Goal: Task Accomplishment & Management: Use online tool/utility

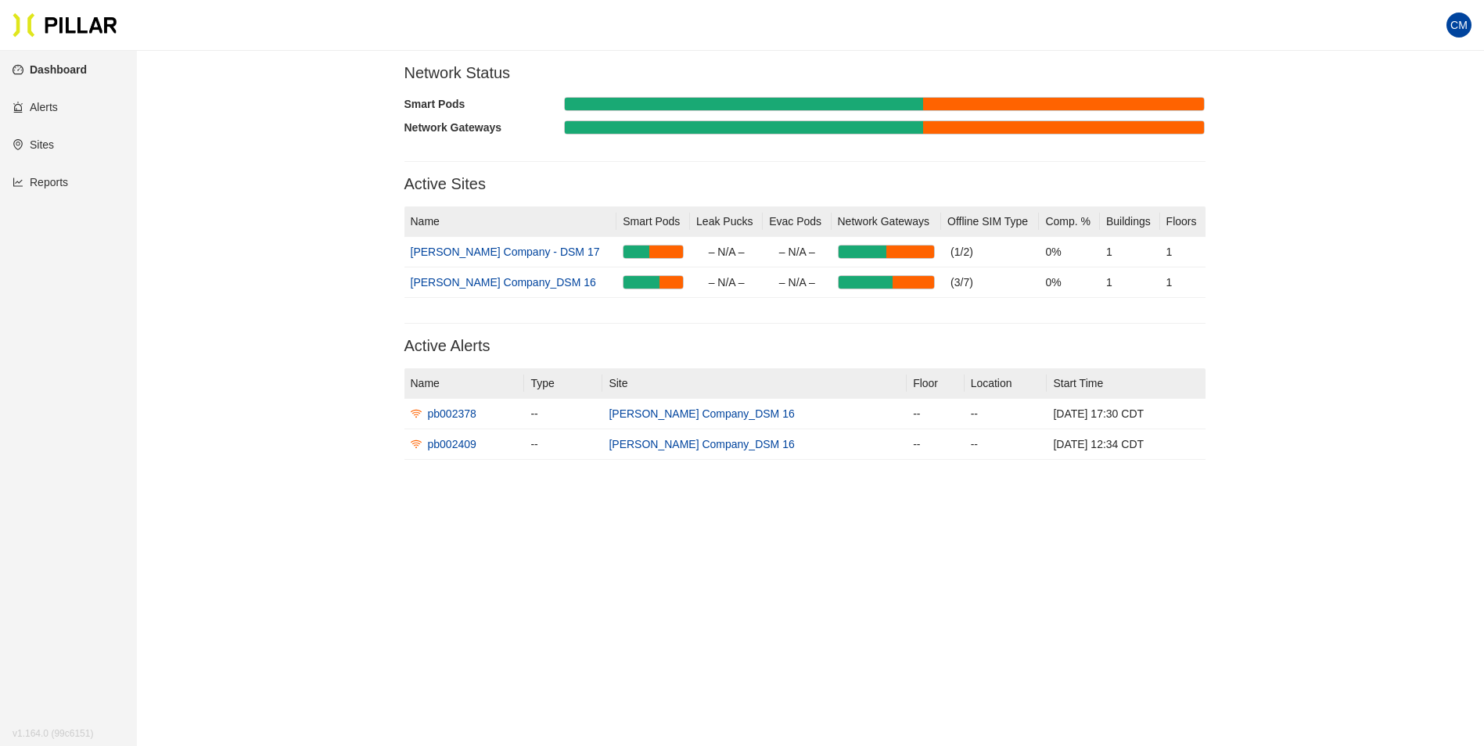
click at [60, 180] on link "Reports" at bounding box center [41, 182] width 56 height 13
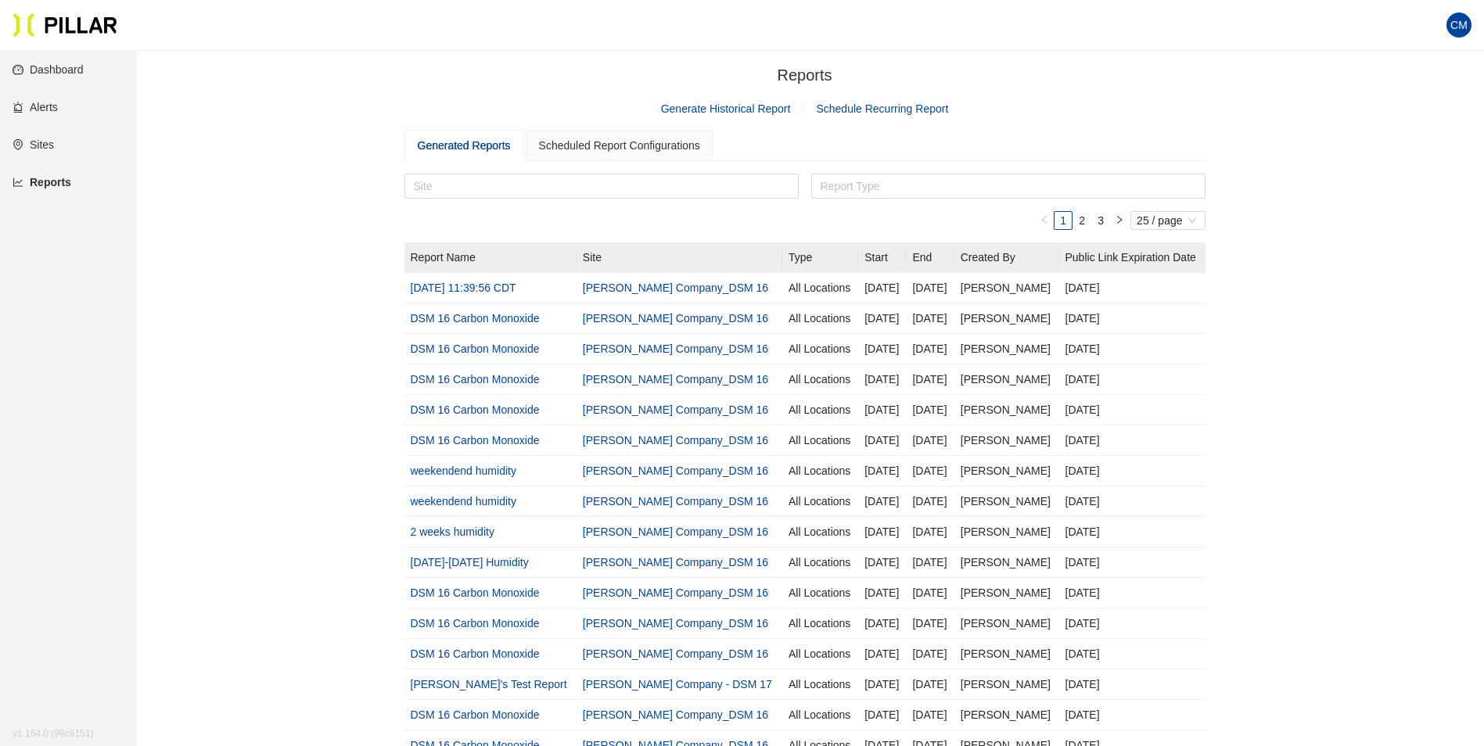
click at [718, 109] on link "Generate Historical Report" at bounding box center [726, 108] width 130 height 13
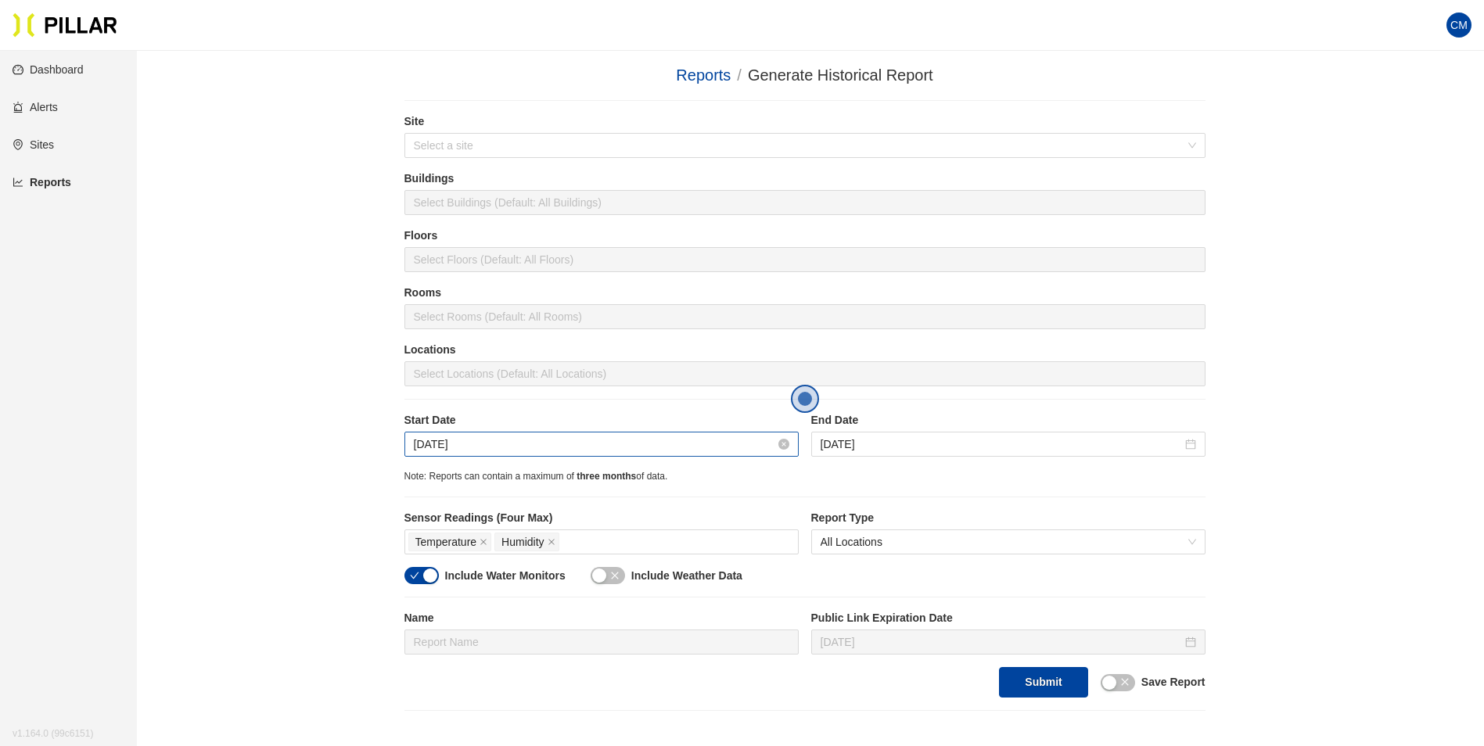
click at [694, 448] on input "[DATE]" at bounding box center [594, 444] width 361 height 17
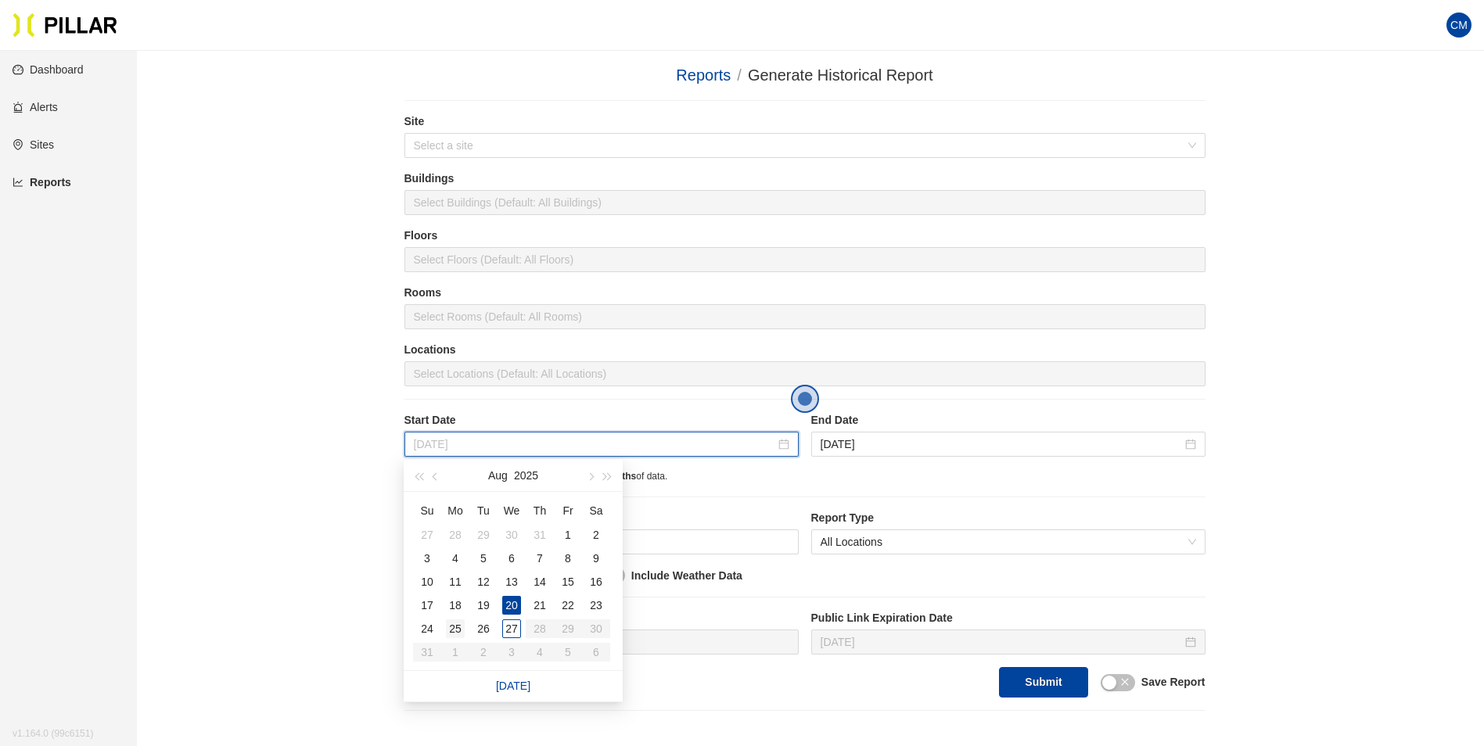
type input "[DATE]"
click at [459, 631] on div "25" at bounding box center [455, 628] width 19 height 19
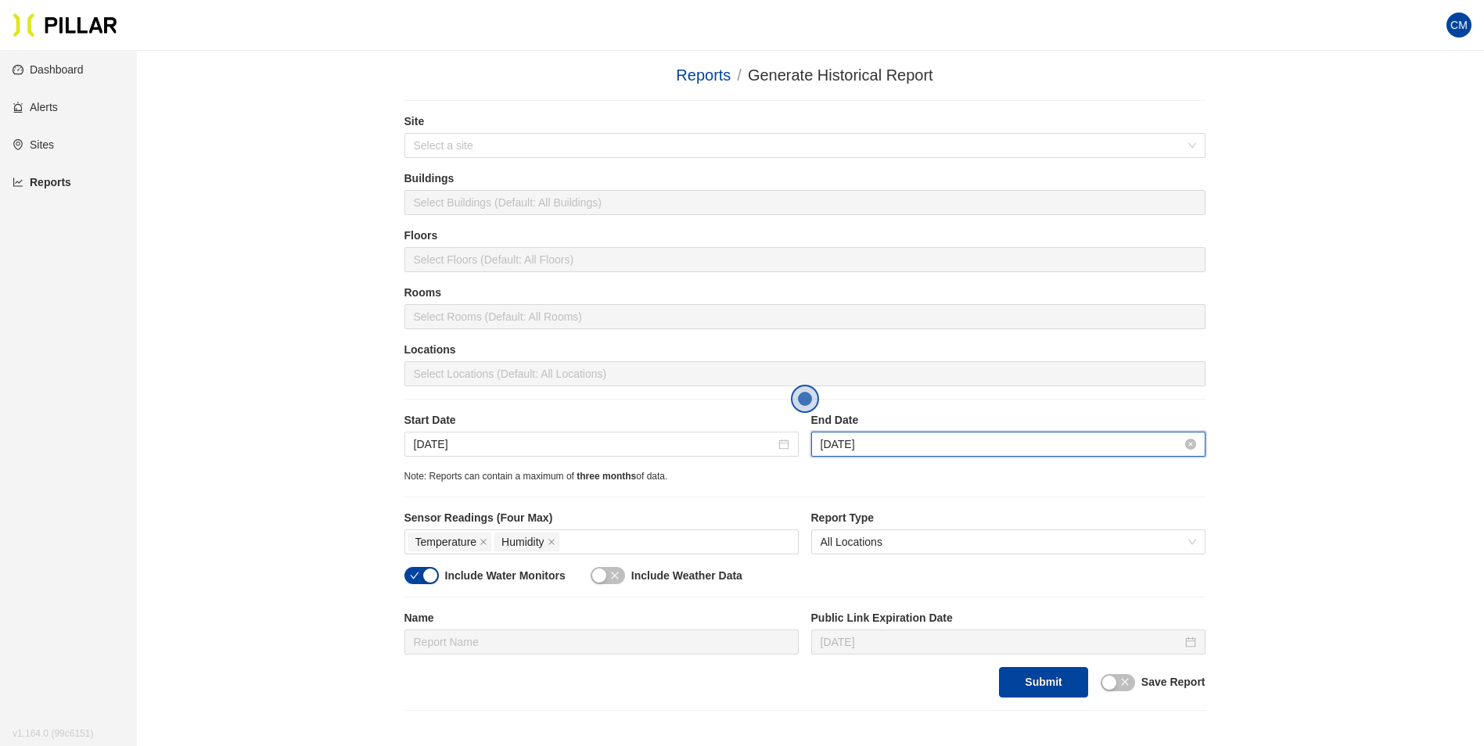
click at [834, 446] on input "[DATE]" at bounding box center [1000, 444] width 361 height 17
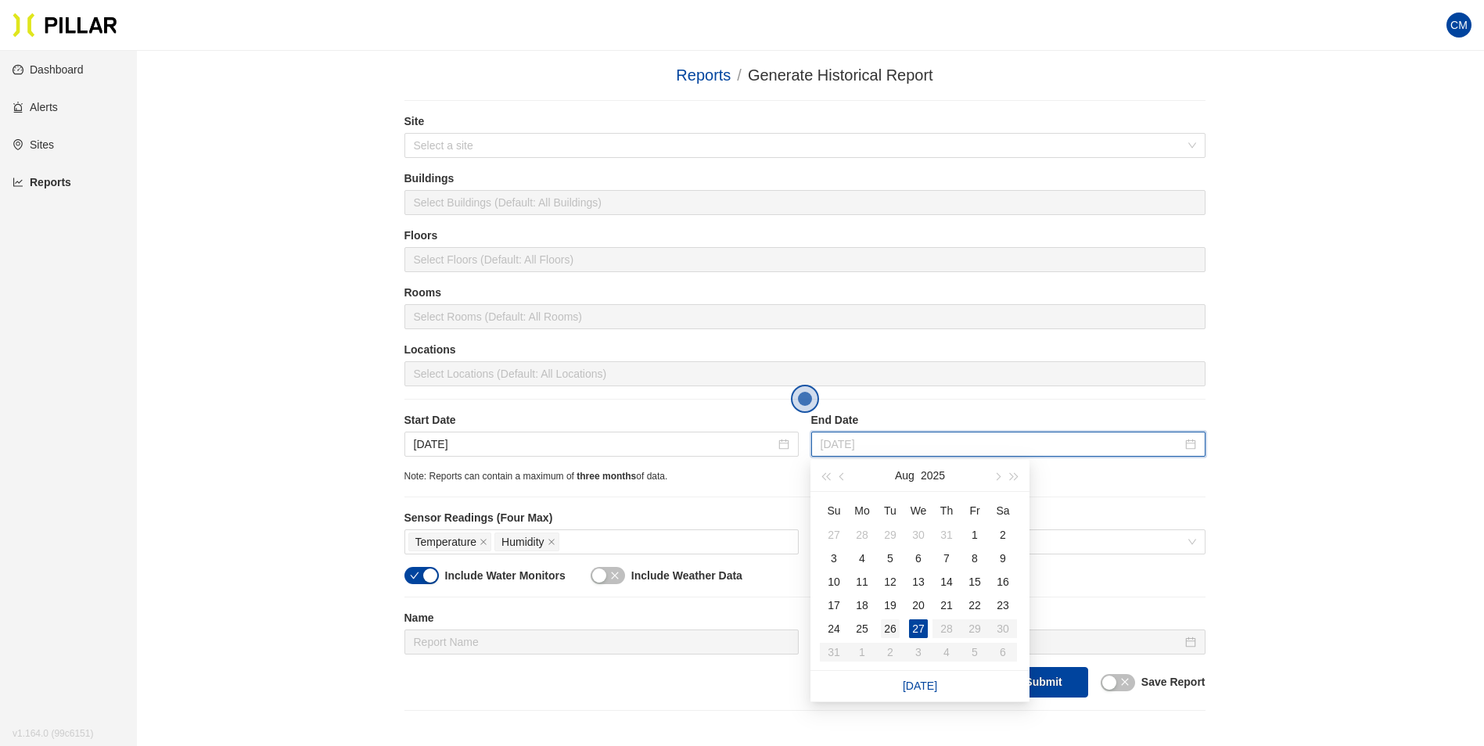
type input "[DATE]"
click at [895, 632] on div "26" at bounding box center [890, 628] width 19 height 19
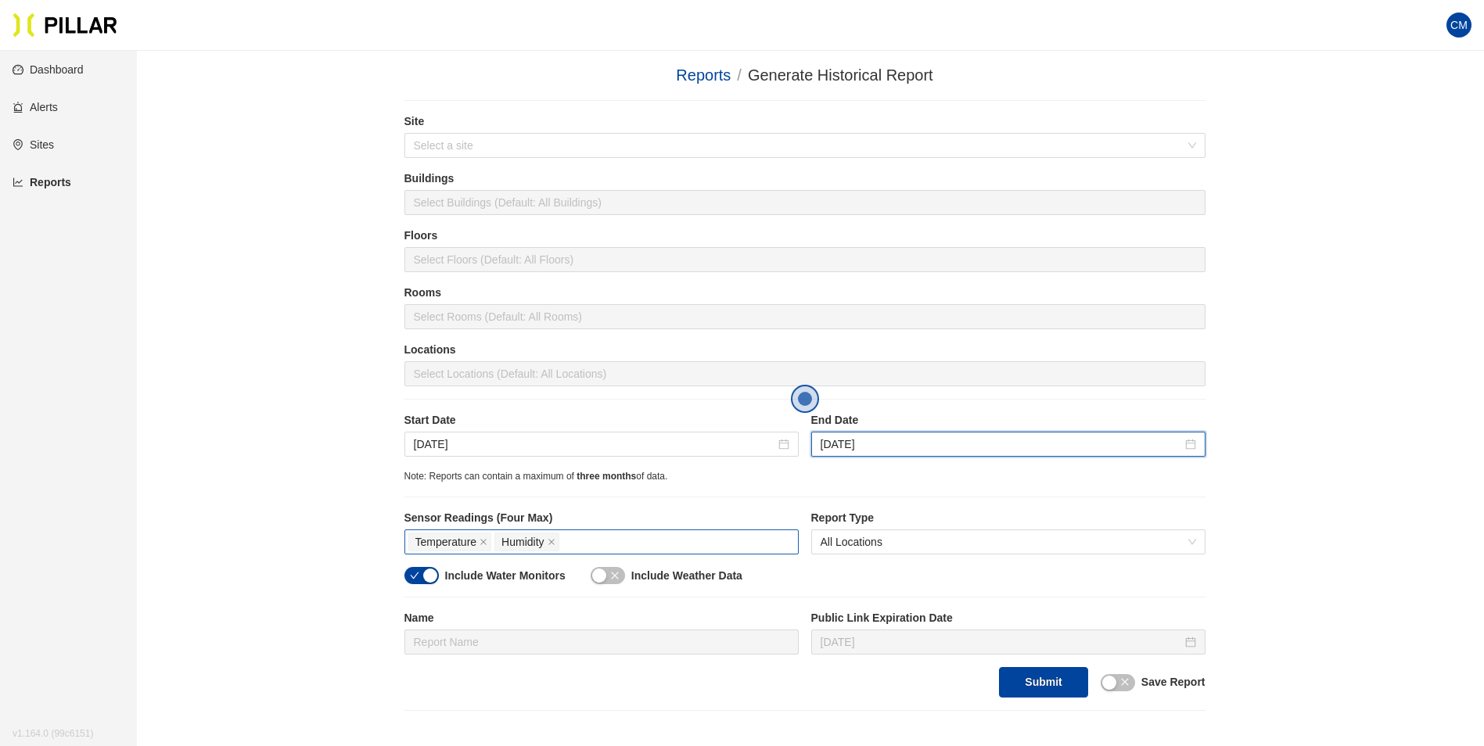
click at [645, 537] on div "Temperature Humidity" at bounding box center [601, 542] width 386 height 22
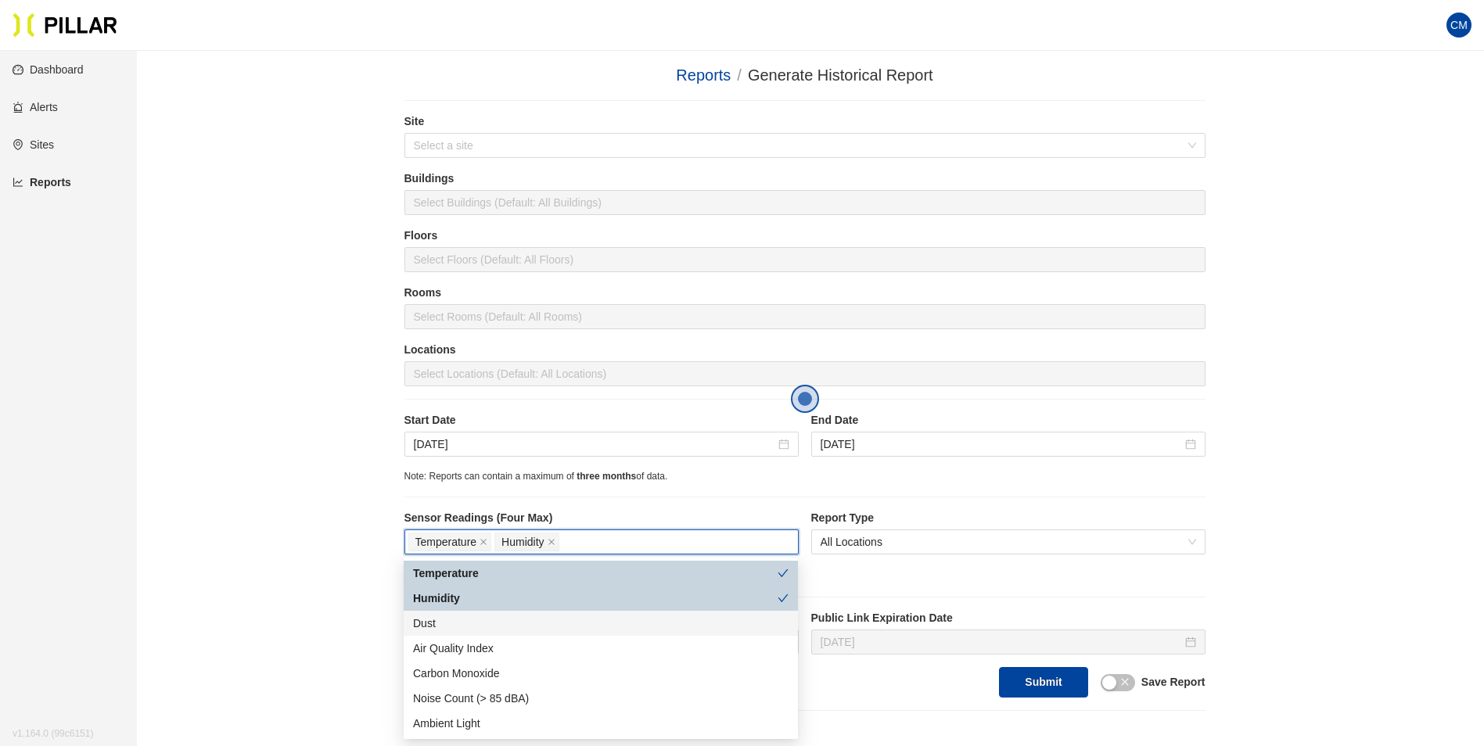
click at [487, 619] on div "Dust" at bounding box center [600, 623] width 375 height 17
click at [455, 136] on input "search" at bounding box center [799, 145] width 771 height 23
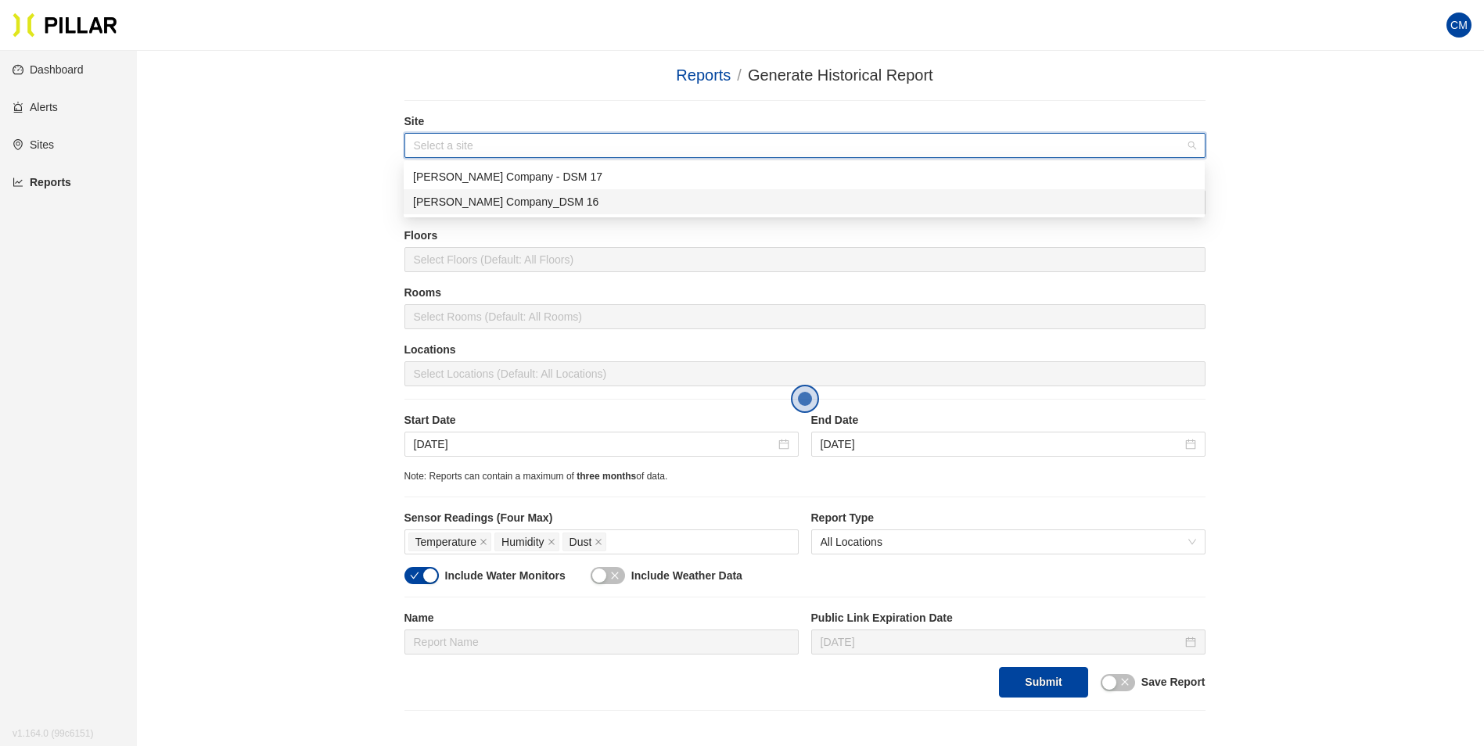
click at [542, 210] on div "[PERSON_NAME] Company_DSM 16" at bounding box center [804, 201] width 801 height 25
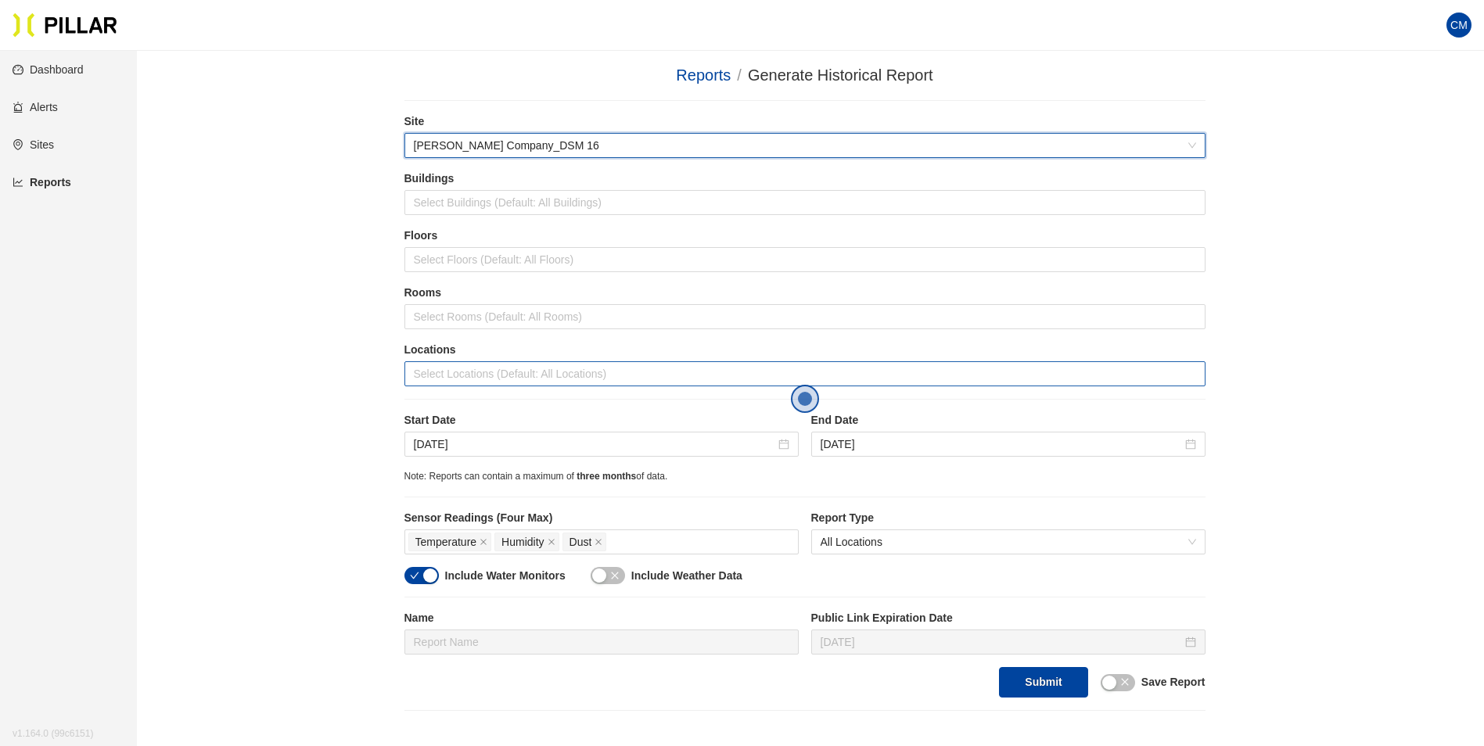
click at [530, 363] on div at bounding box center [804, 374] width 793 height 22
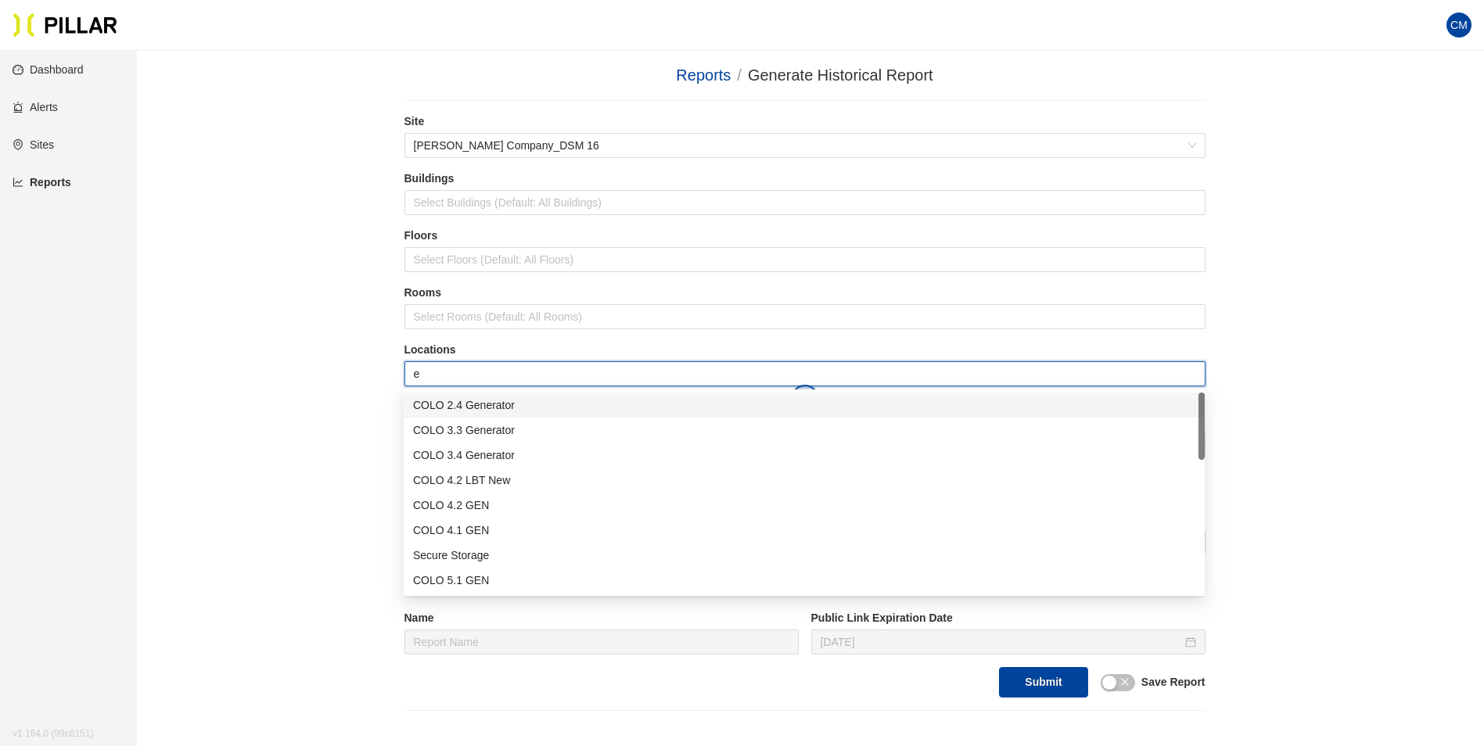
type input "er"
click at [465, 509] on div "Admin ER1" at bounding box center [804, 505] width 782 height 17
type input "er"
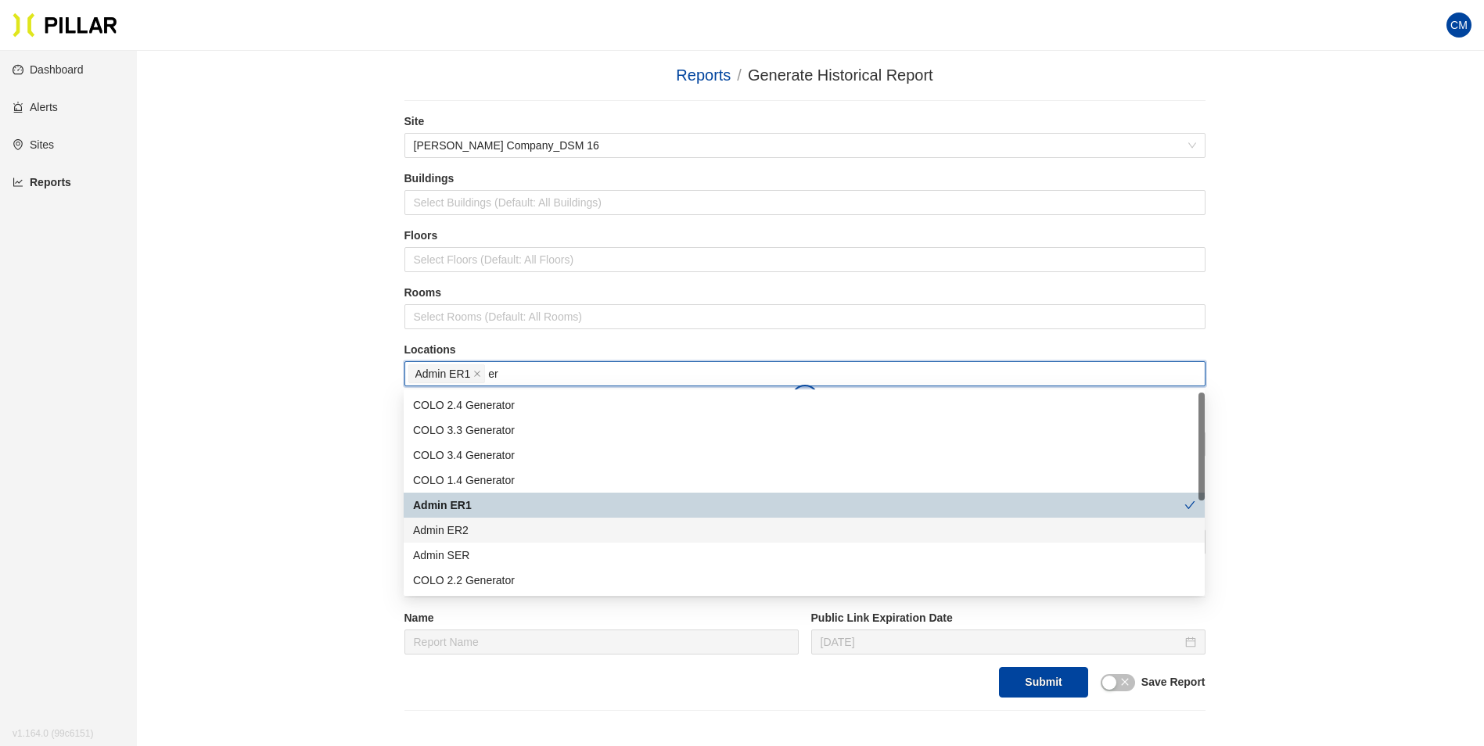
click at [465, 538] on div "Admin ER2" at bounding box center [804, 530] width 782 height 17
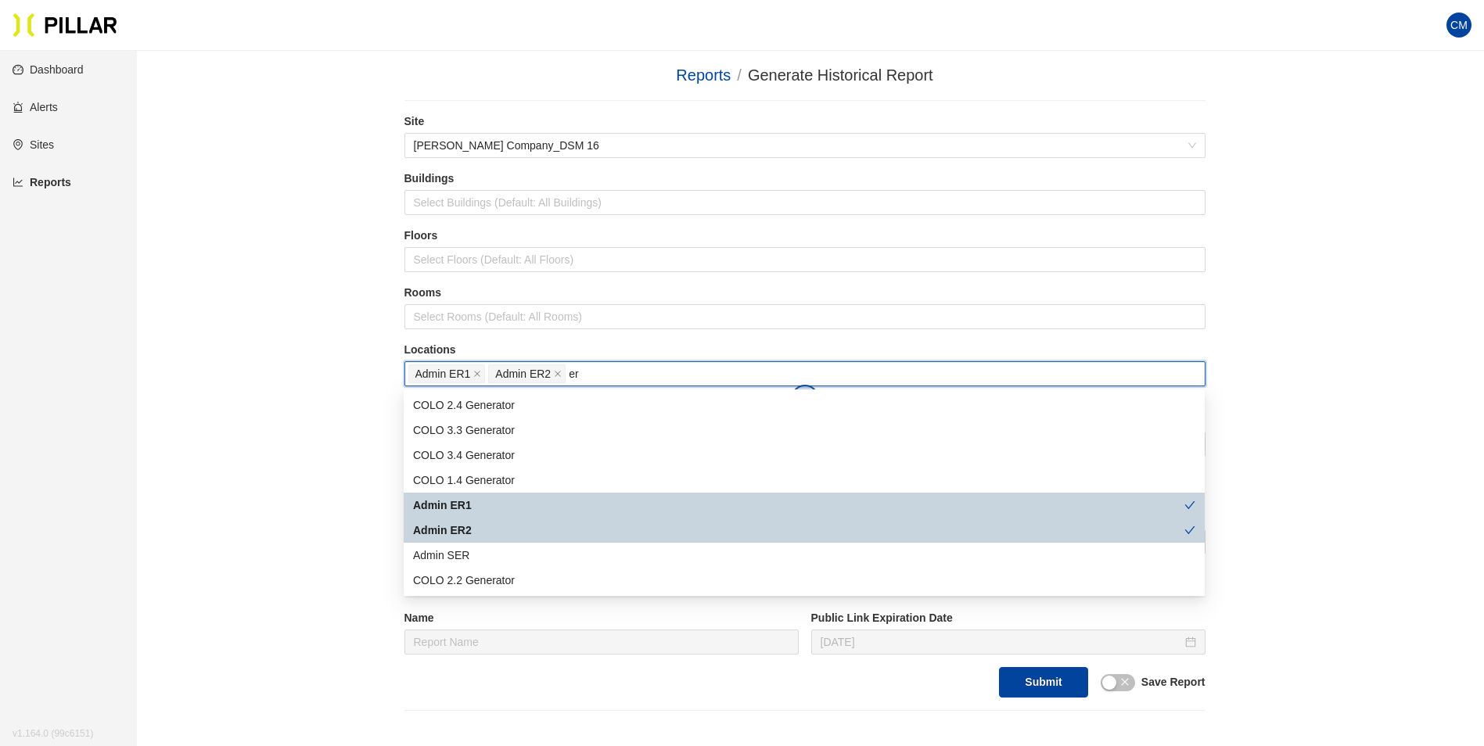
type input "e"
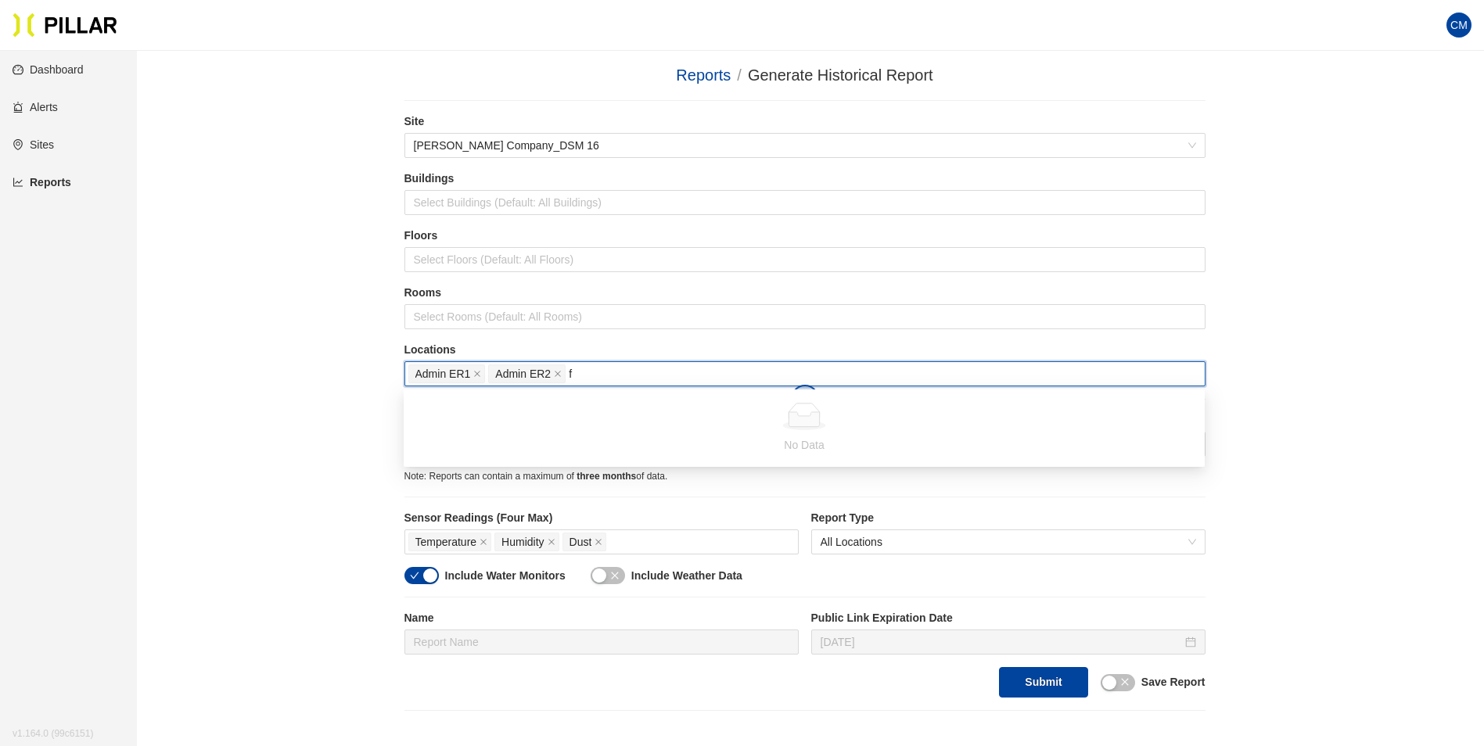
type input "fc"
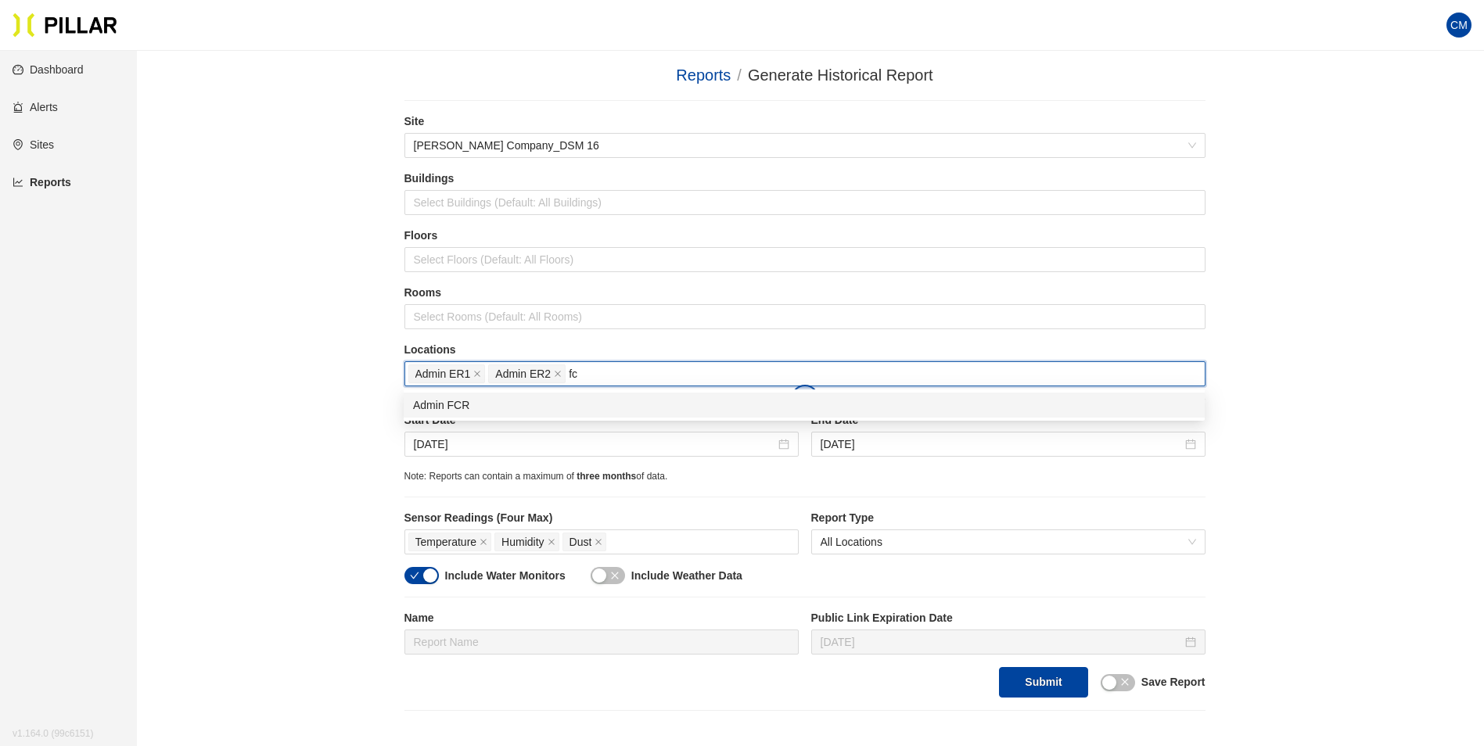
click at [440, 405] on div "Admin FCR" at bounding box center [804, 405] width 782 height 17
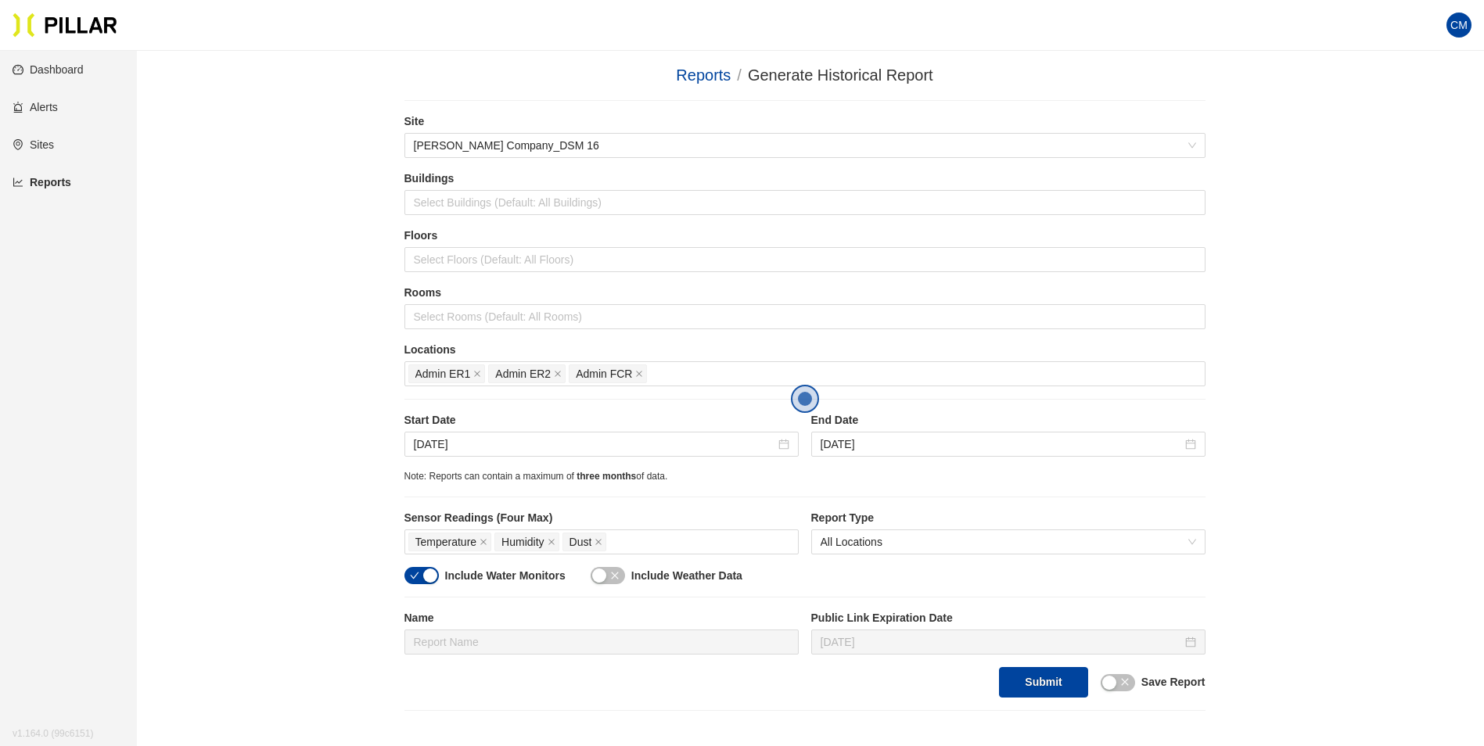
click at [1256, 558] on div "Reports / Generate Historical Report / Site [PERSON_NAME] Company_DSM 16 Buildi…" at bounding box center [804, 387] width 1259 height 648
click at [1028, 679] on button "Submit" at bounding box center [1043, 682] width 88 height 31
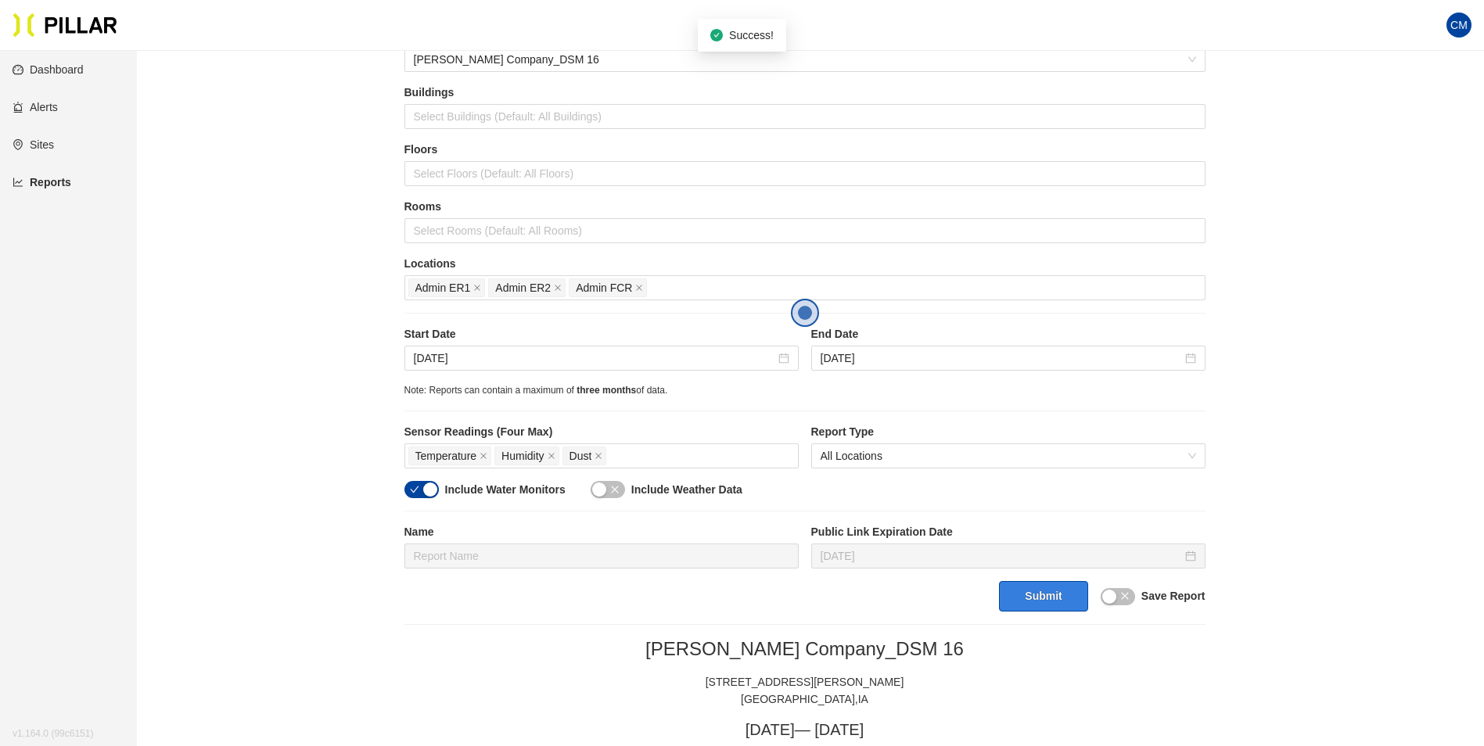
scroll to position [156, 0]
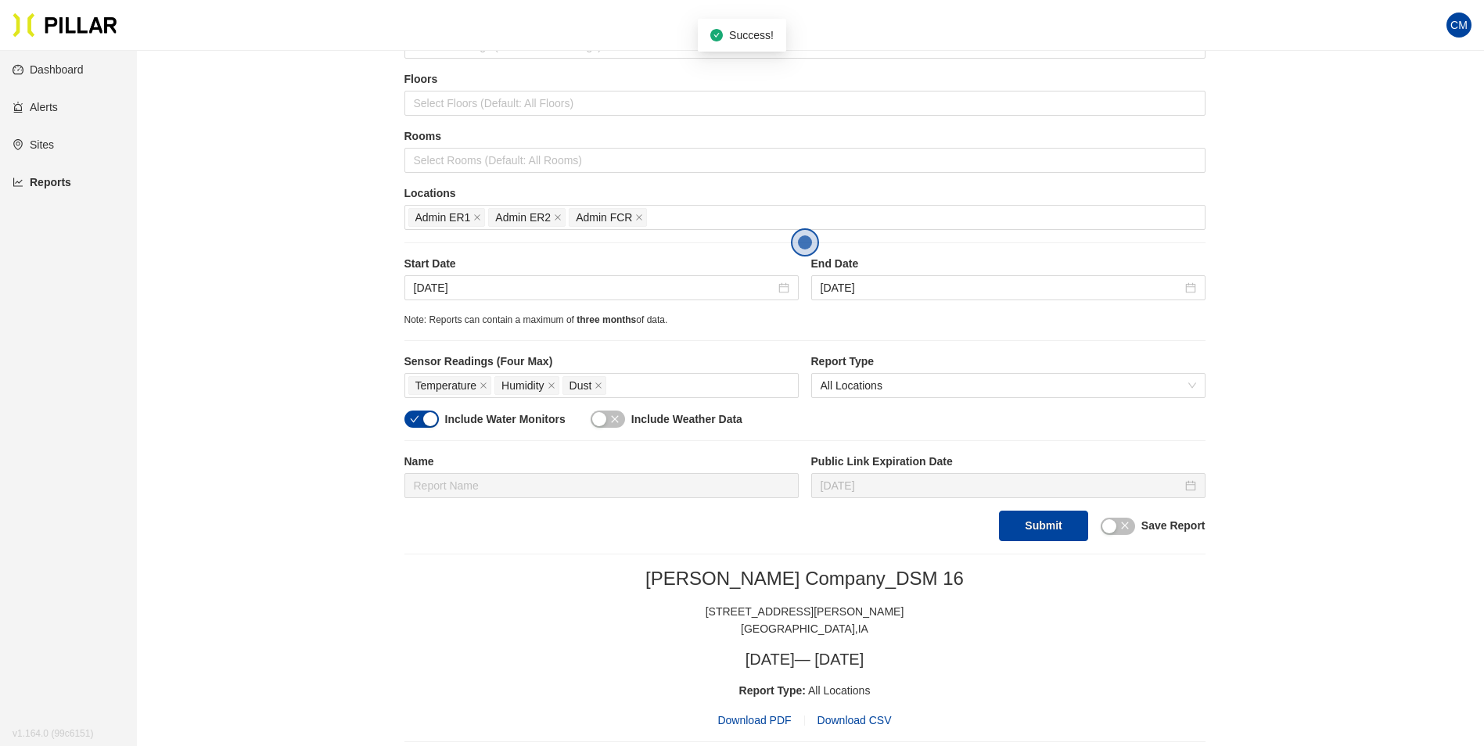
click at [749, 720] on span "Download PDF" at bounding box center [754, 720] width 74 height 17
click at [473, 216] on icon "close" at bounding box center [477, 218] width 8 height 8
click at [488, 216] on span "Admin FCR" at bounding box center [527, 217] width 78 height 19
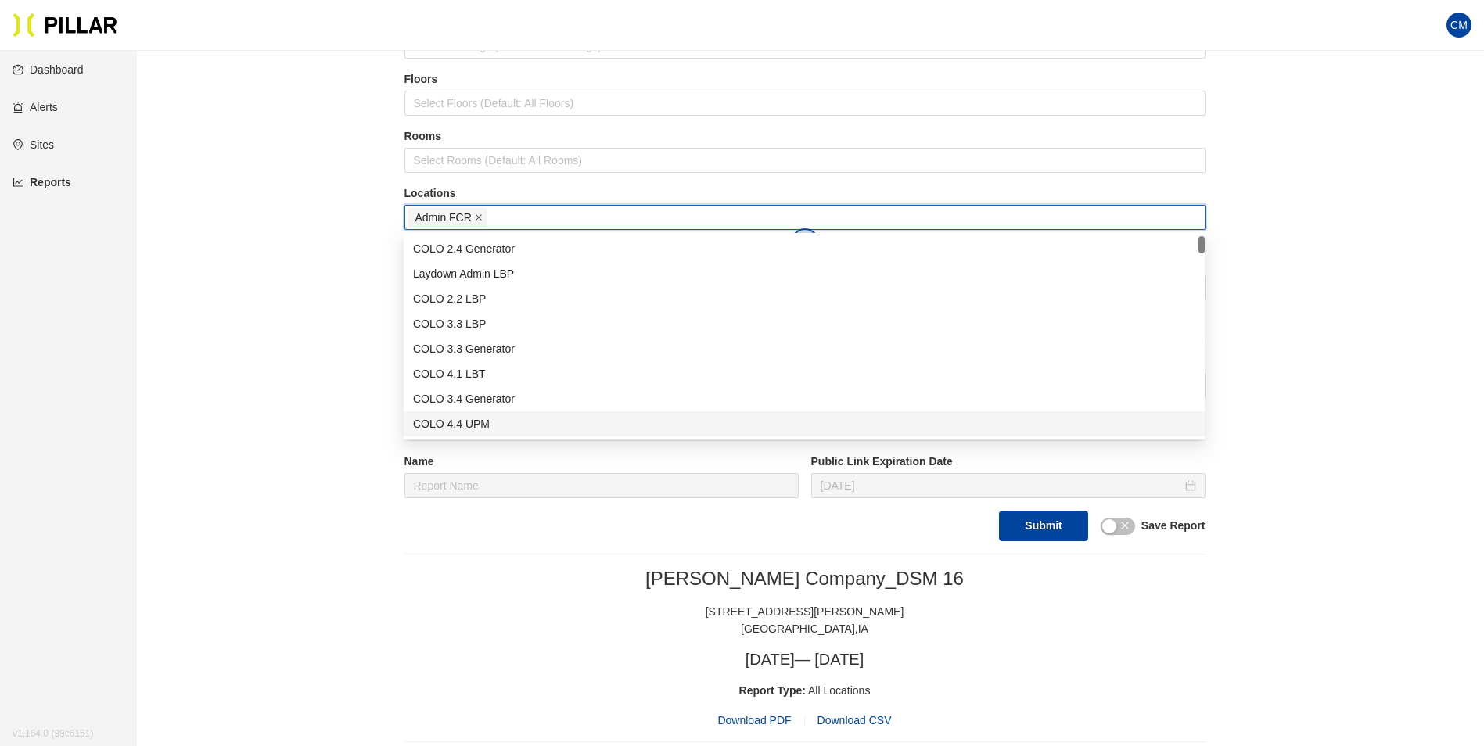
click at [479, 217] on icon "close" at bounding box center [479, 218] width 6 height 6
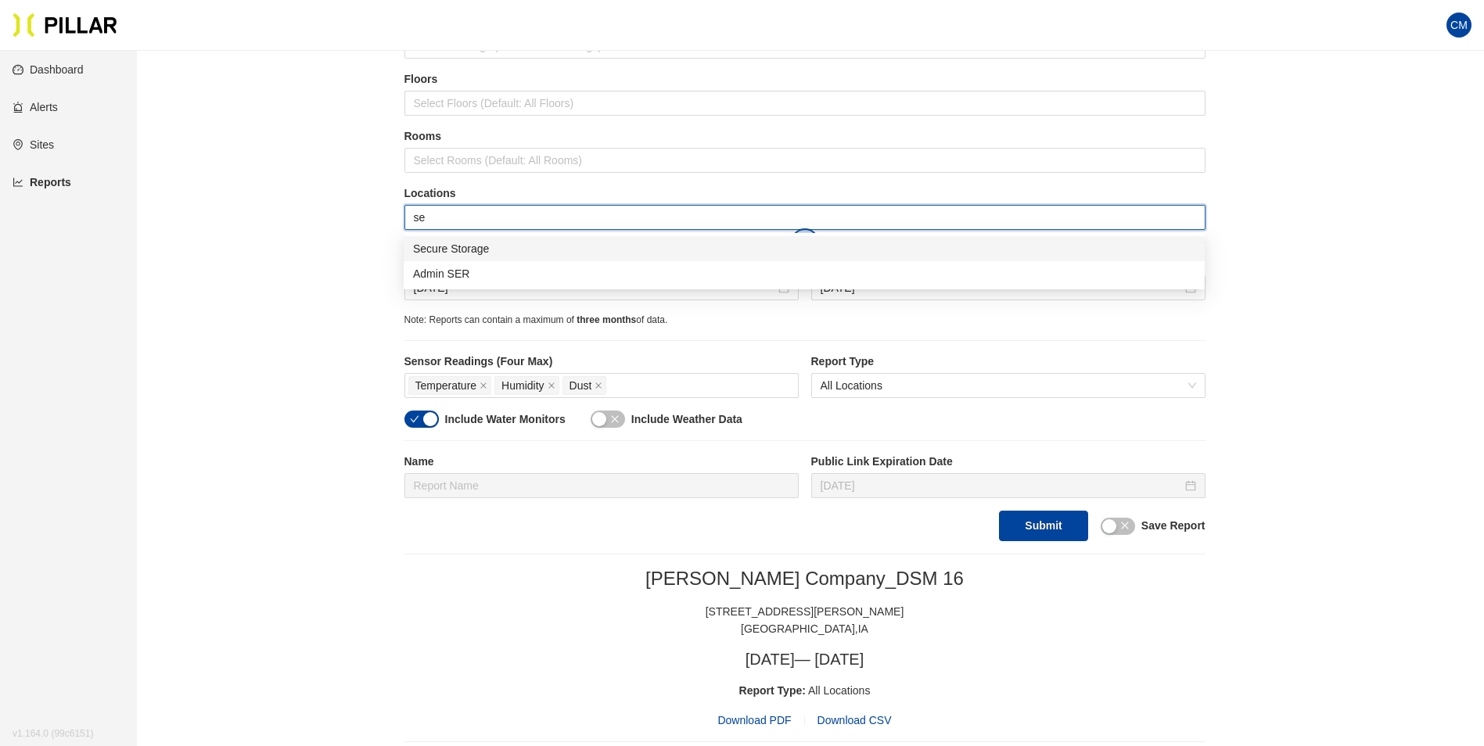
type input "ser"
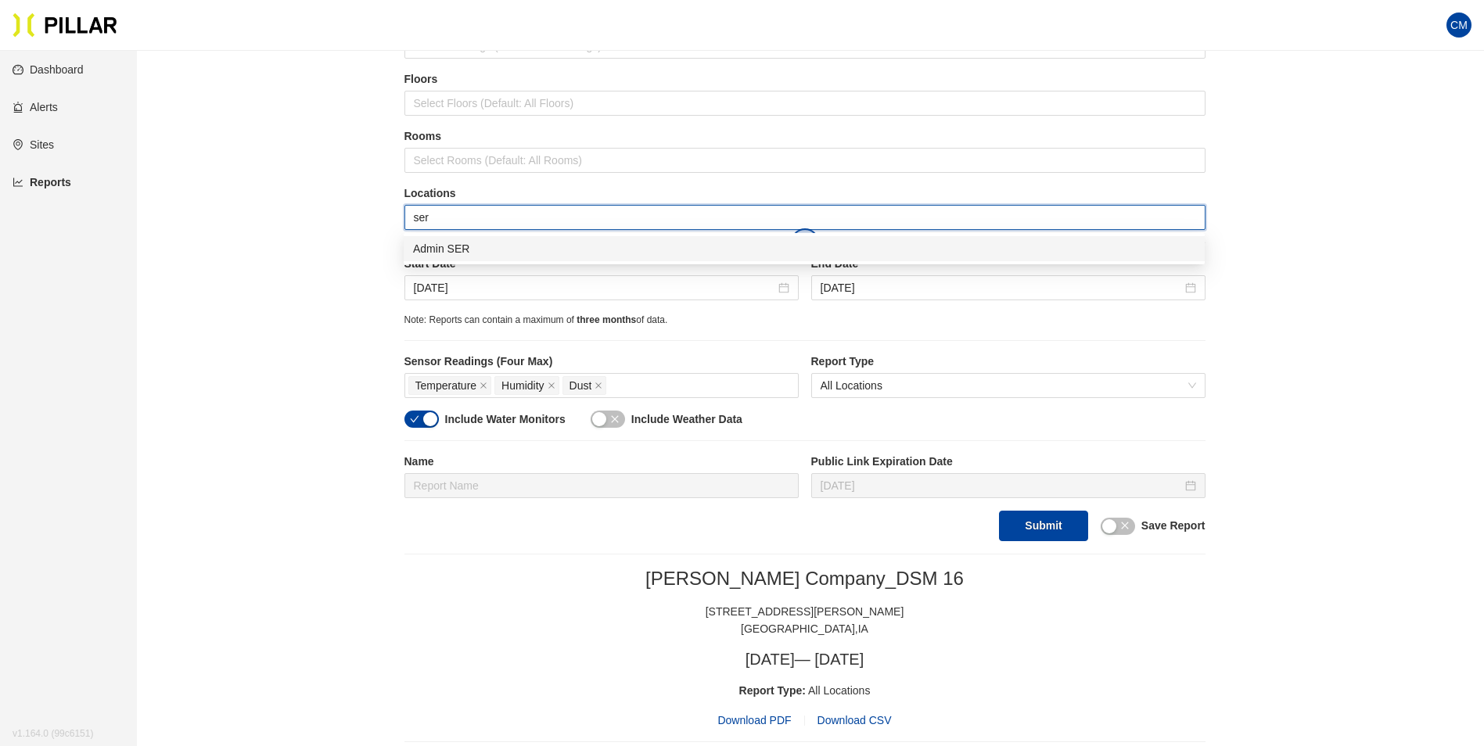
click at [508, 243] on div "Admin SER" at bounding box center [804, 248] width 782 height 17
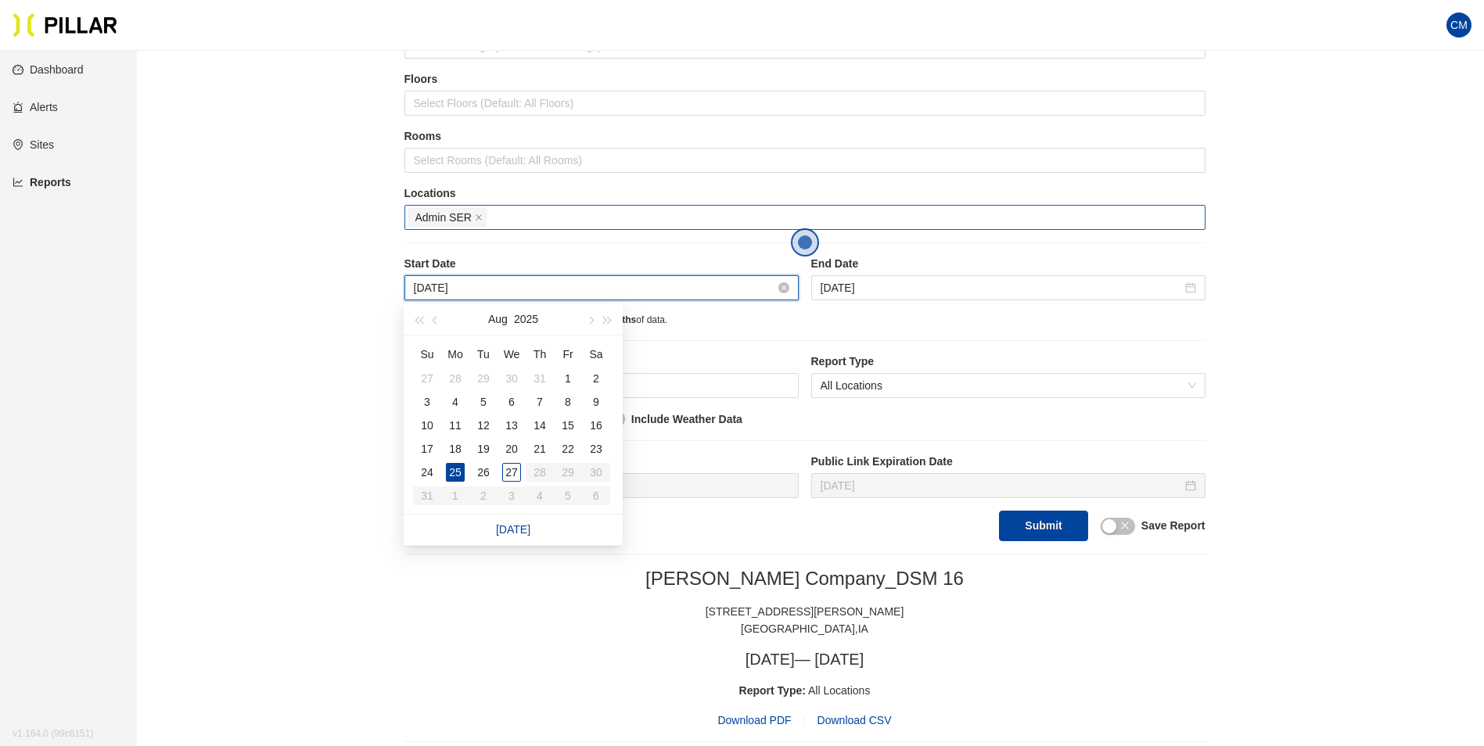
click at [705, 291] on input "[DATE]" at bounding box center [594, 287] width 361 height 17
click at [571, 372] on div "1" at bounding box center [567, 378] width 19 height 19
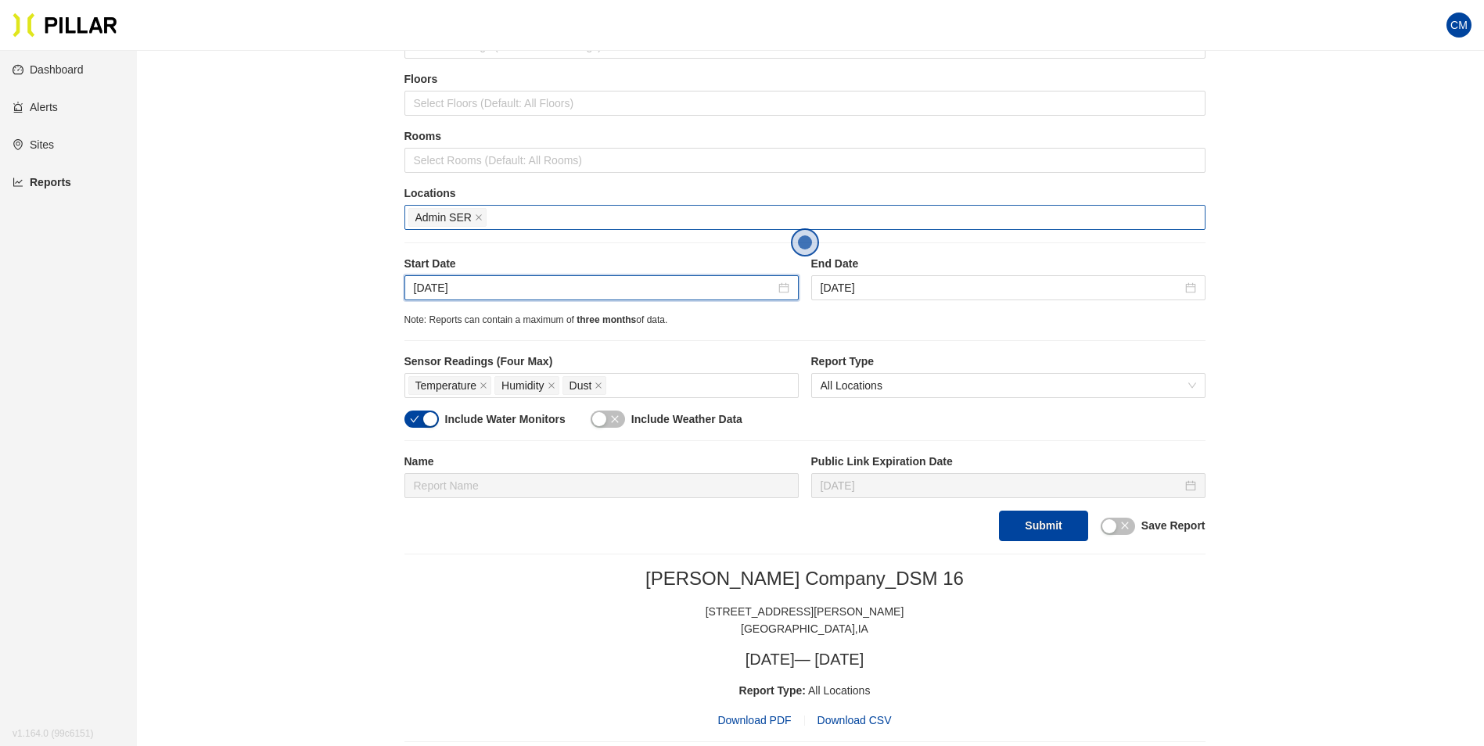
click at [638, 305] on div "Start Date [DATE] End Date [DATE]" at bounding box center [804, 284] width 801 height 57
click at [634, 288] on input "[DATE]" at bounding box center [594, 287] width 361 height 17
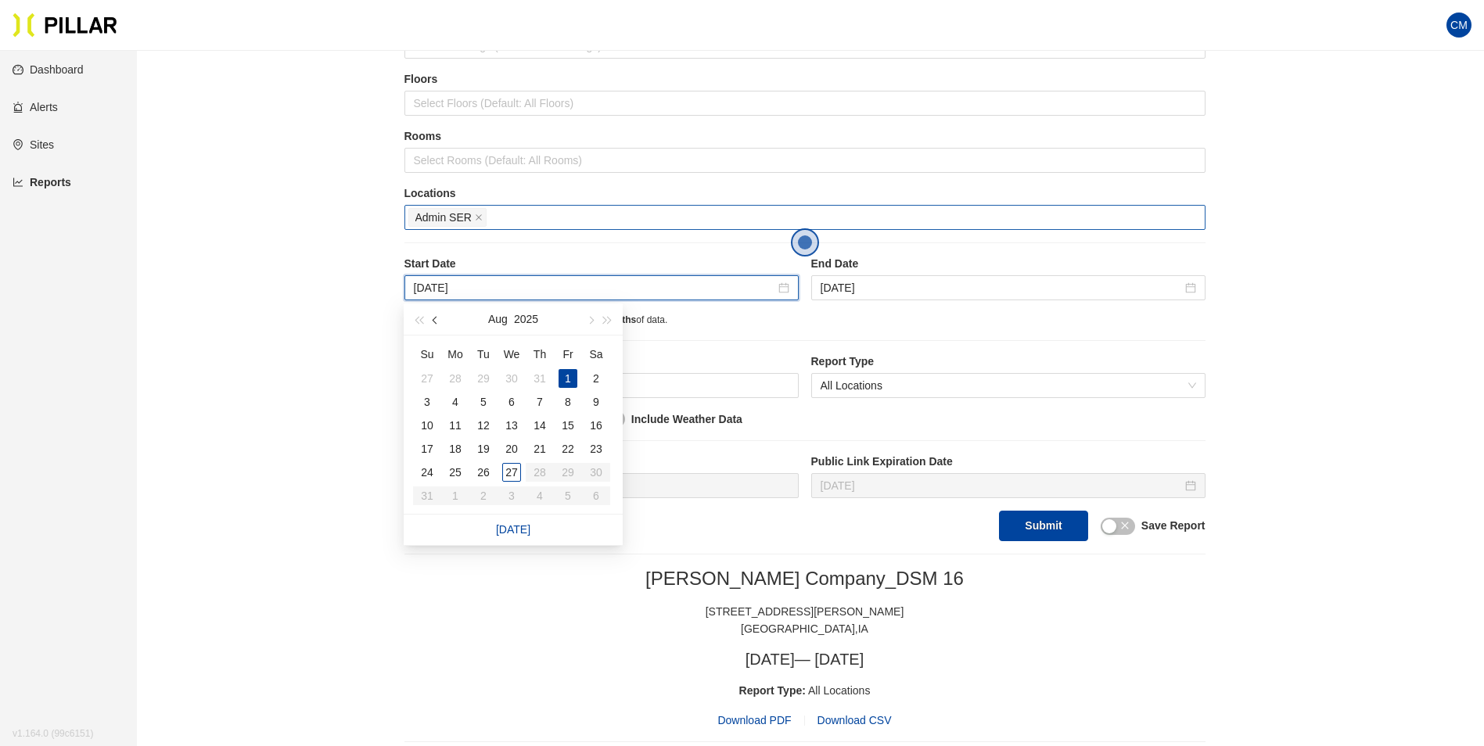
click at [432, 318] on button "button" at bounding box center [435, 318] width 17 height 31
type input "[DATE]"
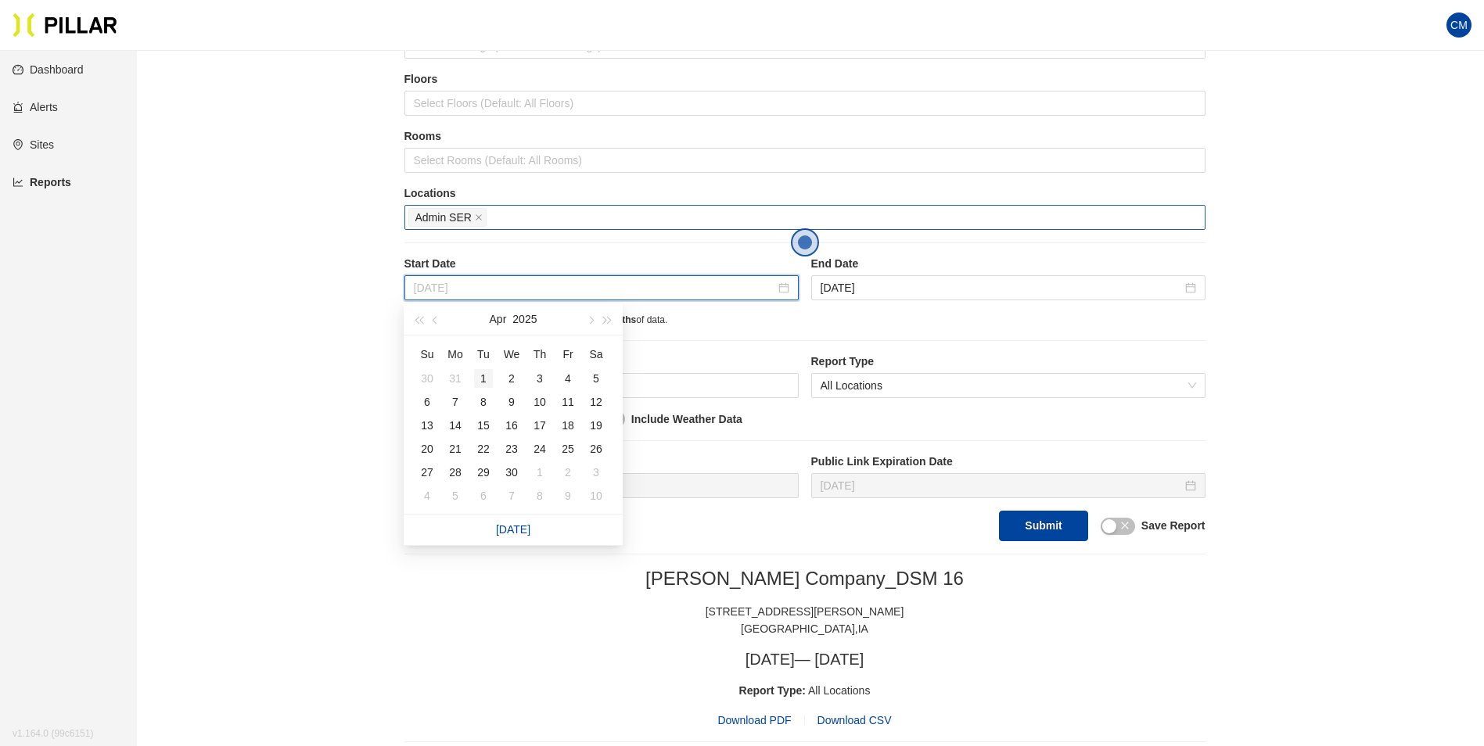
click at [490, 377] on div "1" at bounding box center [483, 378] width 19 height 19
type input "[DATE]"
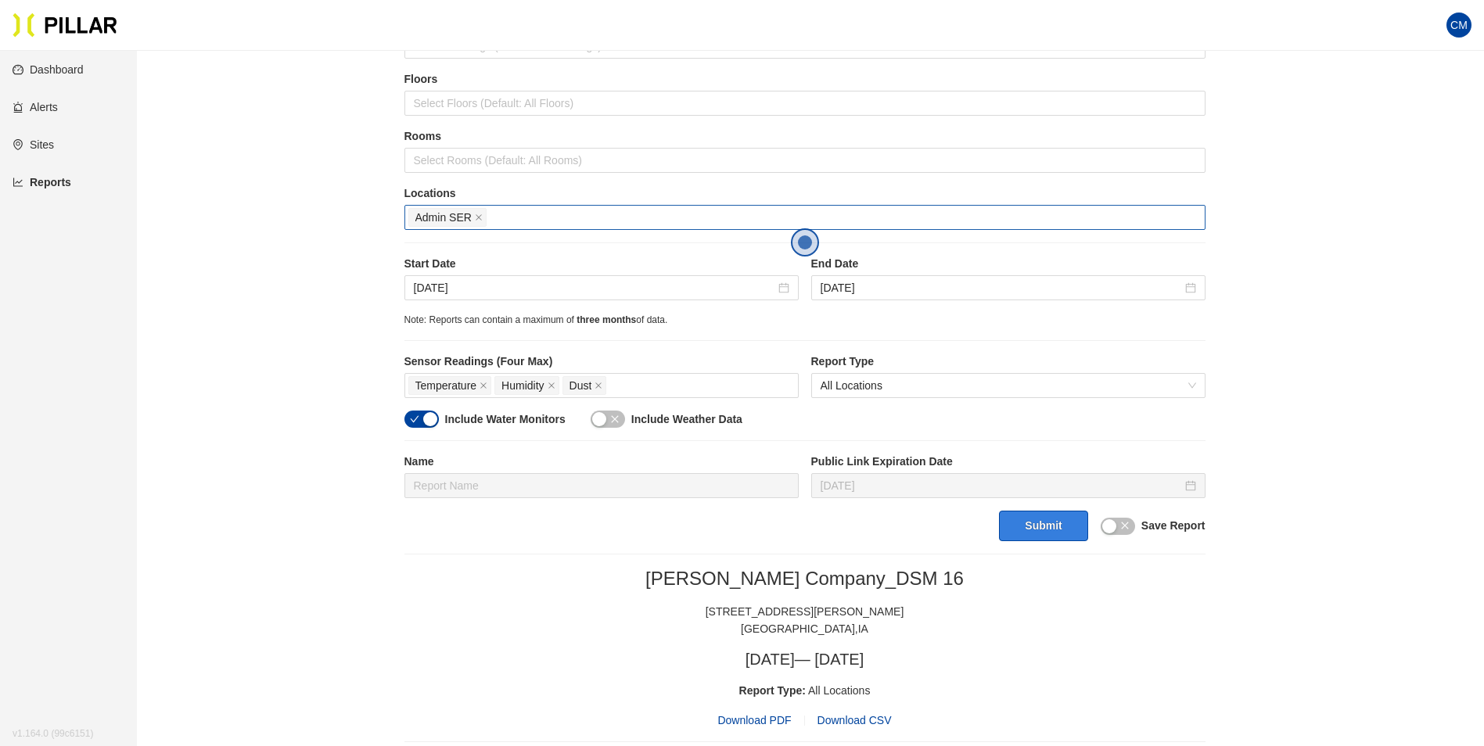
click at [1068, 522] on button "Submit" at bounding box center [1043, 526] width 88 height 31
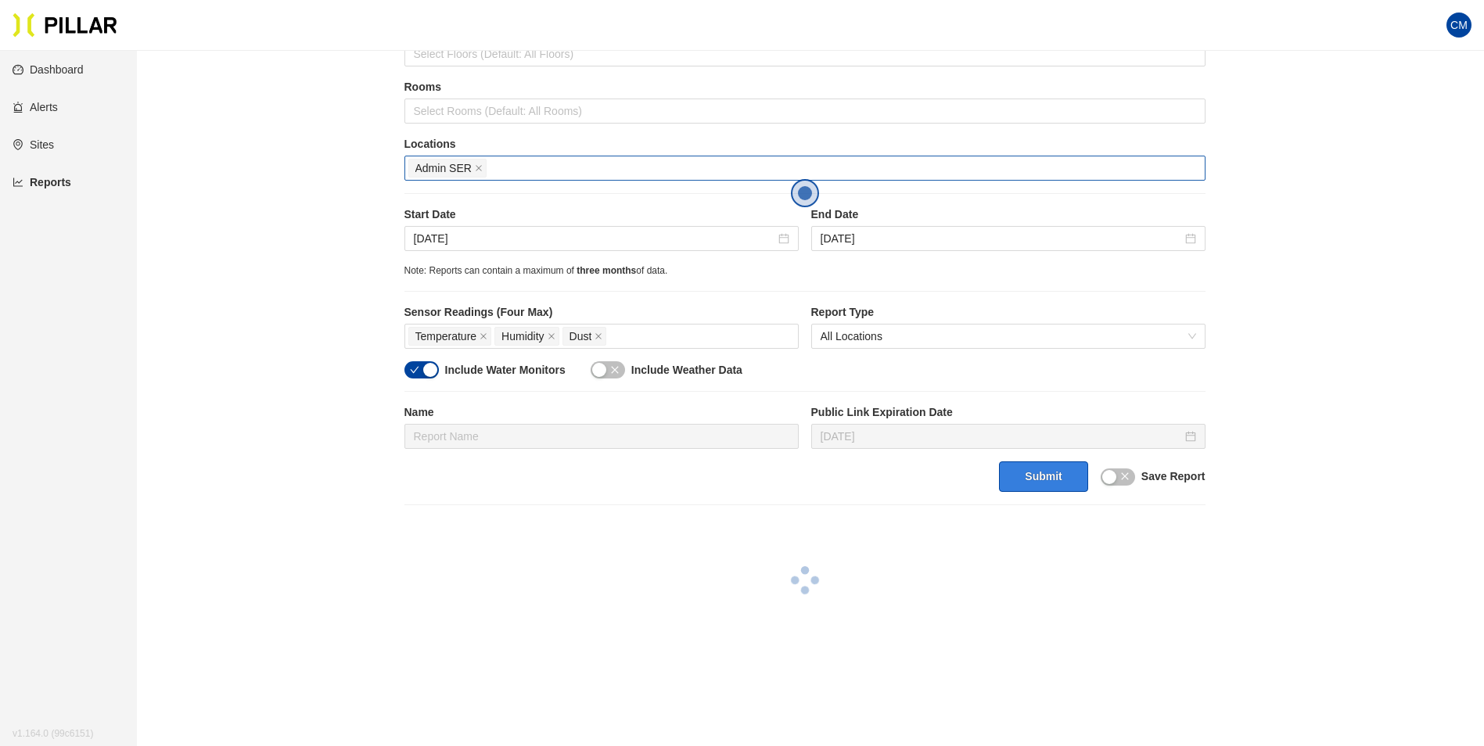
scroll to position [201, 0]
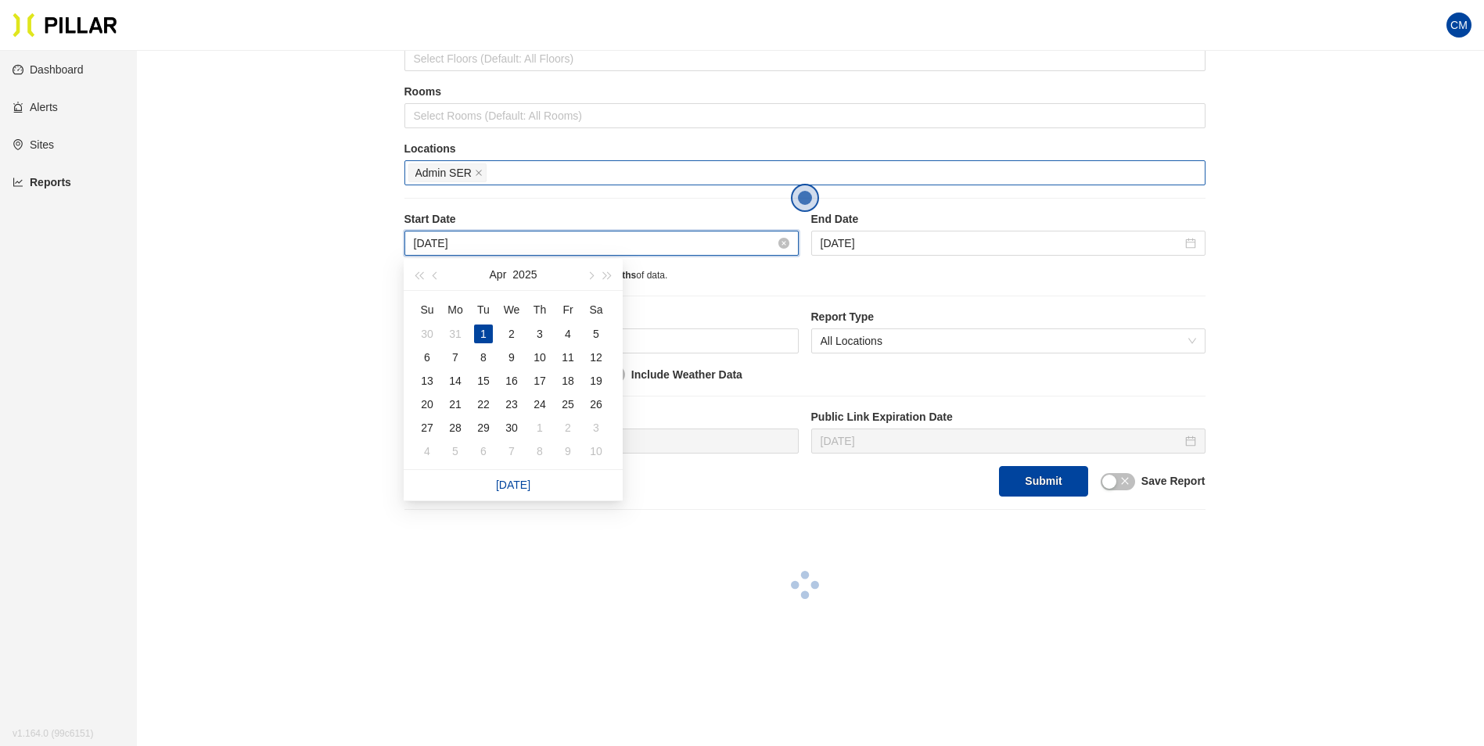
click at [436, 246] on input "[DATE]" at bounding box center [594, 243] width 361 height 17
click at [586, 275] on span "button" at bounding box center [590, 276] width 8 height 8
click at [587, 278] on button "button" at bounding box center [589, 274] width 17 height 31
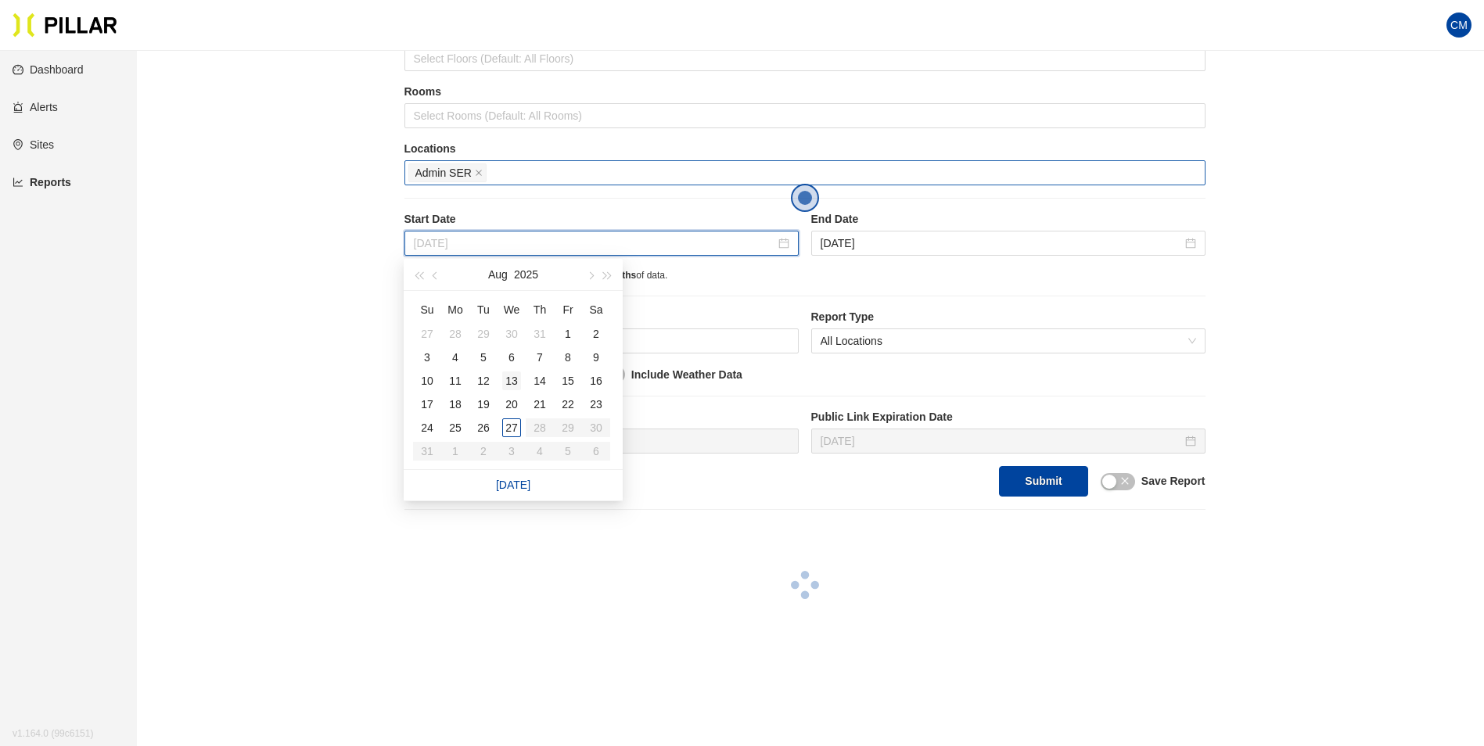
type input "[DATE]"
click at [514, 374] on div "13" at bounding box center [511, 381] width 19 height 19
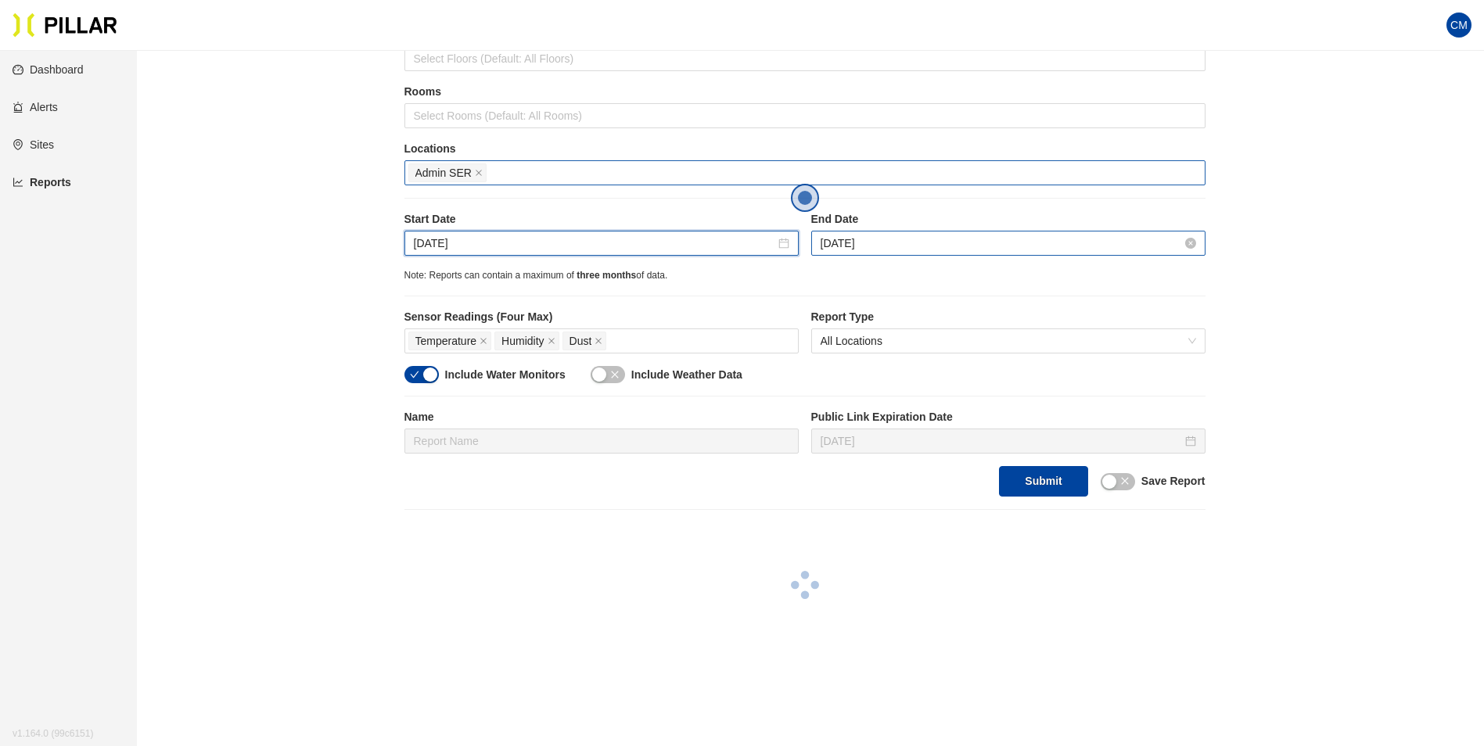
click at [828, 242] on input "[DATE]" at bounding box center [1000, 243] width 361 height 17
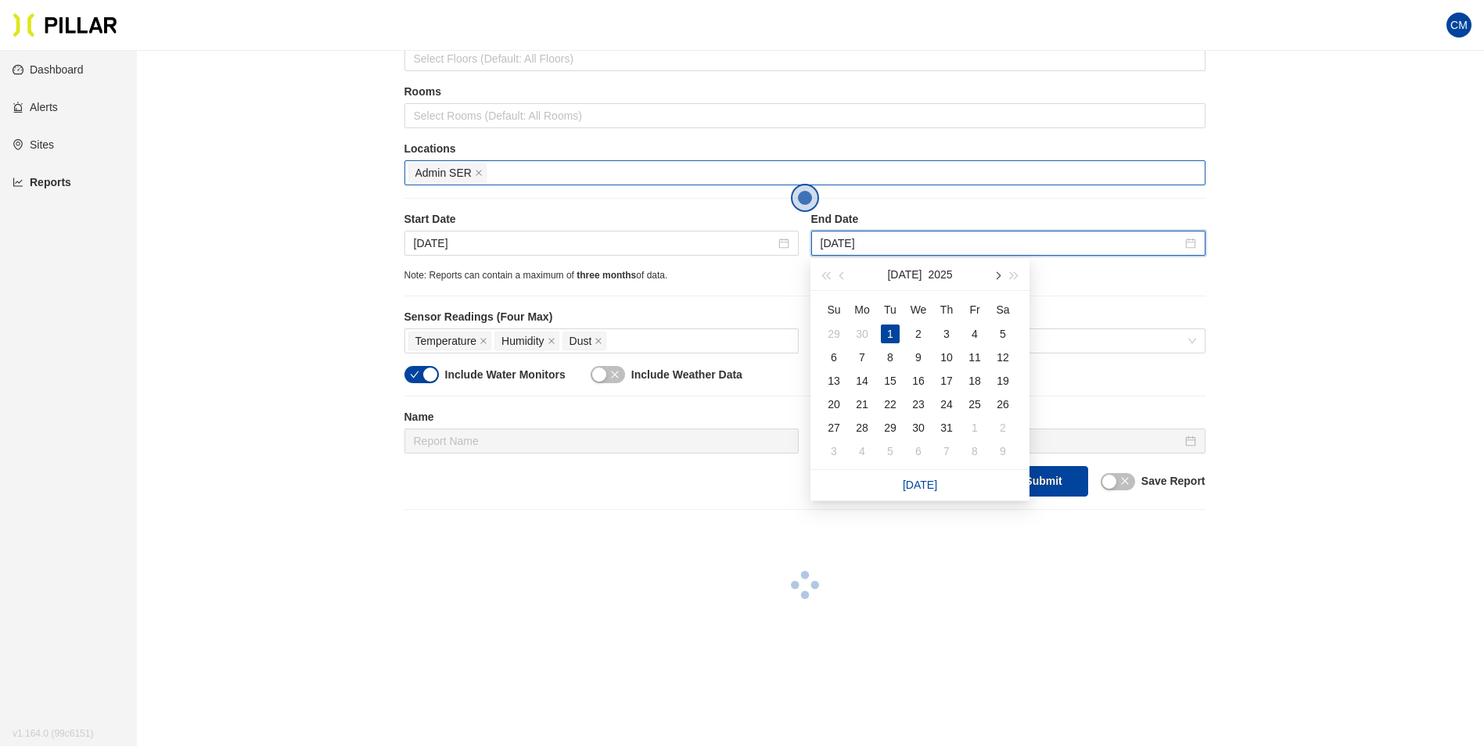
click at [1001, 277] on button "button" at bounding box center [996, 274] width 17 height 31
click at [842, 278] on span "button" at bounding box center [843, 276] width 8 height 8
click at [943, 379] on div "14" at bounding box center [946, 381] width 19 height 19
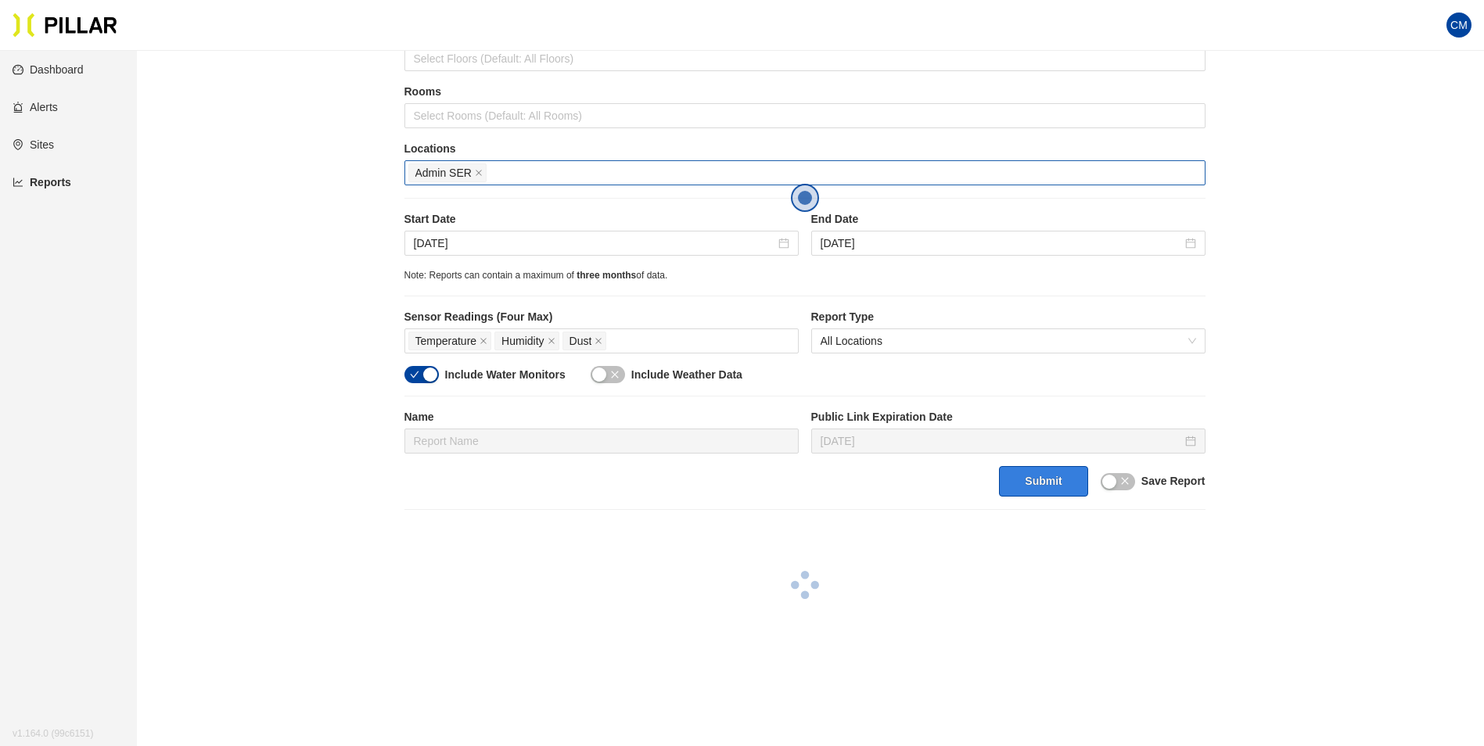
click at [1032, 487] on button "Submit" at bounding box center [1043, 481] width 88 height 31
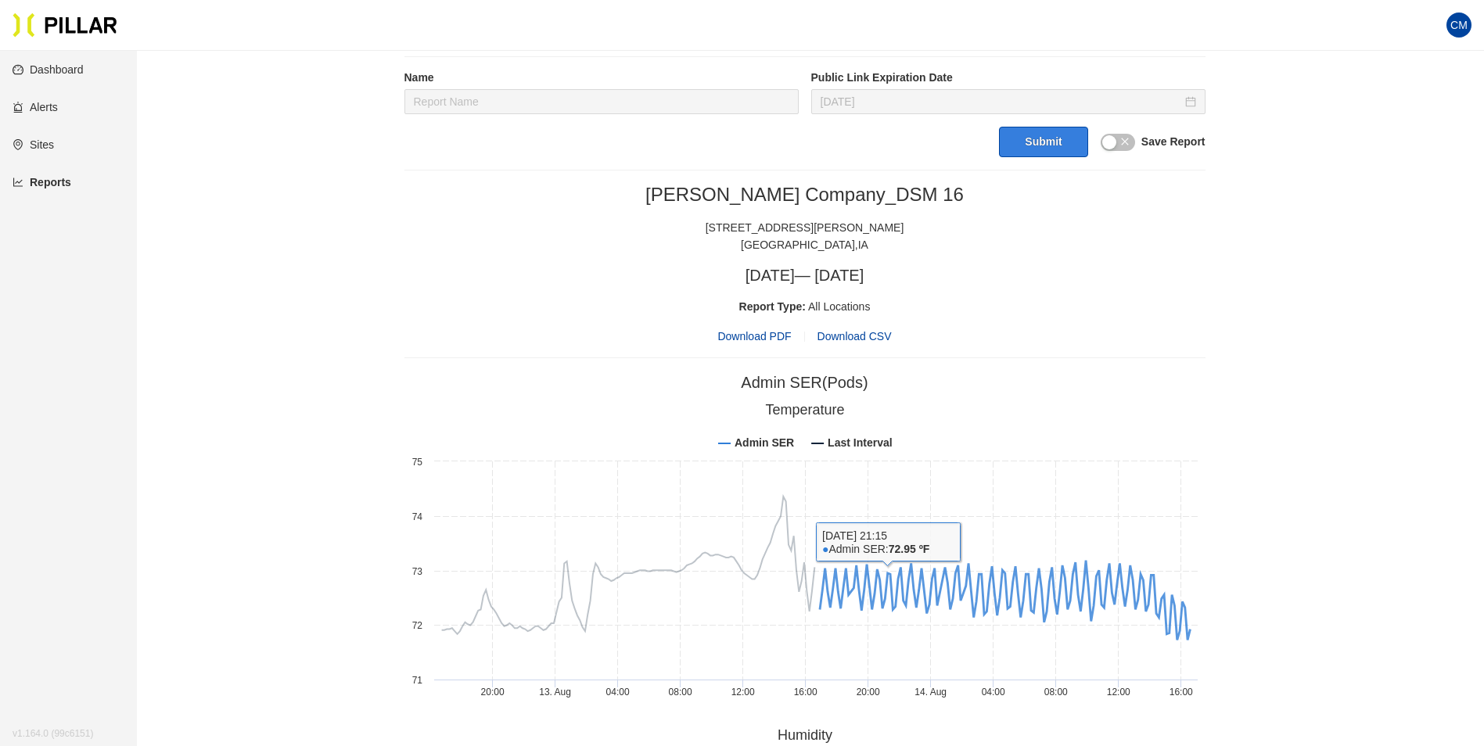
scroll to position [279, 0]
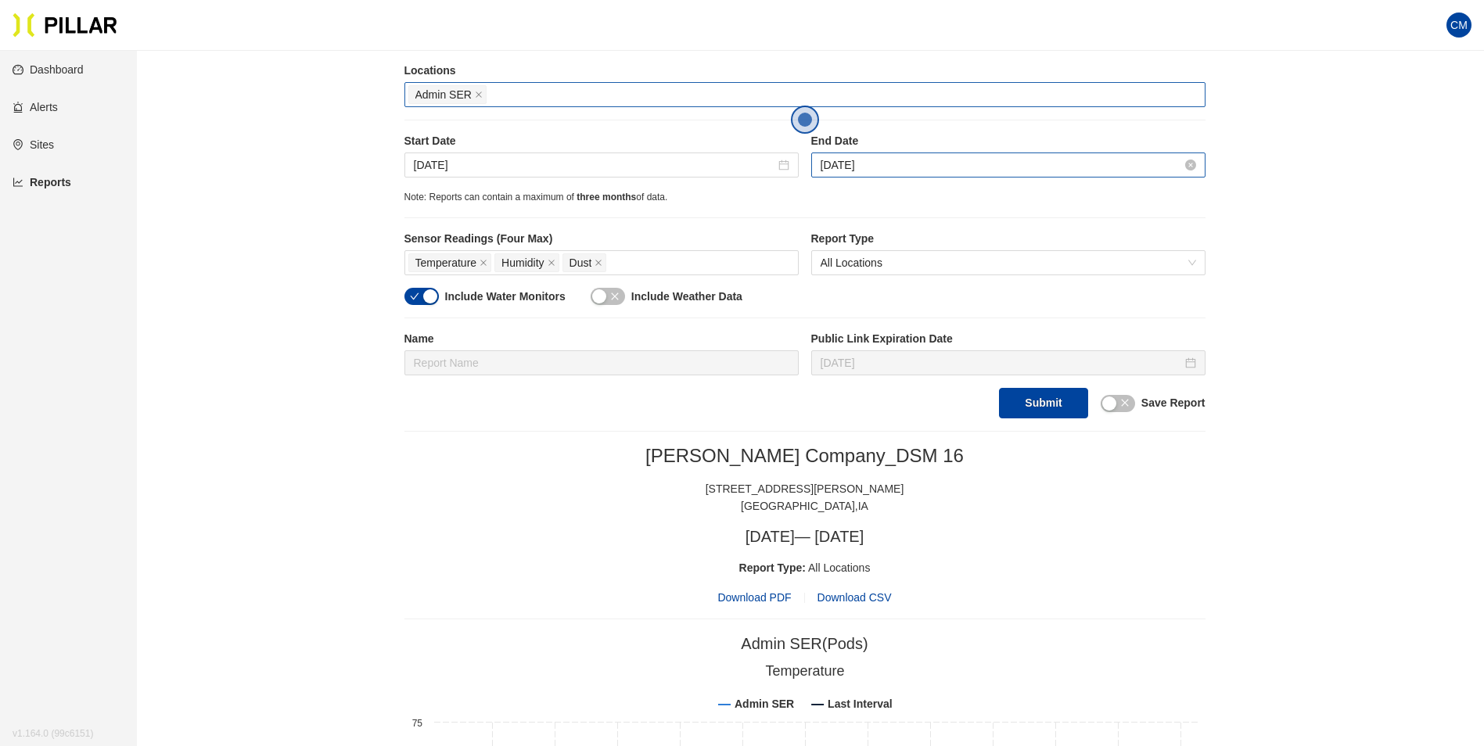
click at [848, 165] on input "[DATE]" at bounding box center [1000, 164] width 361 height 17
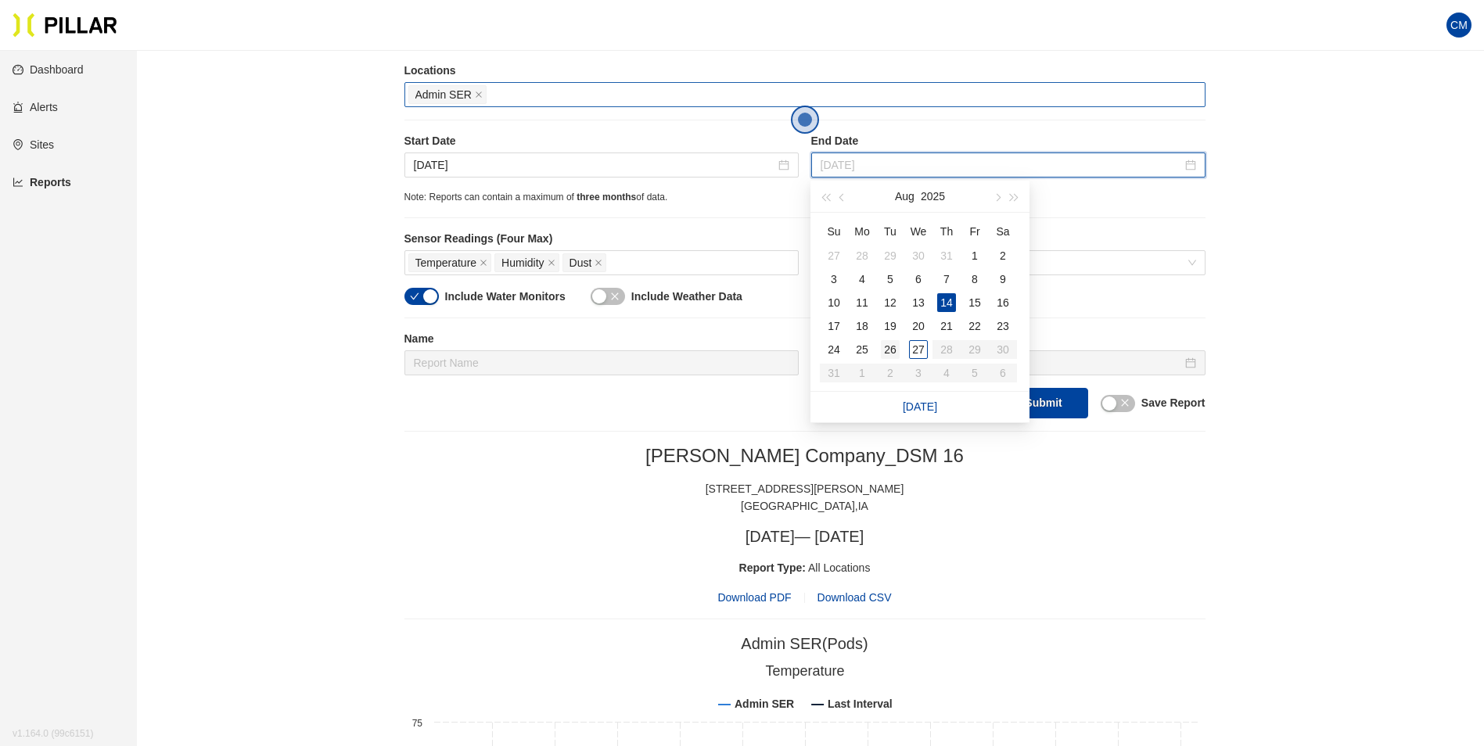
click at [895, 348] on div "26" at bounding box center [890, 349] width 19 height 19
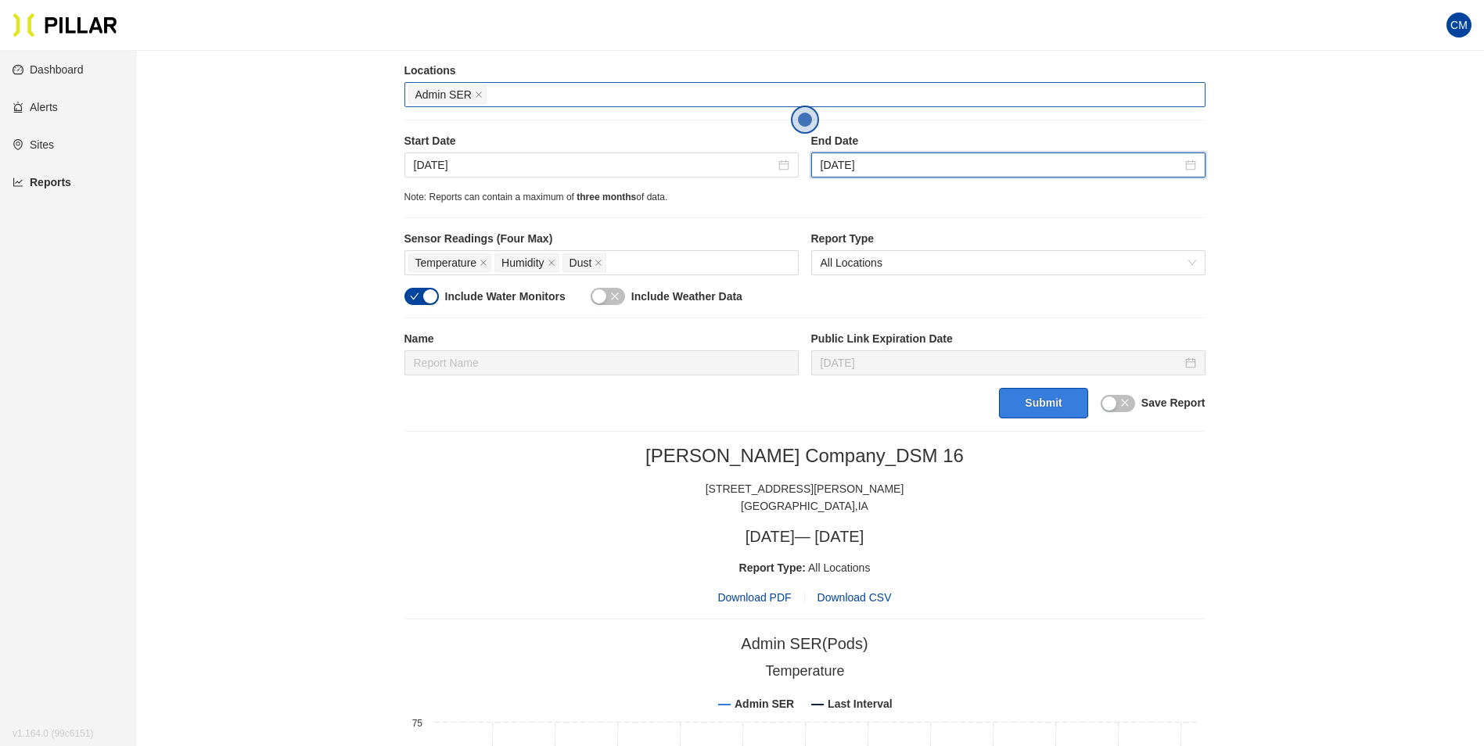
click at [1043, 413] on button "Submit" at bounding box center [1043, 403] width 88 height 31
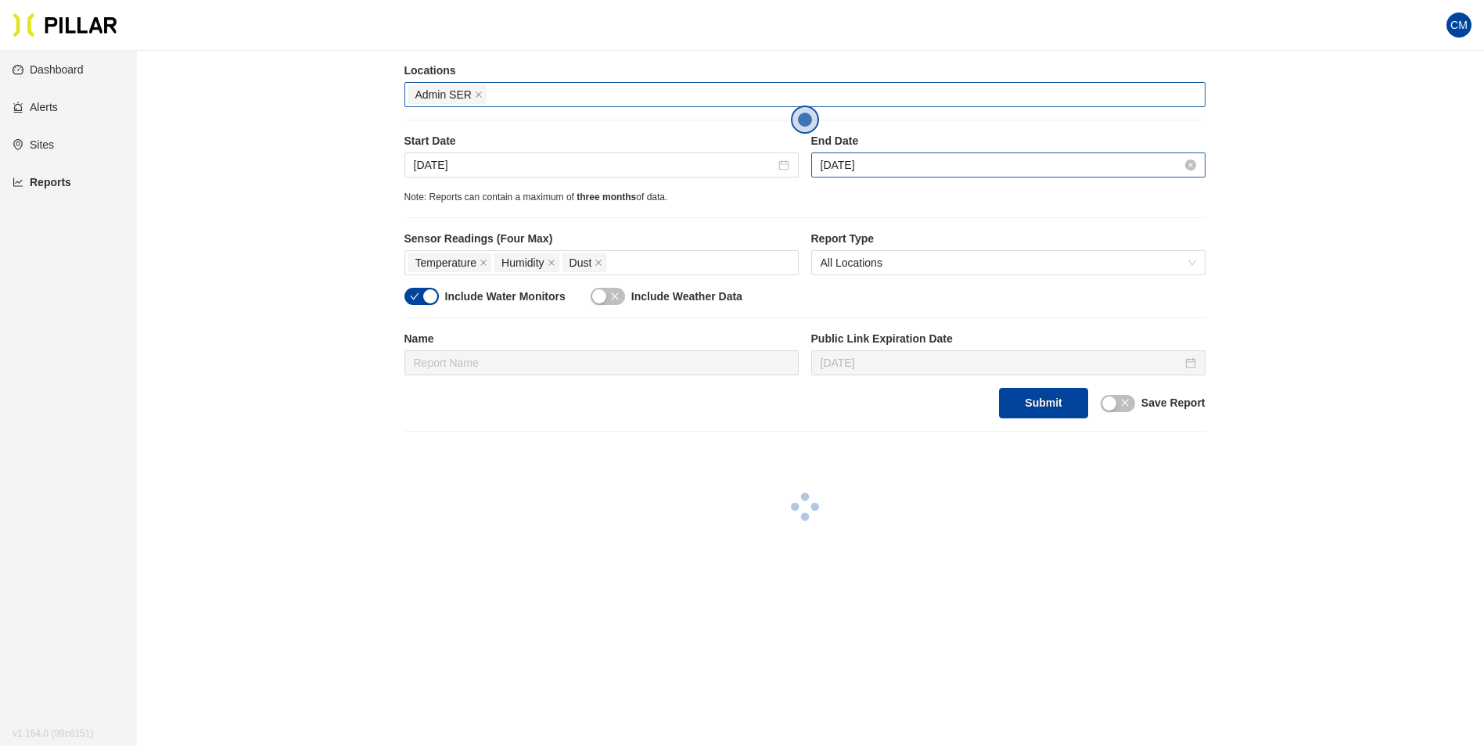
click at [842, 161] on input "[DATE]" at bounding box center [1000, 164] width 361 height 17
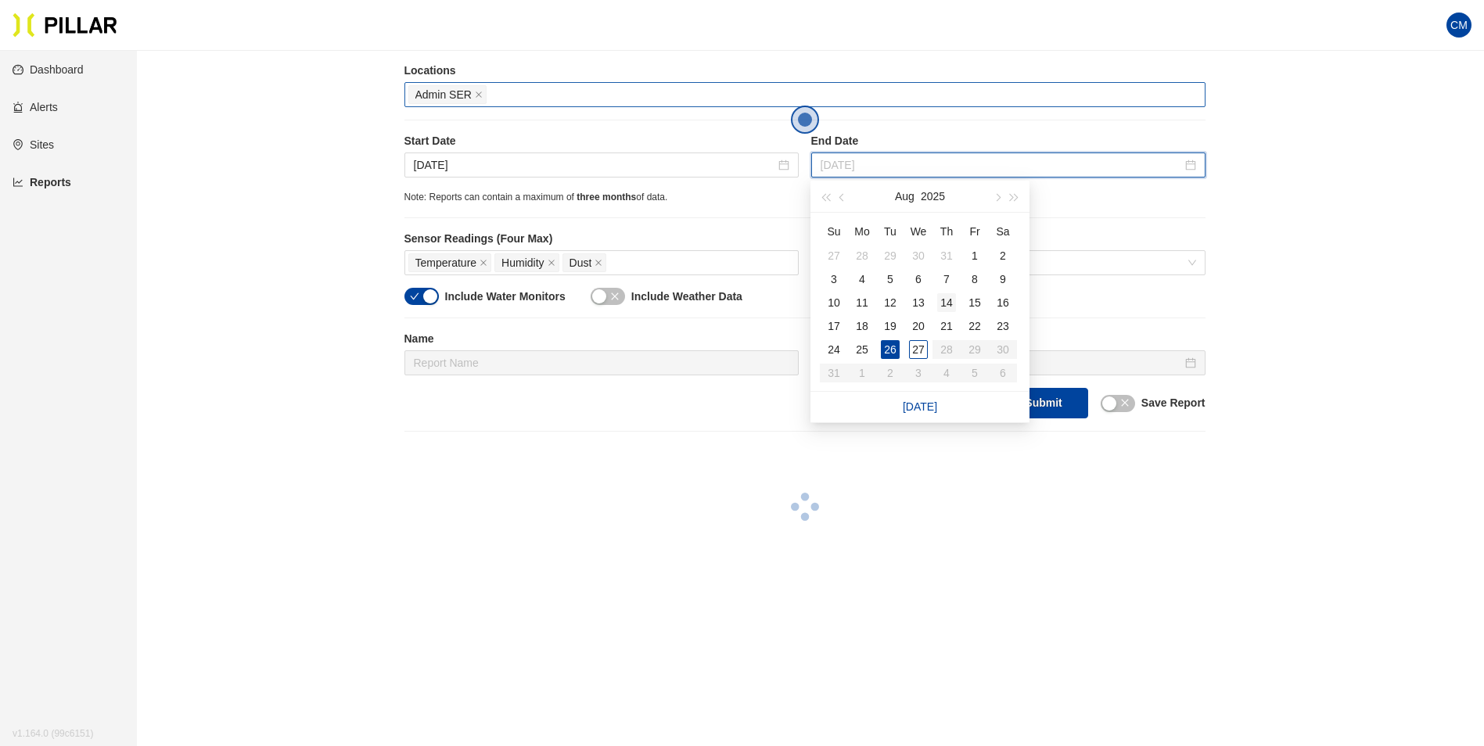
type input "[DATE]"
click at [943, 303] on div "14" at bounding box center [946, 302] width 19 height 19
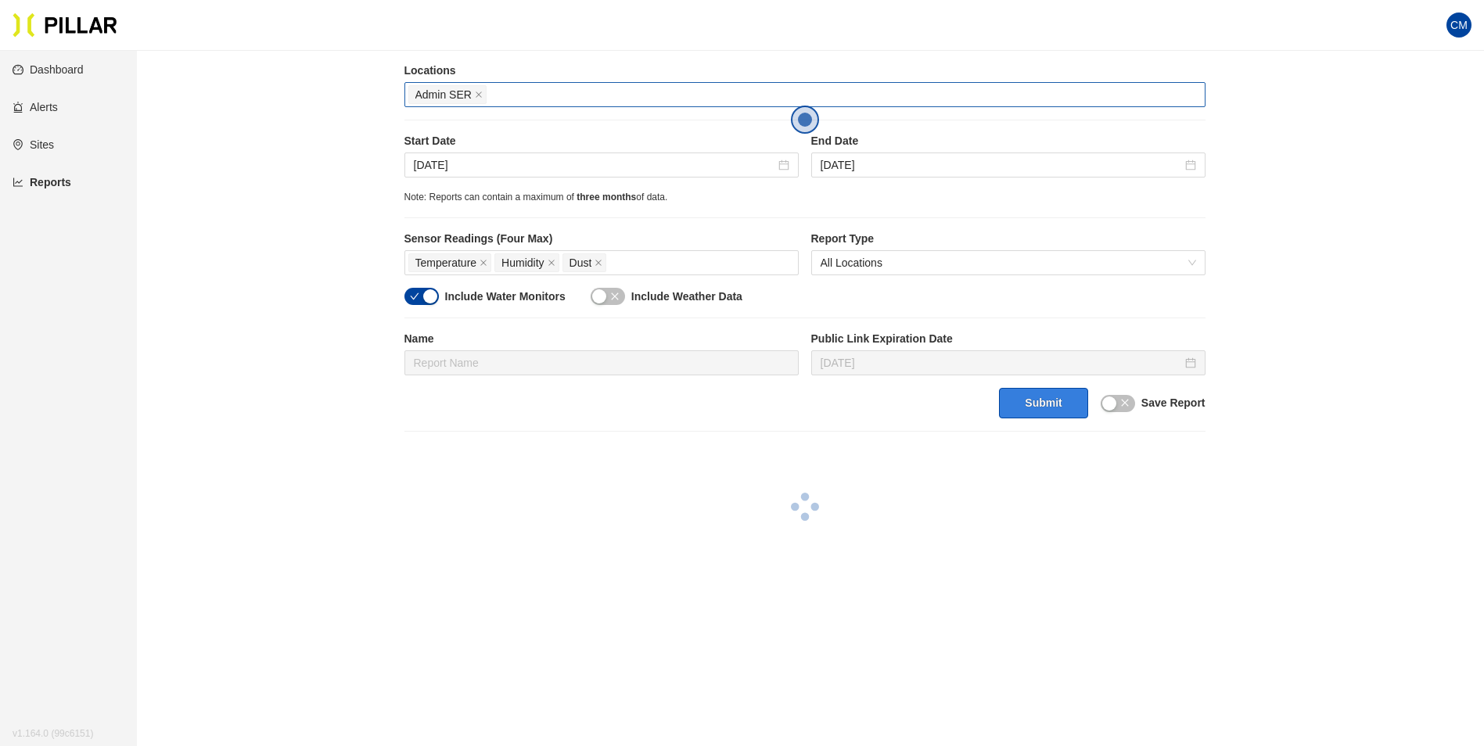
click at [1031, 404] on button "Submit" at bounding box center [1043, 403] width 88 height 31
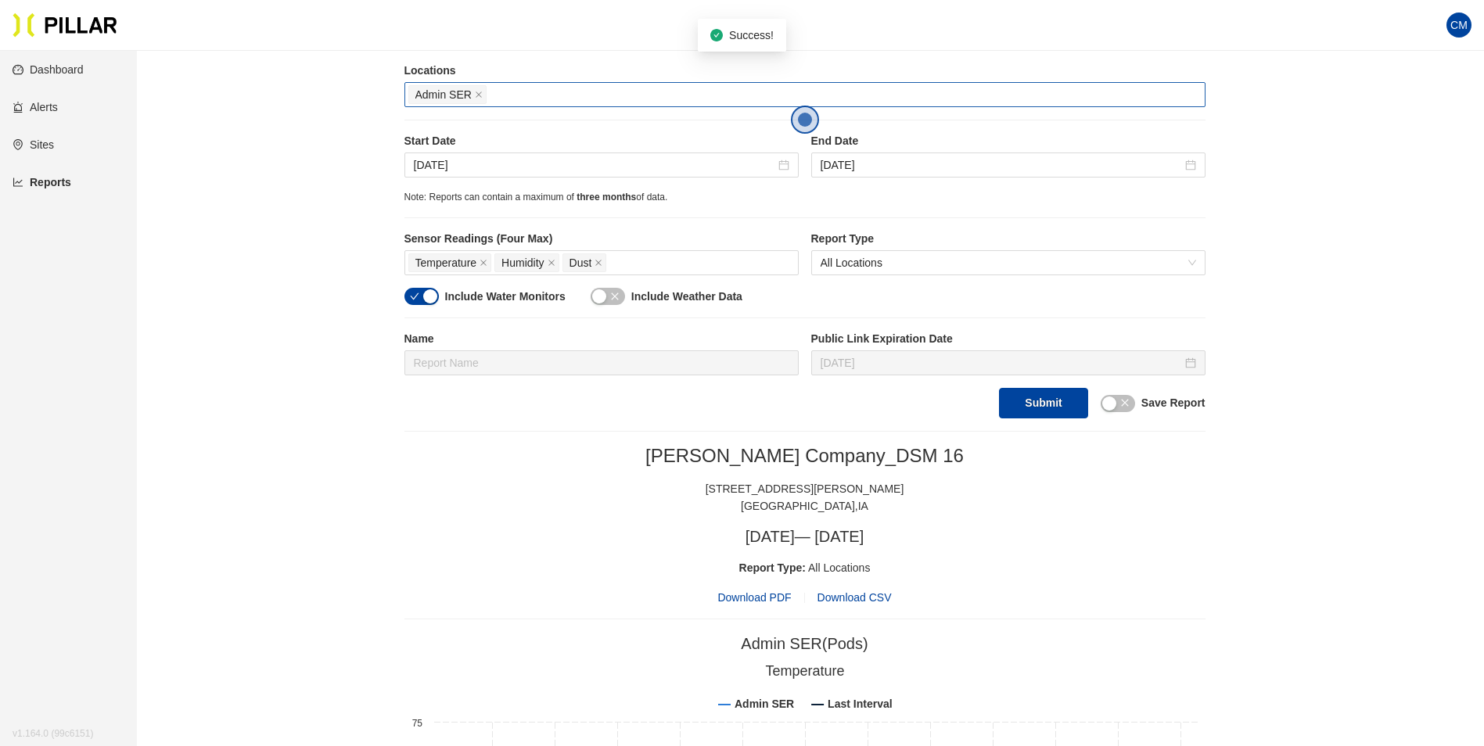
click at [776, 593] on span "Download PDF" at bounding box center [754, 597] width 74 height 17
drag, startPoint x: 873, startPoint y: 424, endPoint x: 867, endPoint y: 379, distance: 45.7
click at [873, 424] on section "Reports / Generate Historical Report / Site [PERSON_NAME] Company_DSM 16 Buildi…" at bounding box center [804, 727] width 801 height 1887
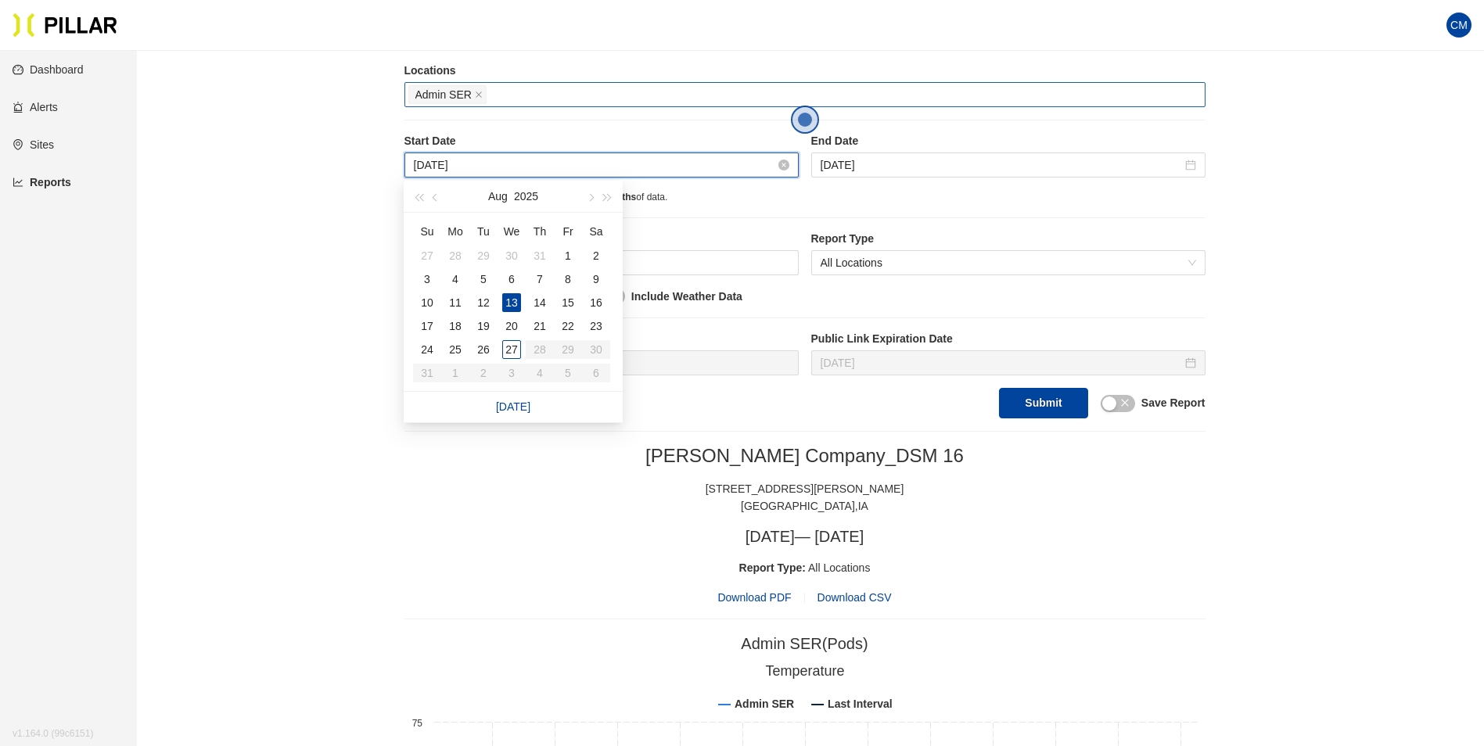
click at [445, 167] on input "[DATE]" at bounding box center [594, 164] width 361 height 17
type input "[DATE]"
click at [542, 300] on div "14" at bounding box center [539, 302] width 19 height 19
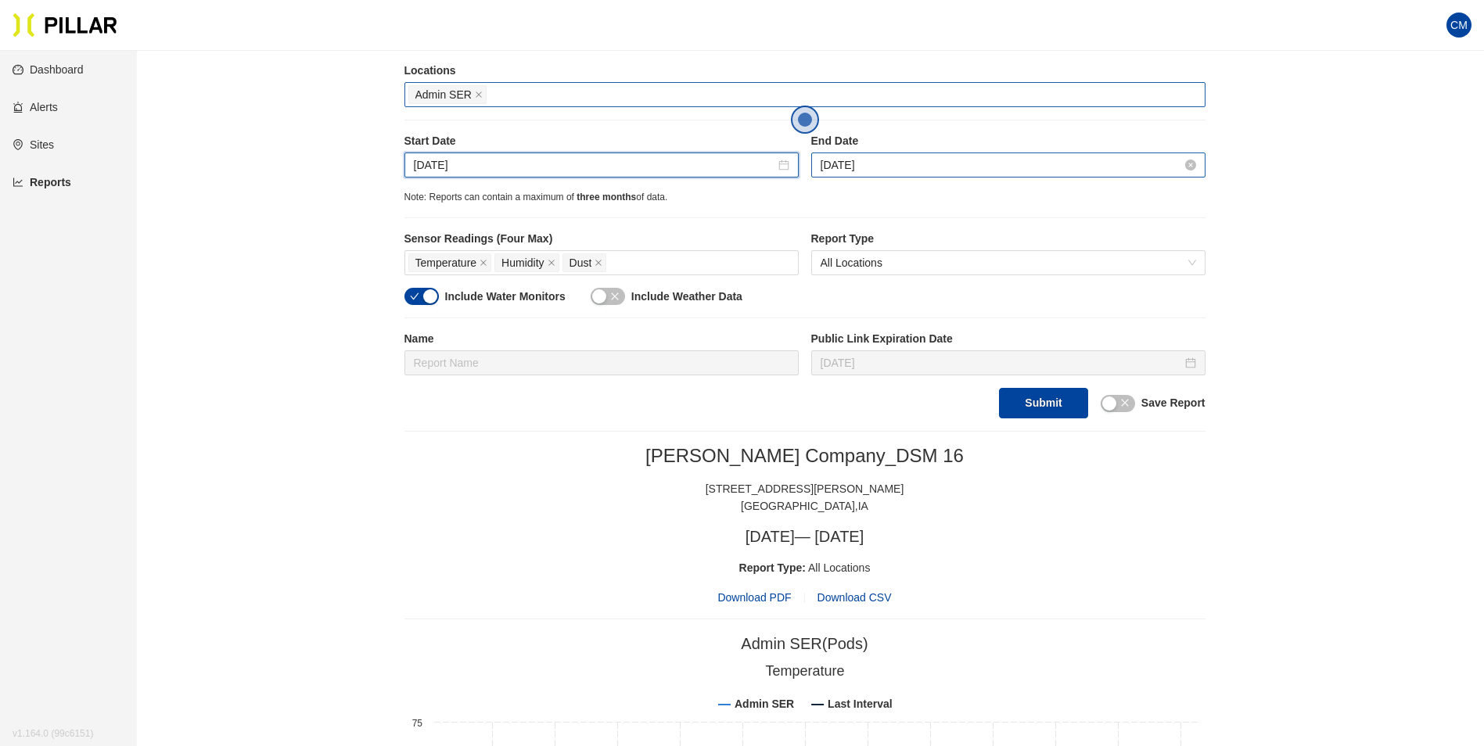
click at [840, 165] on input "[DATE]" at bounding box center [1000, 164] width 361 height 17
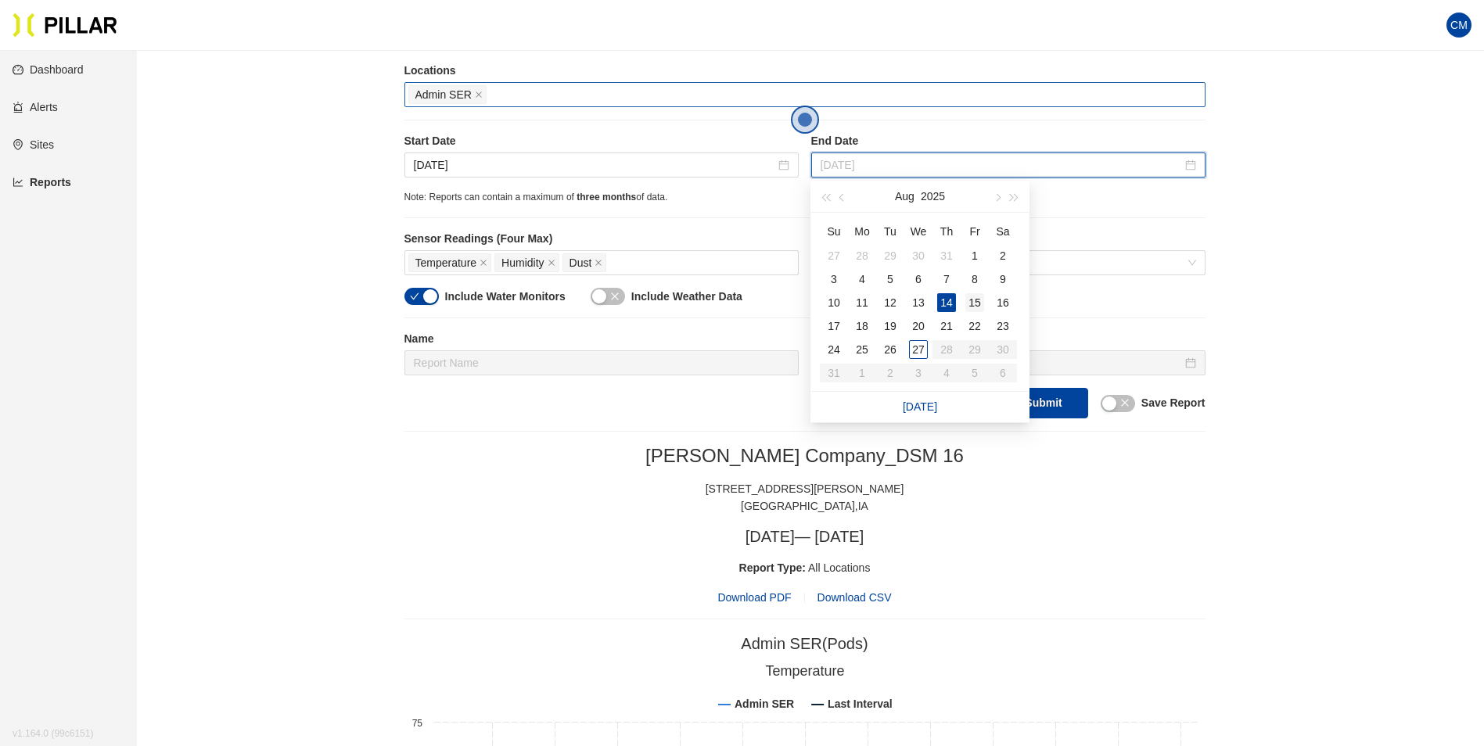
type input "[DATE]"
click at [970, 300] on div "15" at bounding box center [974, 302] width 19 height 19
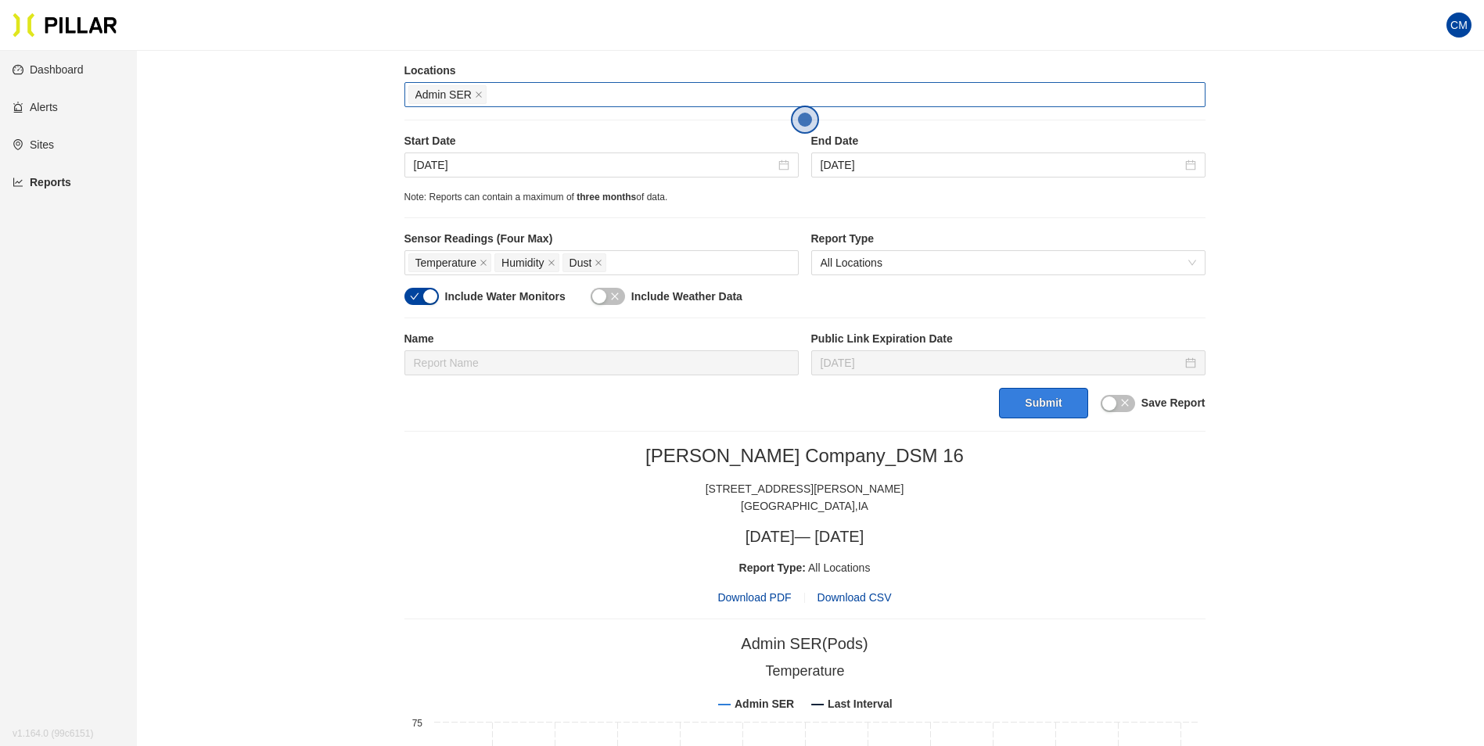
click at [1051, 400] on button "Submit" at bounding box center [1043, 403] width 88 height 31
click at [770, 601] on span "Download PDF" at bounding box center [754, 597] width 74 height 17
click at [444, 164] on input "[DATE]" at bounding box center [594, 164] width 361 height 17
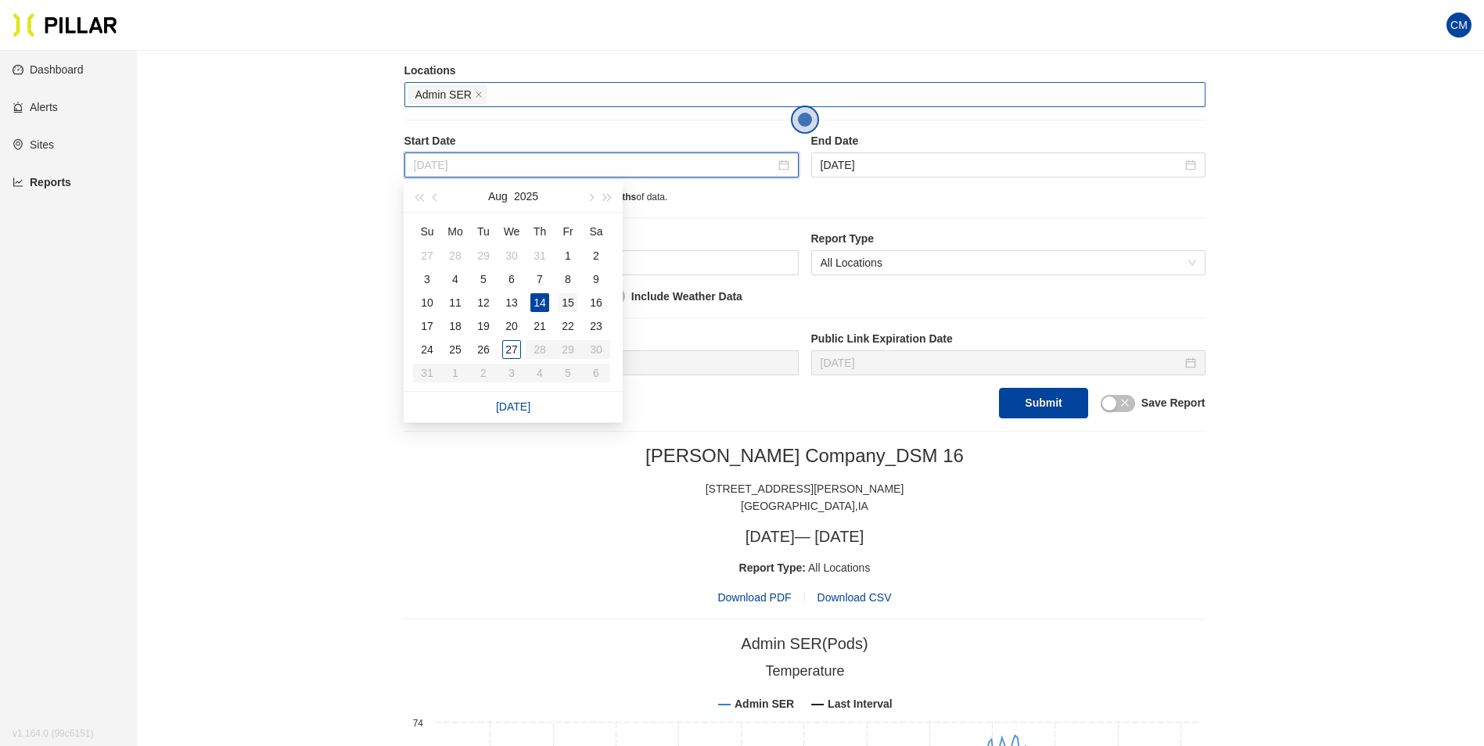
type input "[DATE]"
click at [564, 297] on div "15" at bounding box center [567, 302] width 19 height 19
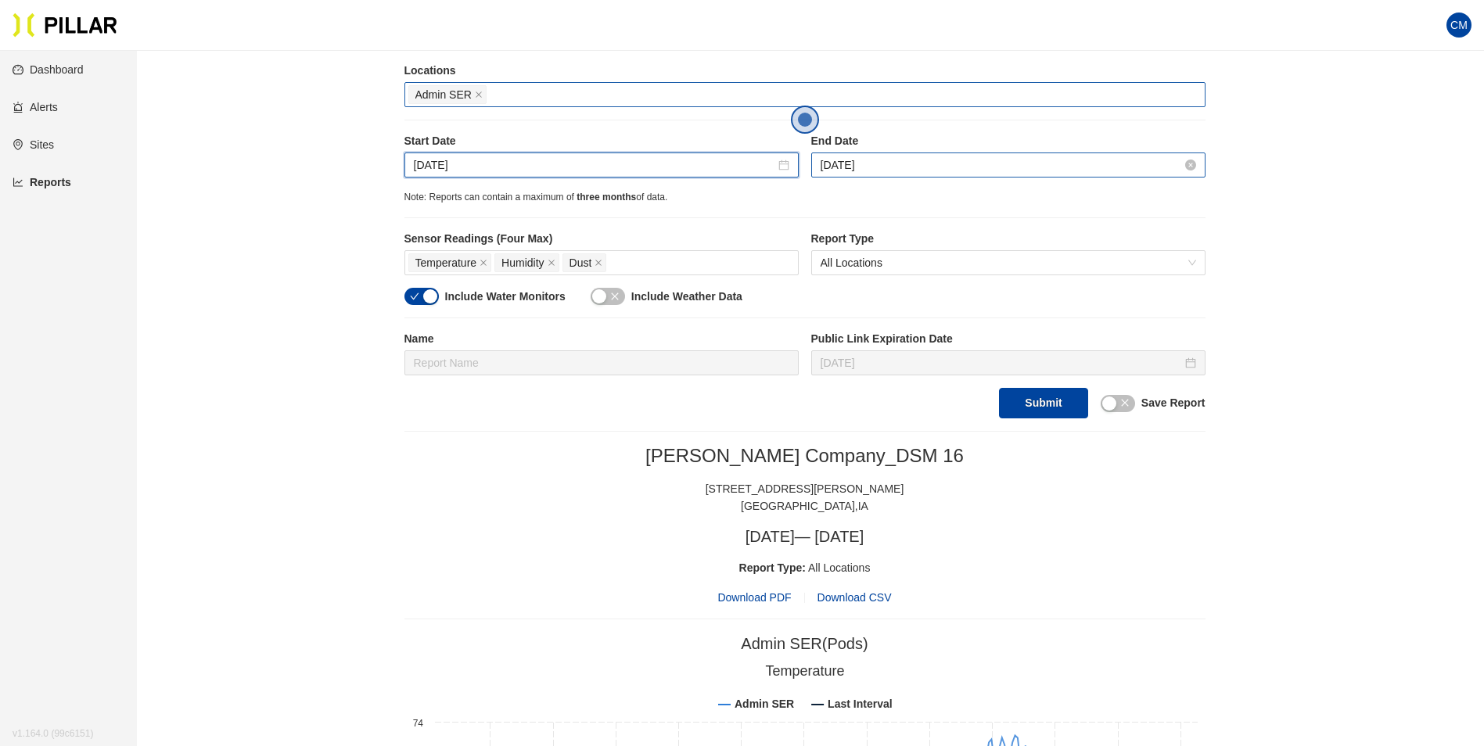
click at [838, 166] on input "[DATE]" at bounding box center [1000, 164] width 361 height 17
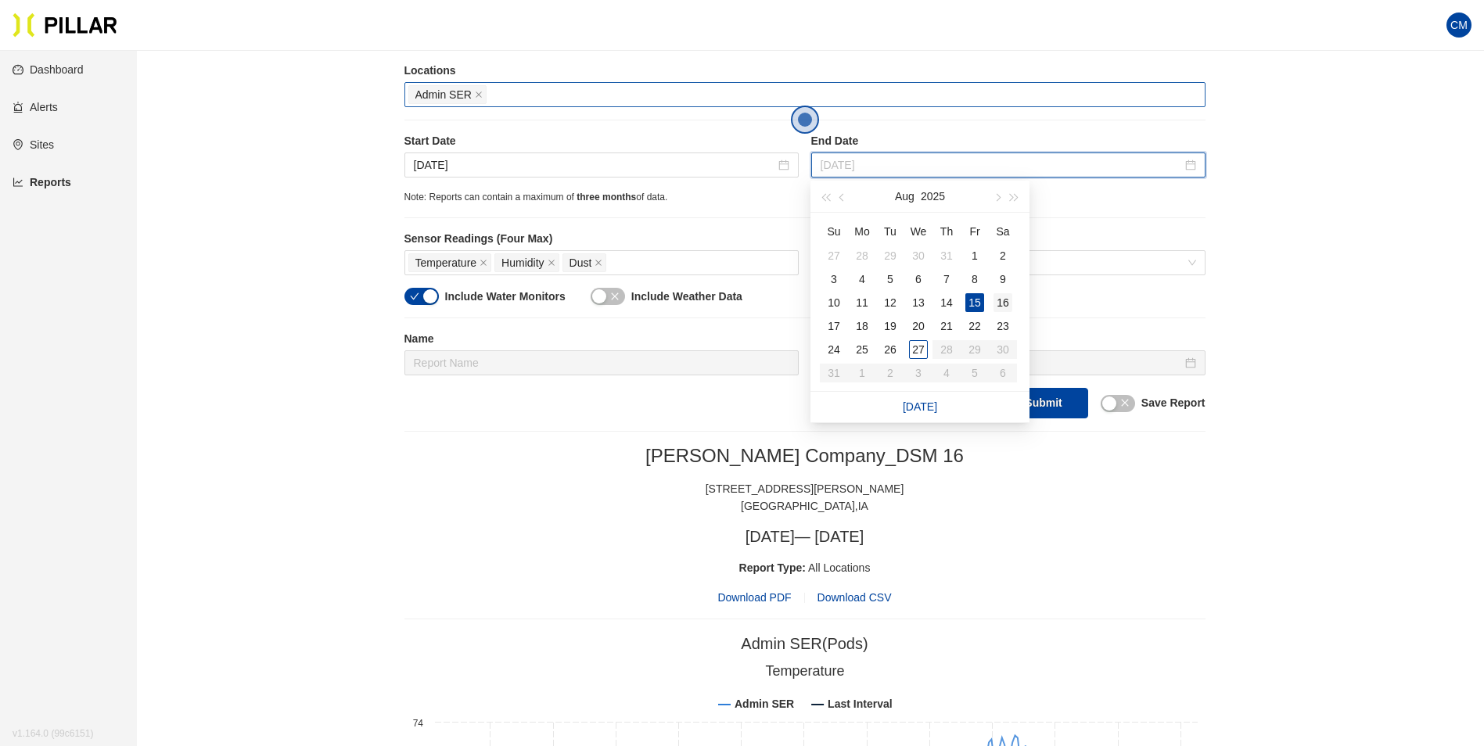
type input "[DATE]"
click at [995, 303] on div "16" at bounding box center [1002, 302] width 19 height 19
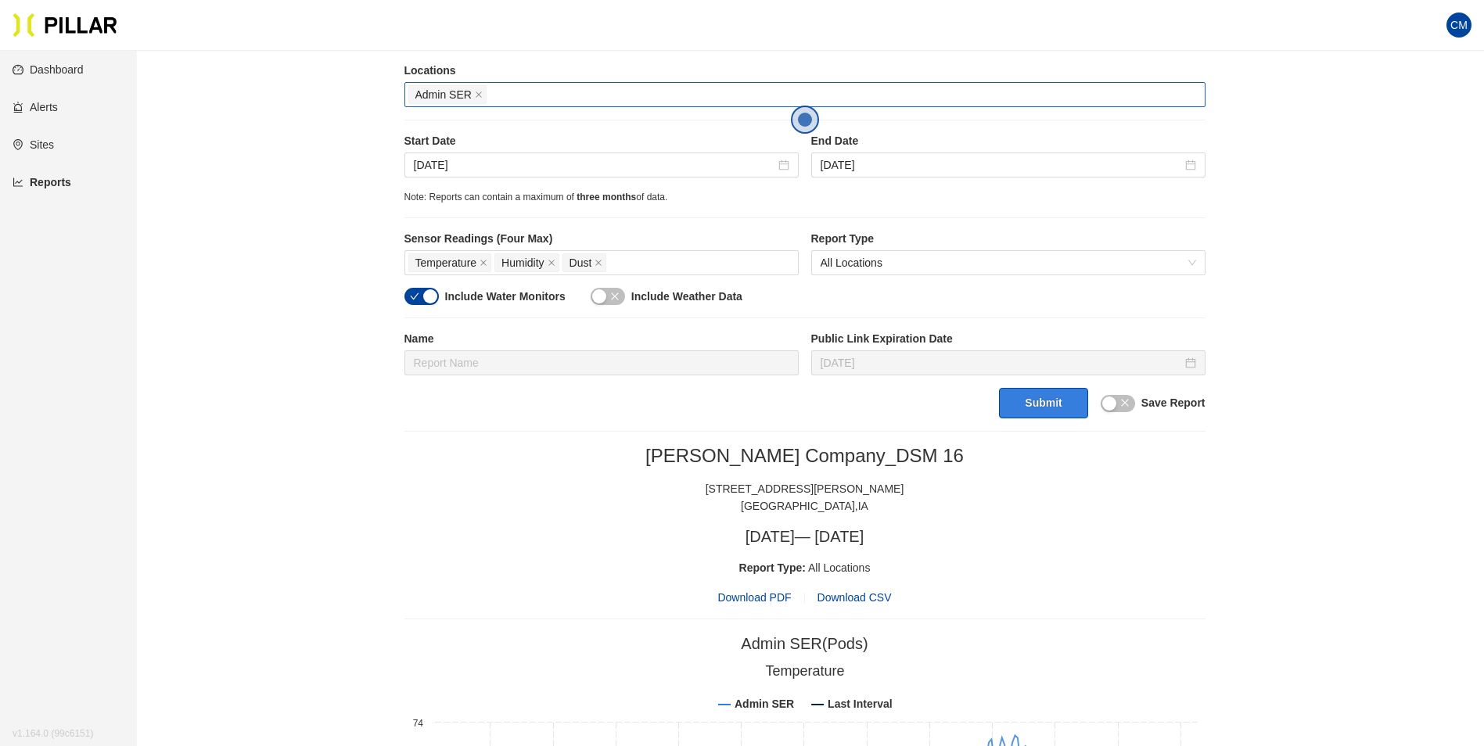
click at [1027, 406] on button "Submit" at bounding box center [1043, 403] width 88 height 31
click at [766, 592] on span "Download PDF" at bounding box center [754, 597] width 74 height 17
click at [439, 163] on input "[DATE]" at bounding box center [594, 164] width 361 height 17
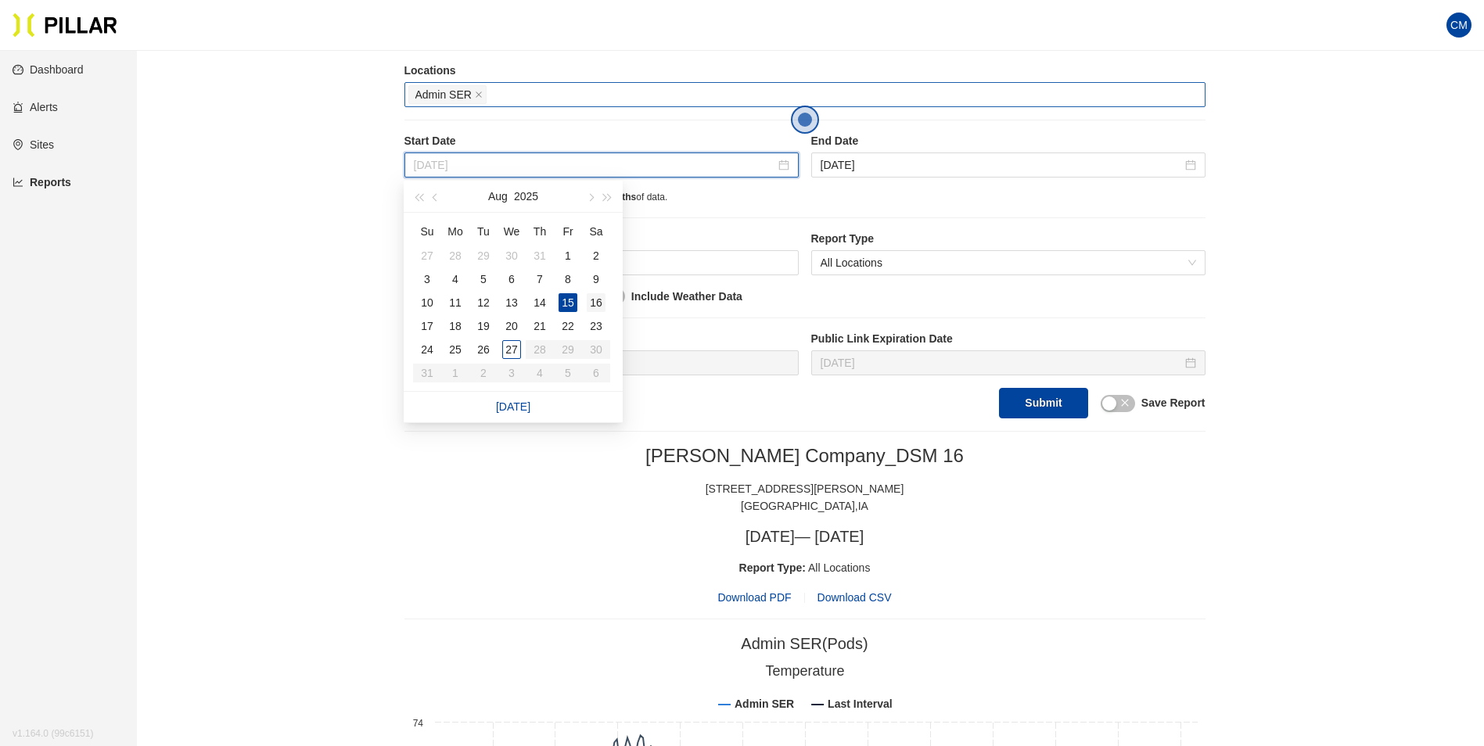
type input "[DATE]"
click at [602, 301] on div "16" at bounding box center [596, 302] width 19 height 19
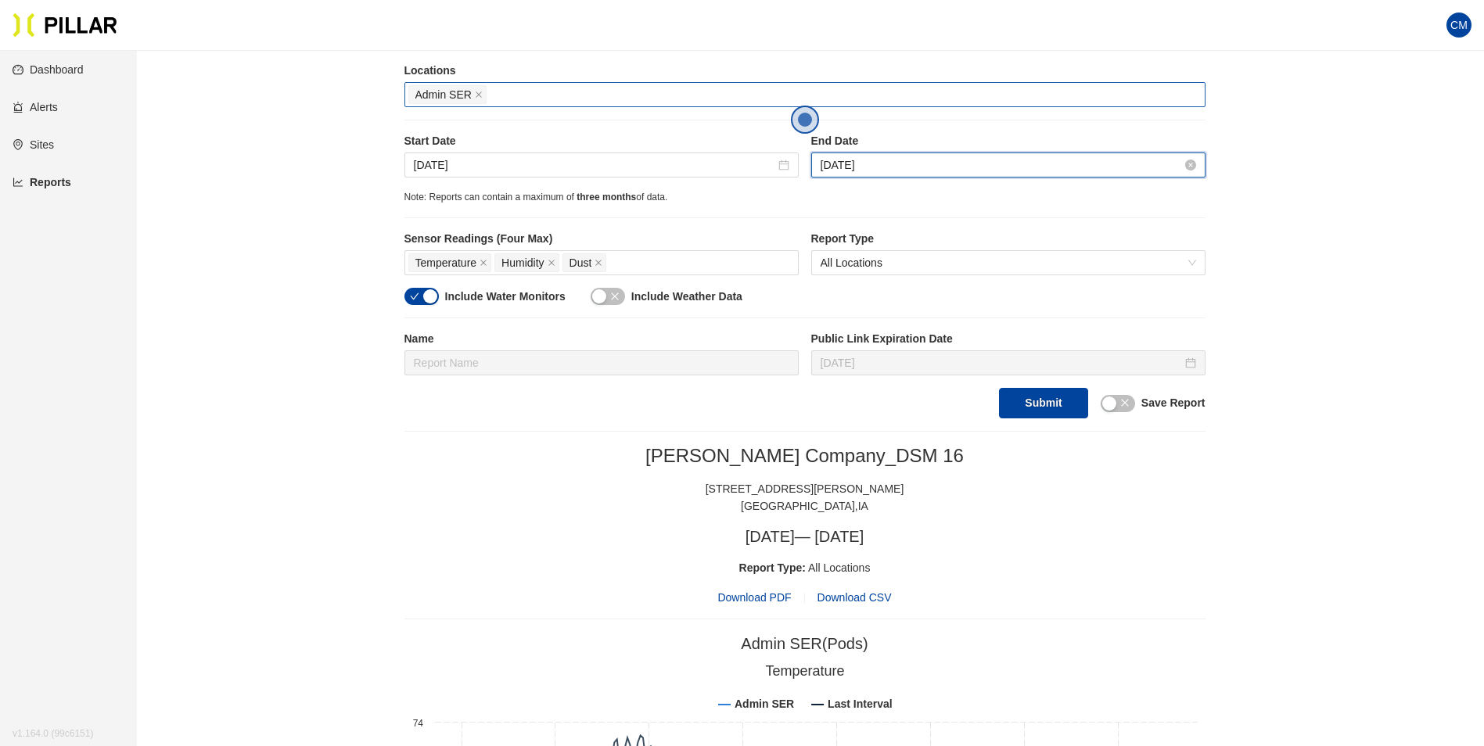
click at [850, 165] on input "[DATE]" at bounding box center [1000, 164] width 361 height 17
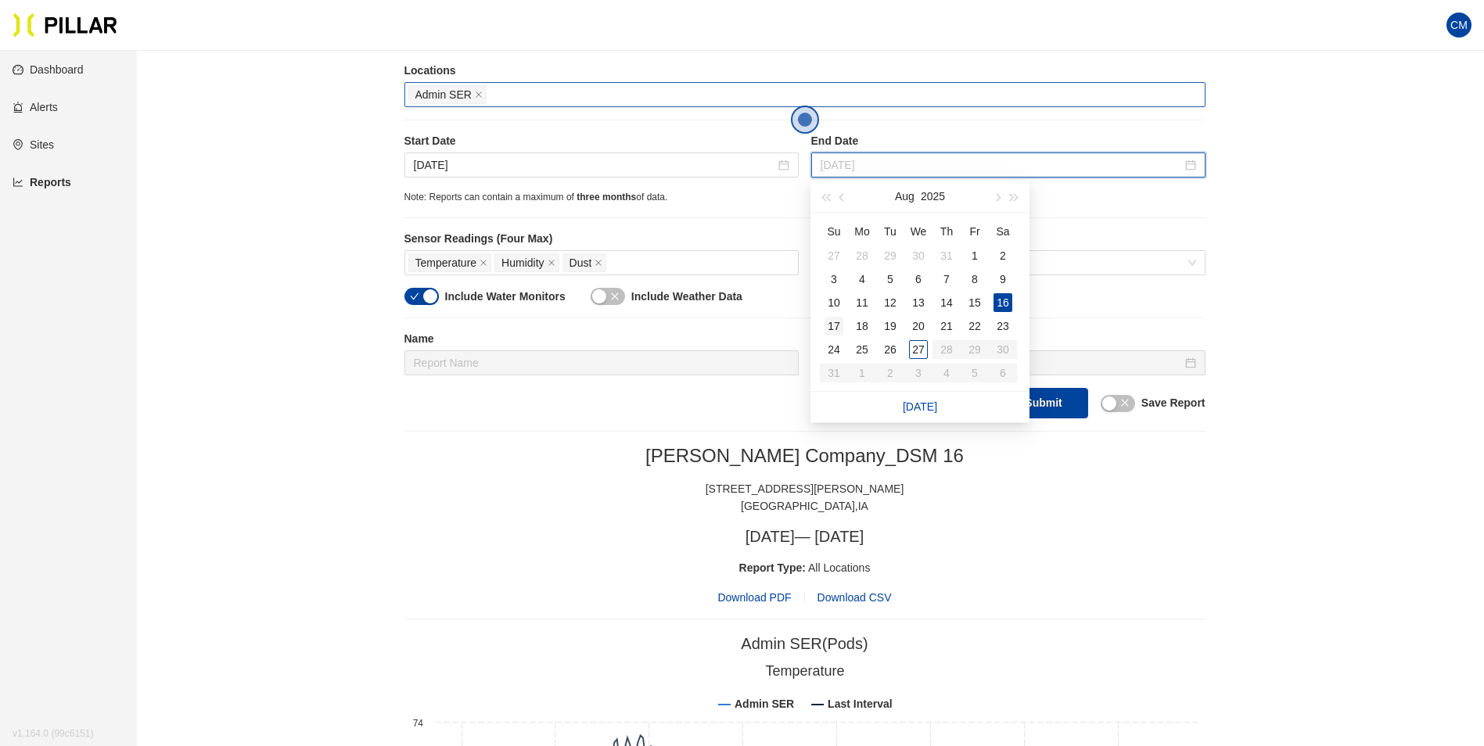
type input "[DATE]"
click at [828, 326] on div "17" at bounding box center [833, 326] width 19 height 19
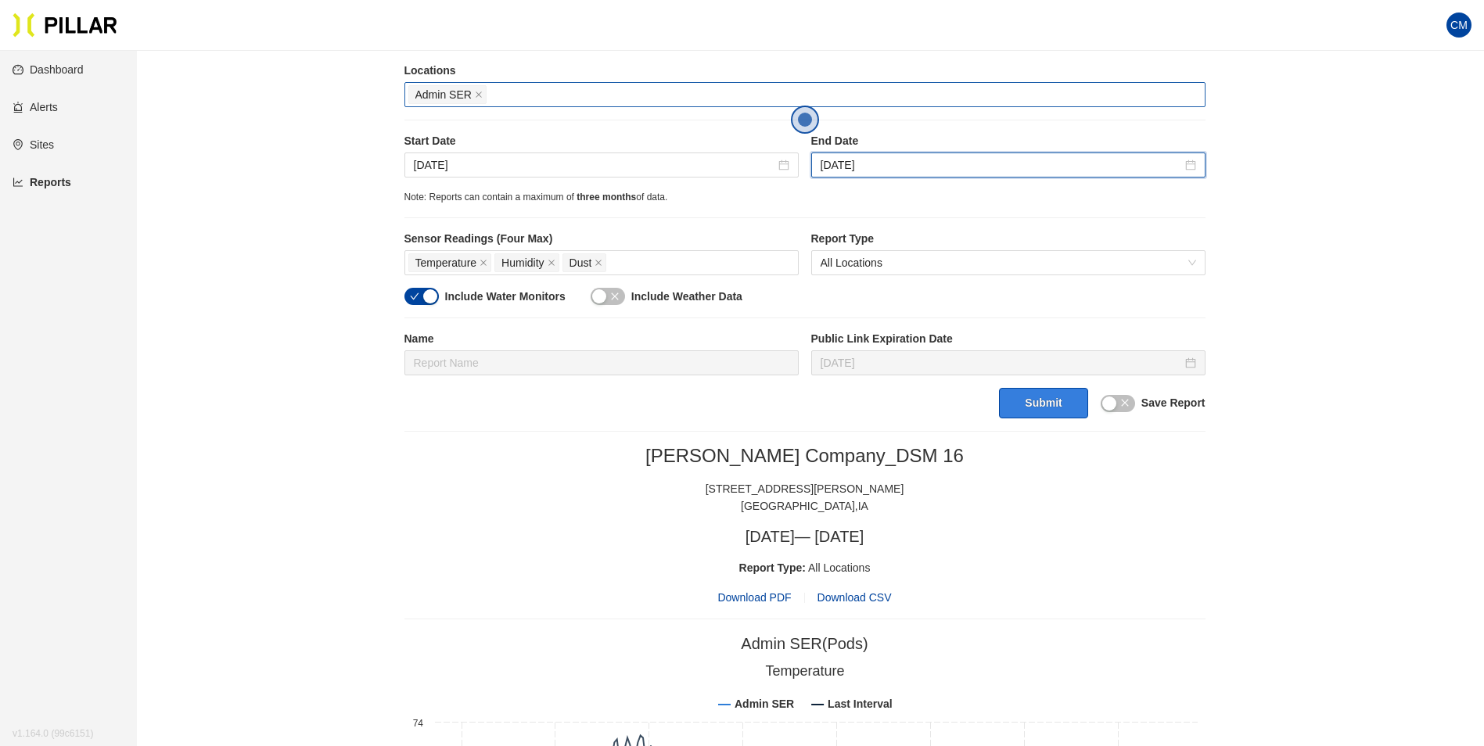
click at [1037, 401] on button "Submit" at bounding box center [1043, 403] width 88 height 31
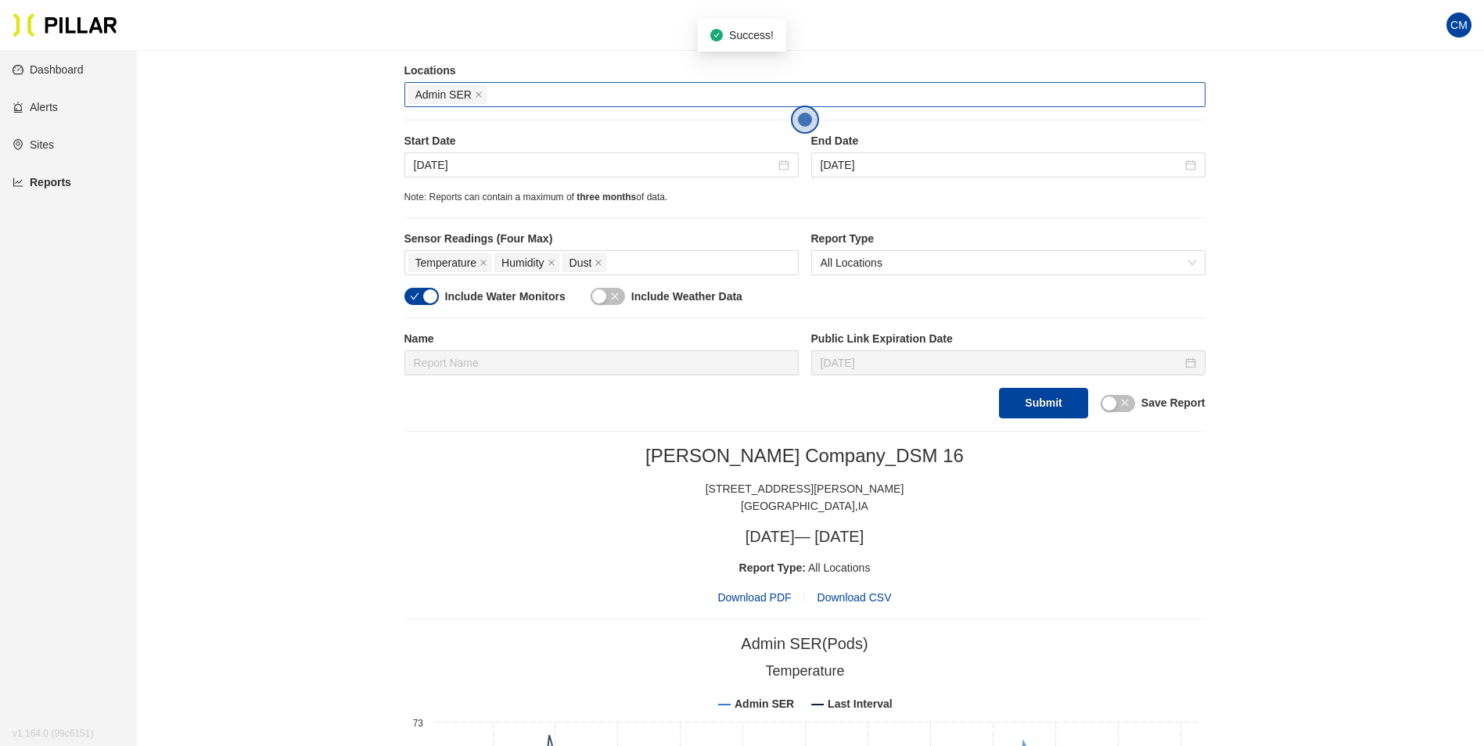
click at [750, 598] on span "Download PDF" at bounding box center [754, 597] width 74 height 17
click at [706, 166] on input "[DATE]" at bounding box center [594, 164] width 361 height 17
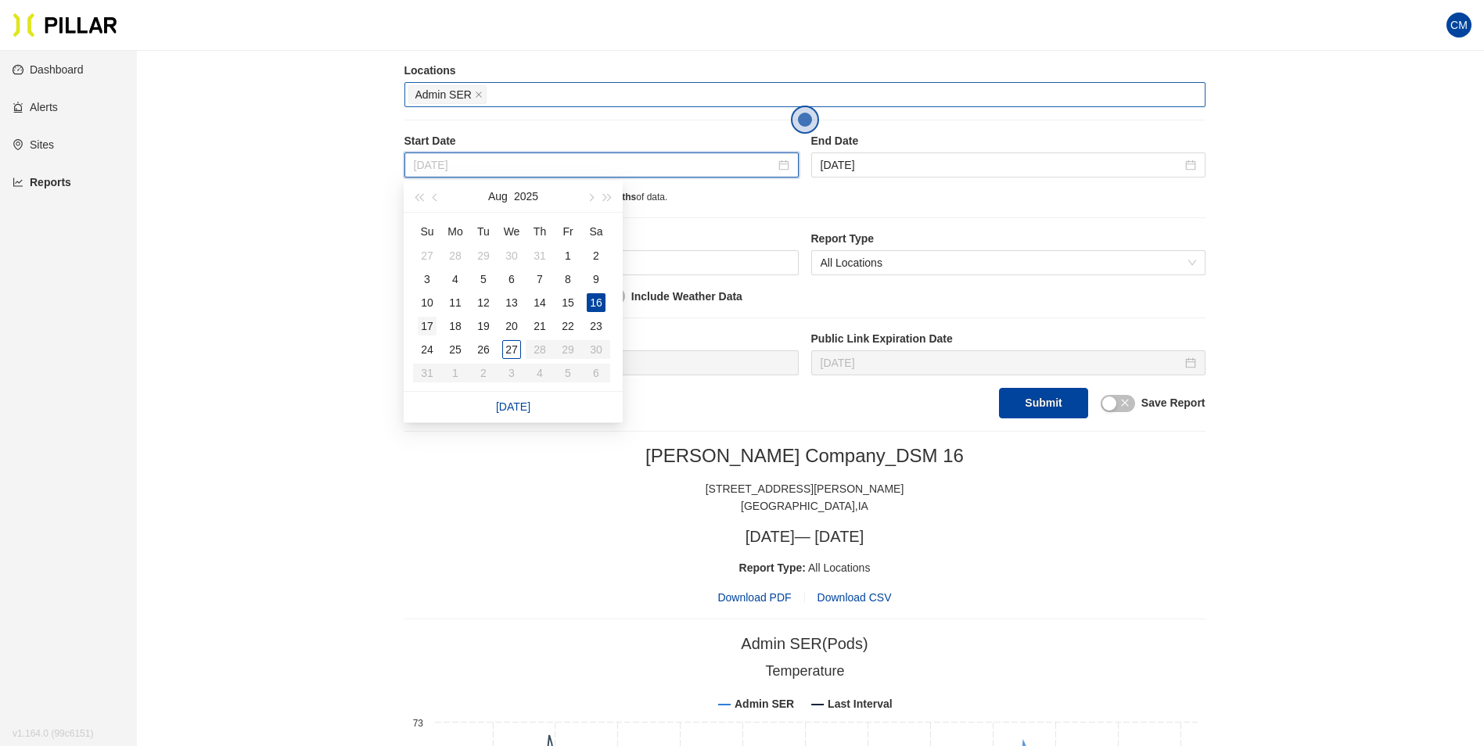
type input "[DATE]"
click at [419, 325] on div "17" at bounding box center [427, 326] width 19 height 19
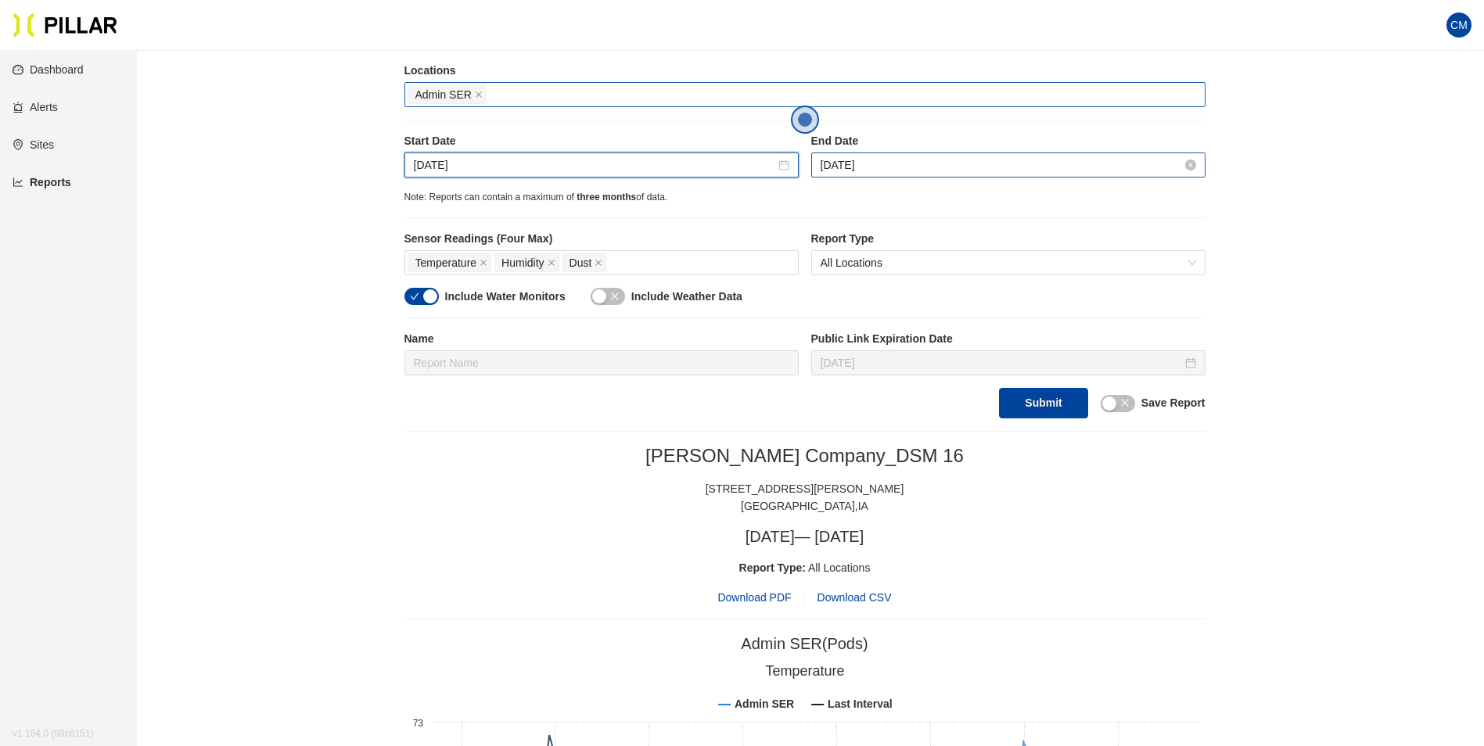
click at [881, 164] on input "[DATE]" at bounding box center [1000, 164] width 361 height 17
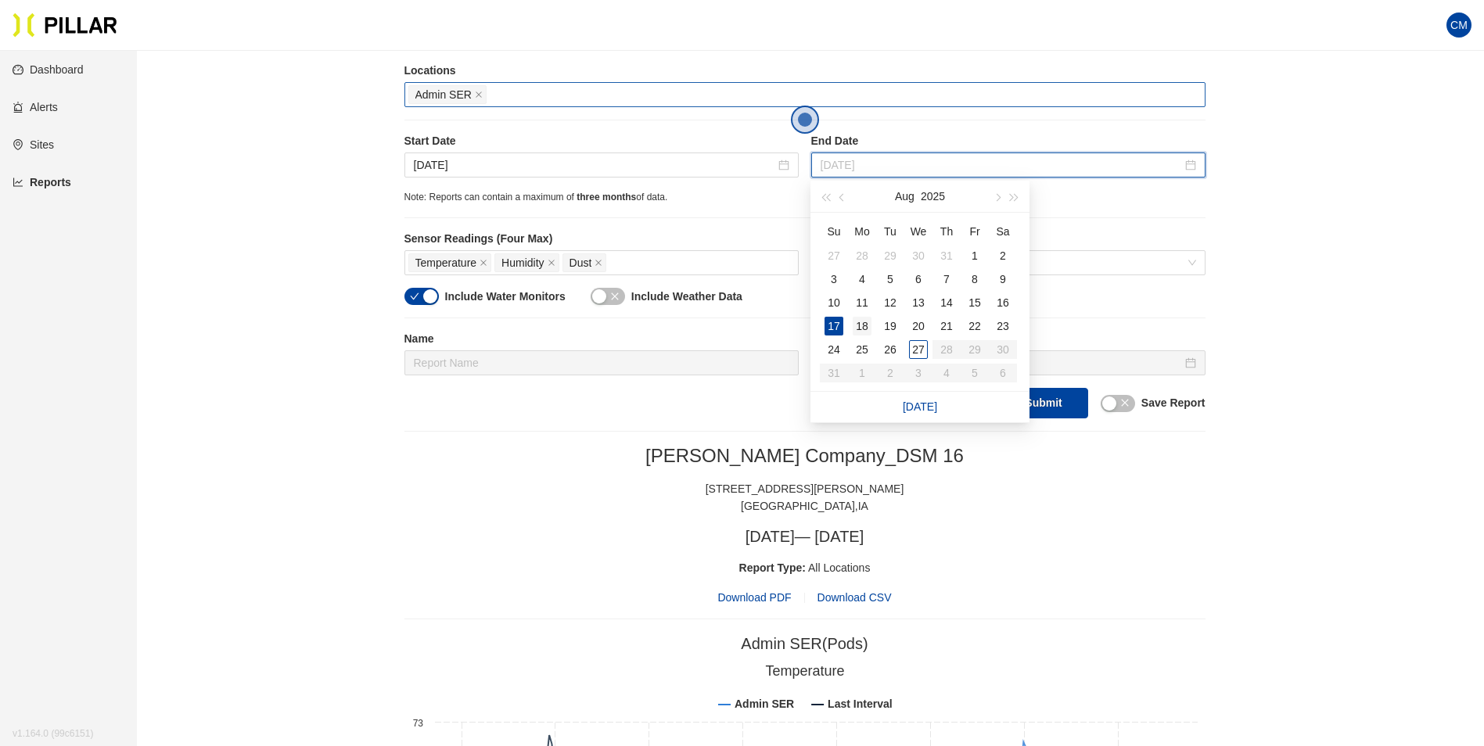
type input "[DATE]"
click at [859, 325] on div "18" at bounding box center [862, 326] width 19 height 19
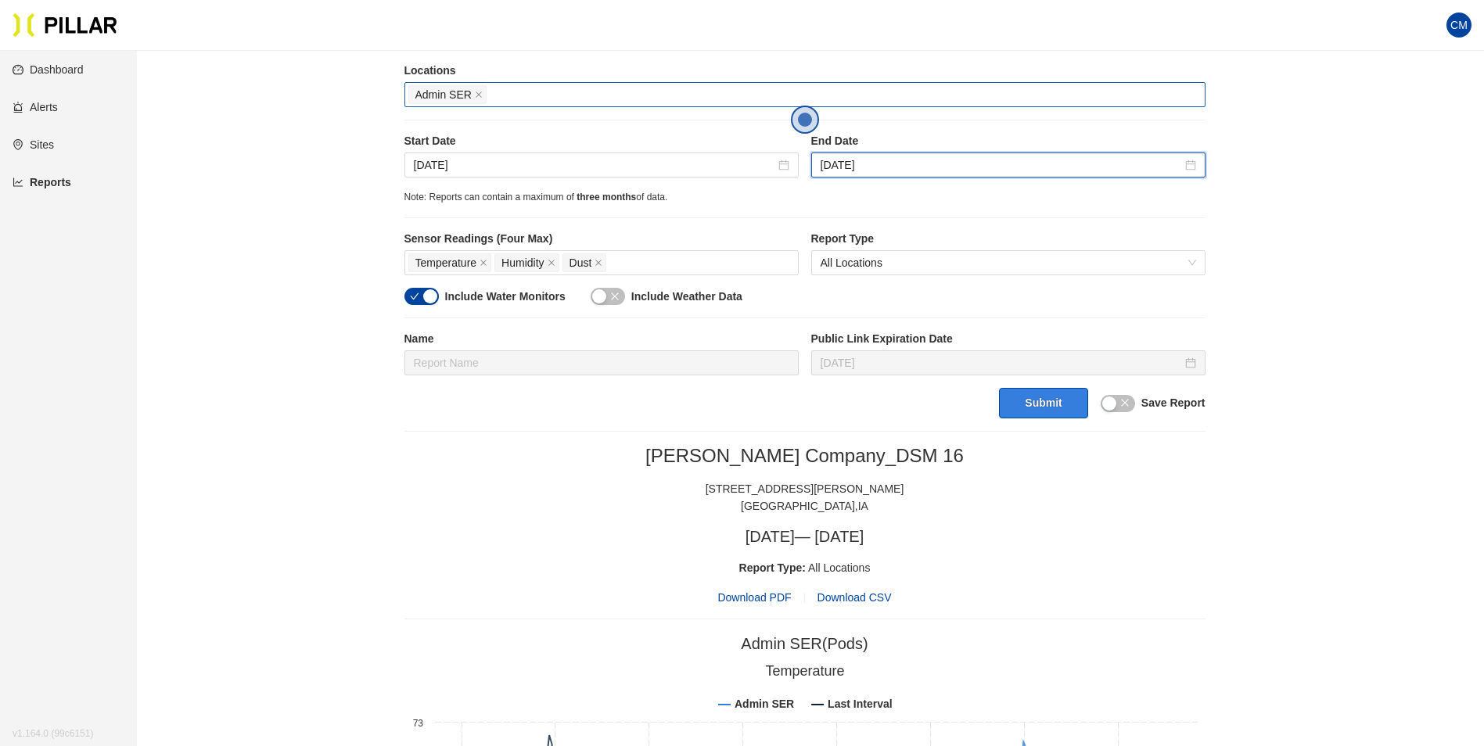
click at [1037, 393] on button "Submit" at bounding box center [1043, 403] width 88 height 31
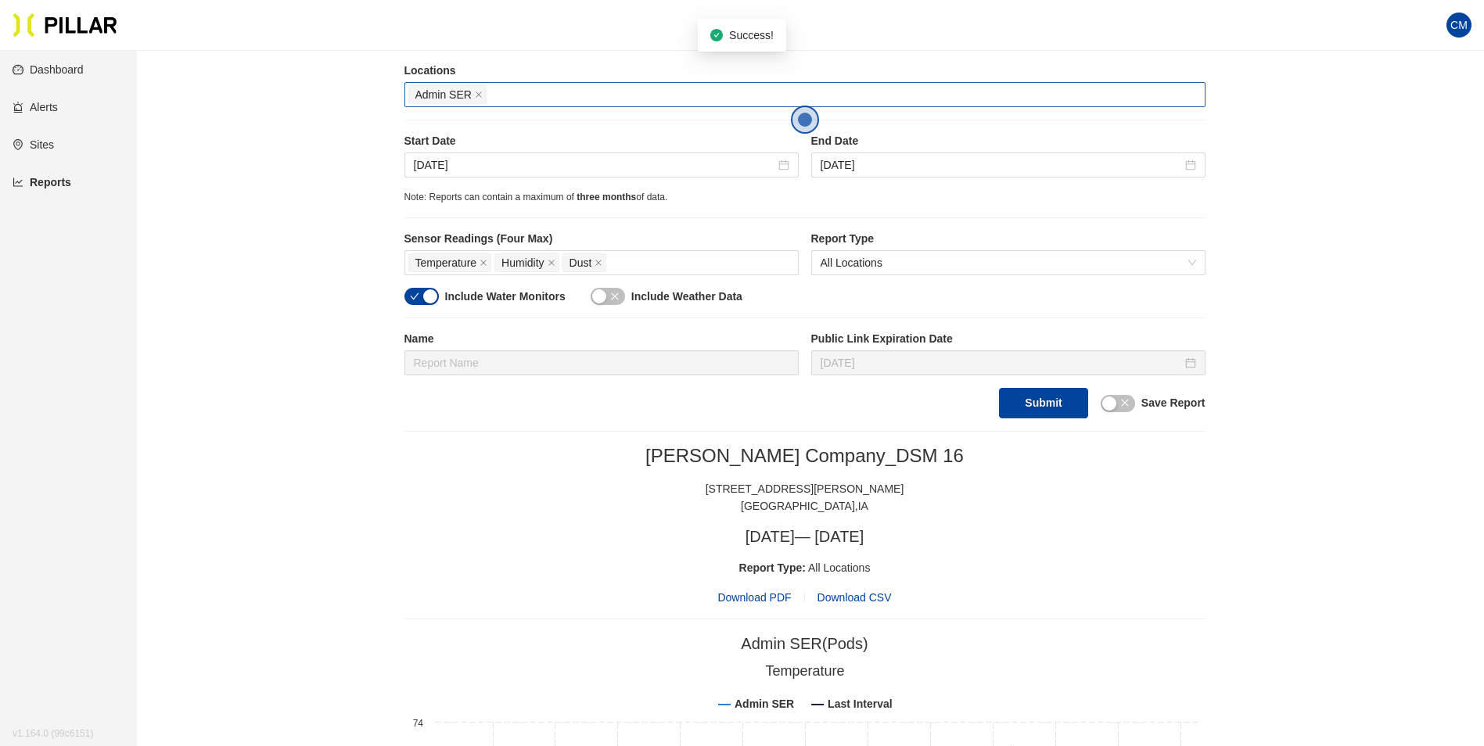
click at [745, 595] on span "Download PDF" at bounding box center [754, 597] width 74 height 17
click at [440, 169] on input "[DATE]" at bounding box center [594, 164] width 361 height 17
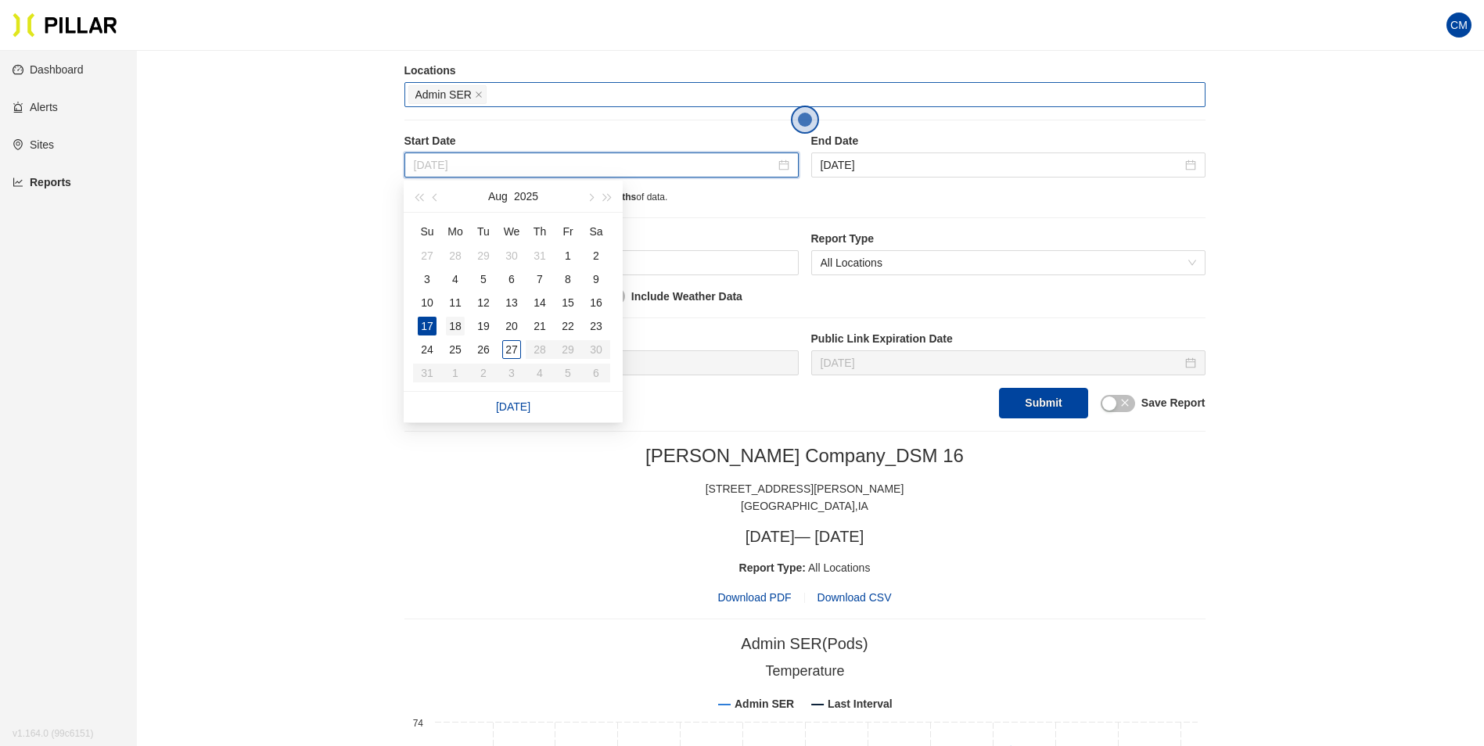
type input "[DATE]"
click at [452, 329] on div "18" at bounding box center [455, 326] width 19 height 19
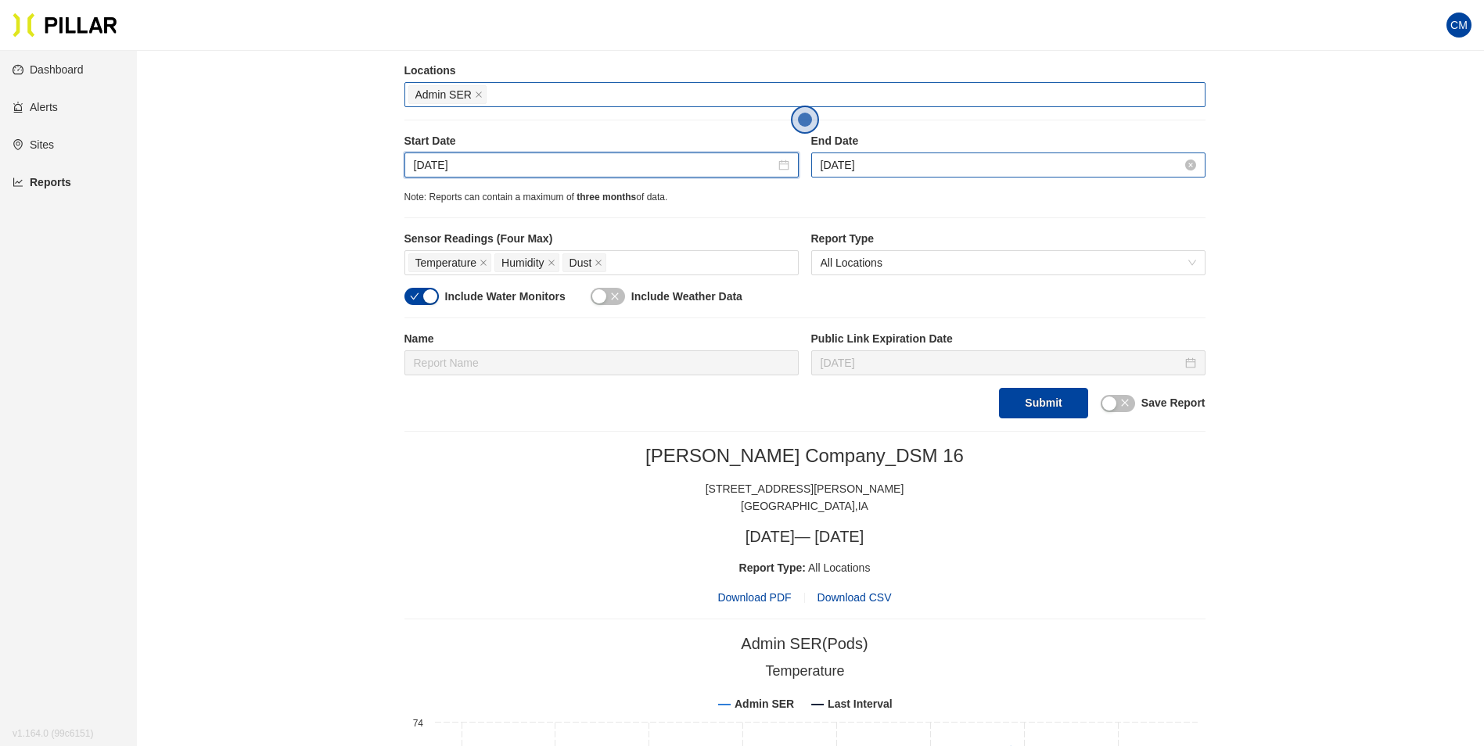
click at [841, 174] on input "[DATE]" at bounding box center [1000, 164] width 361 height 17
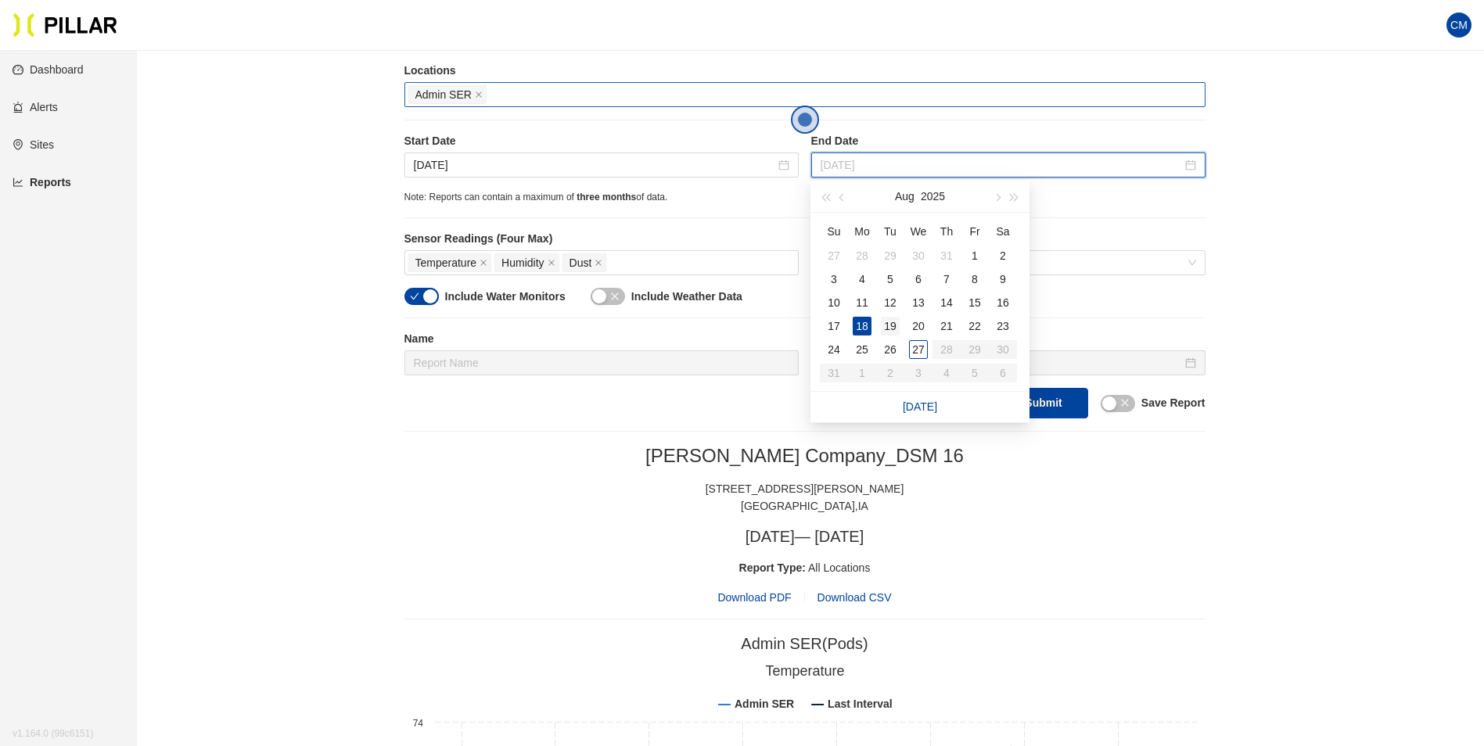
type input "[DATE]"
click at [894, 328] on div "19" at bounding box center [890, 326] width 19 height 19
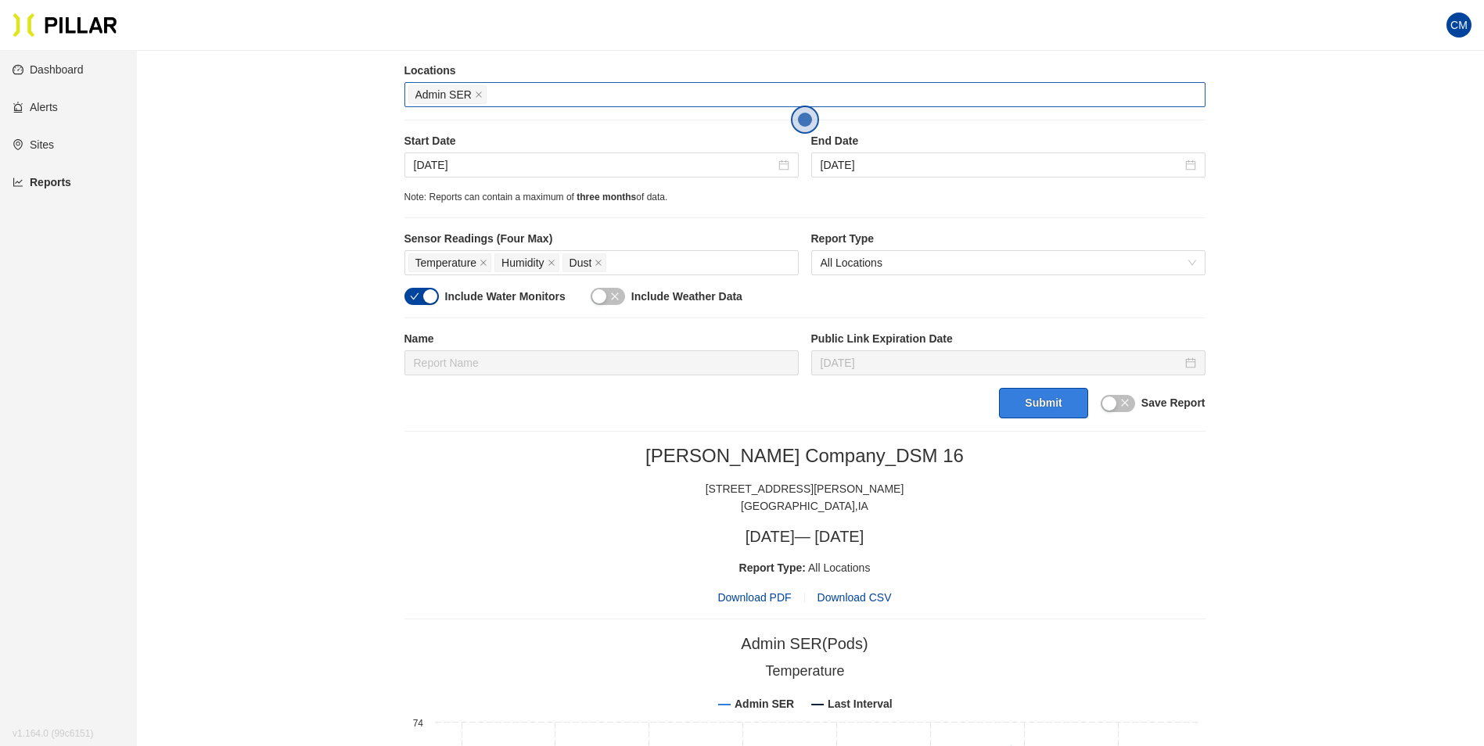
click at [1038, 409] on button "Submit" at bounding box center [1043, 403] width 88 height 31
click at [745, 602] on span "Download PDF" at bounding box center [754, 597] width 74 height 17
drag, startPoint x: 567, startPoint y: 174, endPoint x: 572, endPoint y: 167, distance: 9.1
click at [568, 172] on div "[DATE]" at bounding box center [601, 165] width 394 height 25
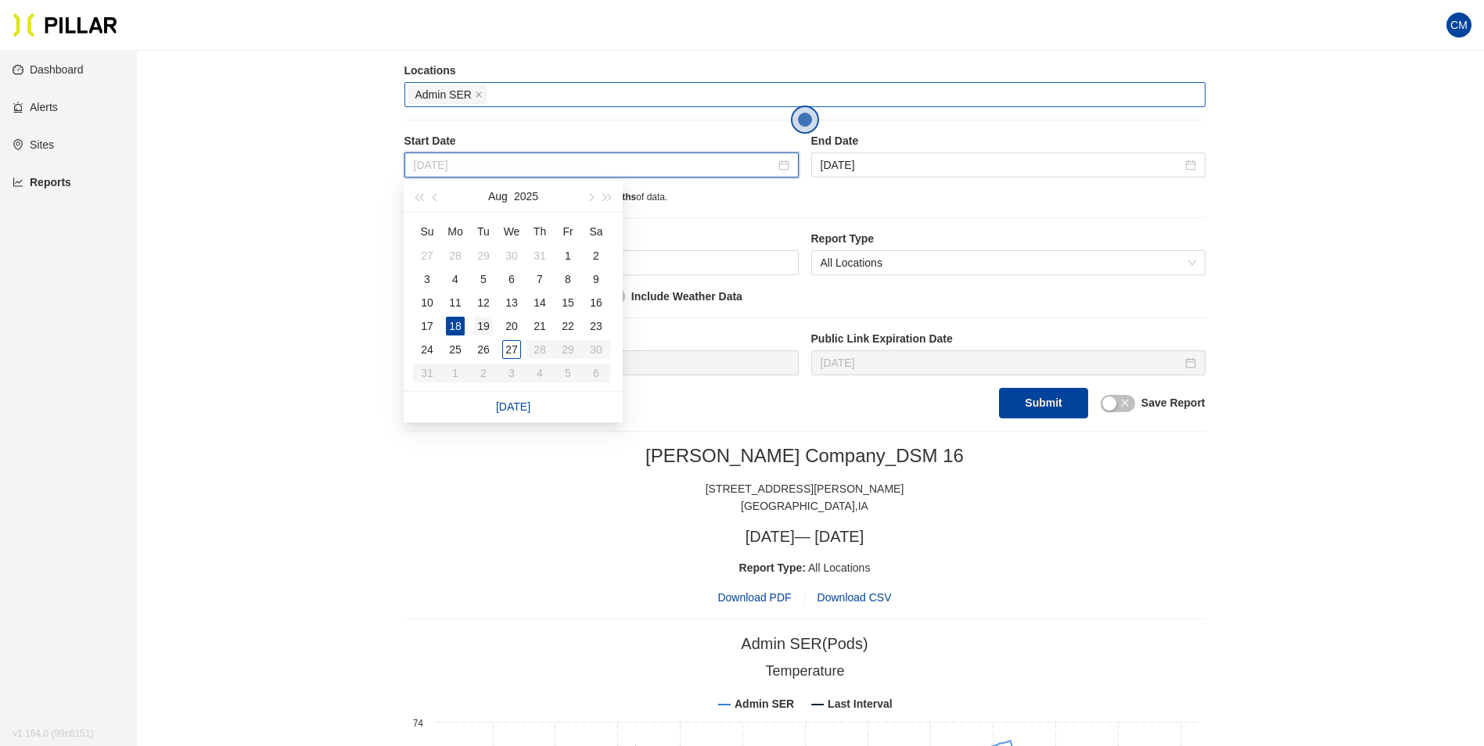
type input "[DATE]"
drag, startPoint x: 481, startPoint y: 326, endPoint x: 491, endPoint y: 323, distance: 10.6
click at [481, 326] on div "19" at bounding box center [483, 326] width 19 height 19
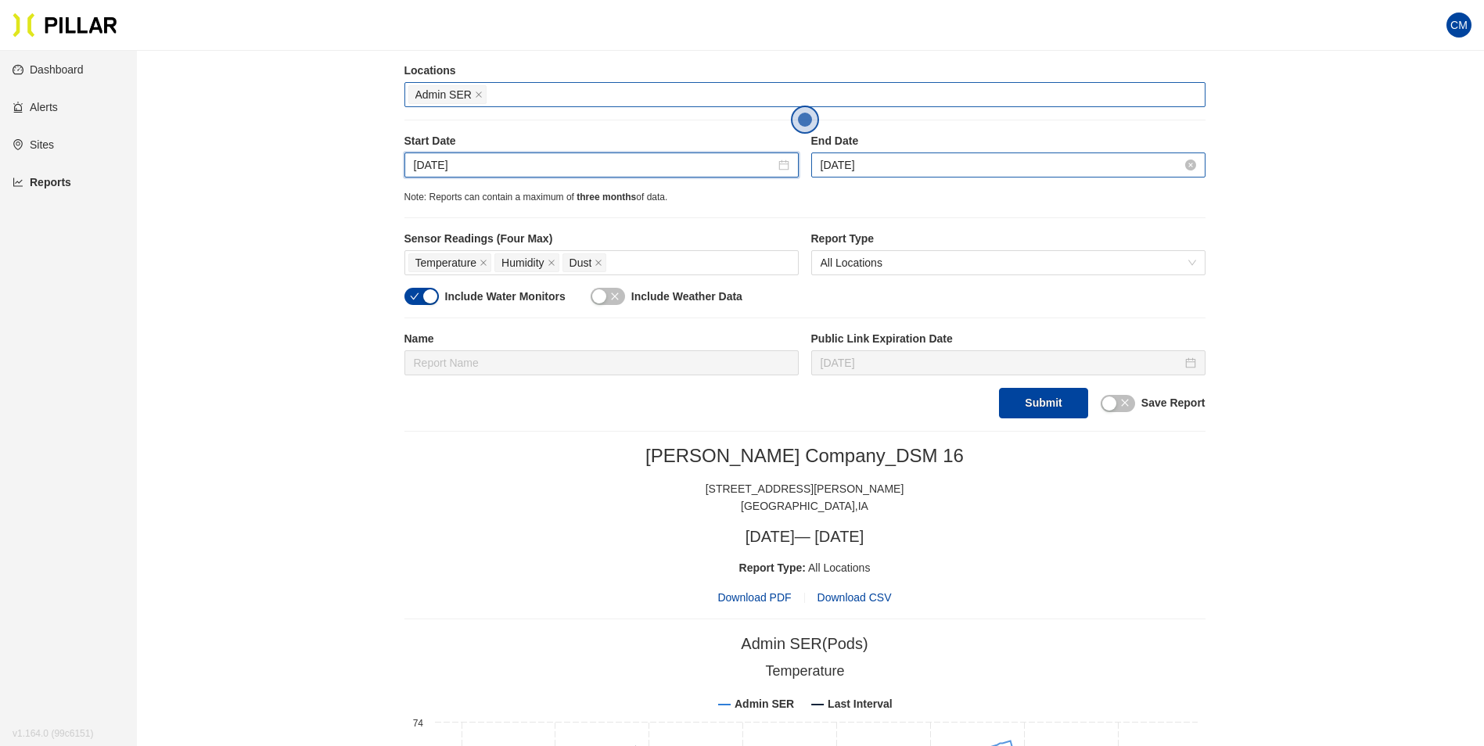
click at [849, 163] on input "[DATE]" at bounding box center [1000, 164] width 361 height 17
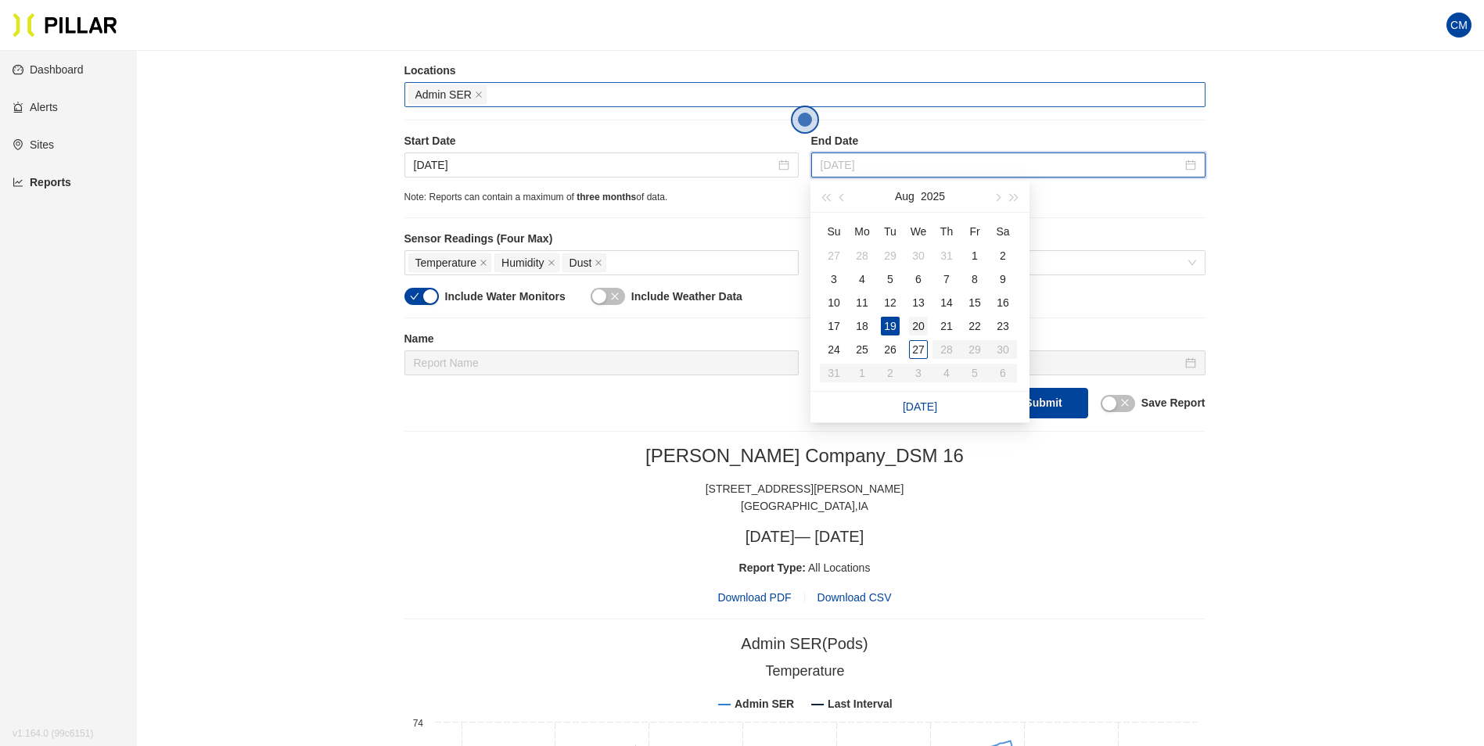
type input "[DATE]"
click at [914, 320] on div "20" at bounding box center [918, 326] width 19 height 19
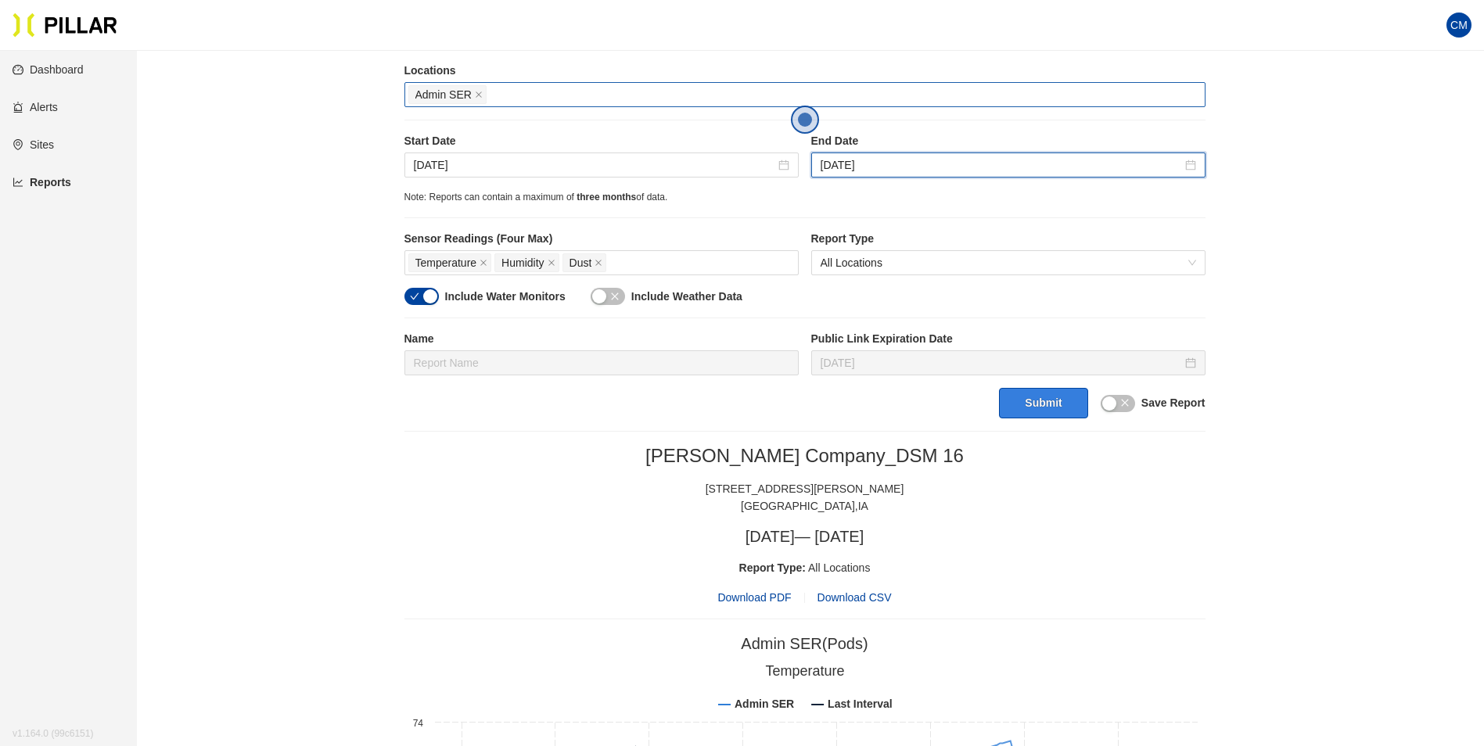
click at [1030, 404] on button "Submit" at bounding box center [1043, 403] width 88 height 31
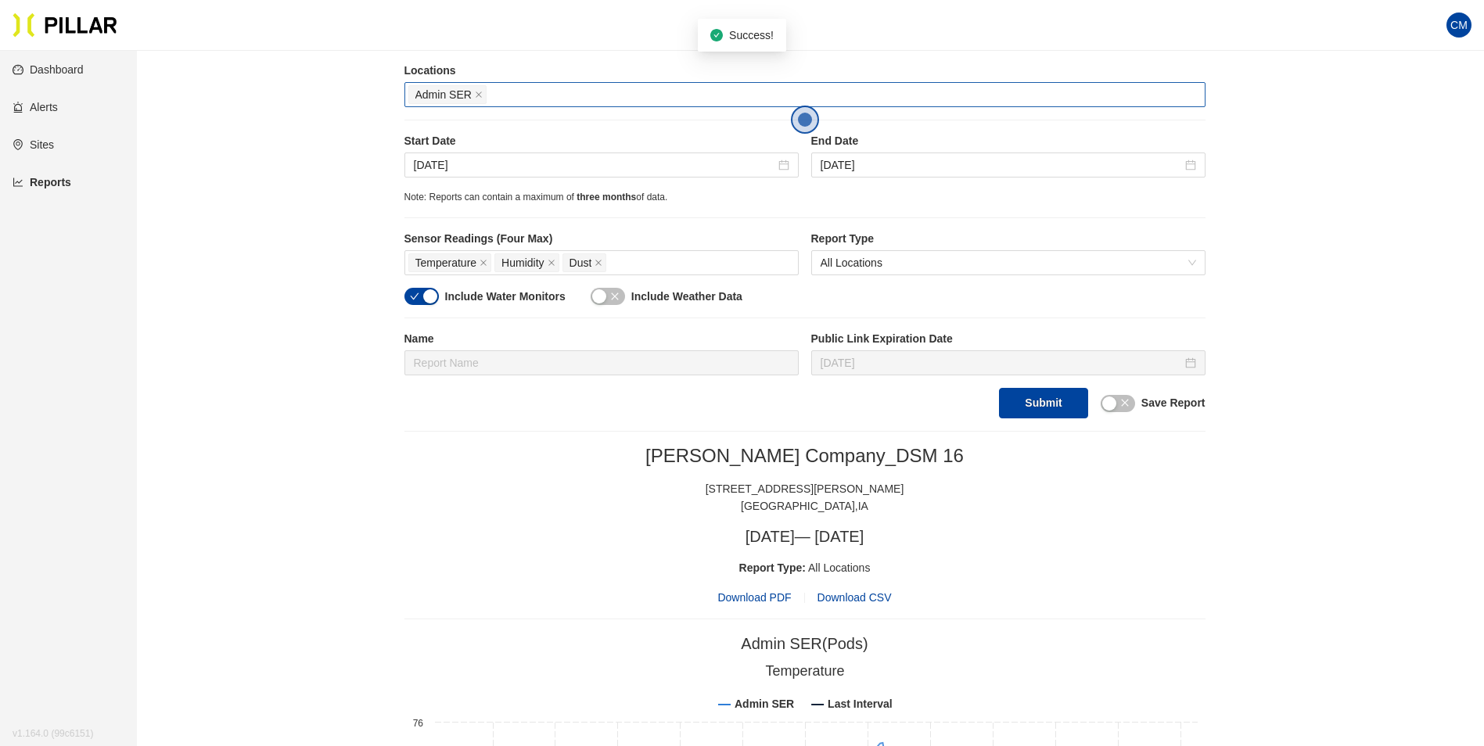
click at [762, 595] on span "Download PDF" at bounding box center [754, 597] width 74 height 17
click at [438, 166] on input "[DATE]" at bounding box center [594, 164] width 361 height 17
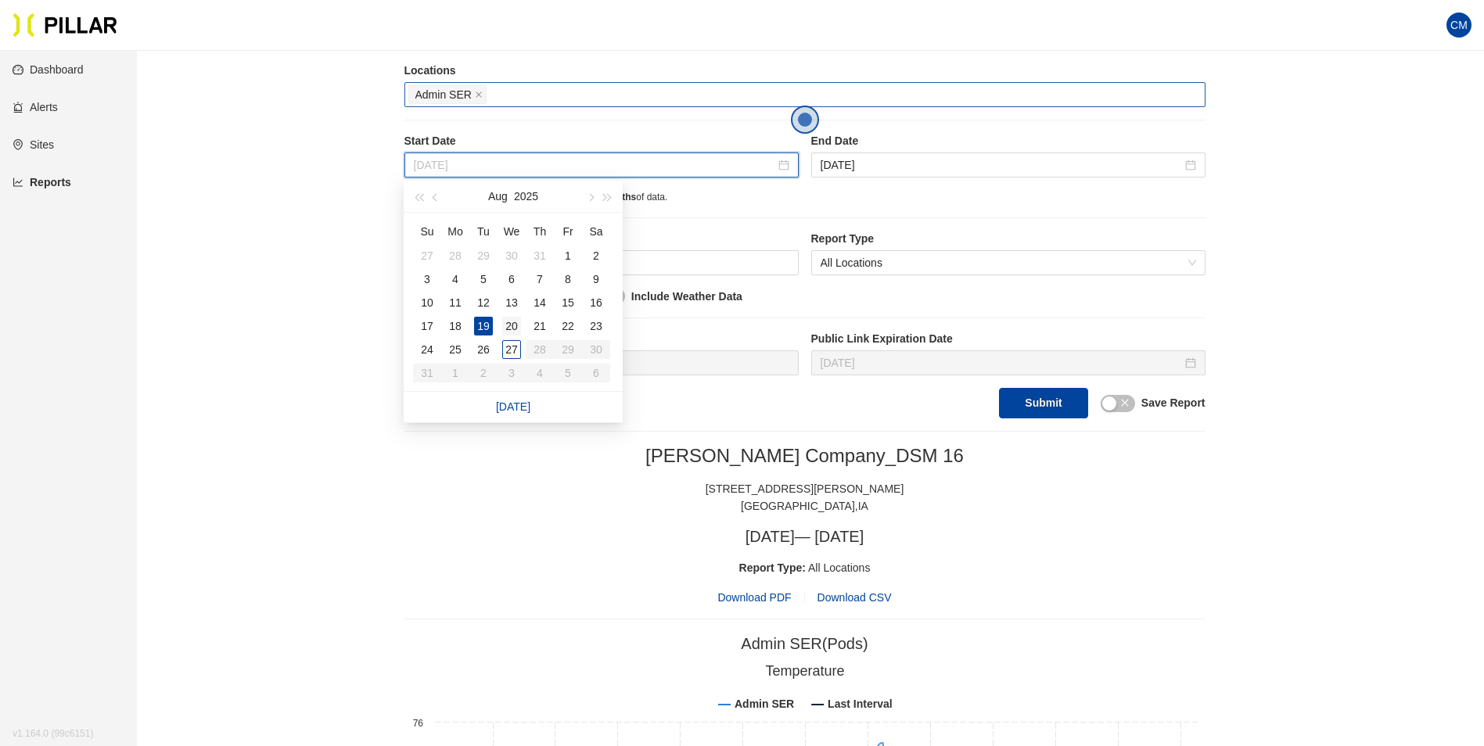
type input "[DATE]"
click at [503, 319] on div "20" at bounding box center [511, 326] width 19 height 19
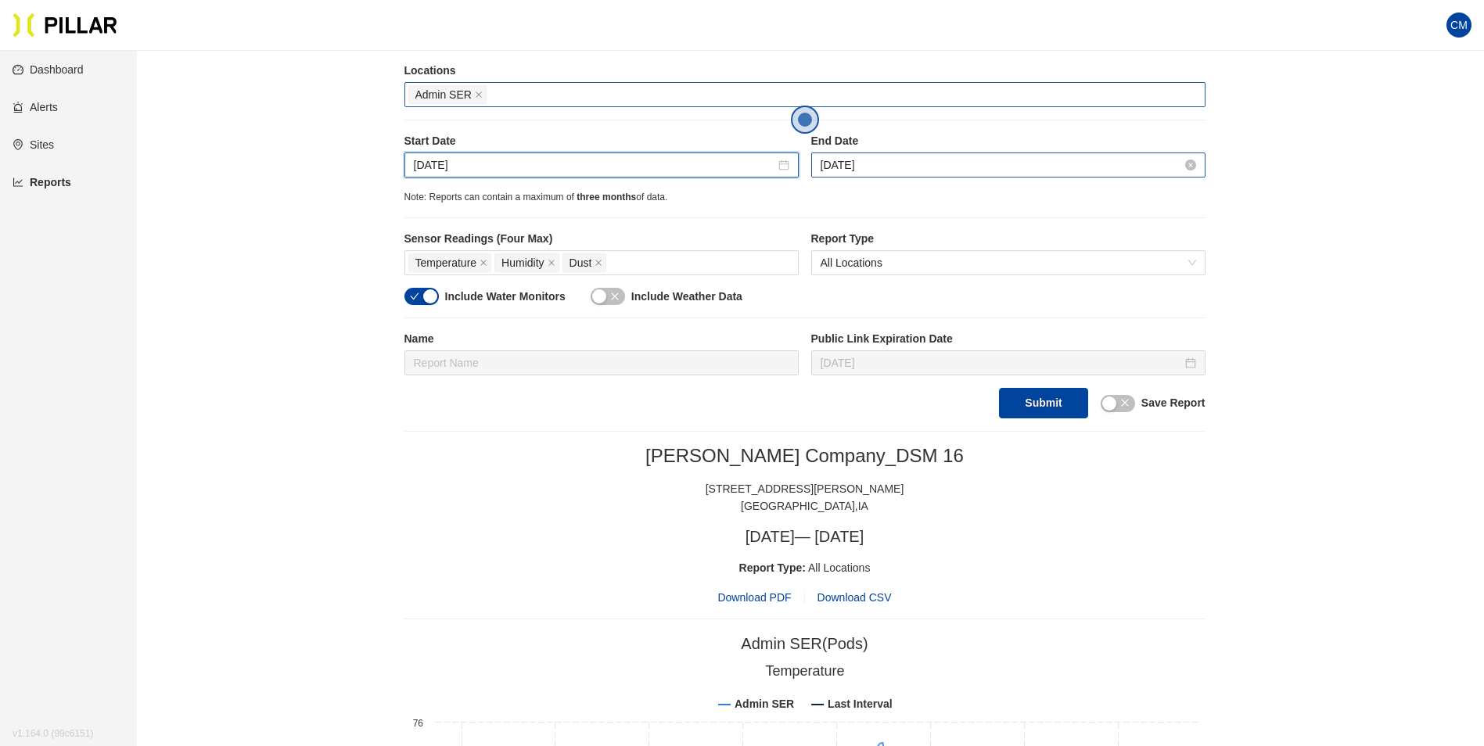
click at [856, 168] on input "[DATE]" at bounding box center [1000, 164] width 361 height 17
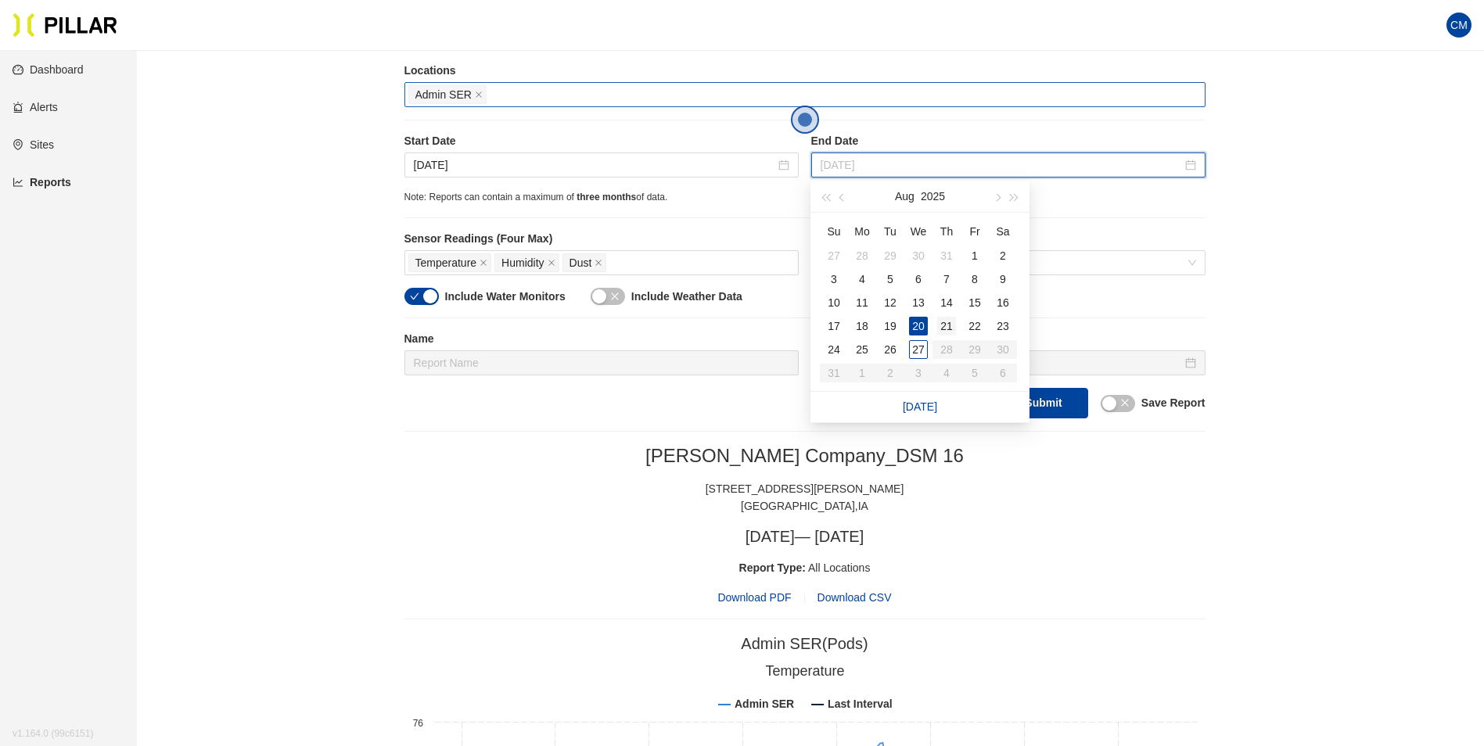
type input "[DATE]"
click at [944, 324] on div "21" at bounding box center [946, 326] width 19 height 19
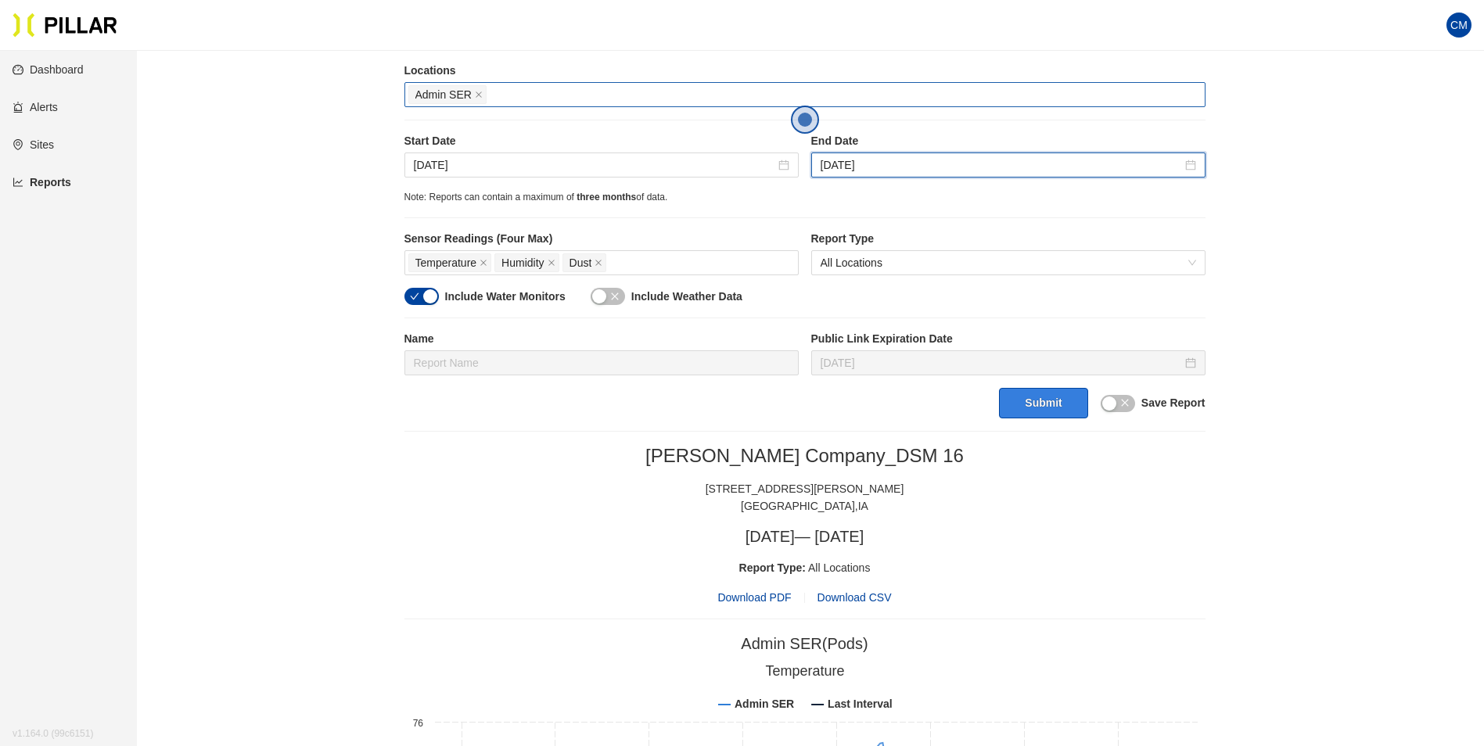
click at [1055, 414] on button "Submit" at bounding box center [1043, 403] width 88 height 31
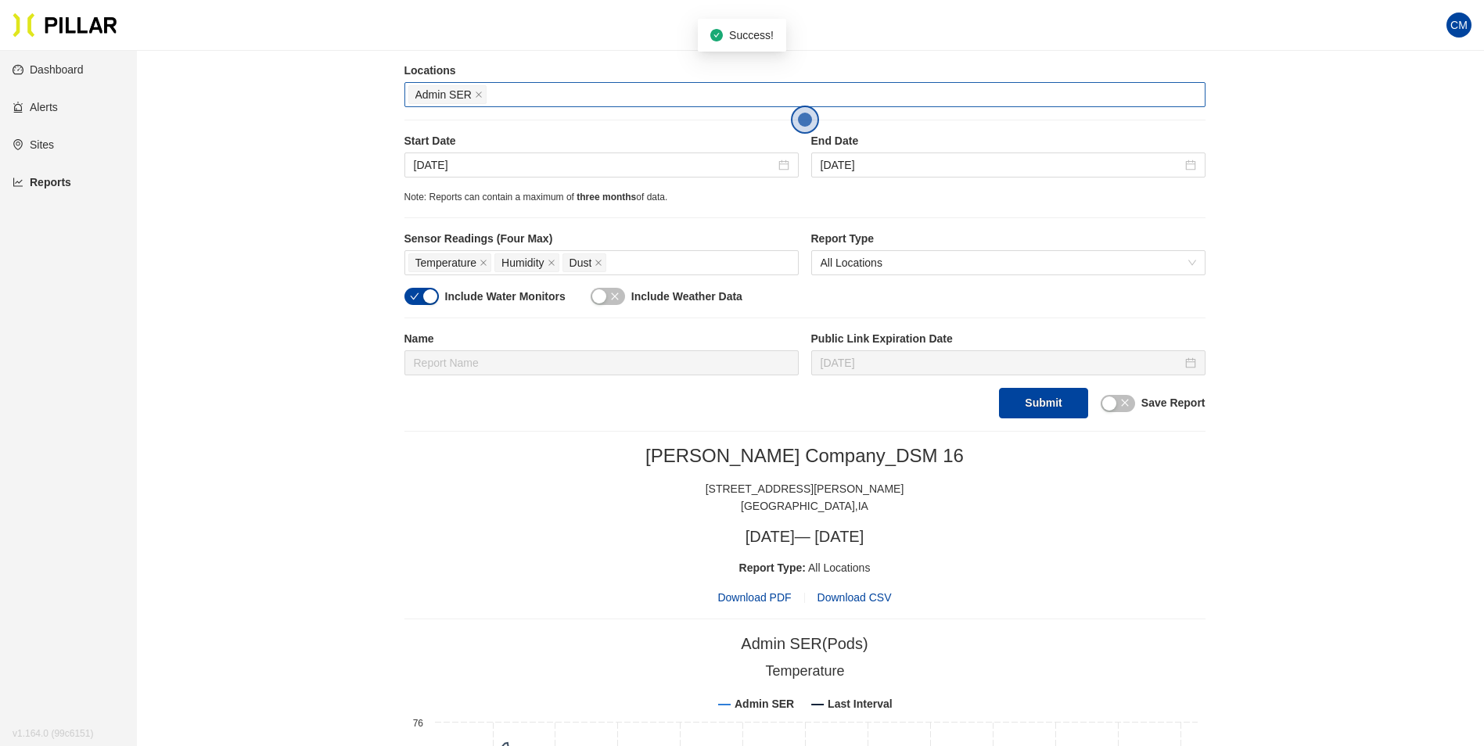
click at [750, 595] on span "Download PDF" at bounding box center [754, 597] width 74 height 17
drag, startPoint x: 420, startPoint y: 167, endPoint x: 429, endPoint y: 162, distance: 10.9
click at [425, 163] on input "[DATE]" at bounding box center [594, 164] width 361 height 17
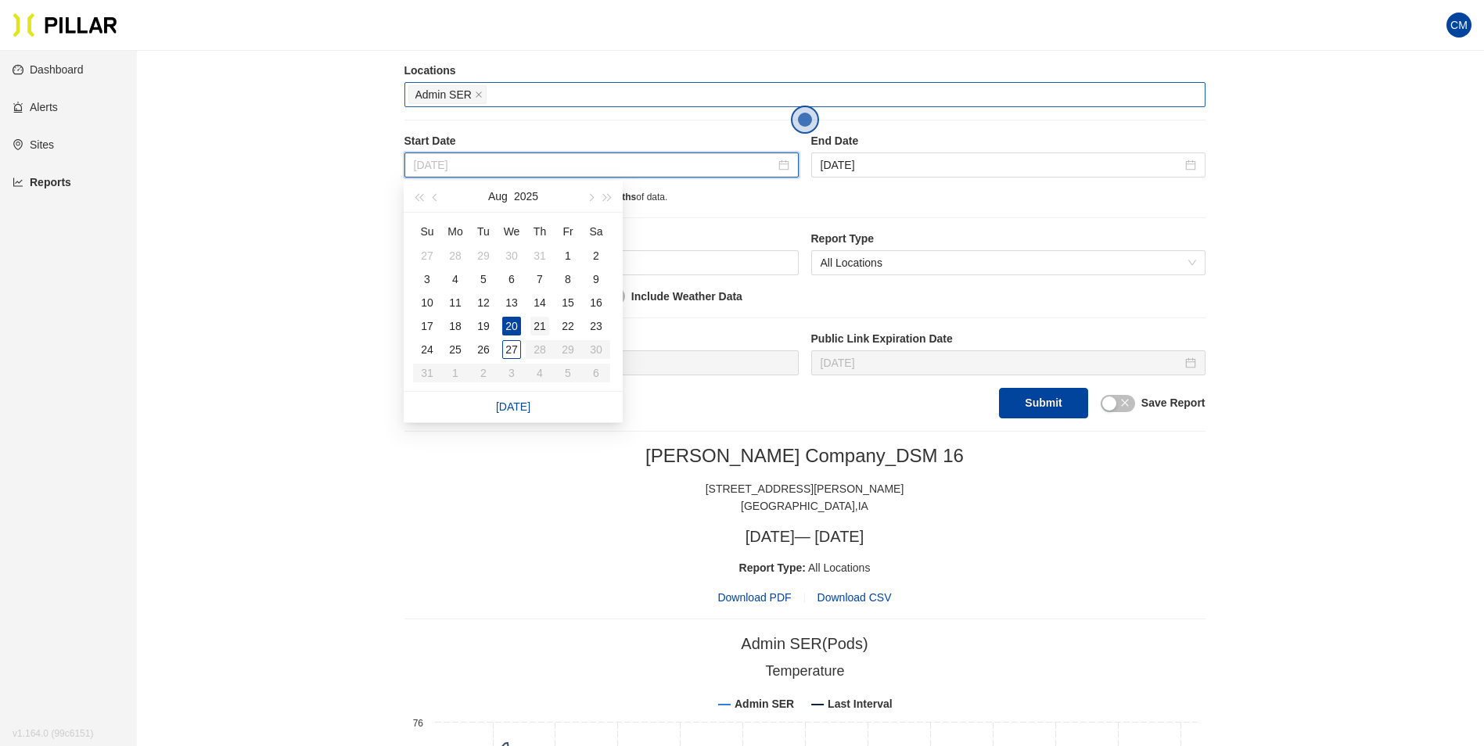
type input "[DATE]"
click at [538, 322] on div "21" at bounding box center [539, 326] width 19 height 19
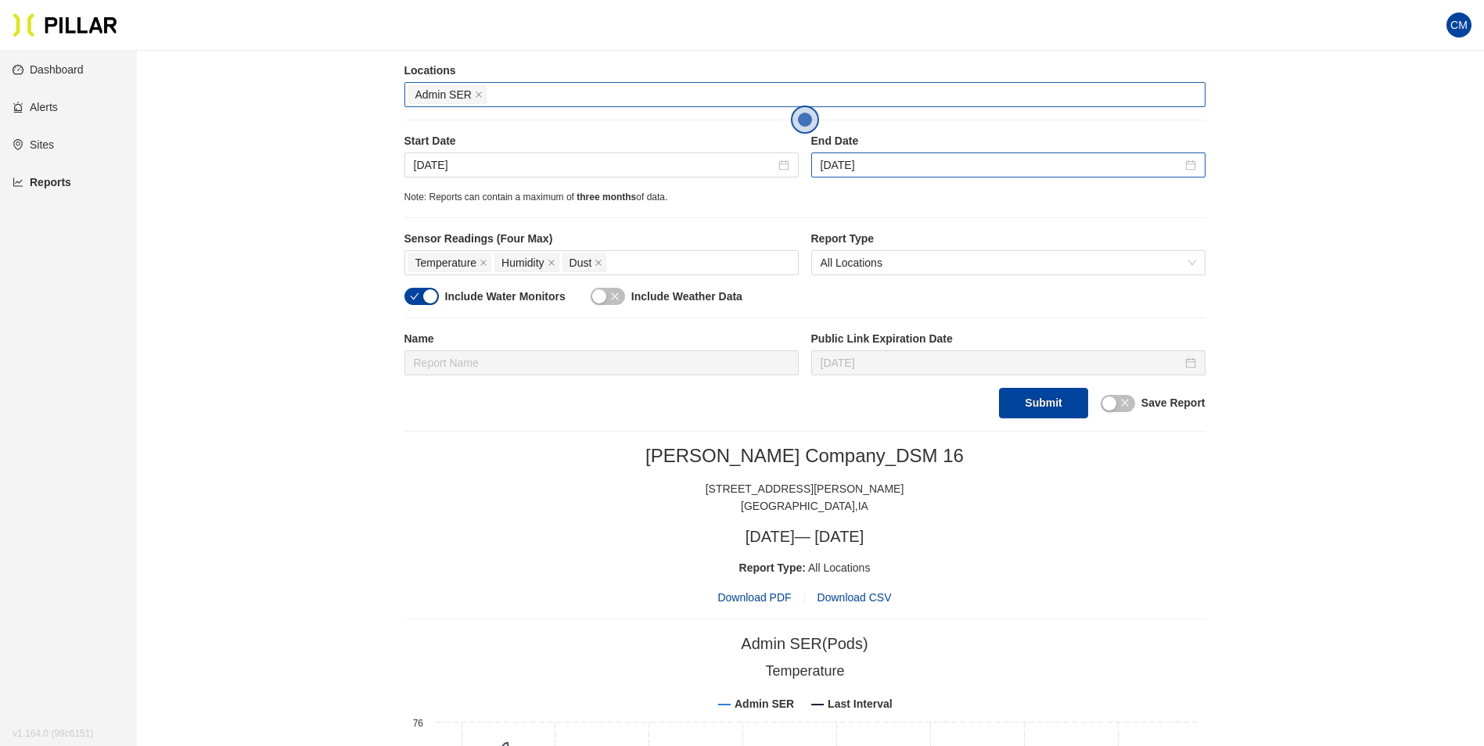
click at [854, 155] on div "[DATE]" at bounding box center [1008, 165] width 394 height 25
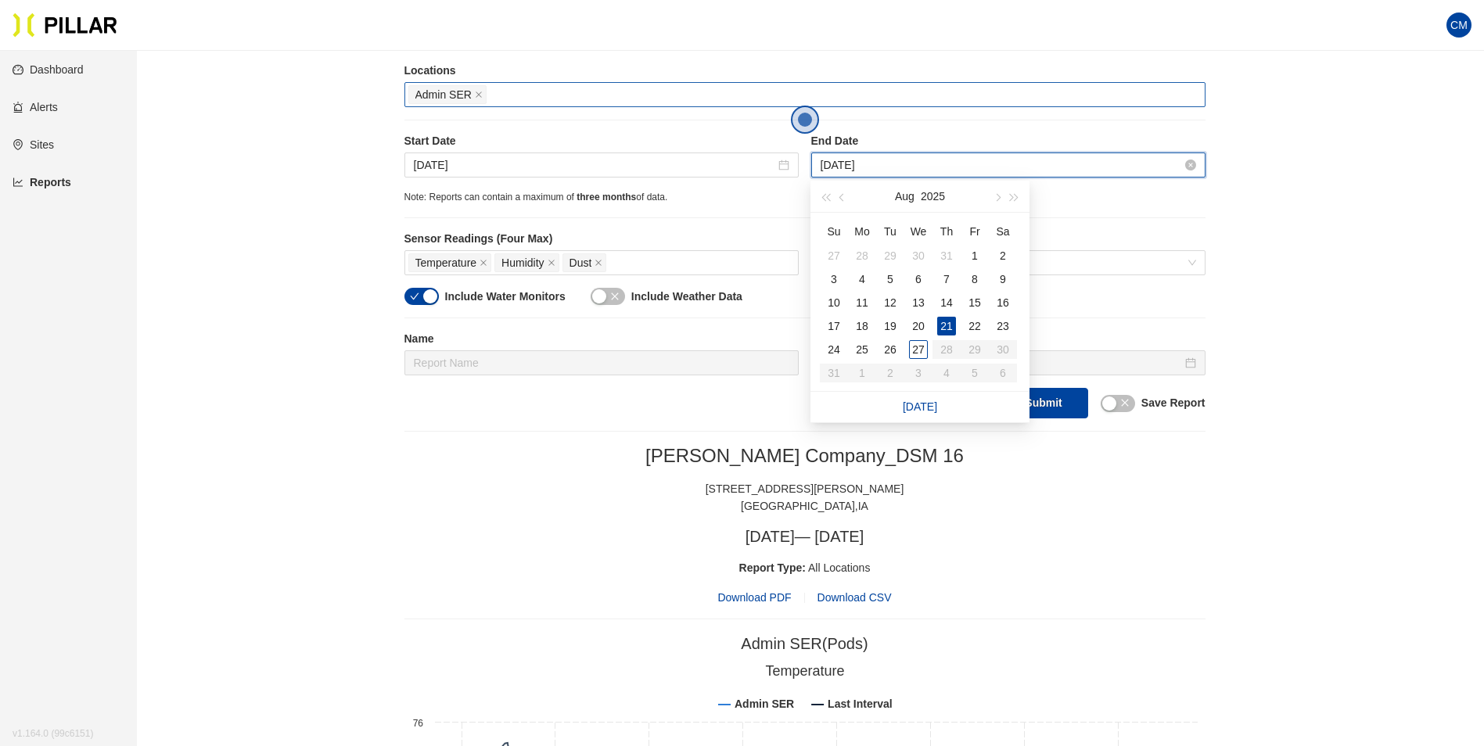
click at [848, 164] on input "[DATE]" at bounding box center [1000, 164] width 361 height 17
type input "[DATE]"
click at [972, 329] on div "22" at bounding box center [974, 326] width 19 height 19
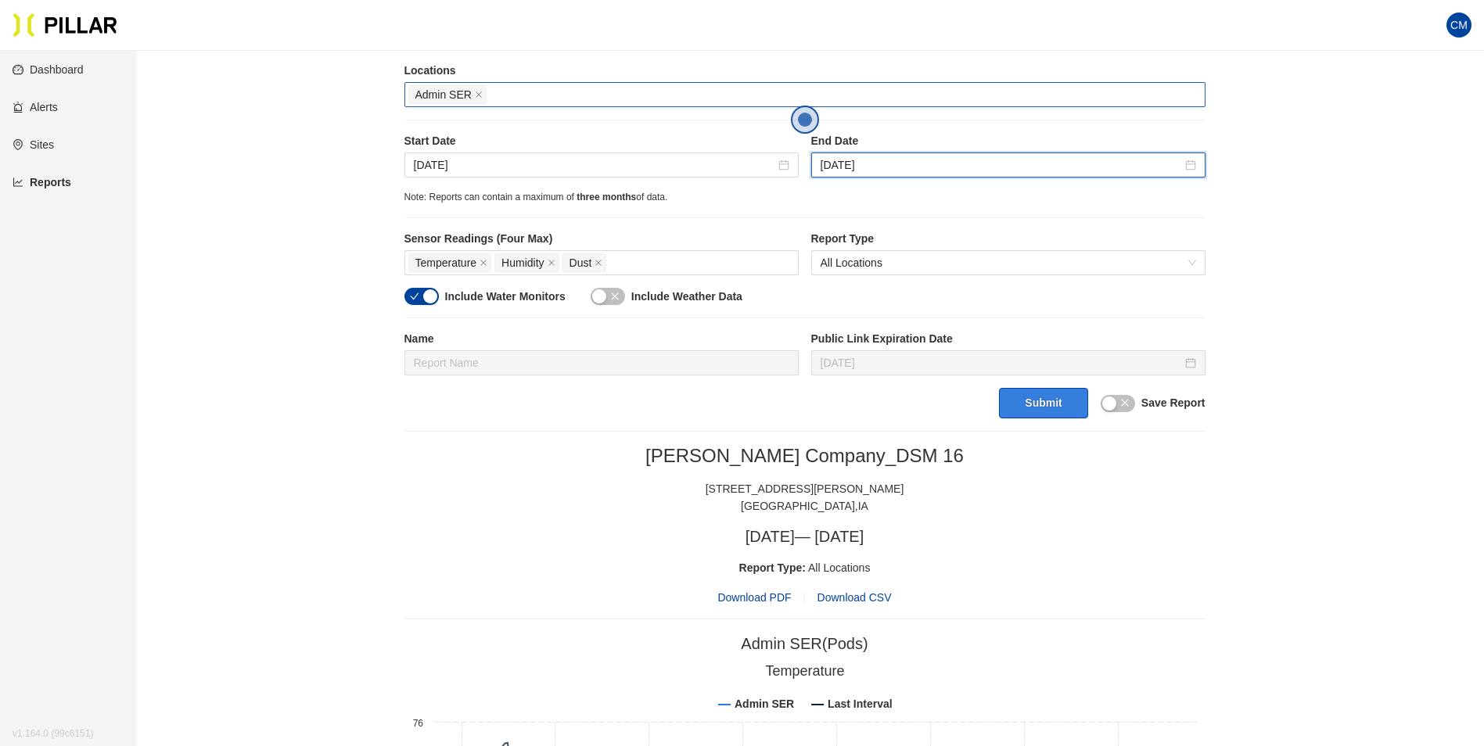
click at [1025, 403] on button "Submit" at bounding box center [1043, 403] width 88 height 31
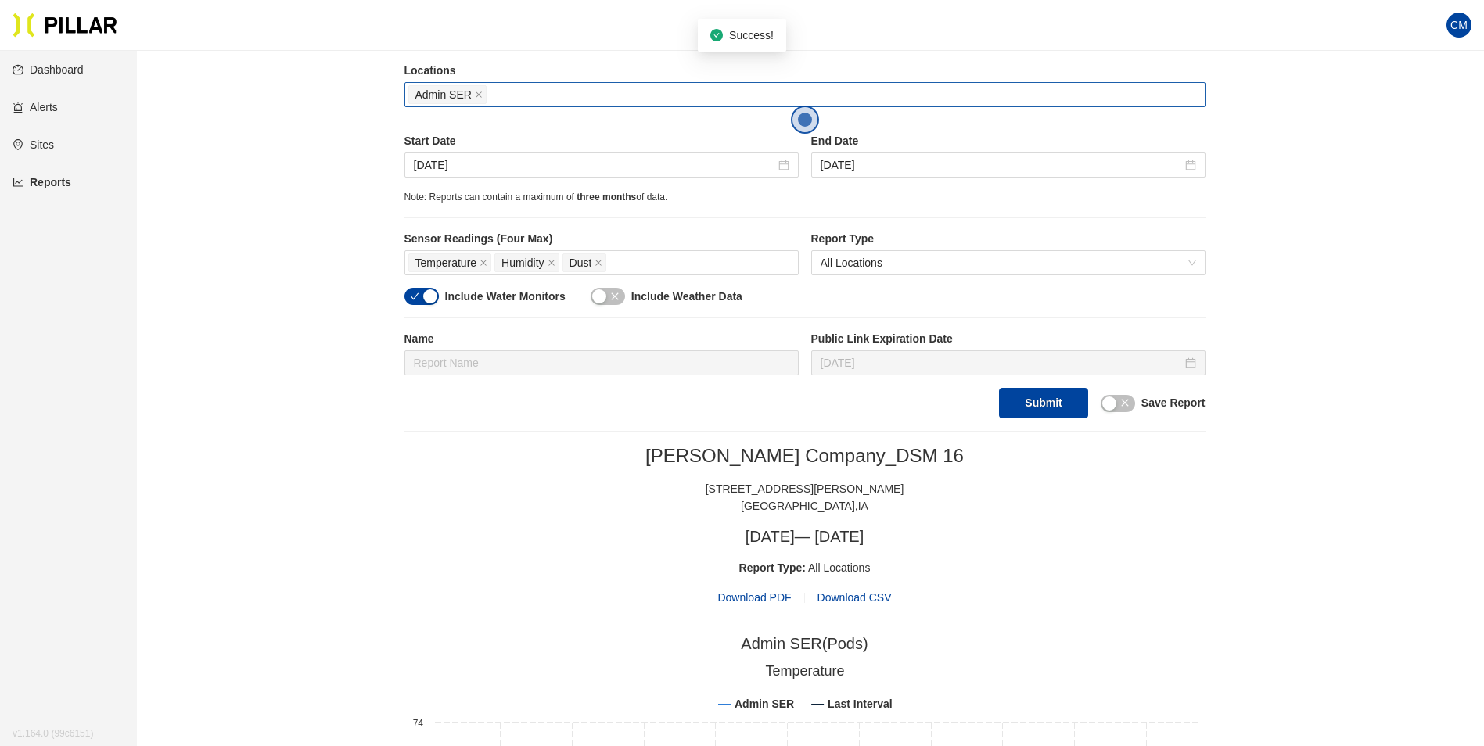
click at [761, 593] on span "Download PDF" at bounding box center [754, 597] width 74 height 17
click at [437, 163] on input "[DATE]" at bounding box center [594, 164] width 361 height 17
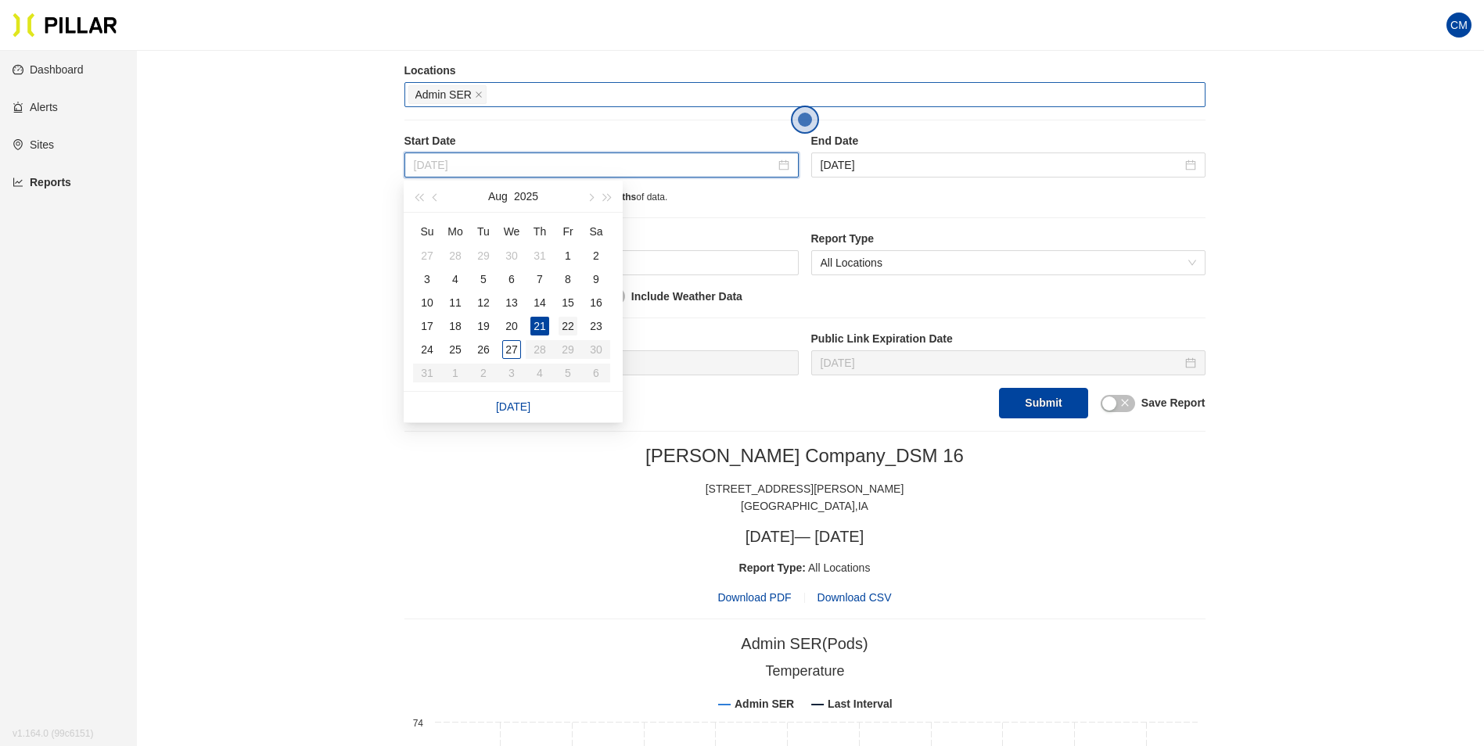
type input "[DATE]"
click at [567, 324] on div "22" at bounding box center [567, 326] width 19 height 19
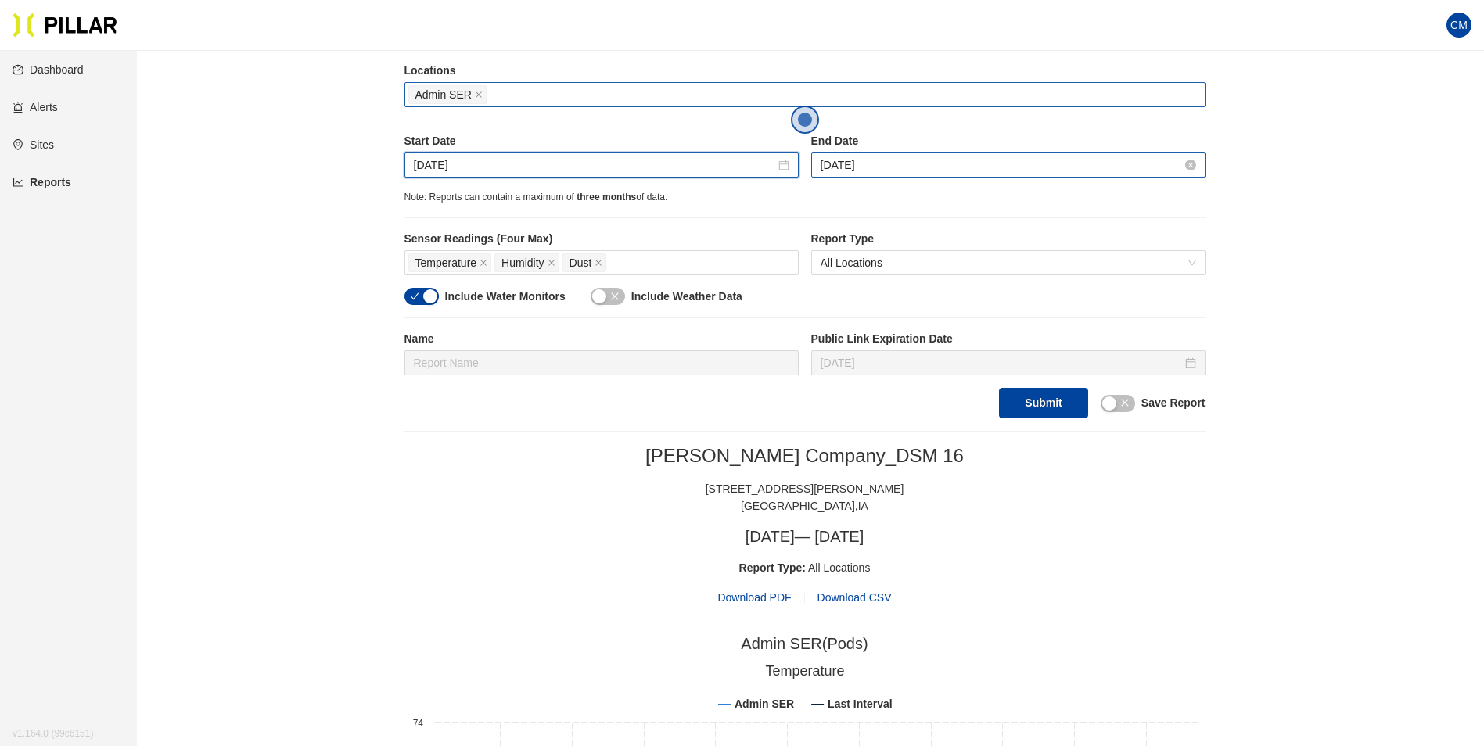
click at [851, 163] on input "[DATE]" at bounding box center [1000, 164] width 361 height 17
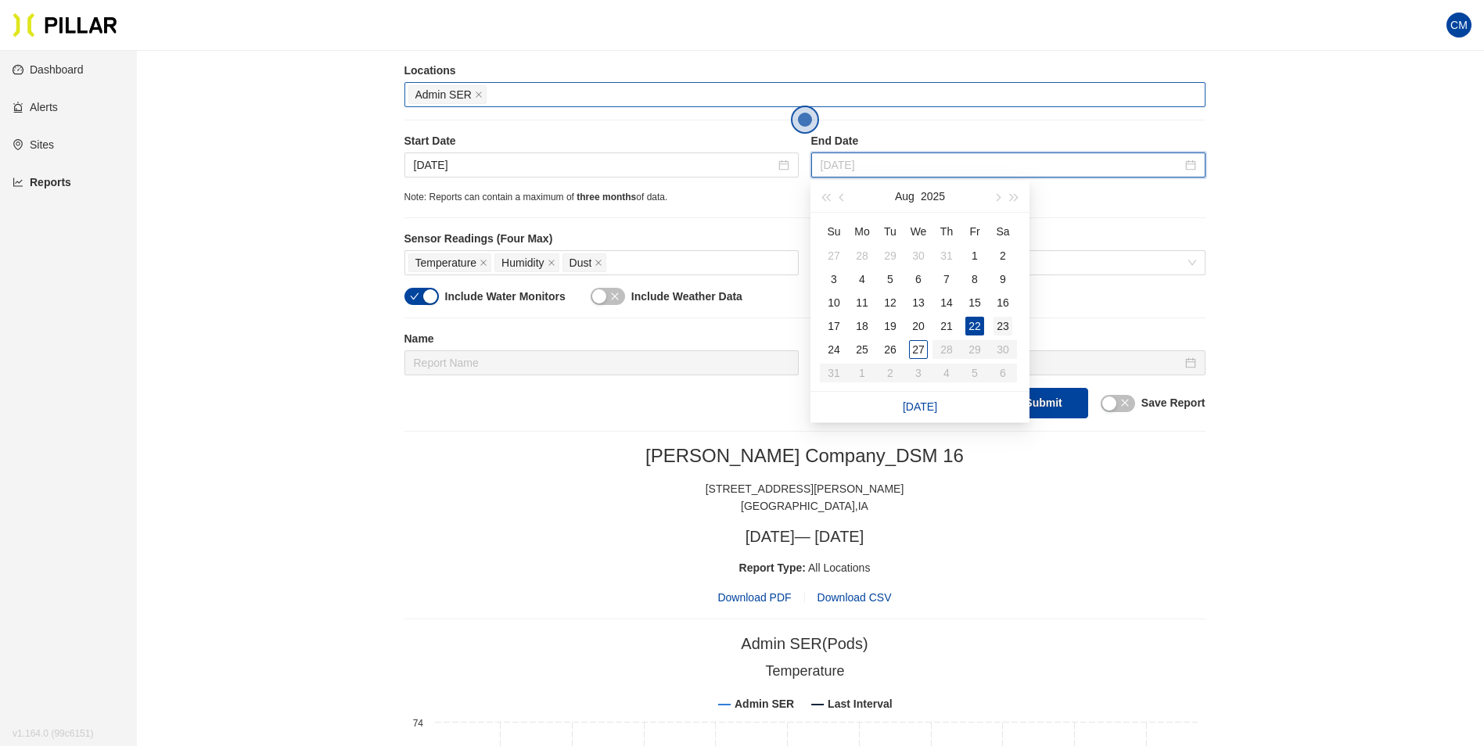
type input "[DATE]"
click at [998, 325] on div "23" at bounding box center [1002, 326] width 19 height 19
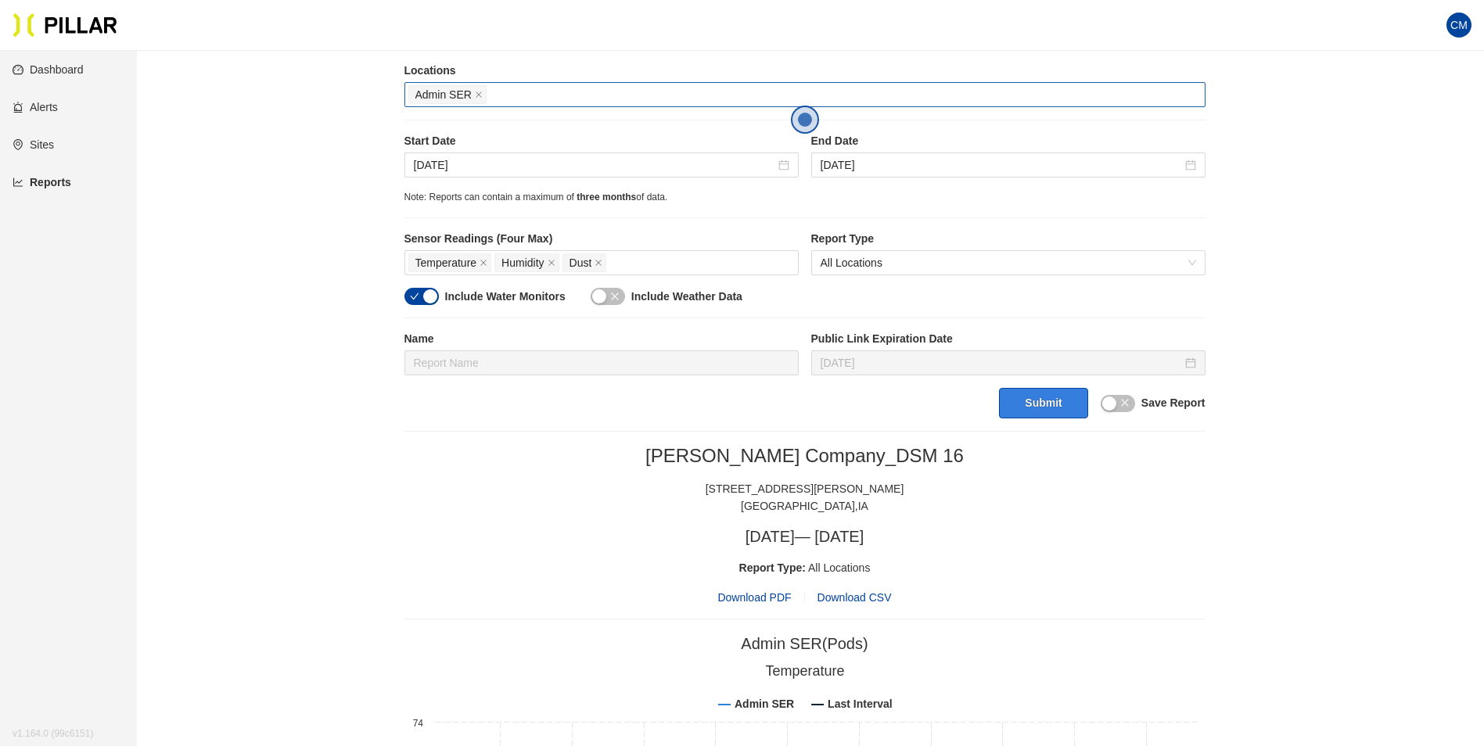
click at [1038, 397] on button "Submit" at bounding box center [1043, 403] width 88 height 31
click at [752, 603] on span "Download PDF" at bounding box center [754, 597] width 74 height 17
click at [439, 165] on input "[DATE]" at bounding box center [594, 164] width 361 height 17
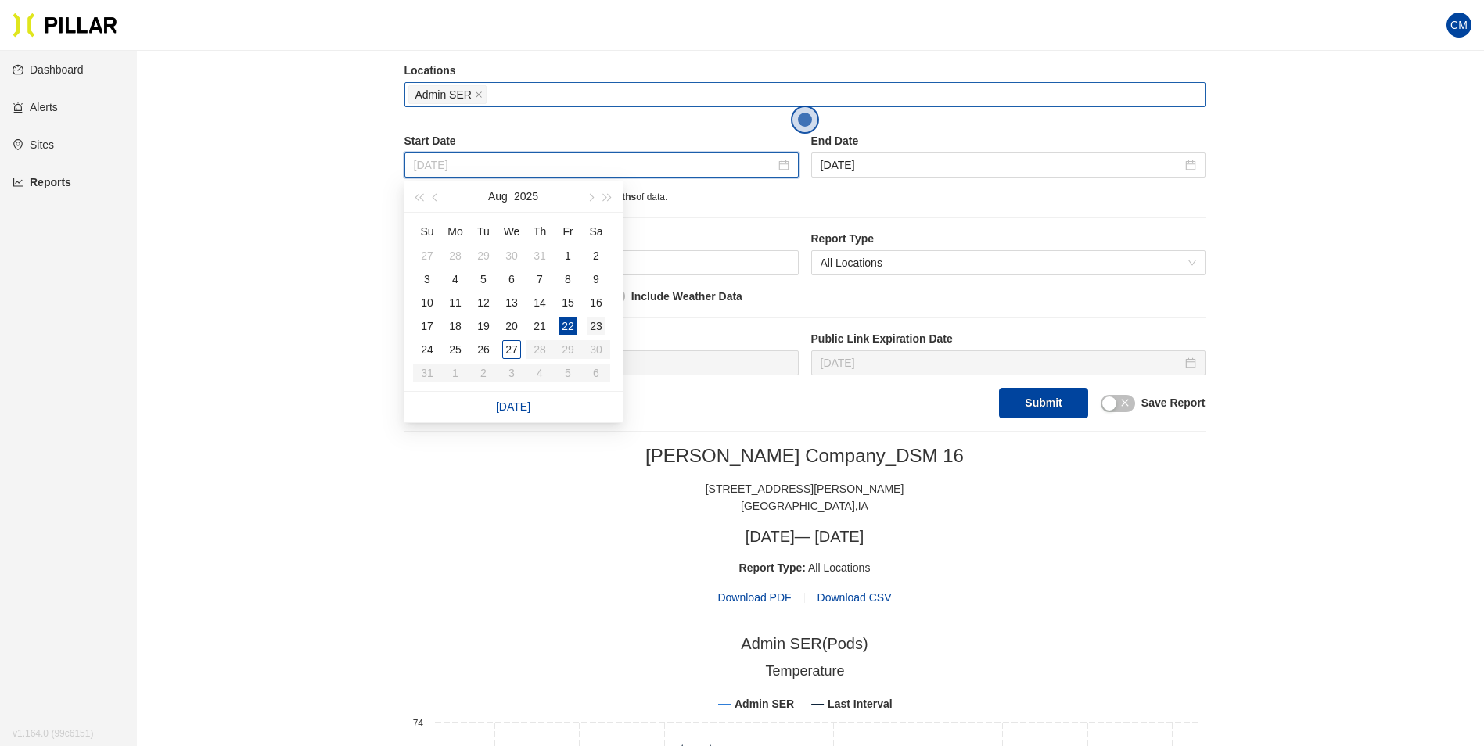
type input "[DATE]"
click at [593, 323] on div "23" at bounding box center [596, 326] width 19 height 19
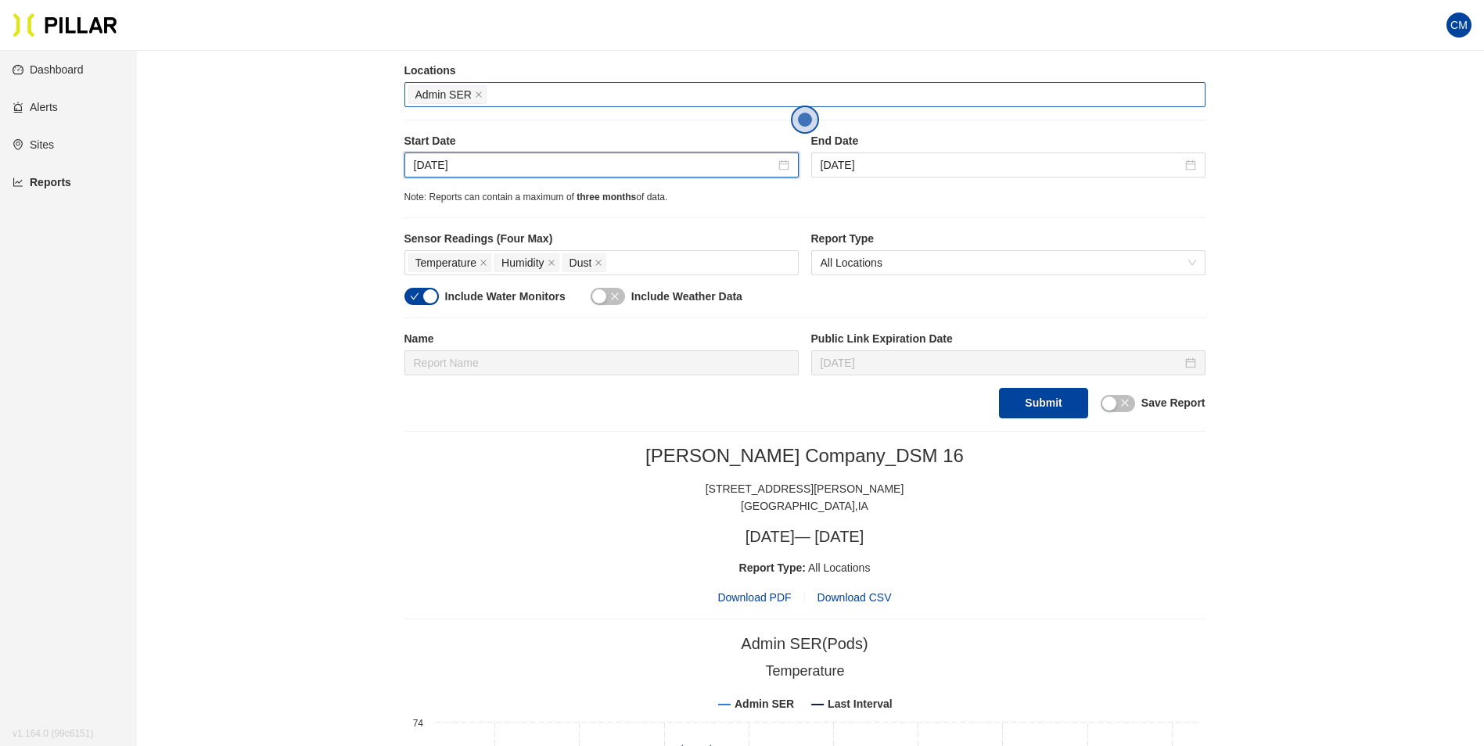
click at [835, 181] on div "Start Date [DATE] End Date [DATE]" at bounding box center [804, 161] width 801 height 57
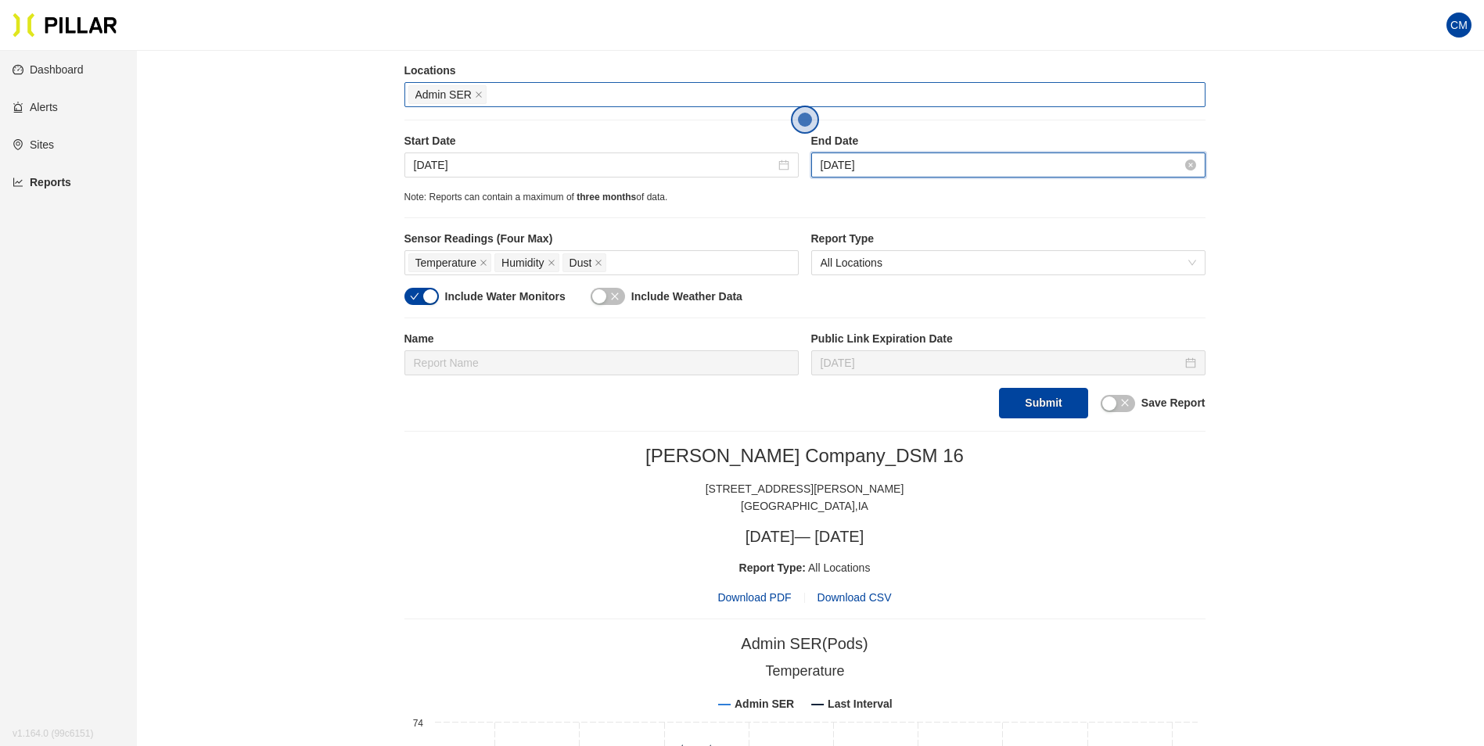
click at [844, 167] on input "[DATE]" at bounding box center [1000, 164] width 361 height 17
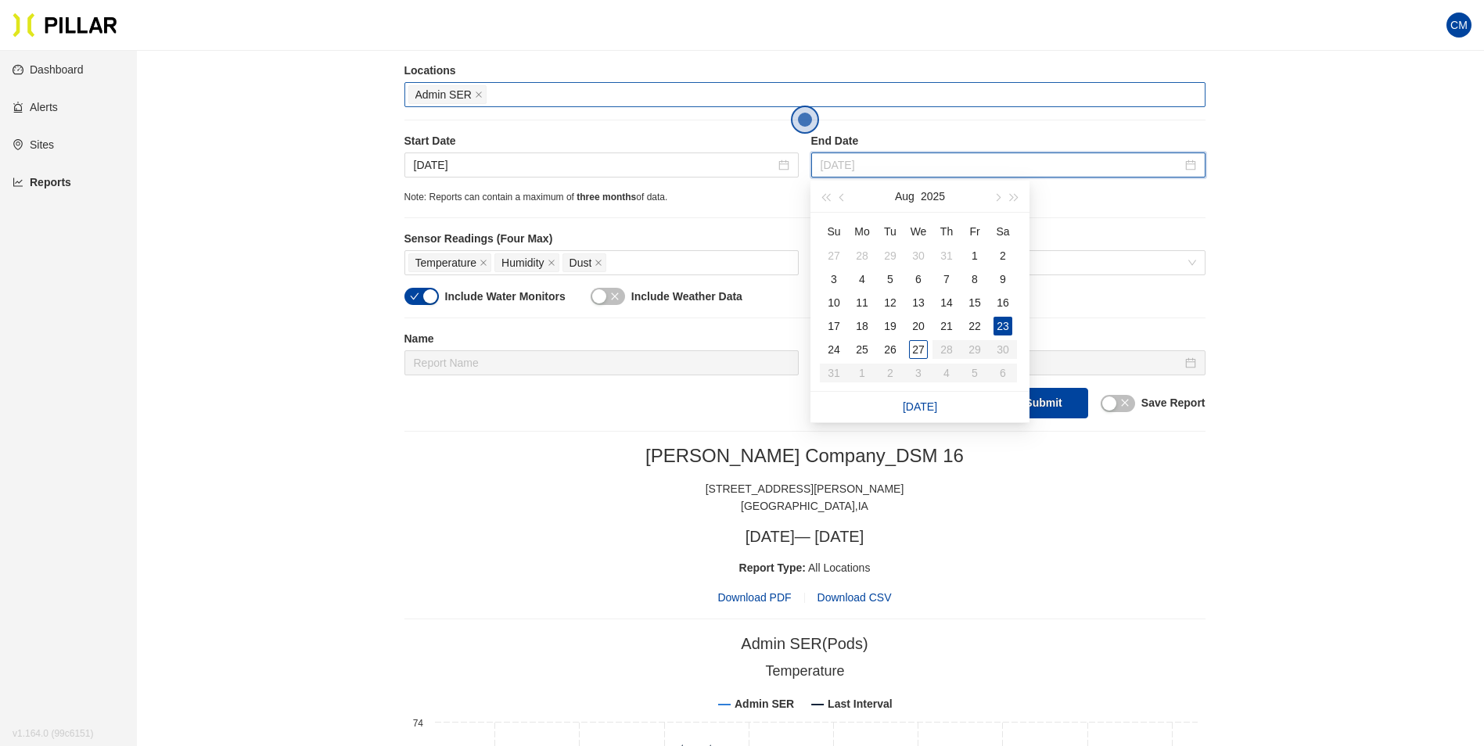
click at [817, 347] on div "Su Mo Tu We Th Fr Sa 27 28 29 30 31 1 2 3 4 5 6 7 8 9 10 11 12 13 14 15 16 17 1…" at bounding box center [919, 302] width 219 height 178
type input "[DATE]"
click at [827, 346] on div "24" at bounding box center [833, 349] width 19 height 19
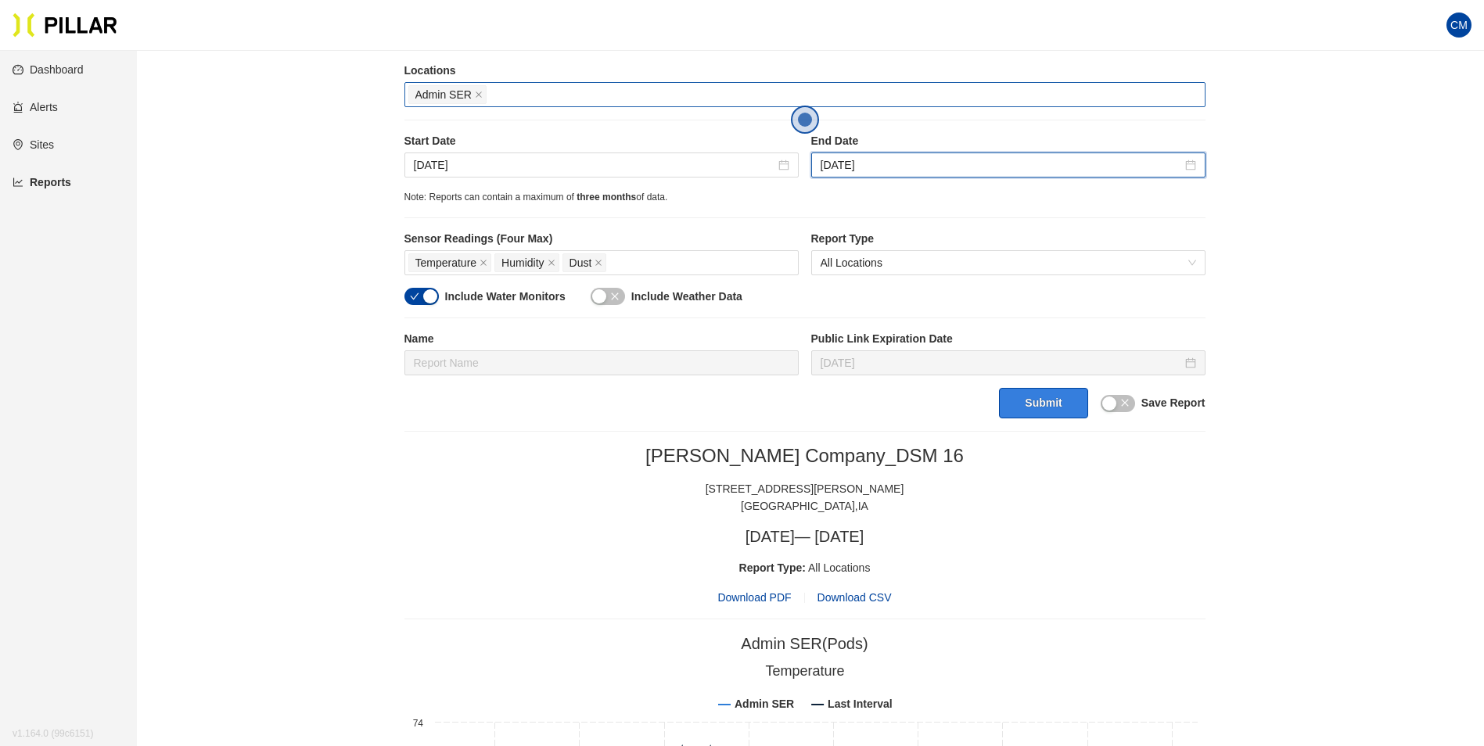
click at [1016, 393] on button "Submit" at bounding box center [1043, 403] width 88 height 31
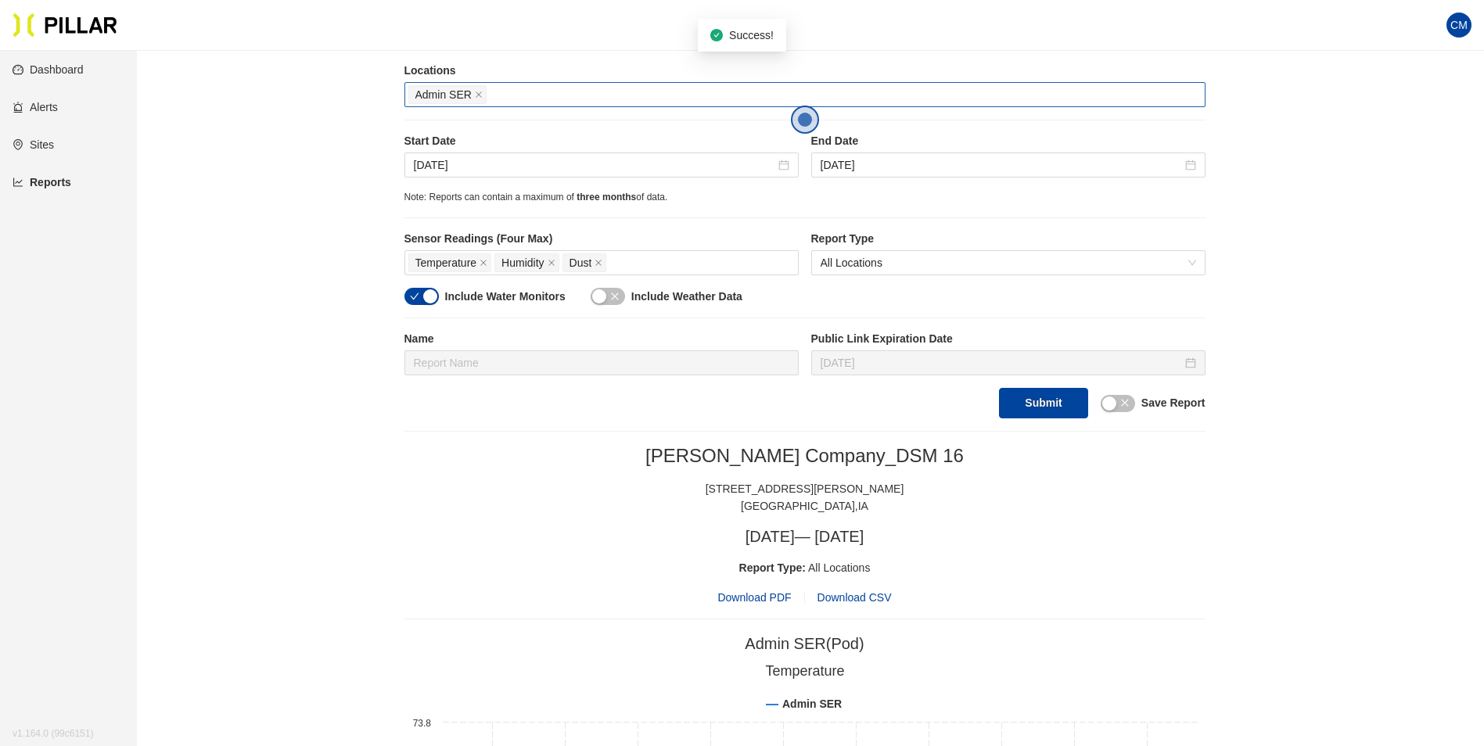
click at [750, 598] on span "Download PDF" at bounding box center [754, 597] width 74 height 17
click at [445, 165] on input "[DATE]" at bounding box center [594, 164] width 361 height 17
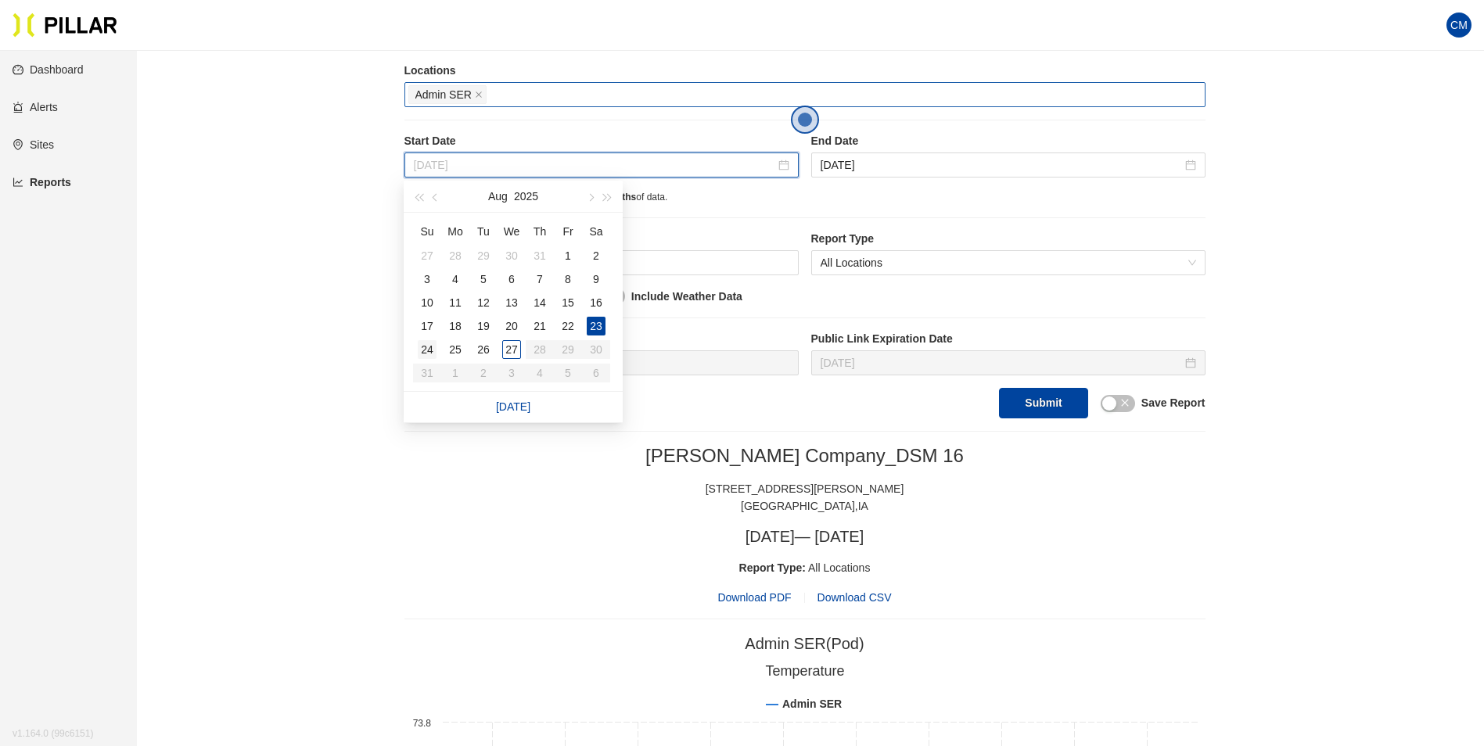
type input "[DATE]"
click at [430, 348] on div "24" at bounding box center [427, 349] width 19 height 19
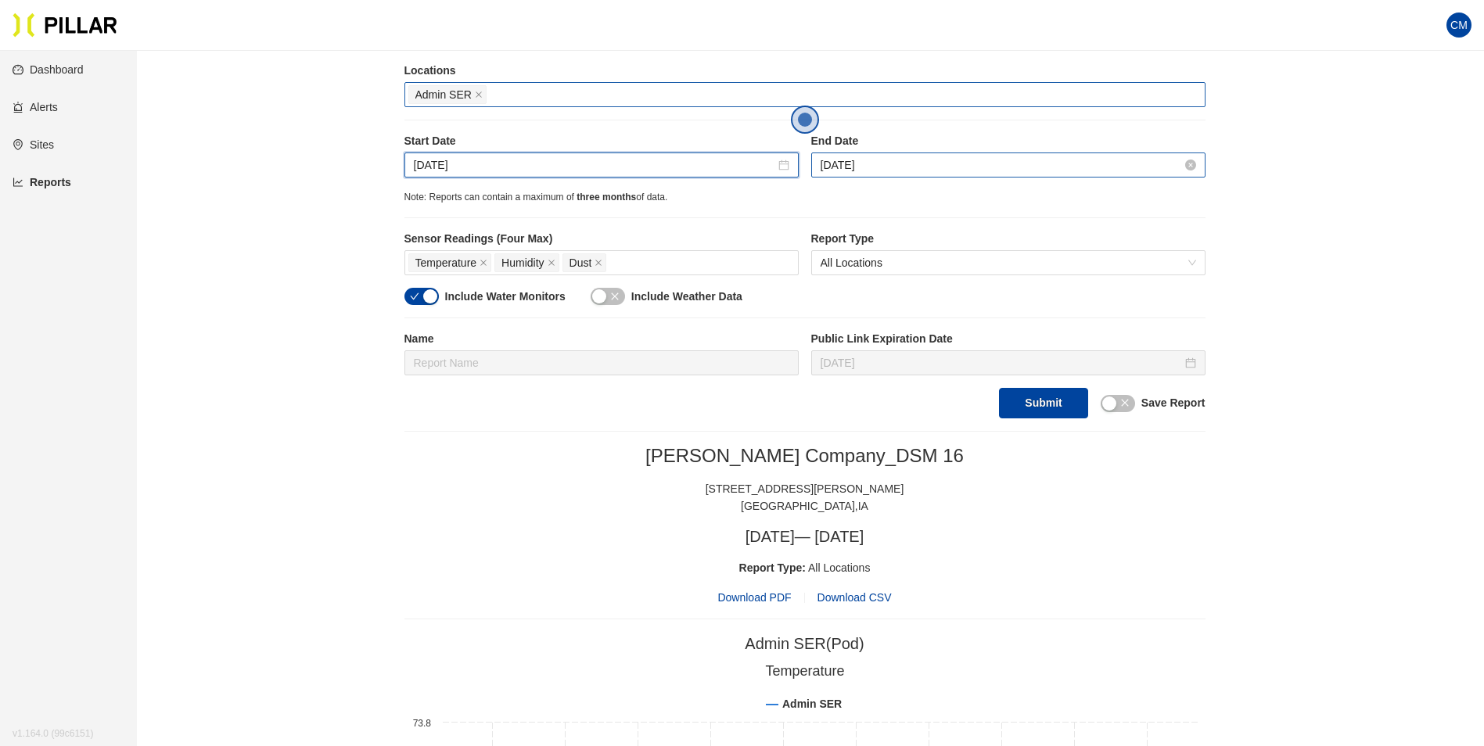
click at [858, 170] on input "[DATE]" at bounding box center [1000, 164] width 361 height 17
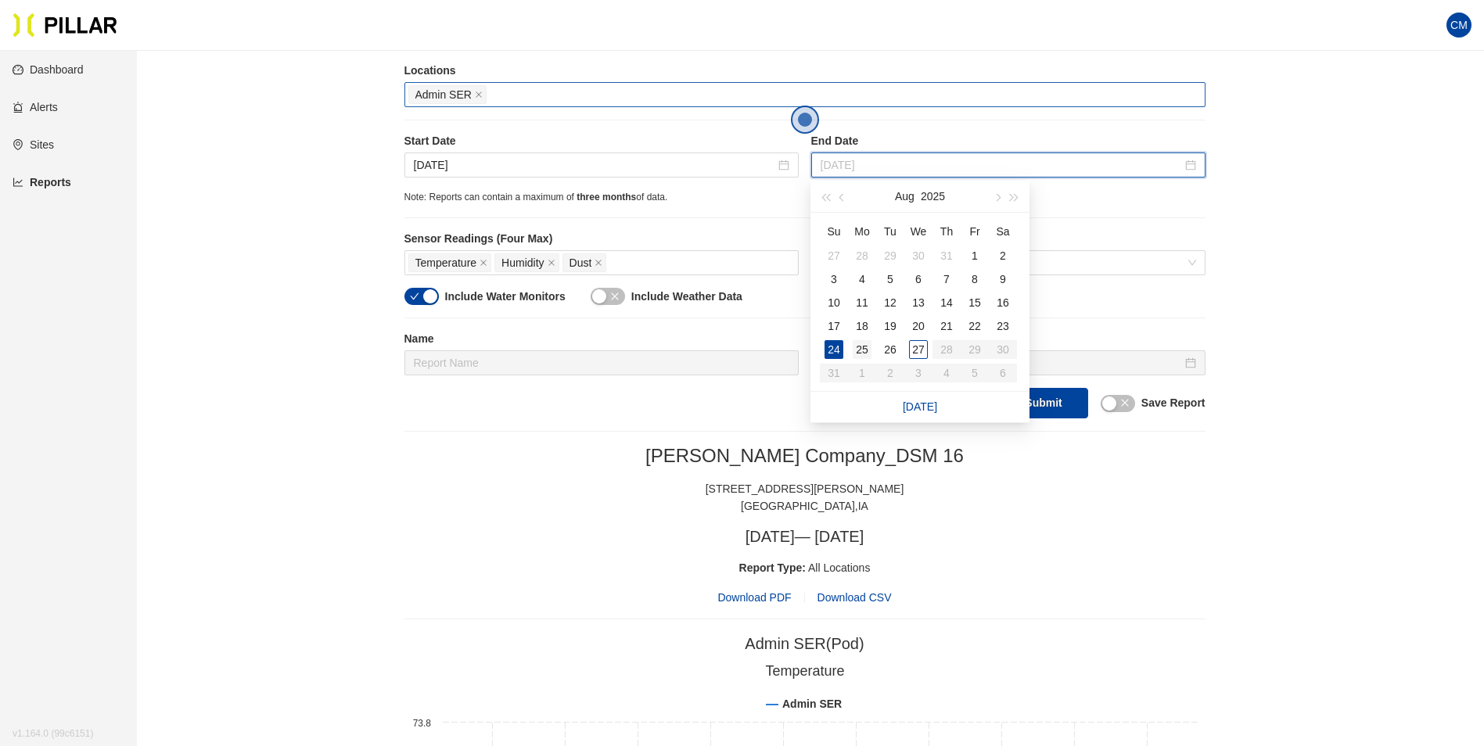
type input "[DATE]"
click at [863, 349] on div "25" at bounding box center [862, 349] width 19 height 19
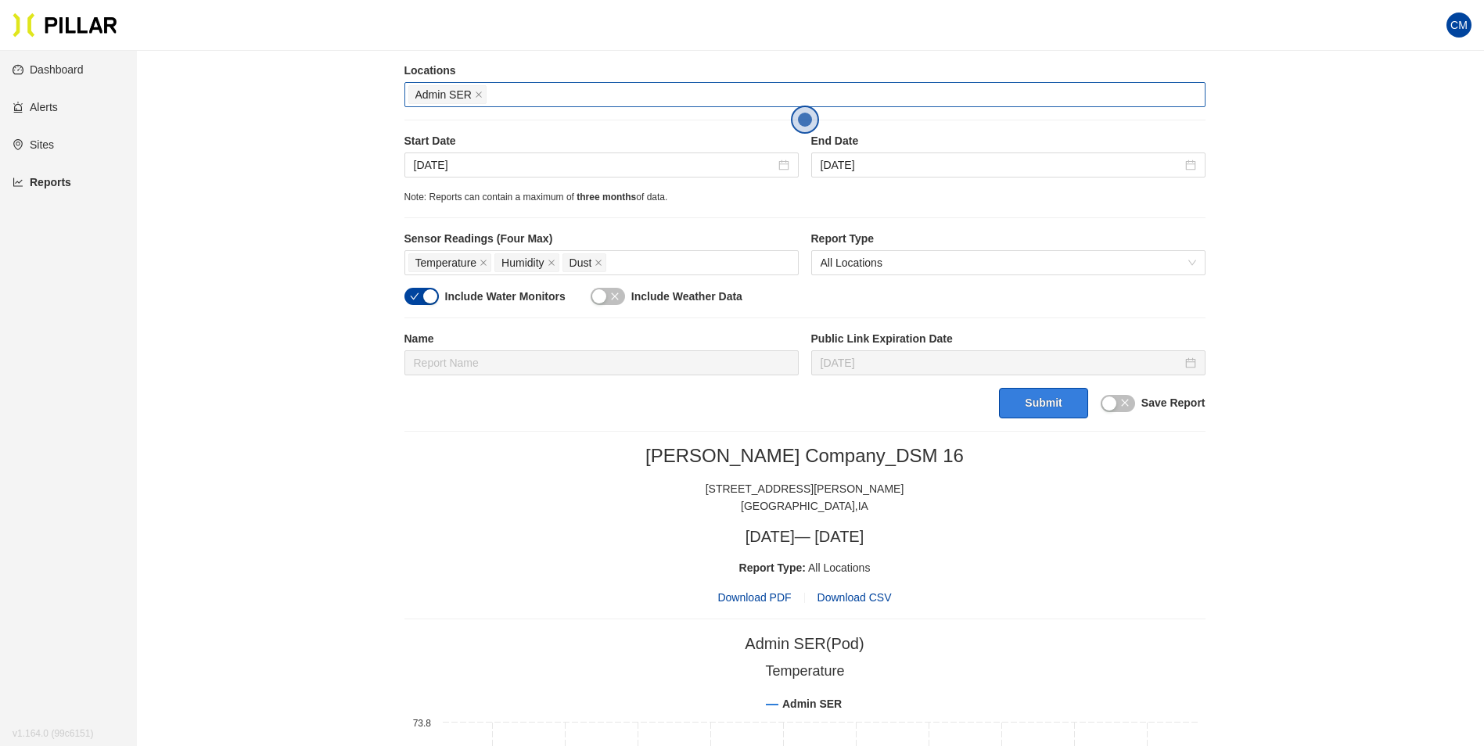
click at [1037, 407] on button "Submit" at bounding box center [1043, 403] width 88 height 31
click at [769, 596] on span "Download PDF" at bounding box center [754, 597] width 74 height 17
click at [449, 167] on input "[DATE]" at bounding box center [594, 164] width 361 height 17
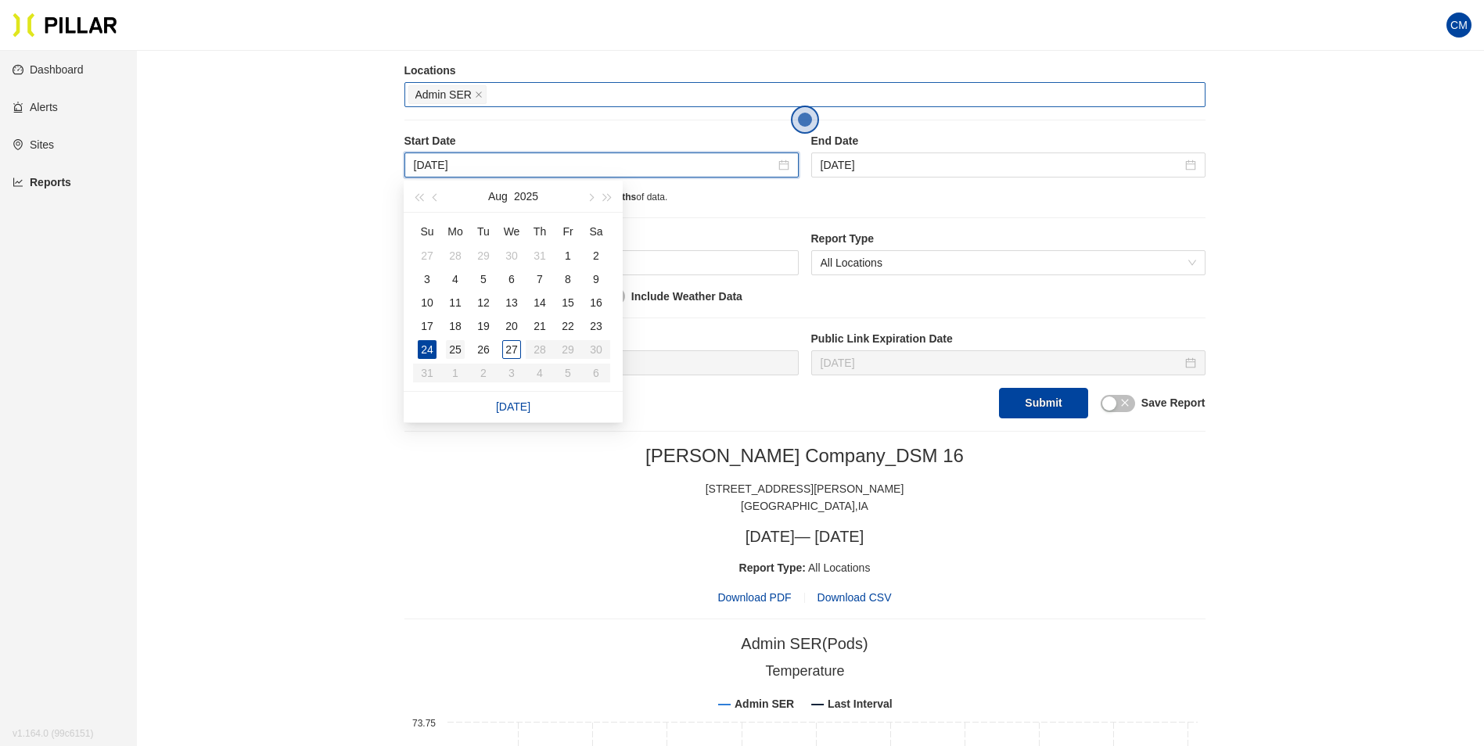
type input "[DATE]"
click at [460, 354] on div "25" at bounding box center [455, 349] width 19 height 19
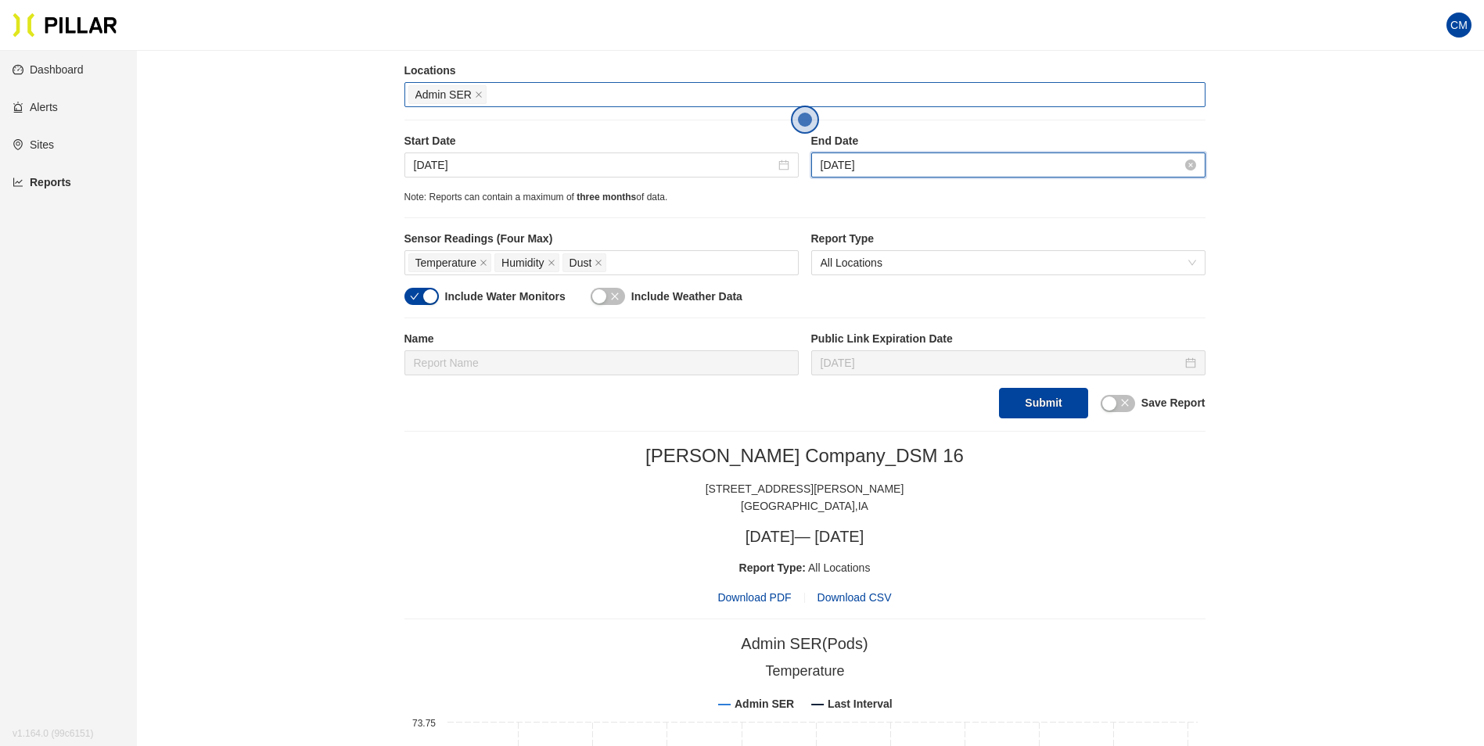
click at [875, 163] on input "[DATE]" at bounding box center [1000, 164] width 361 height 17
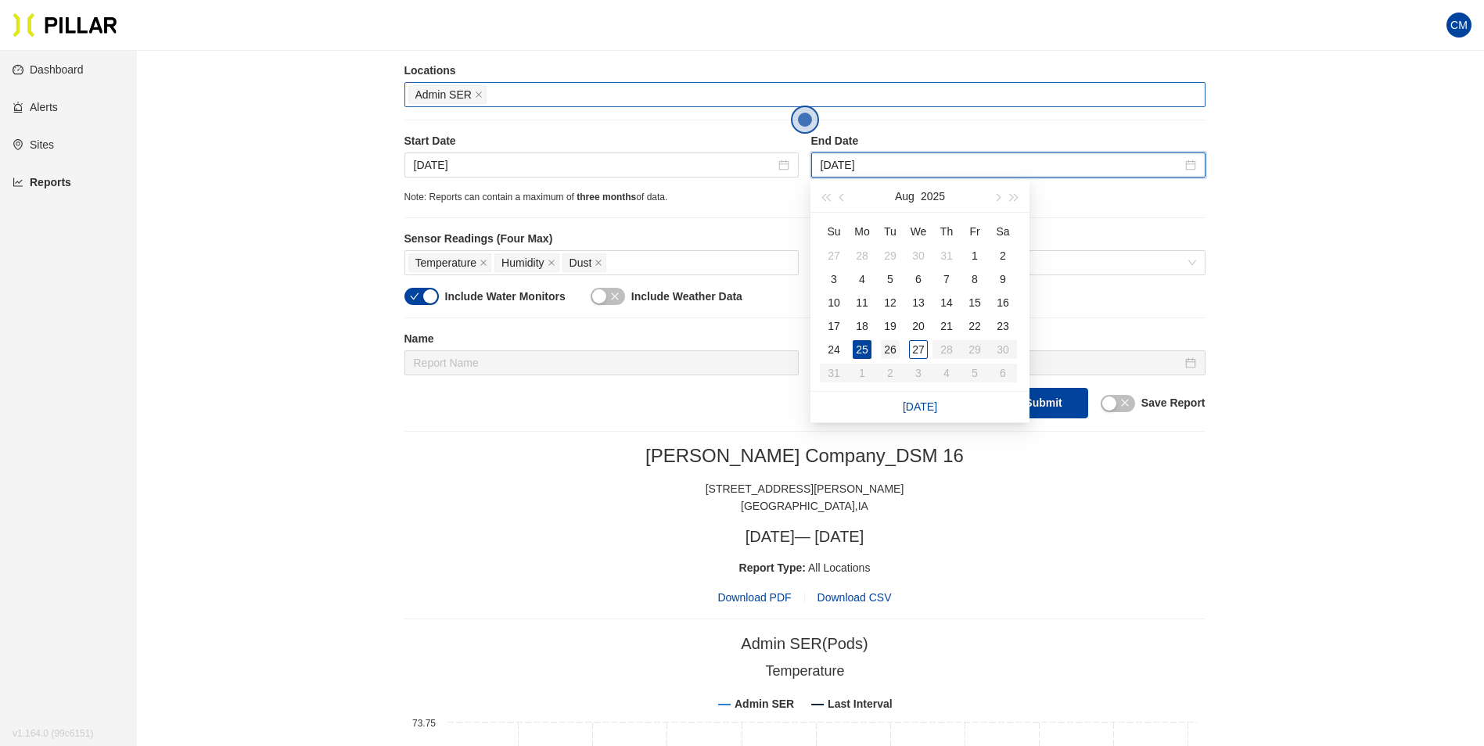
type input "[DATE]"
click at [888, 345] on div "26" at bounding box center [890, 349] width 19 height 19
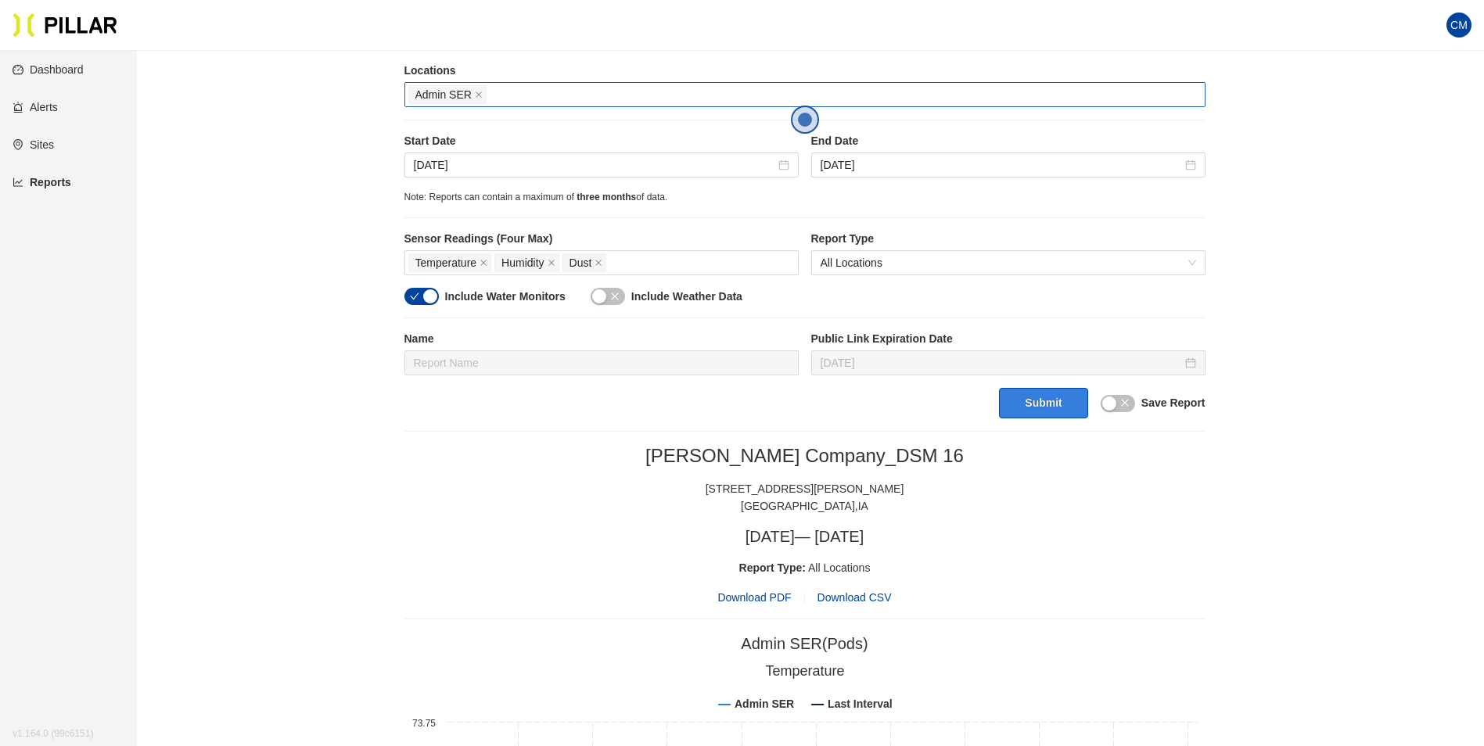
click at [1029, 405] on button "Submit" at bounding box center [1043, 403] width 88 height 31
click at [757, 600] on span "Download PDF" at bounding box center [754, 597] width 74 height 17
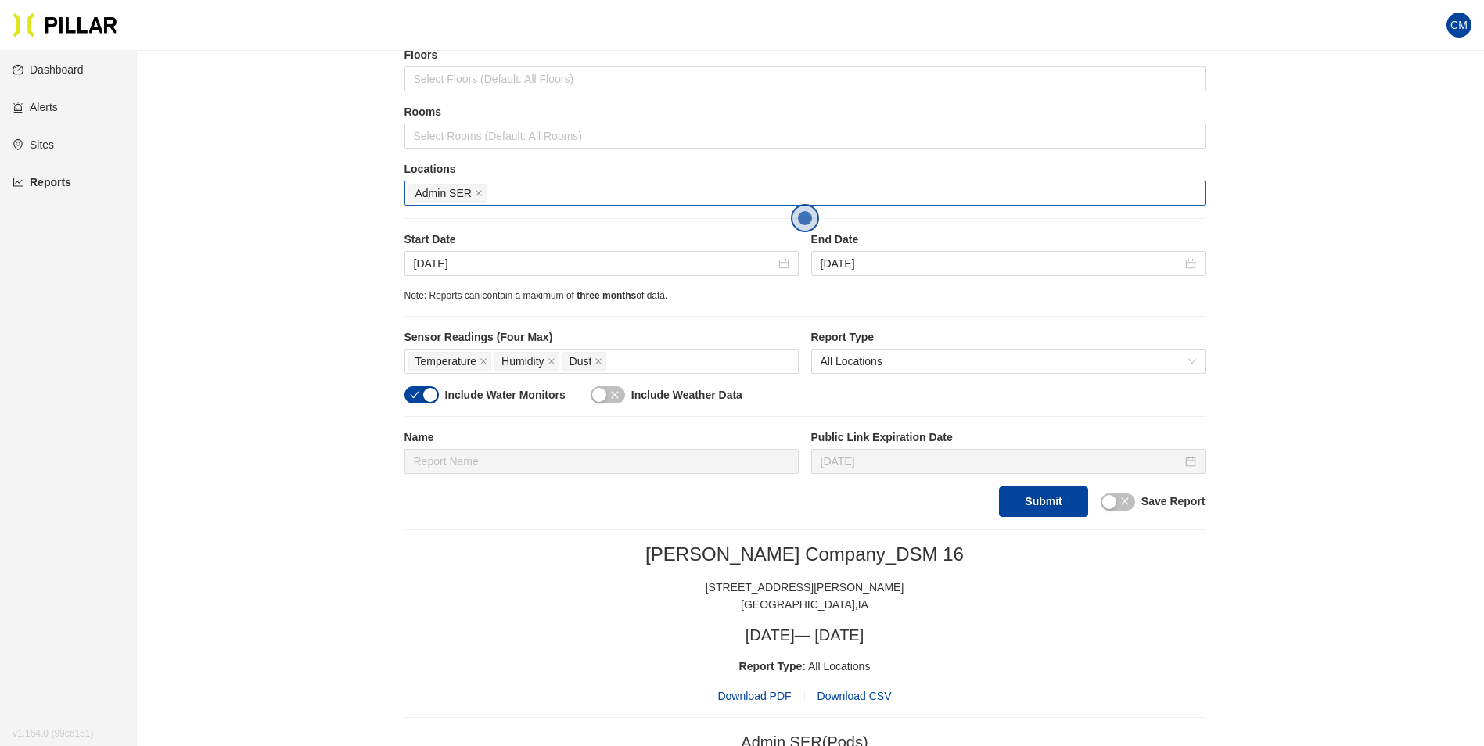
scroll to position [123, 0]
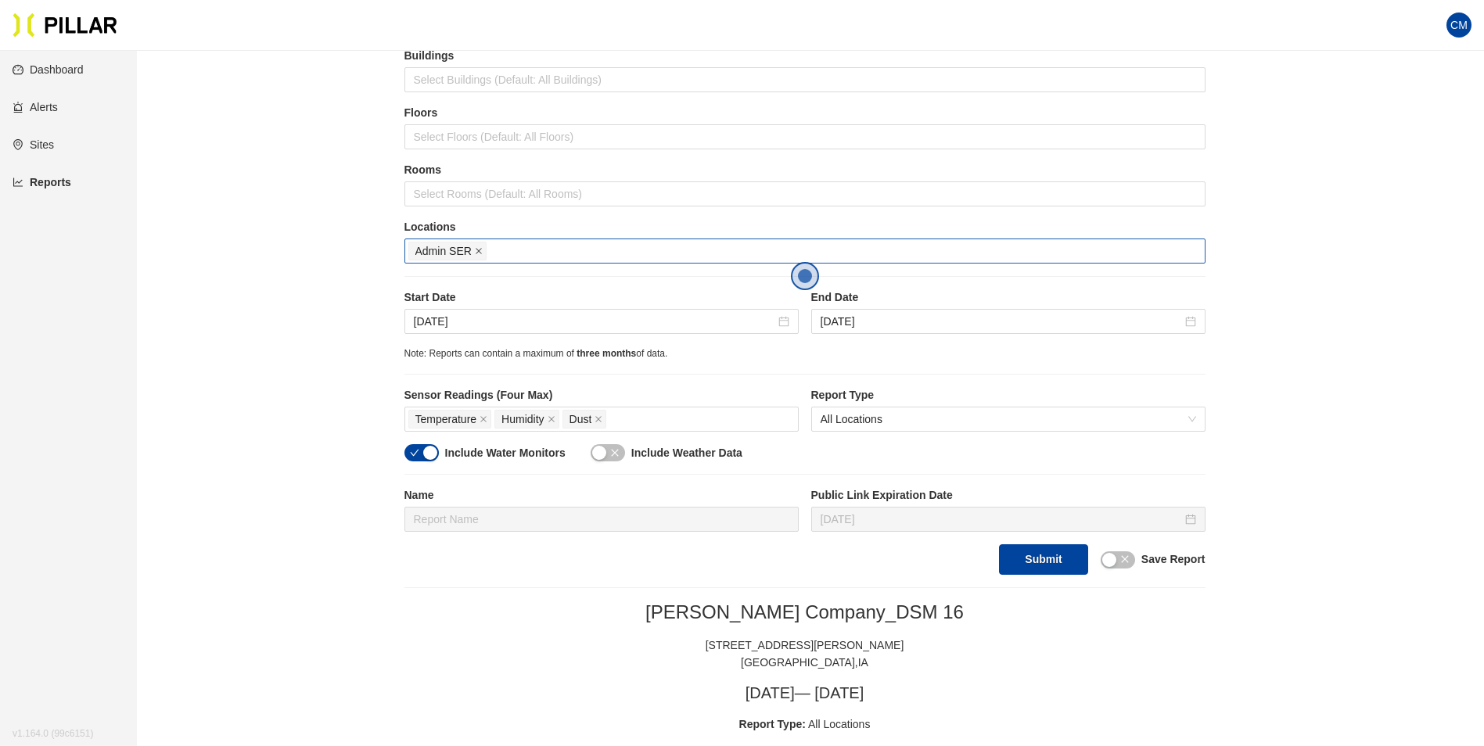
click at [477, 249] on icon "close" at bounding box center [479, 251] width 8 height 8
click at [479, 249] on div at bounding box center [804, 251] width 793 height 22
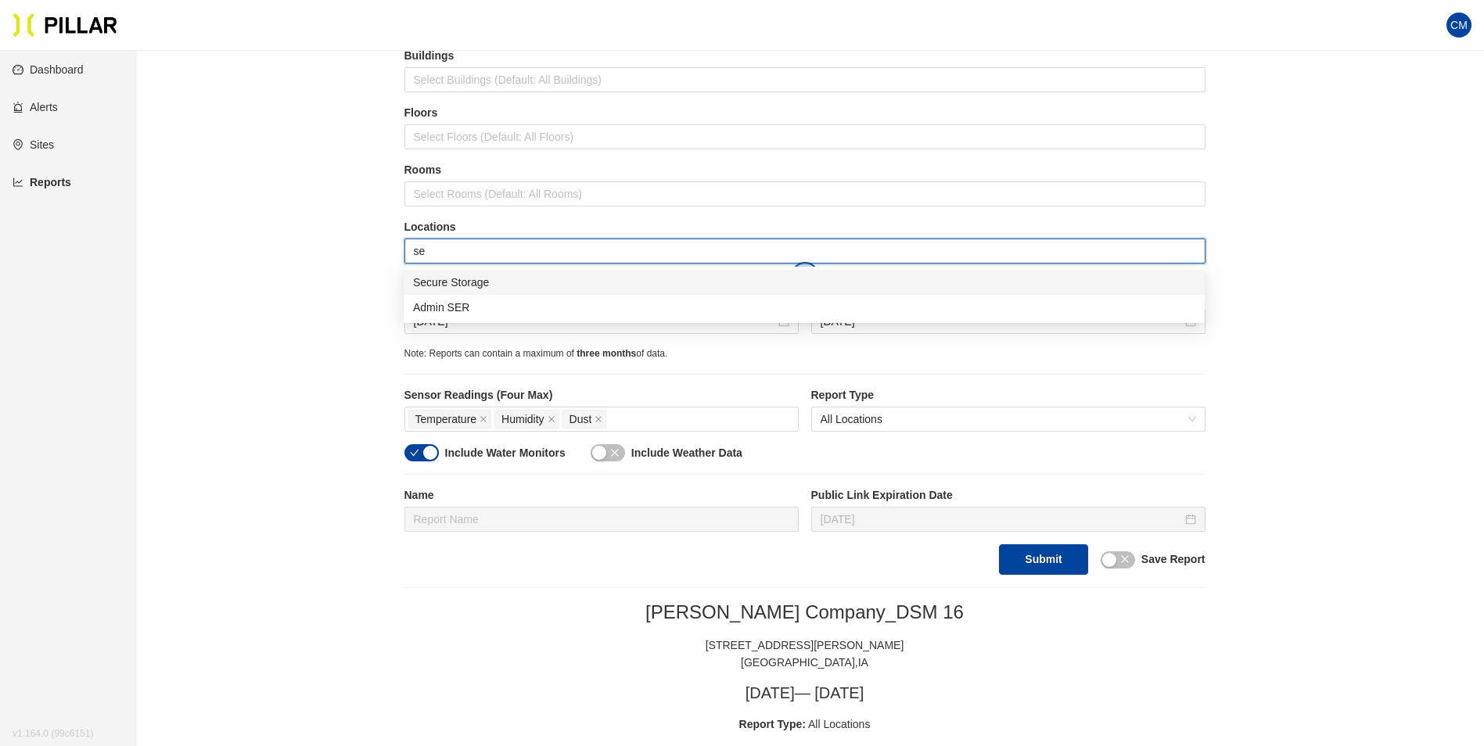
type input "sec"
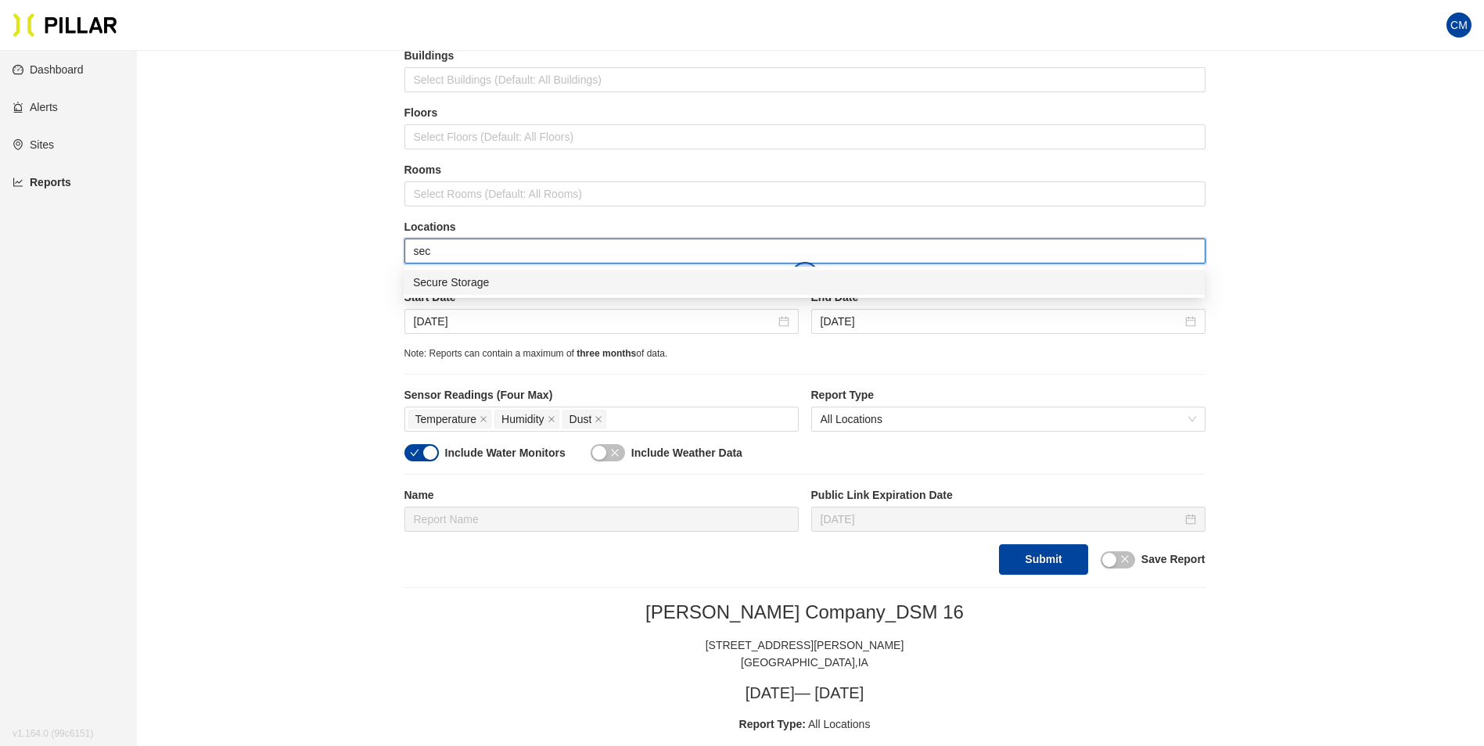
click at [508, 287] on div "Secure Storage" at bounding box center [804, 282] width 782 height 17
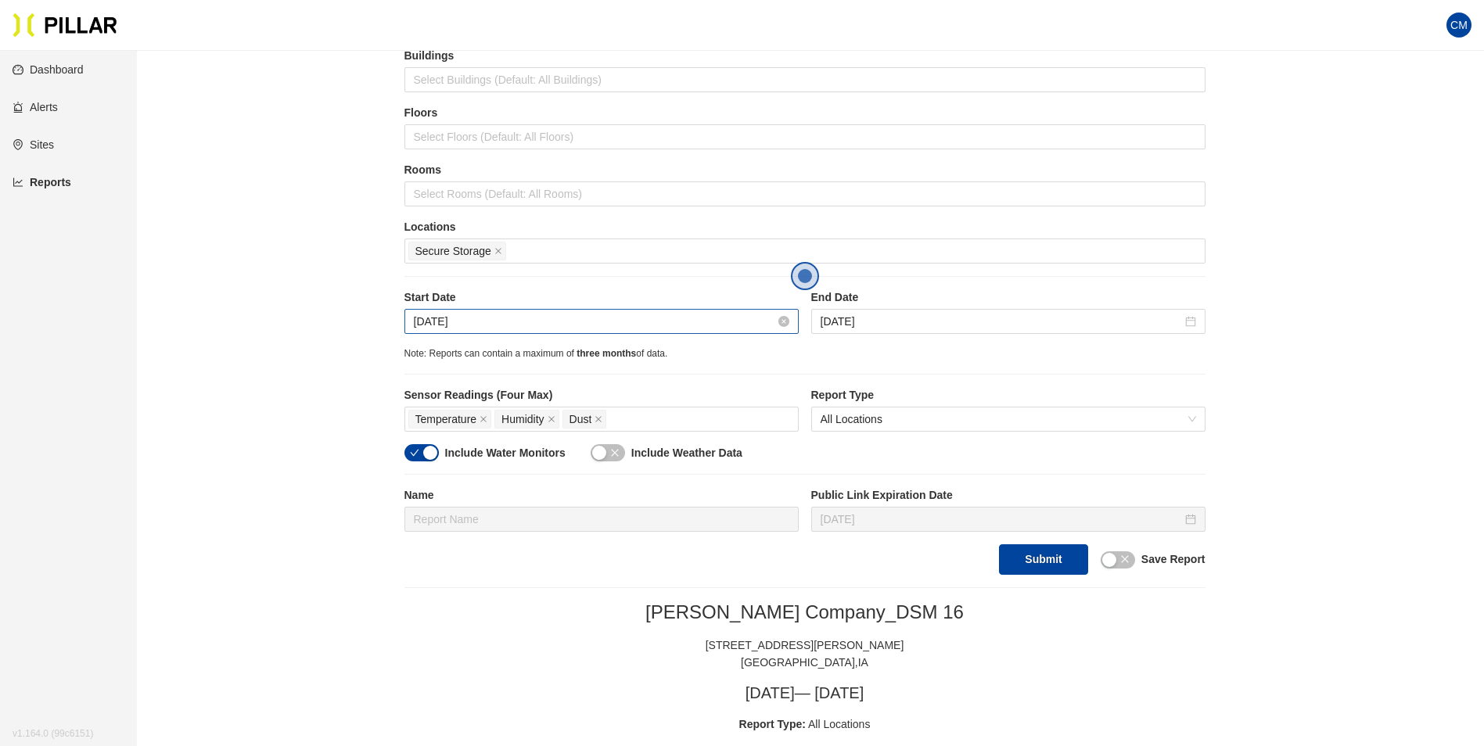
click at [610, 324] on input "[DATE]" at bounding box center [594, 321] width 361 height 17
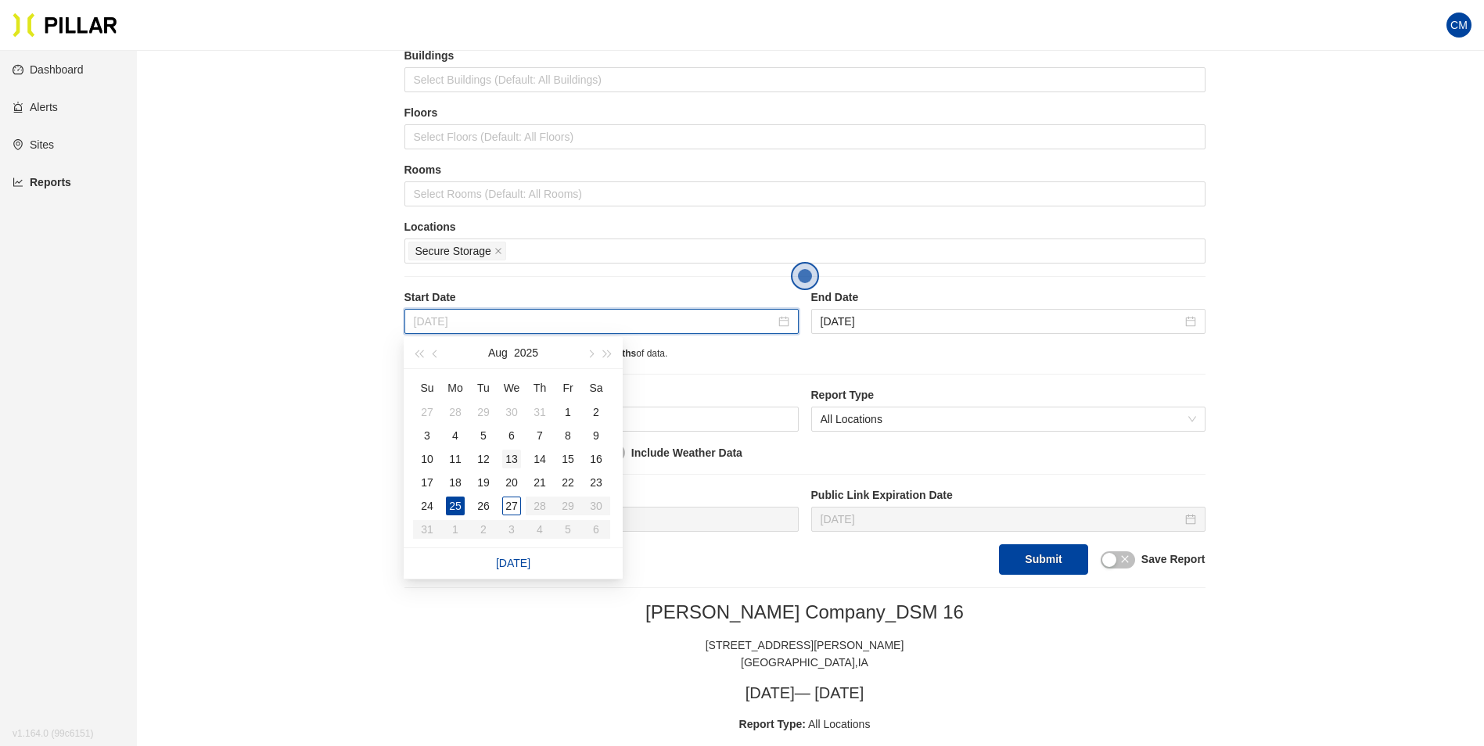
type input "[DATE]"
click at [510, 458] on div "13" at bounding box center [511, 459] width 19 height 19
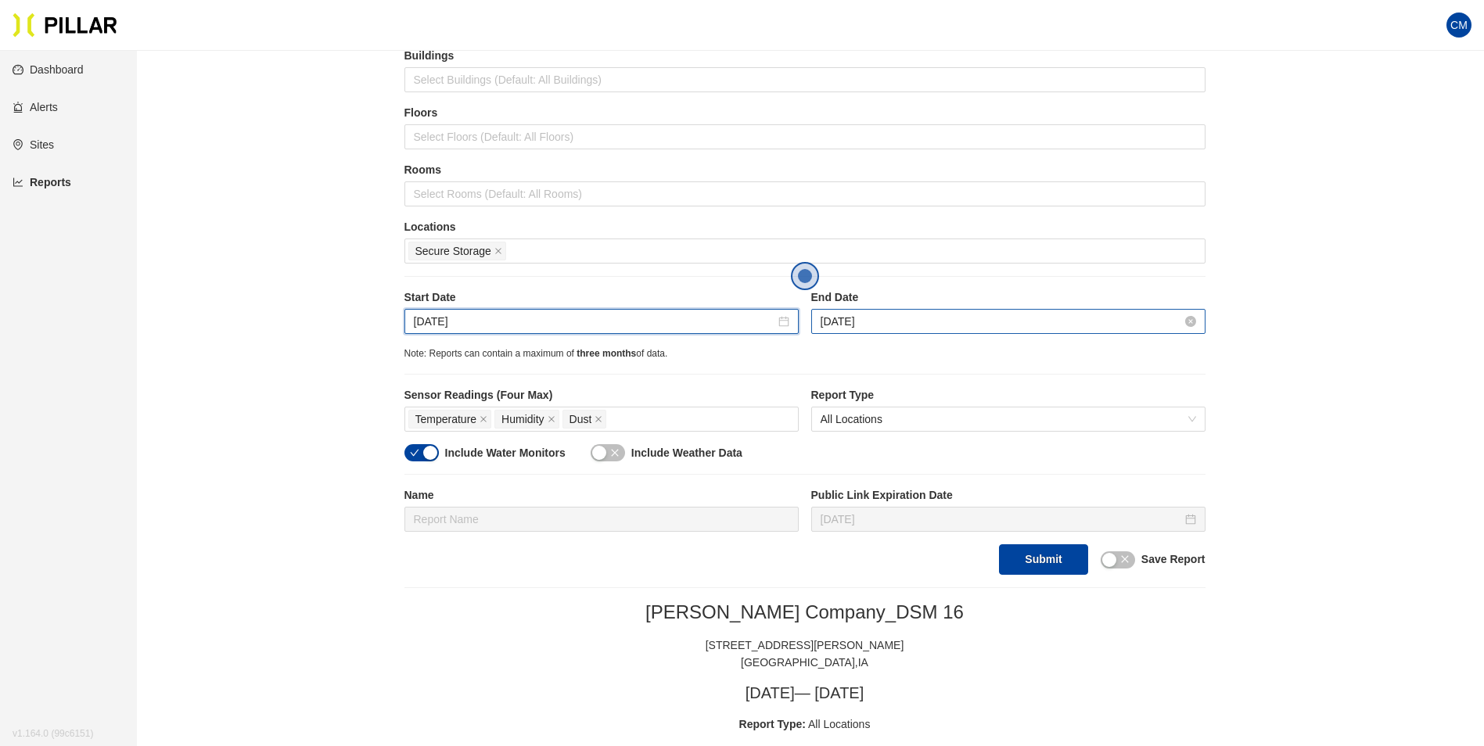
click at [849, 318] on input "[DATE]" at bounding box center [1000, 321] width 361 height 17
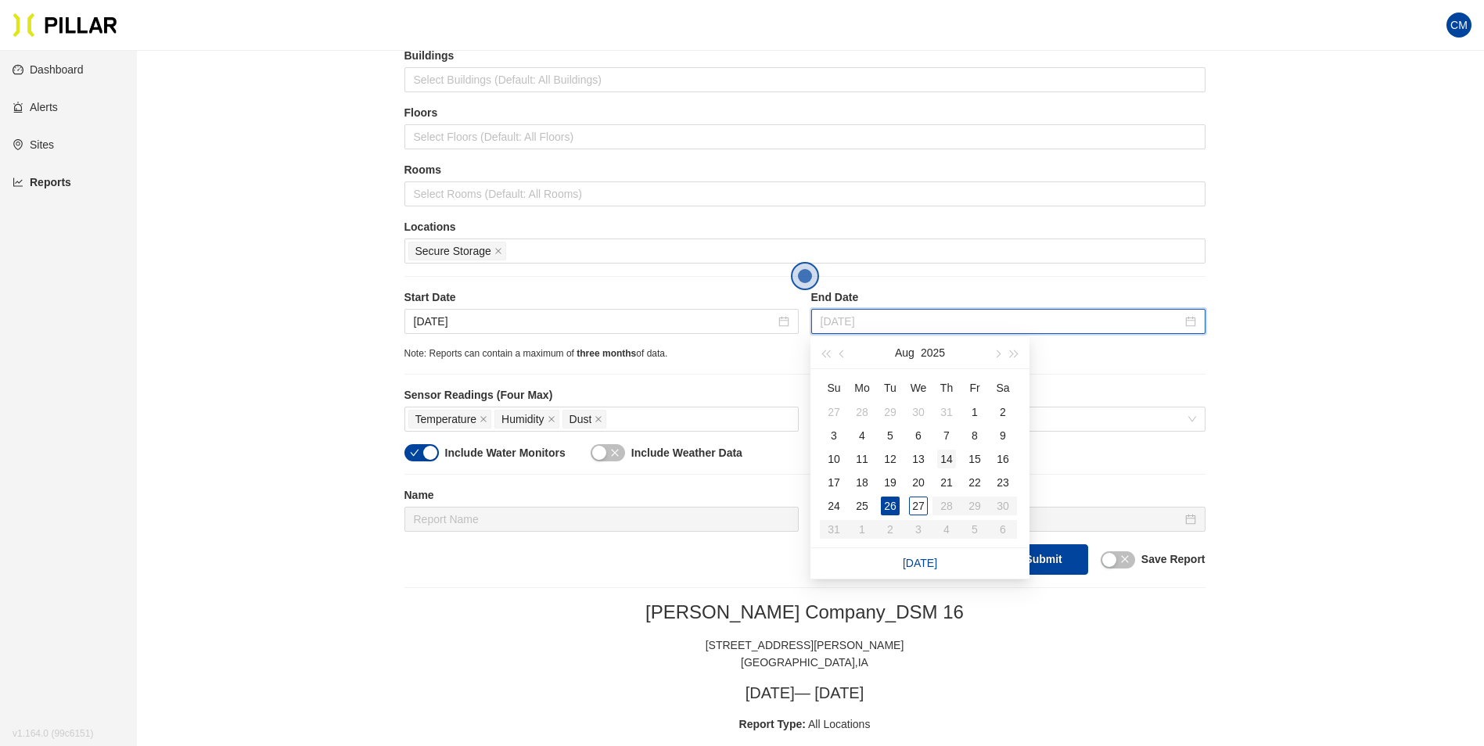
type input "[DATE]"
click at [946, 453] on div "14" at bounding box center [946, 459] width 19 height 19
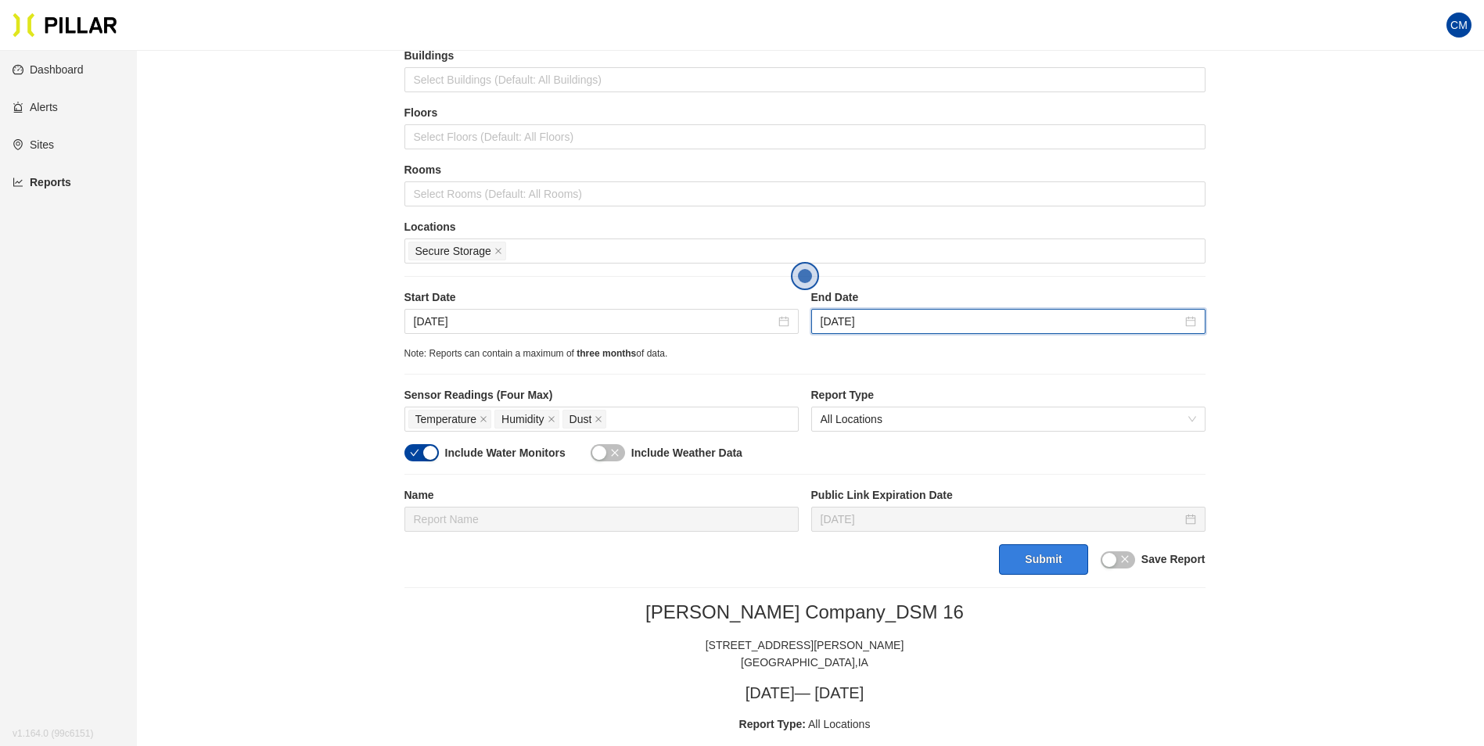
click at [1055, 564] on button "Submit" at bounding box center [1043, 559] width 88 height 31
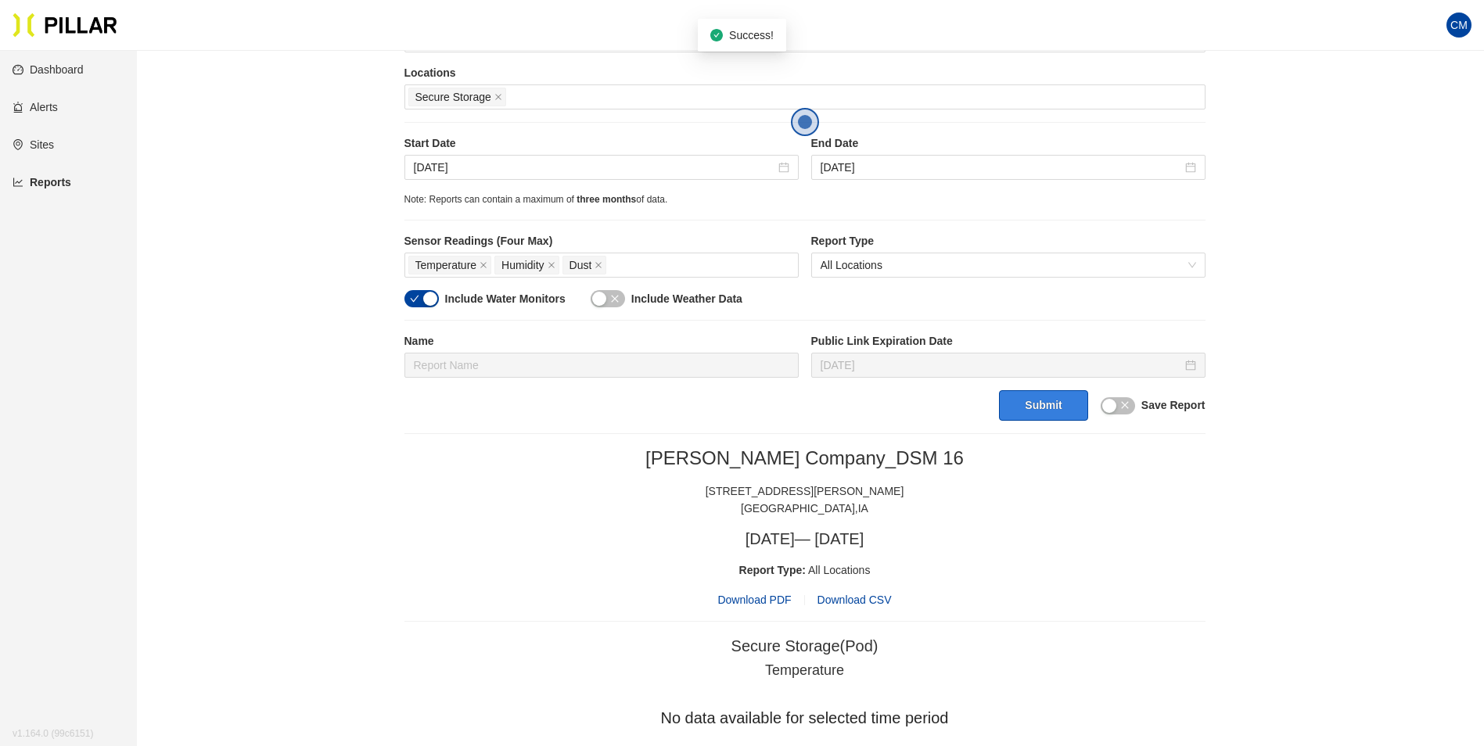
scroll to position [201, 0]
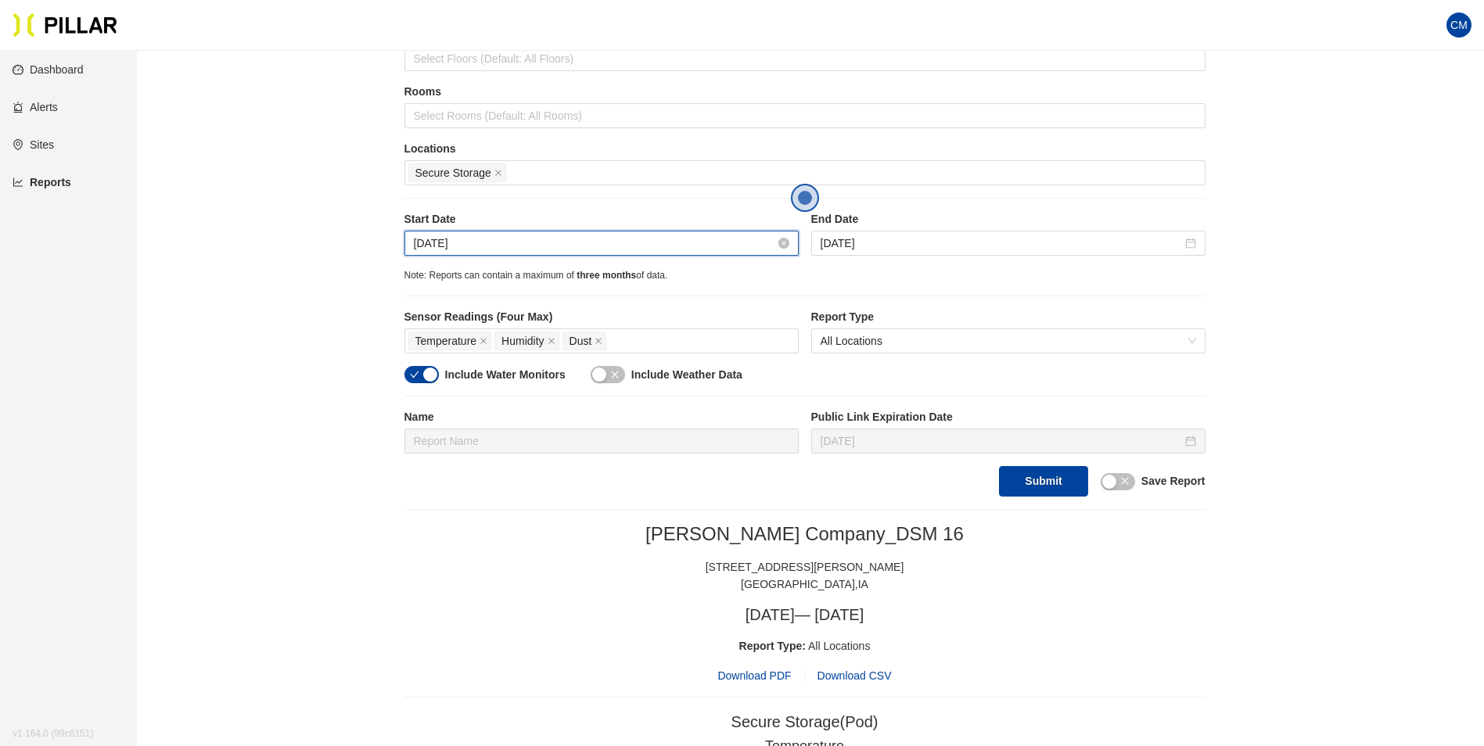
click at [469, 241] on input "[DATE]" at bounding box center [594, 243] width 361 height 17
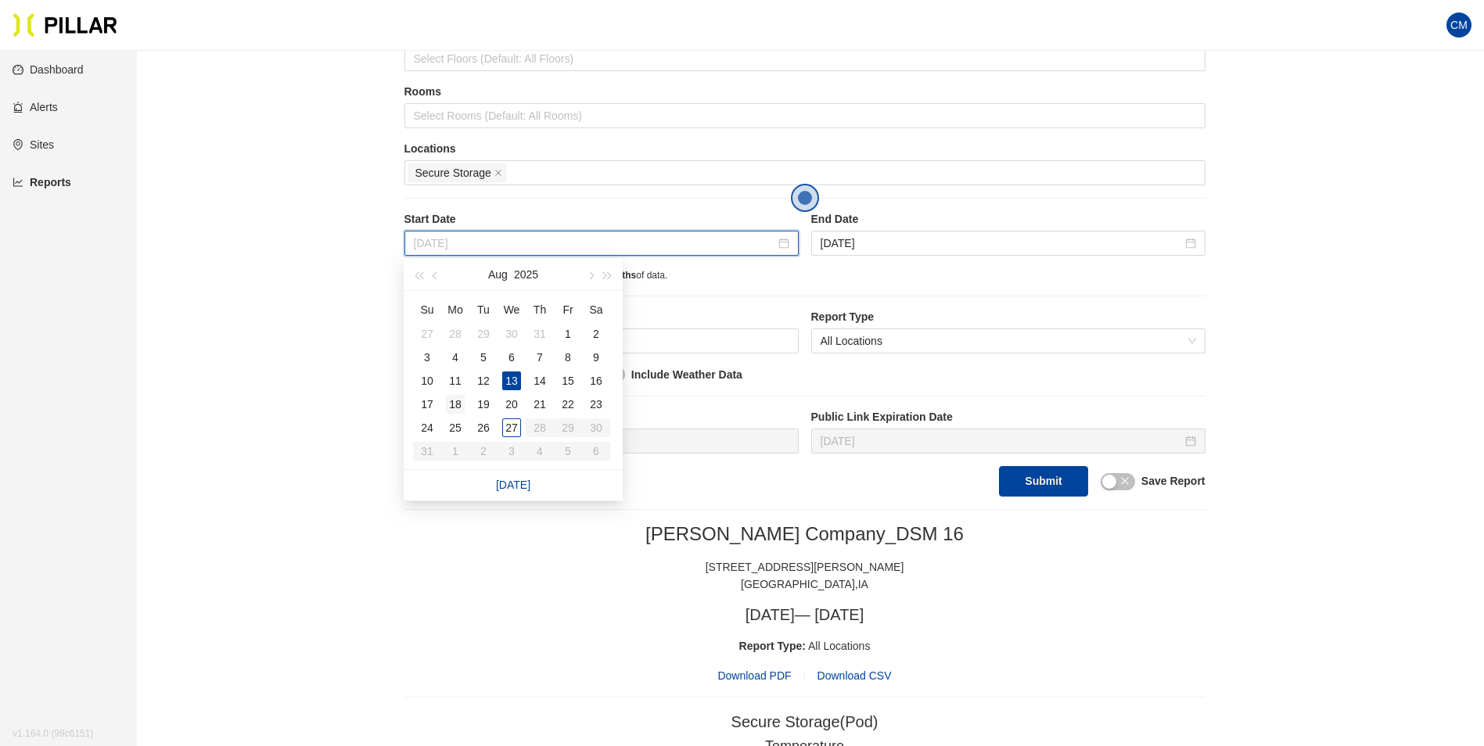
type input "[DATE]"
click at [449, 401] on div "18" at bounding box center [455, 404] width 19 height 19
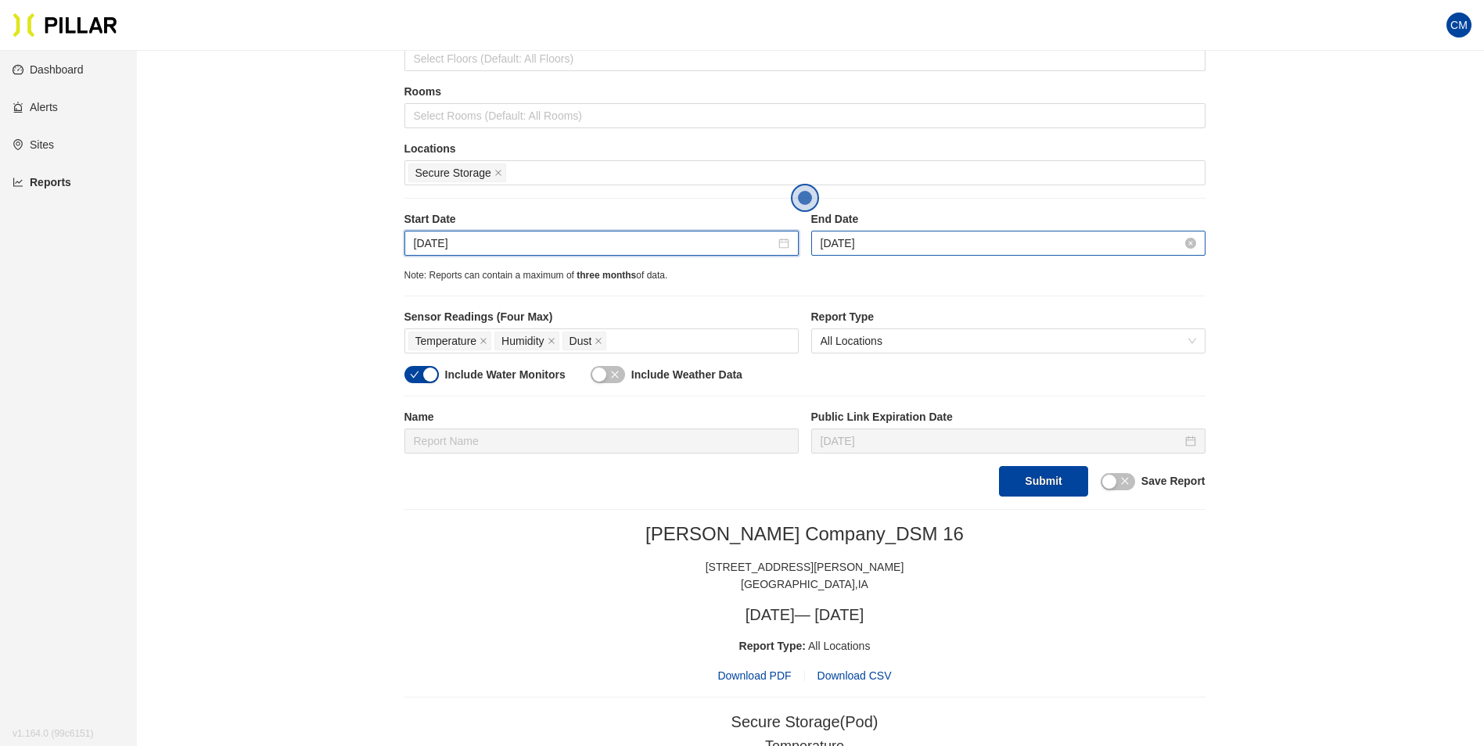
click at [864, 240] on input "[DATE]" at bounding box center [1000, 243] width 361 height 17
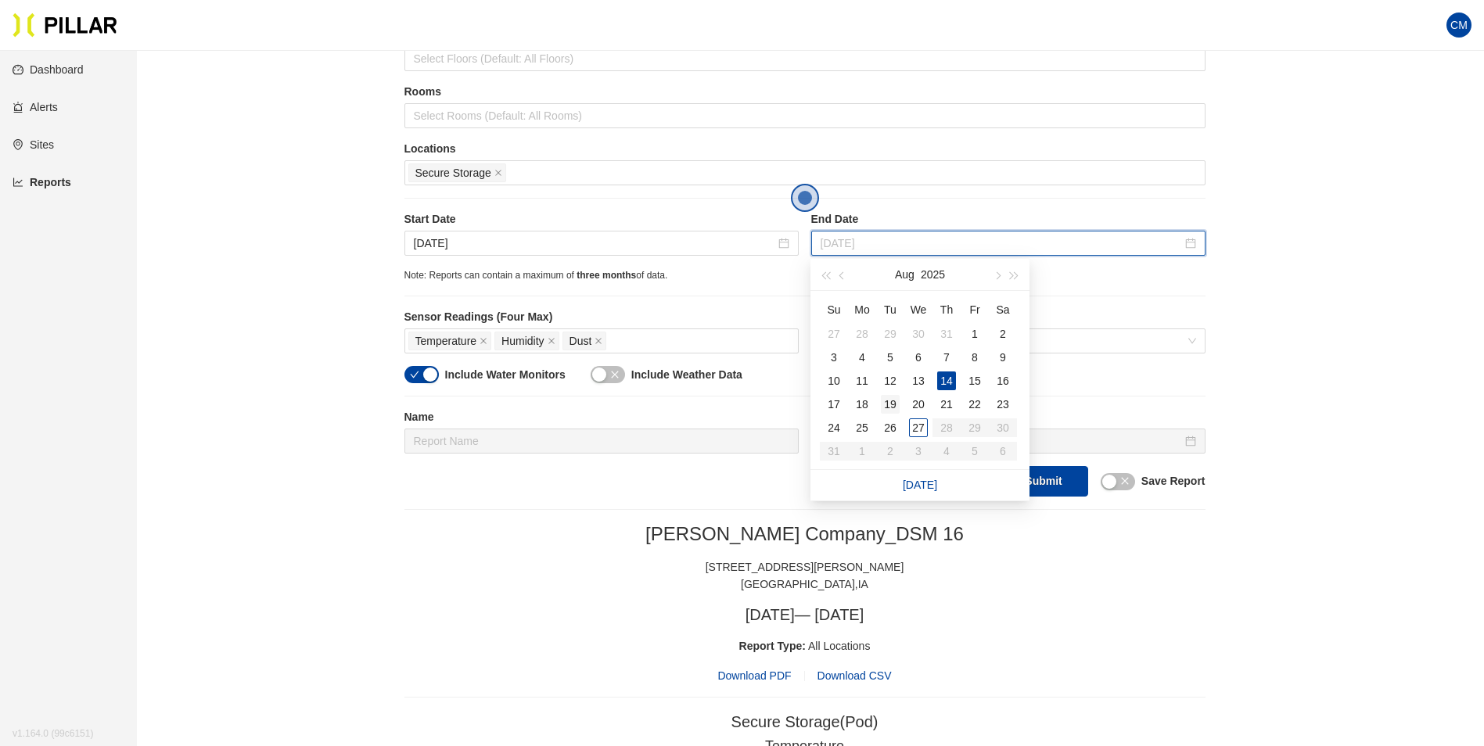
type input "[DATE]"
click at [890, 404] on div "19" at bounding box center [890, 404] width 19 height 19
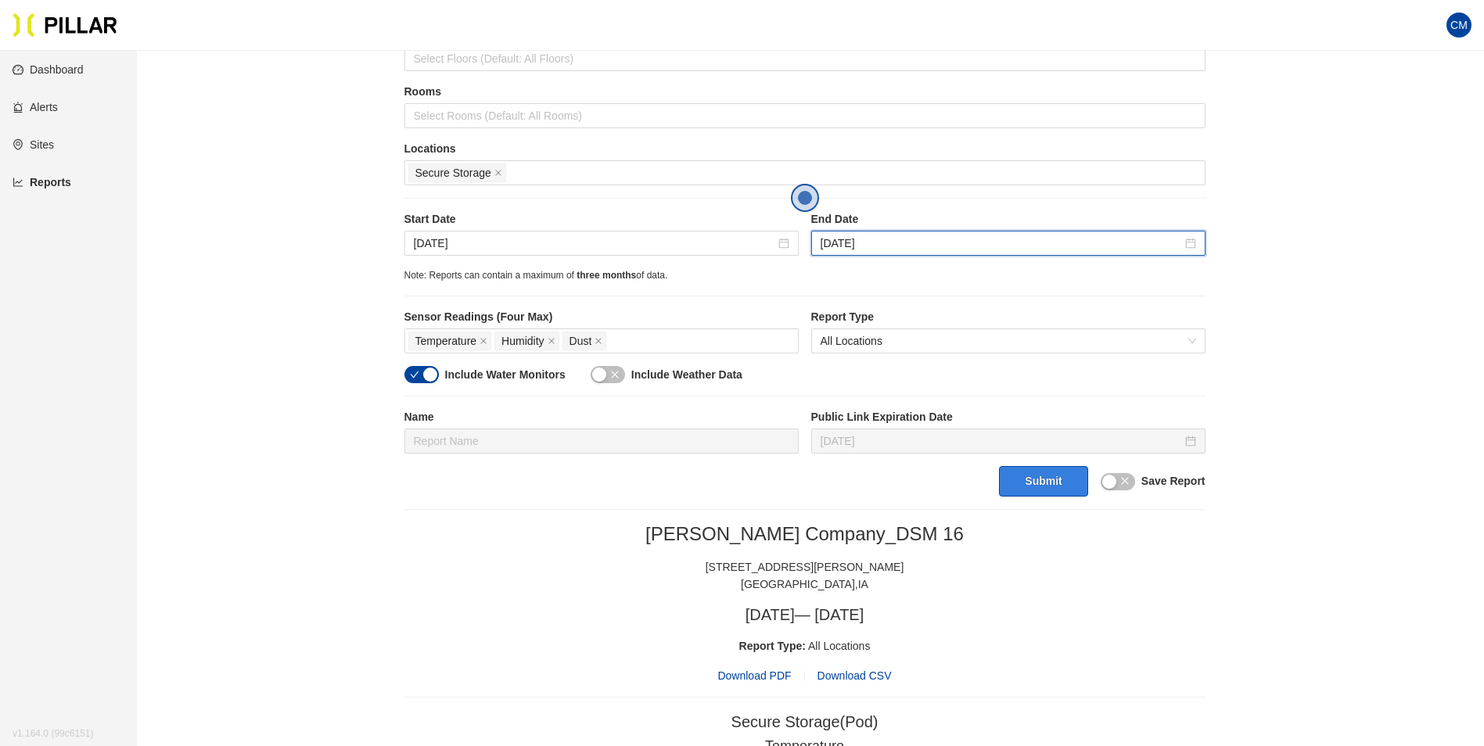
click at [1035, 476] on button "Submit" at bounding box center [1043, 481] width 88 height 31
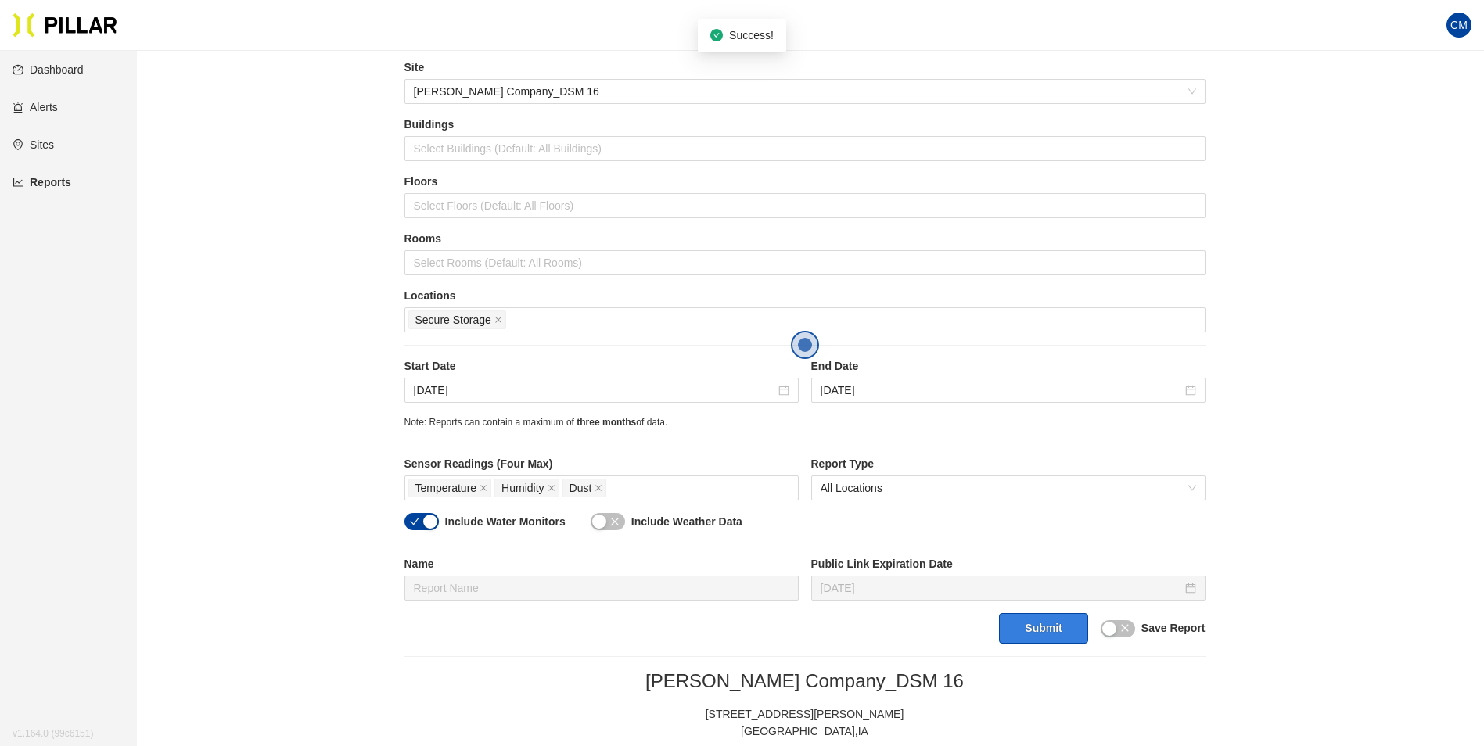
scroll to position [45, 0]
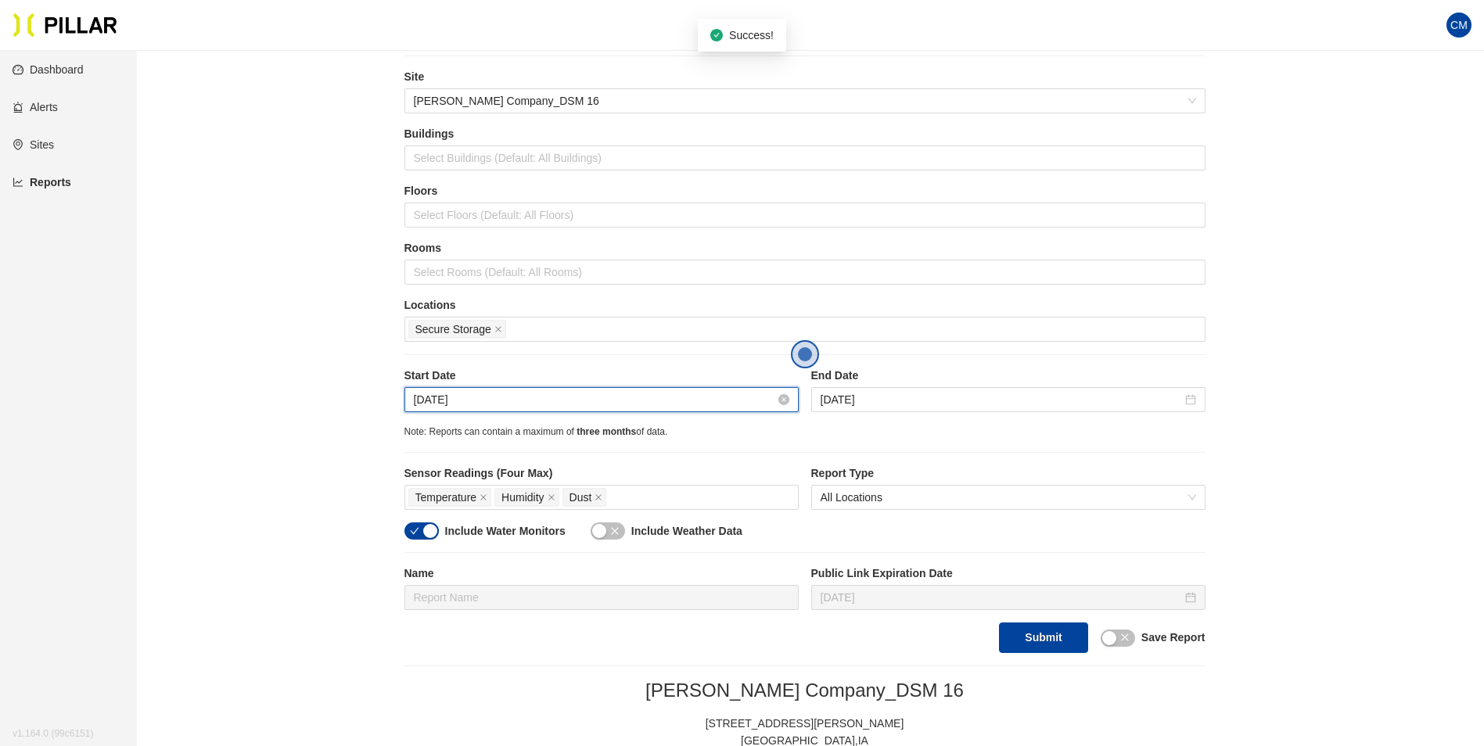
click at [488, 400] on input "[DATE]" at bounding box center [594, 399] width 361 height 17
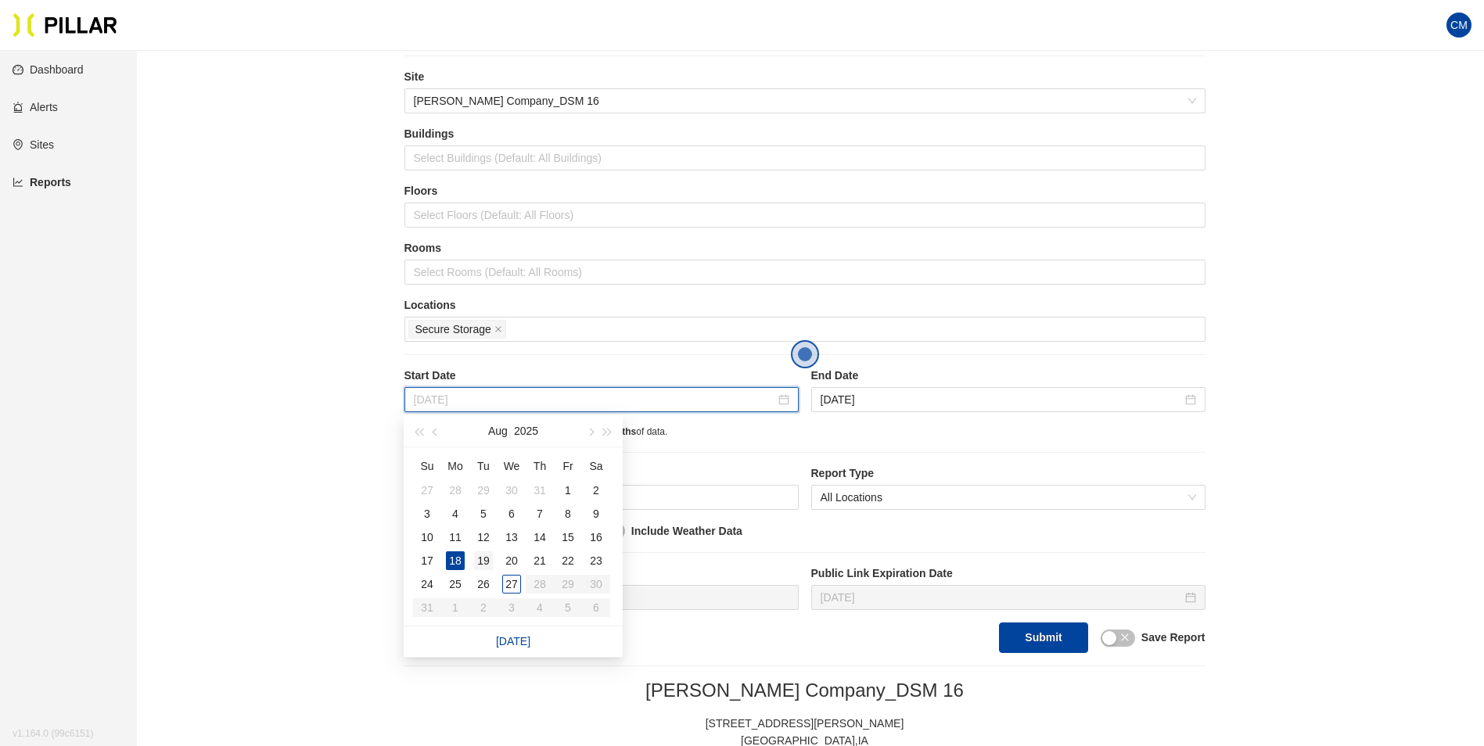
type input "[DATE]"
click at [479, 560] on div "19" at bounding box center [483, 560] width 19 height 19
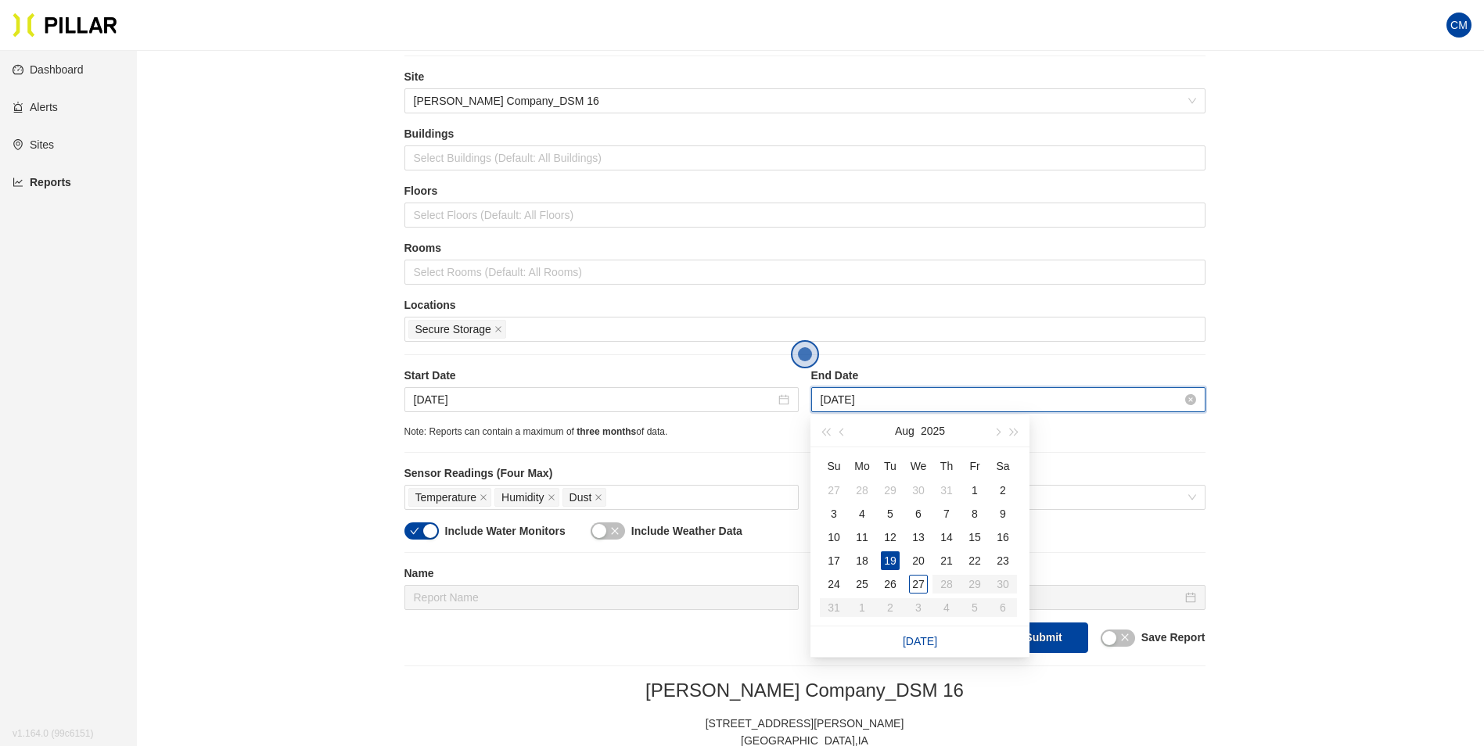
click at [837, 393] on input "[DATE]" at bounding box center [1000, 399] width 361 height 17
type input "[DATE]"
click at [921, 560] on div "20" at bounding box center [918, 560] width 19 height 19
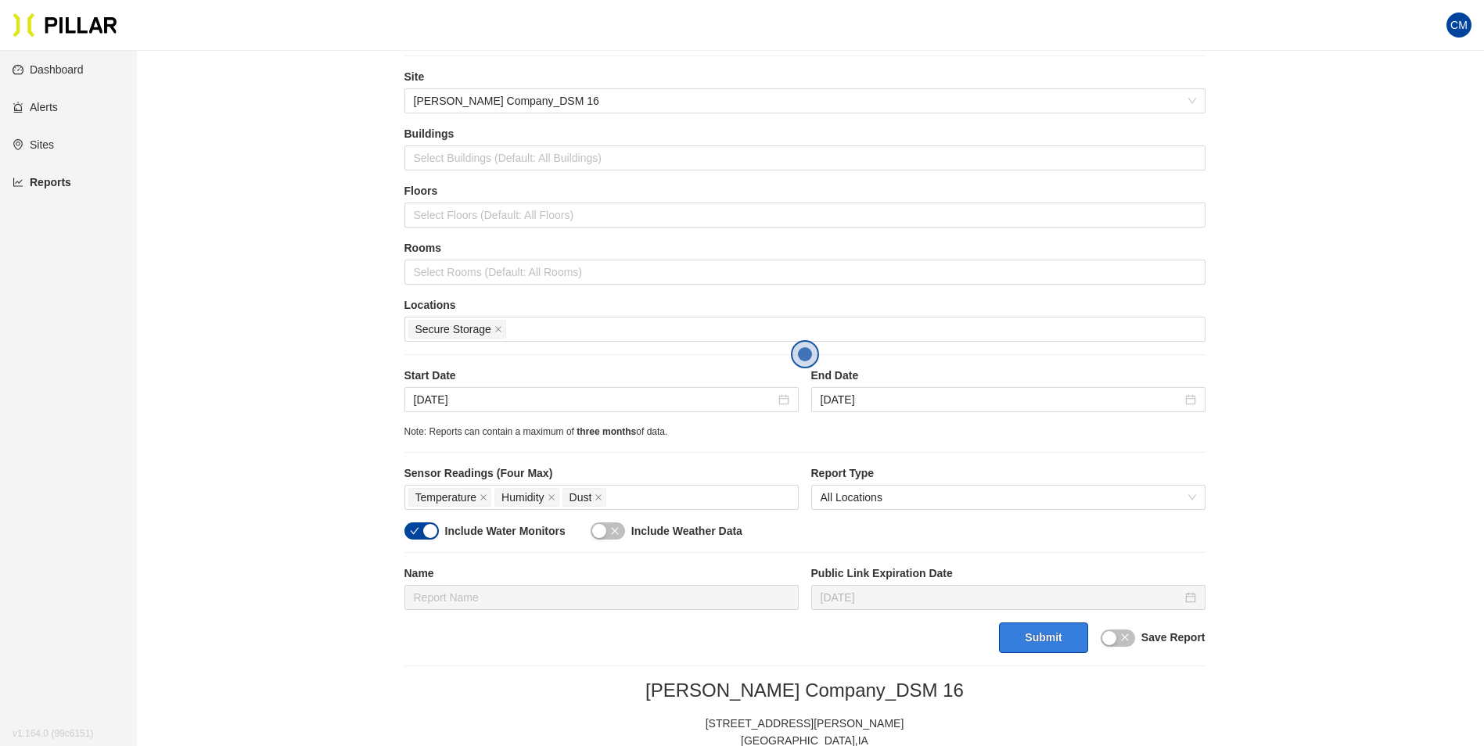
click at [1055, 647] on button "Submit" at bounding box center [1043, 638] width 88 height 31
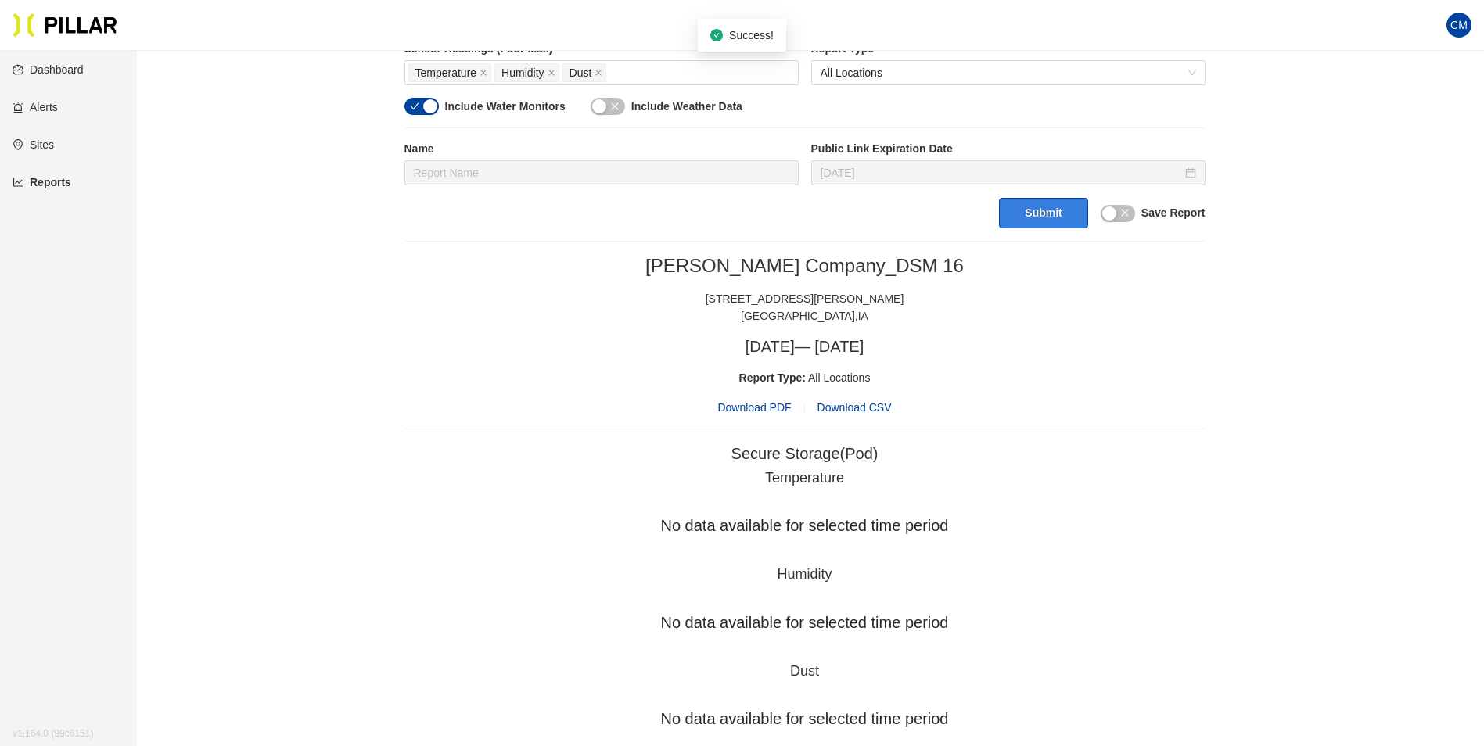
scroll to position [201, 0]
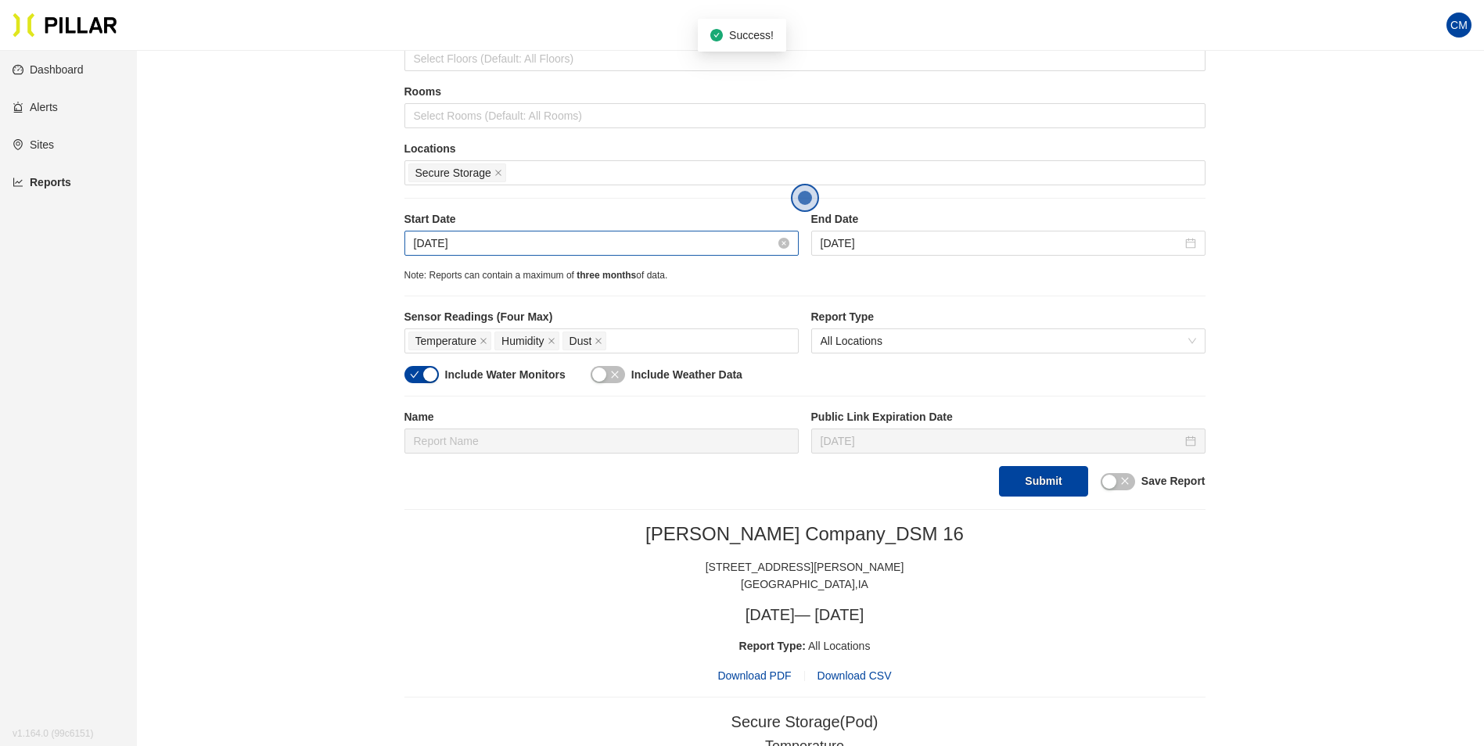
click at [475, 251] on input "[DATE]" at bounding box center [594, 243] width 361 height 17
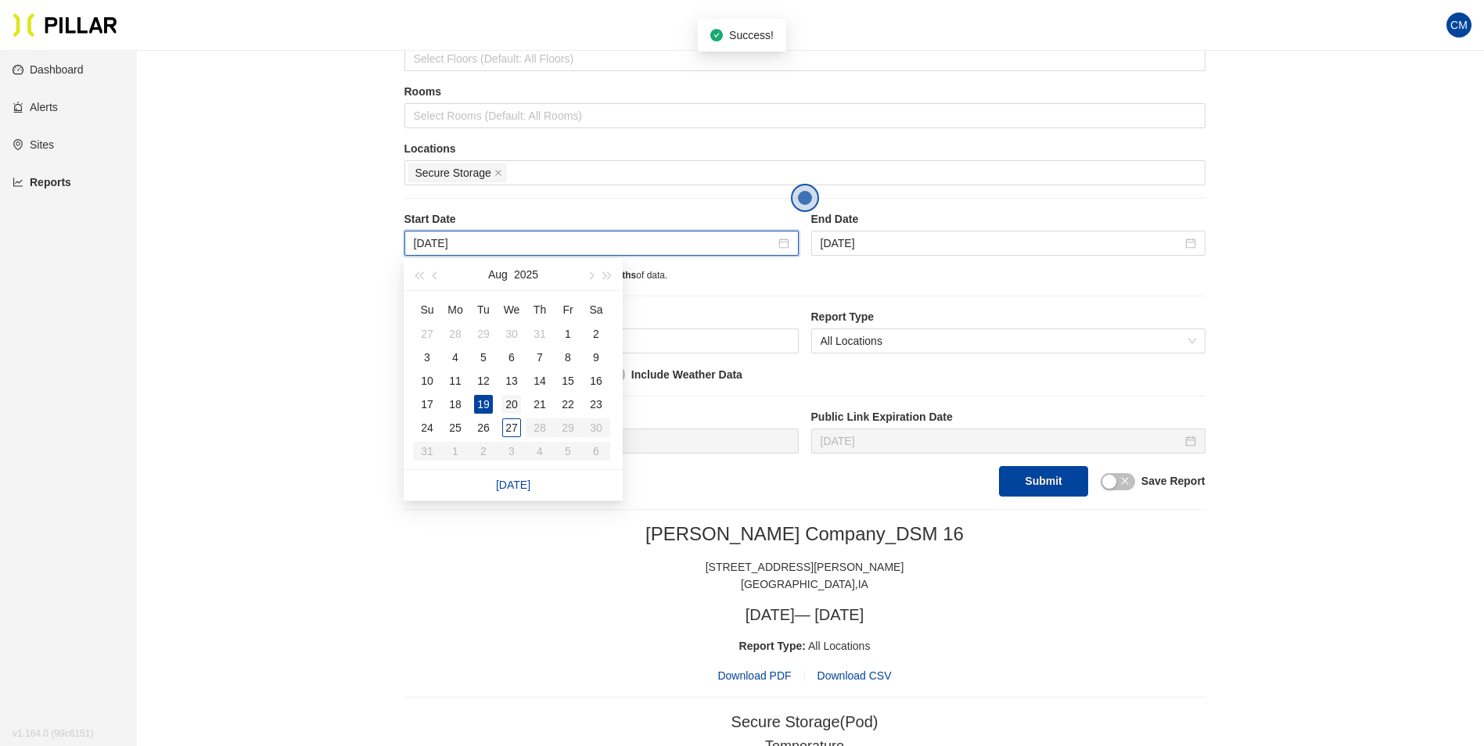
type input "[DATE]"
click at [516, 407] on div "20" at bounding box center [511, 404] width 19 height 19
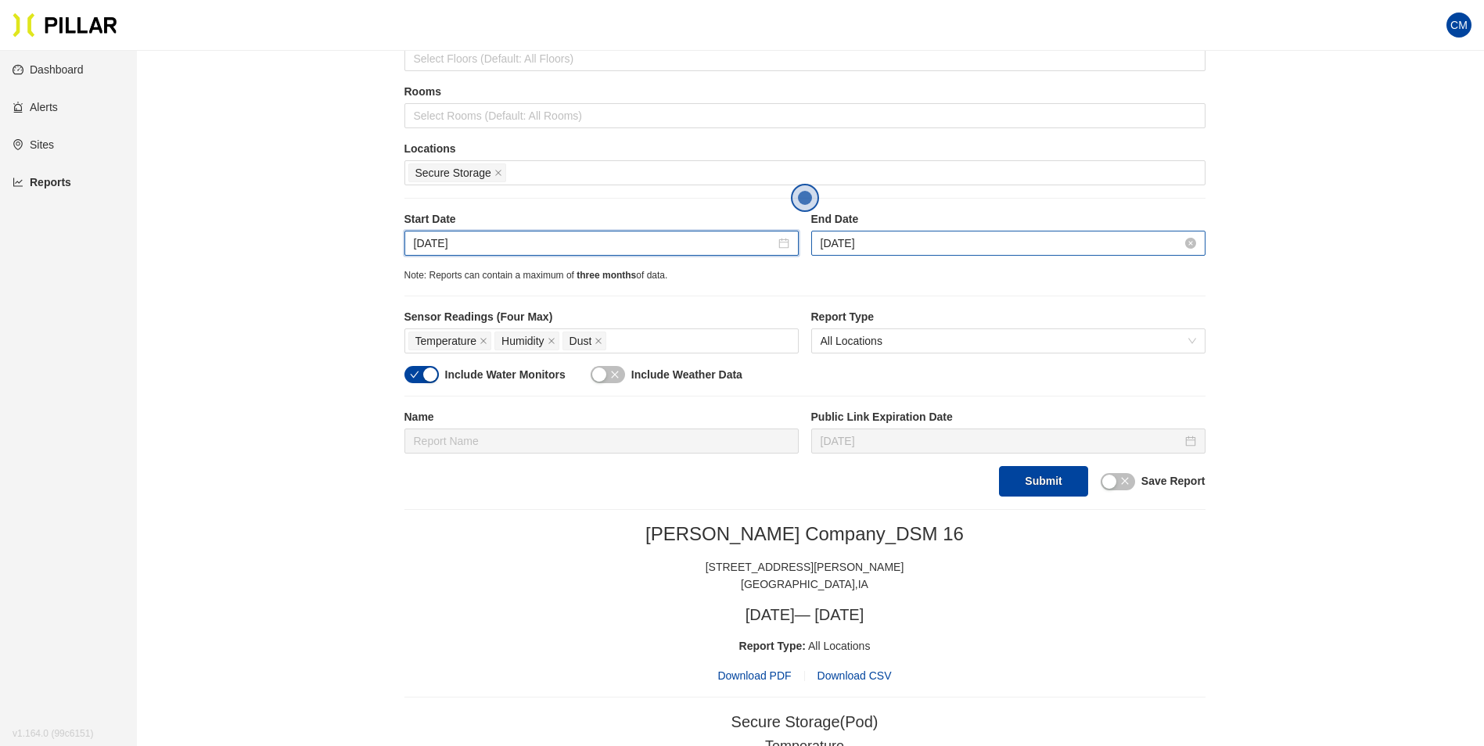
click at [868, 242] on input "[DATE]" at bounding box center [1000, 243] width 361 height 17
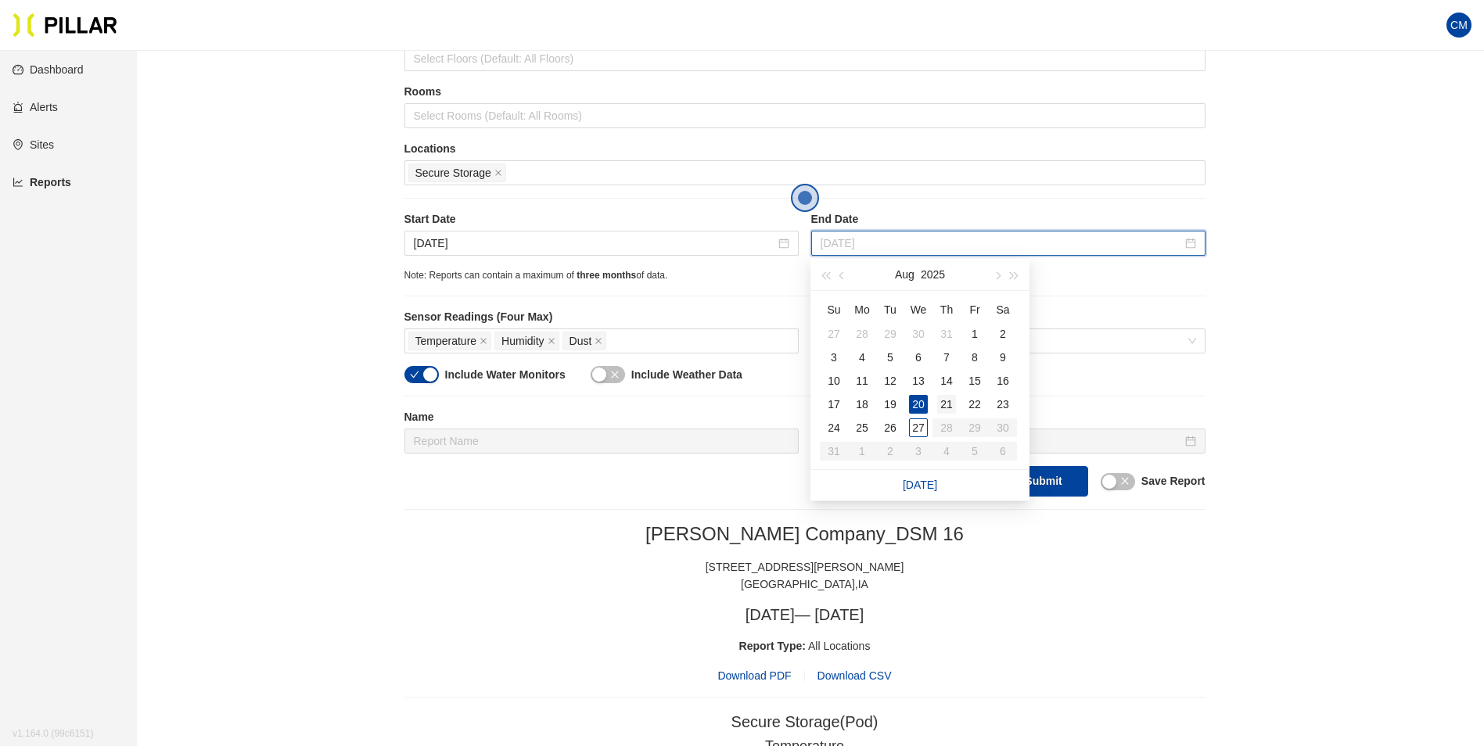
type input "[DATE]"
click at [946, 406] on div "21" at bounding box center [946, 404] width 19 height 19
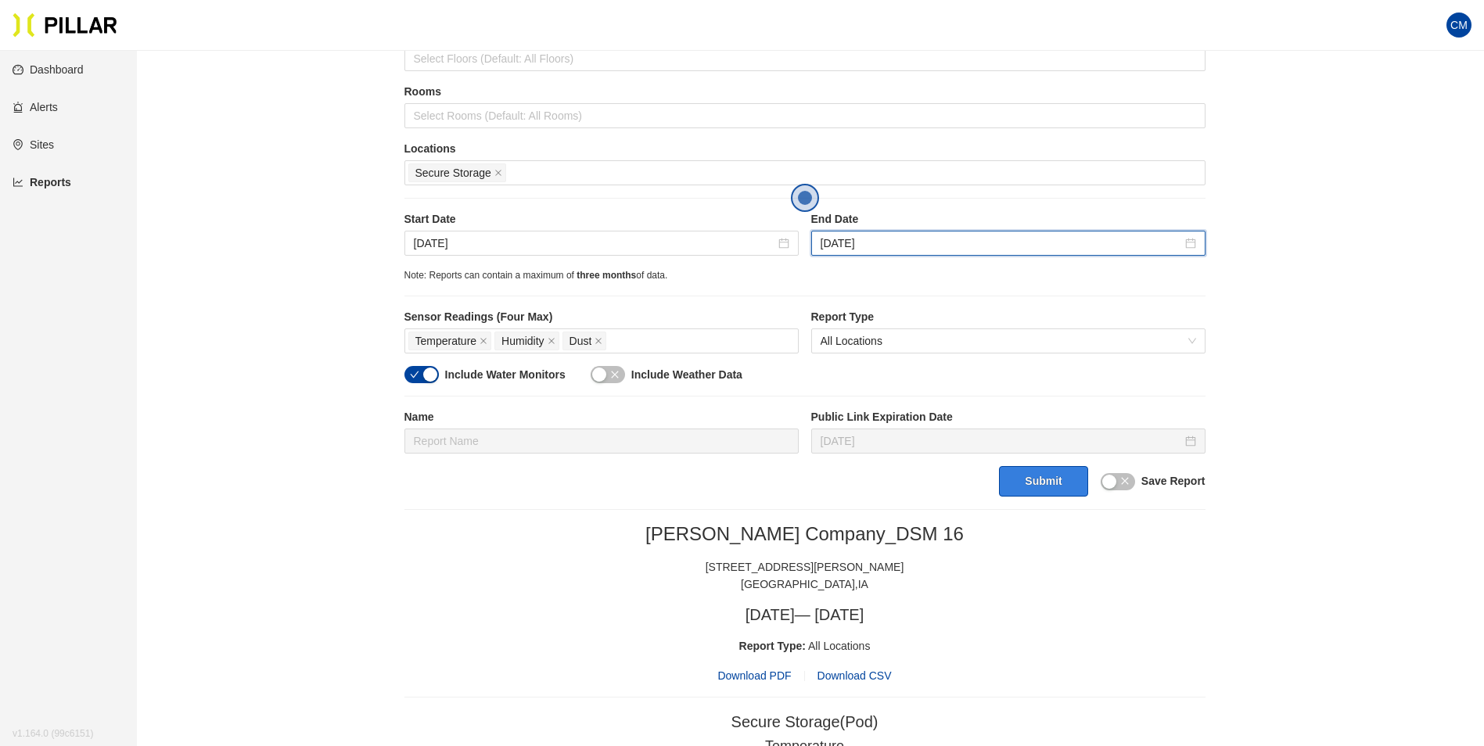
click at [1045, 479] on button "Submit" at bounding box center [1043, 481] width 88 height 31
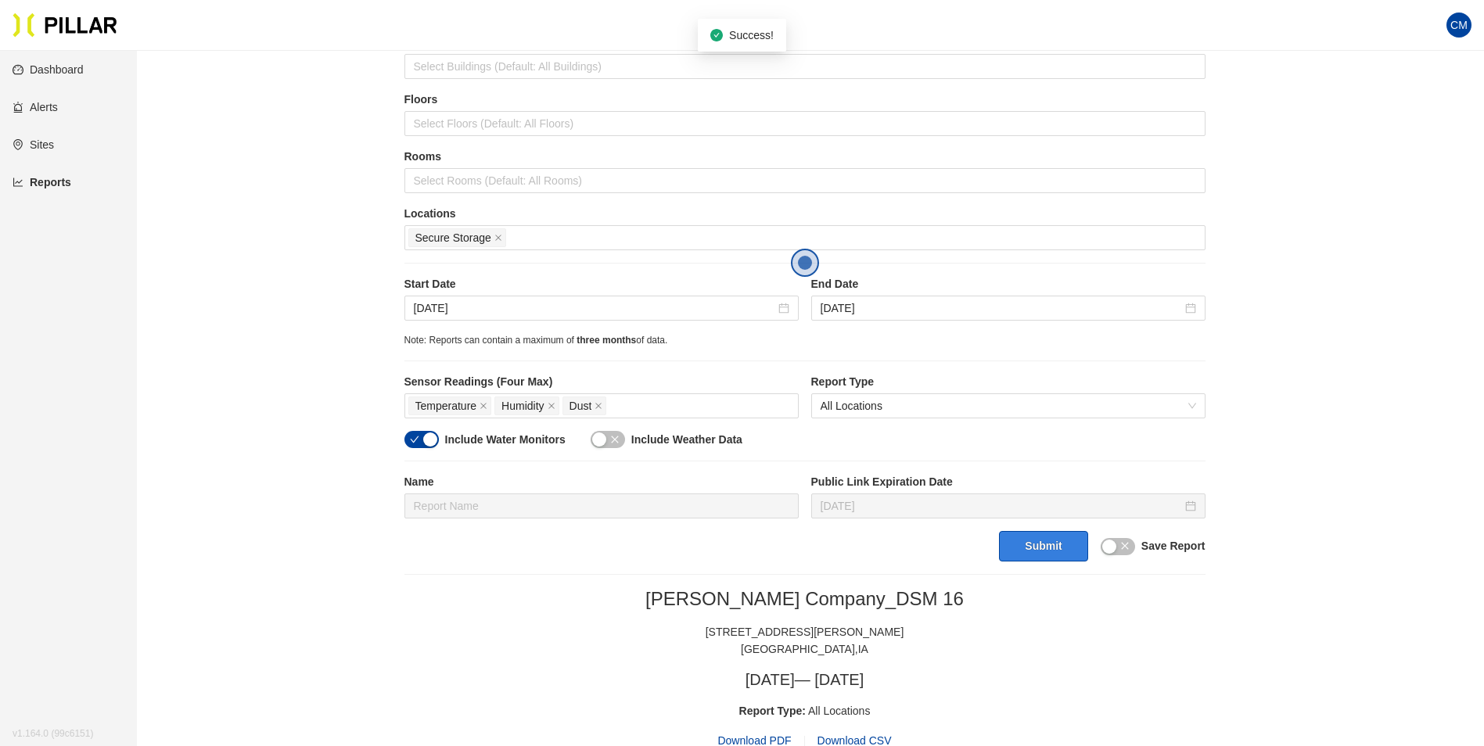
scroll to position [123, 0]
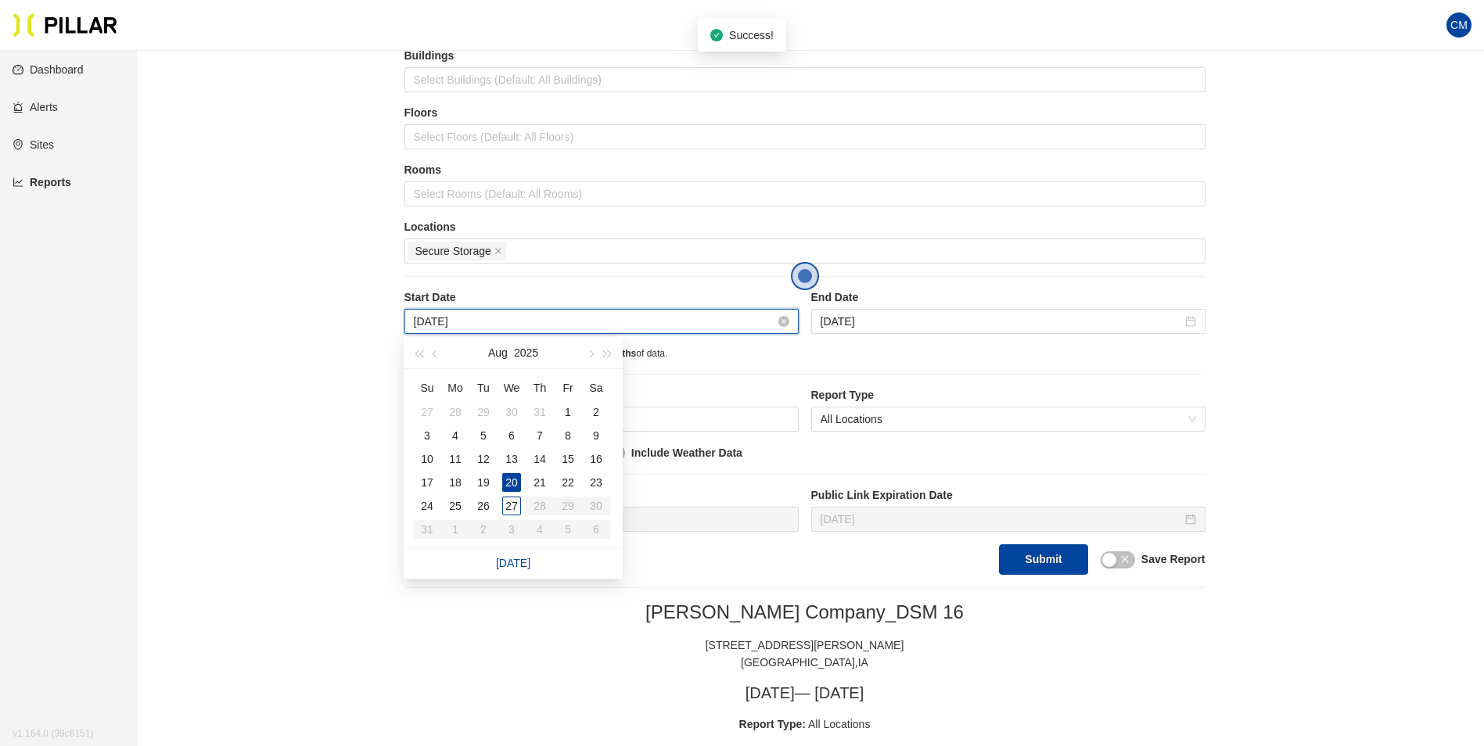
click at [560, 318] on input "[DATE]" at bounding box center [594, 321] width 361 height 17
type input "[DATE]"
click at [569, 483] on div "22" at bounding box center [567, 482] width 19 height 19
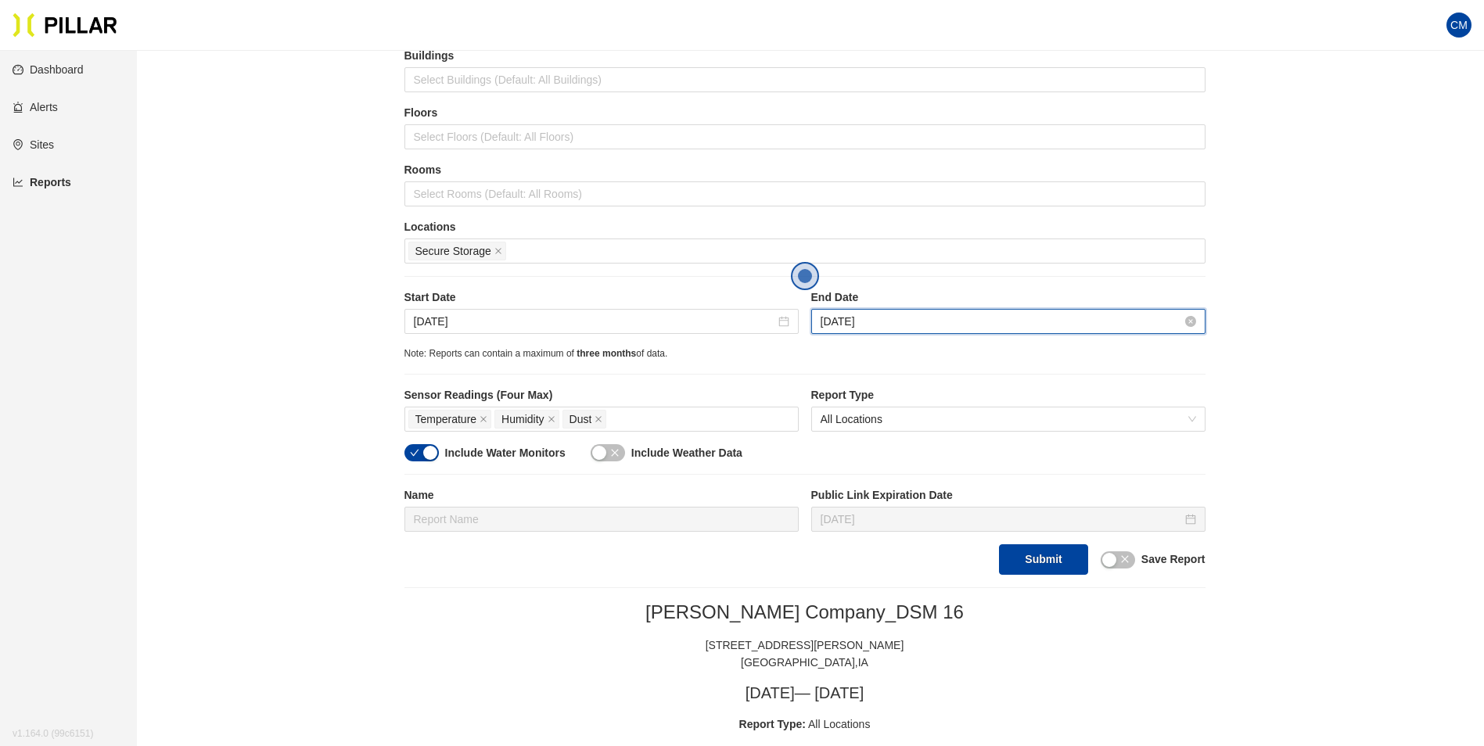
click at [891, 321] on input "[DATE]" at bounding box center [1000, 321] width 361 height 17
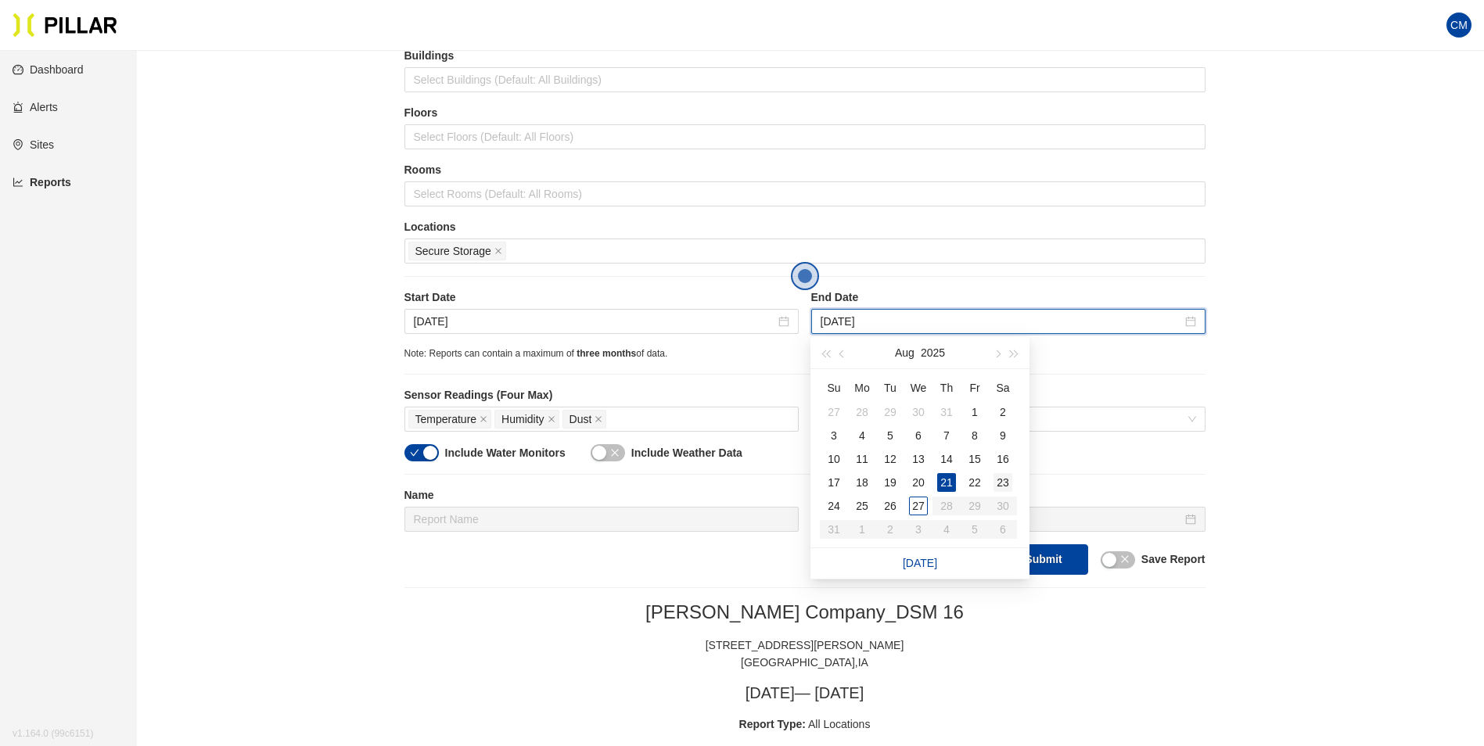
type input "[DATE]"
click at [1000, 485] on div "23" at bounding box center [1002, 482] width 19 height 19
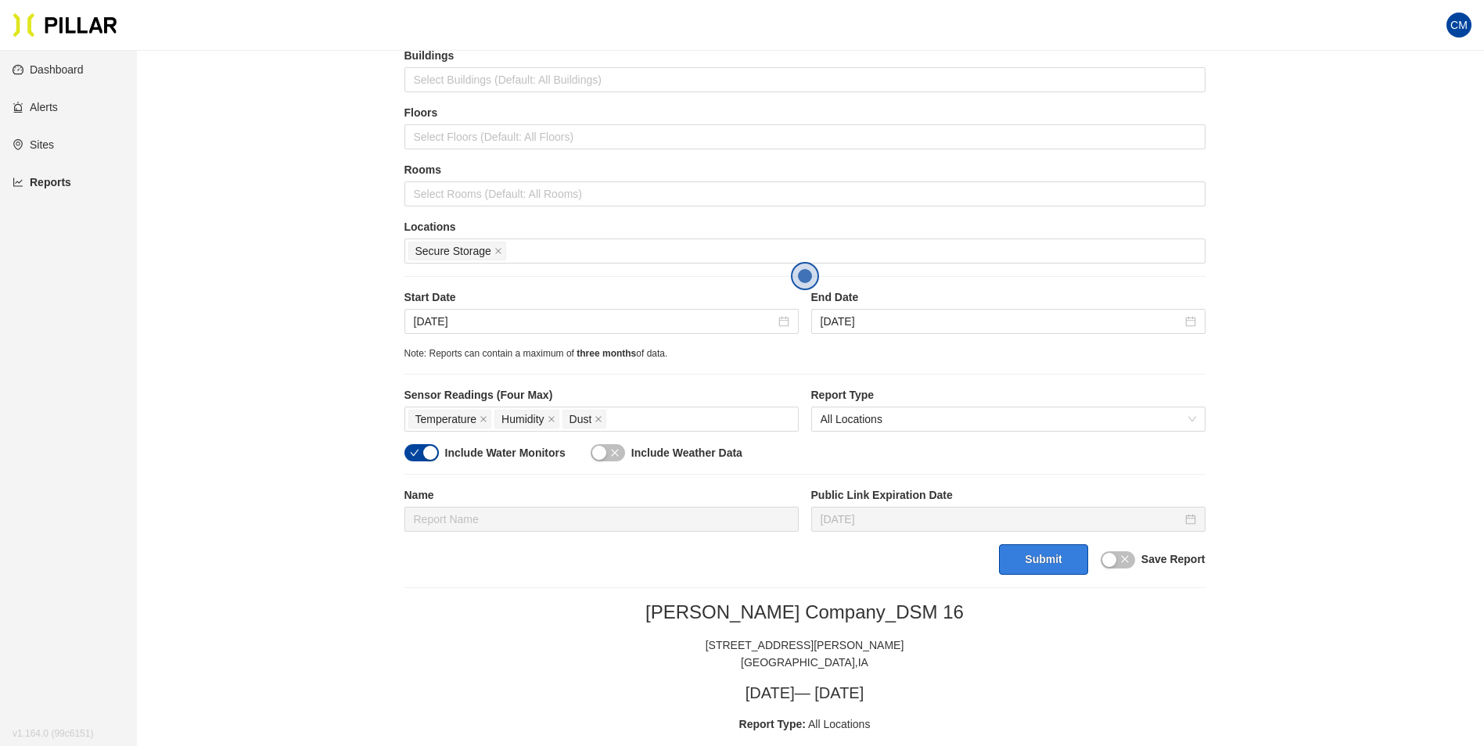
click at [1061, 566] on button "Submit" at bounding box center [1043, 559] width 88 height 31
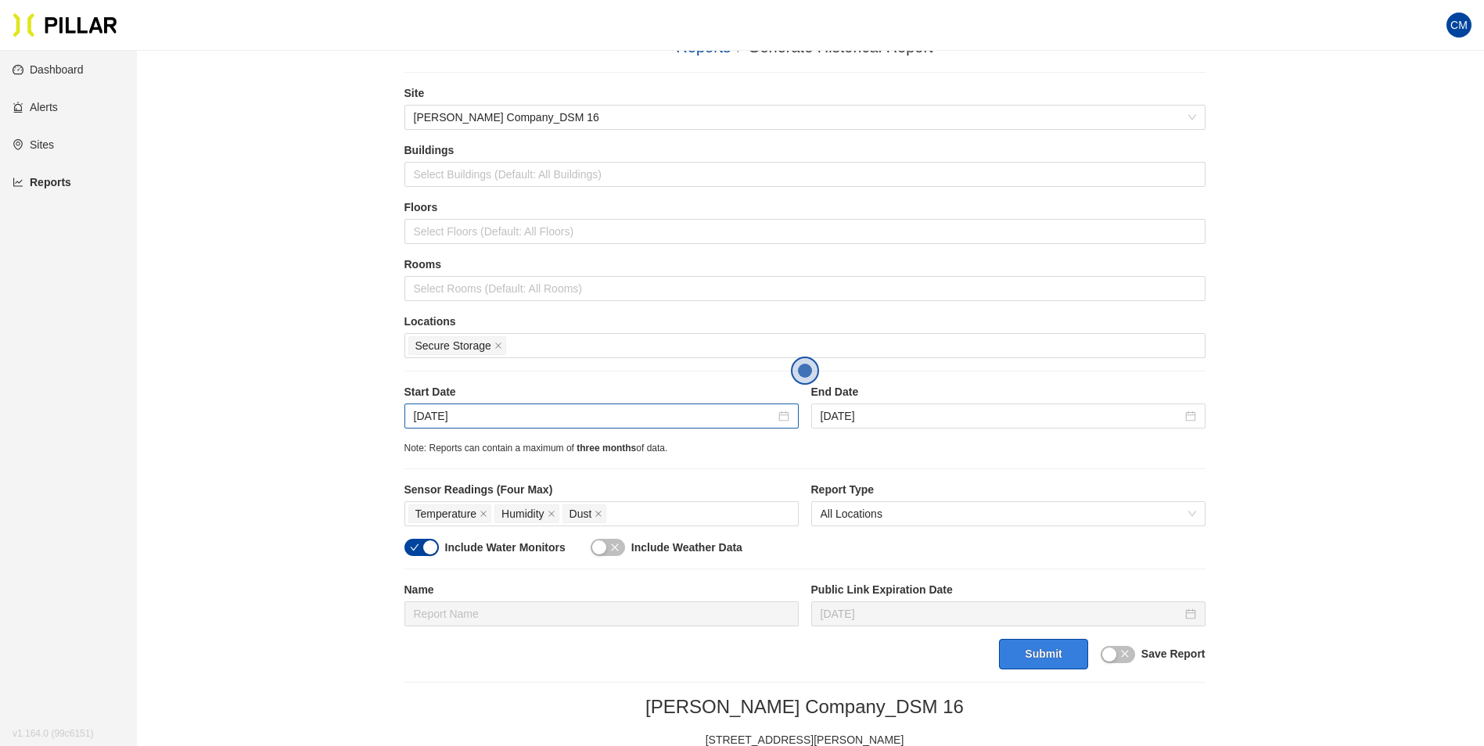
scroll to position [78, 0]
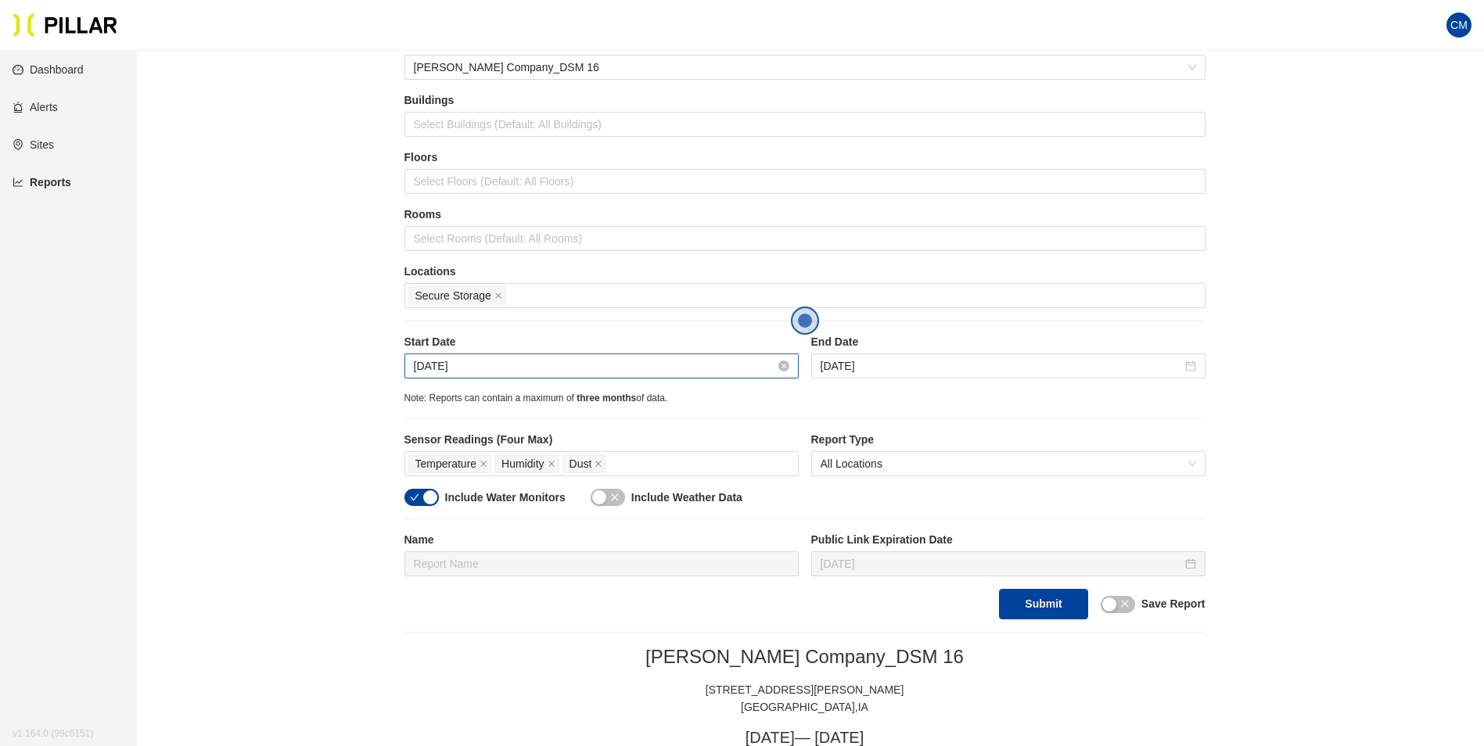
click at [429, 361] on input "[DATE]" at bounding box center [594, 365] width 361 height 17
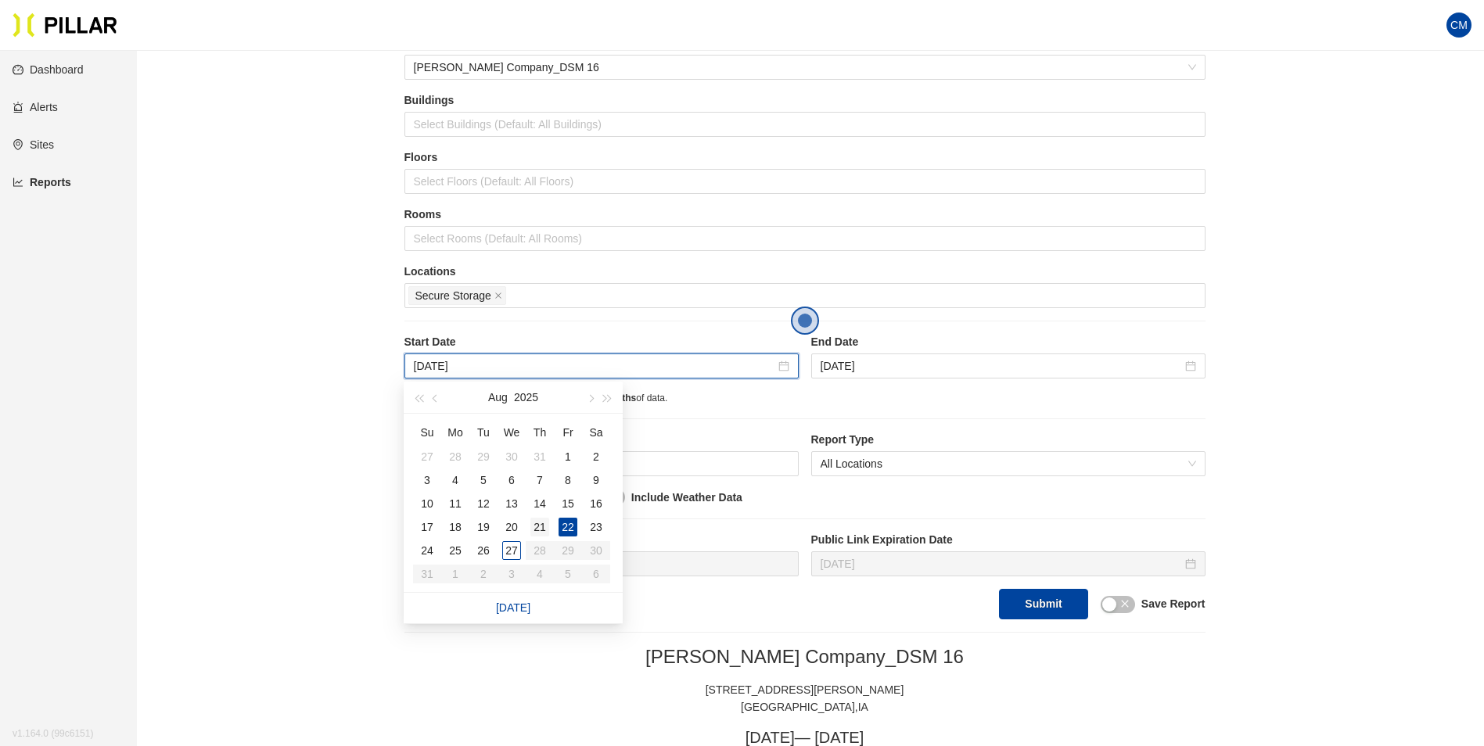
type input "[DATE]"
click at [544, 528] on div "21" at bounding box center [539, 527] width 19 height 19
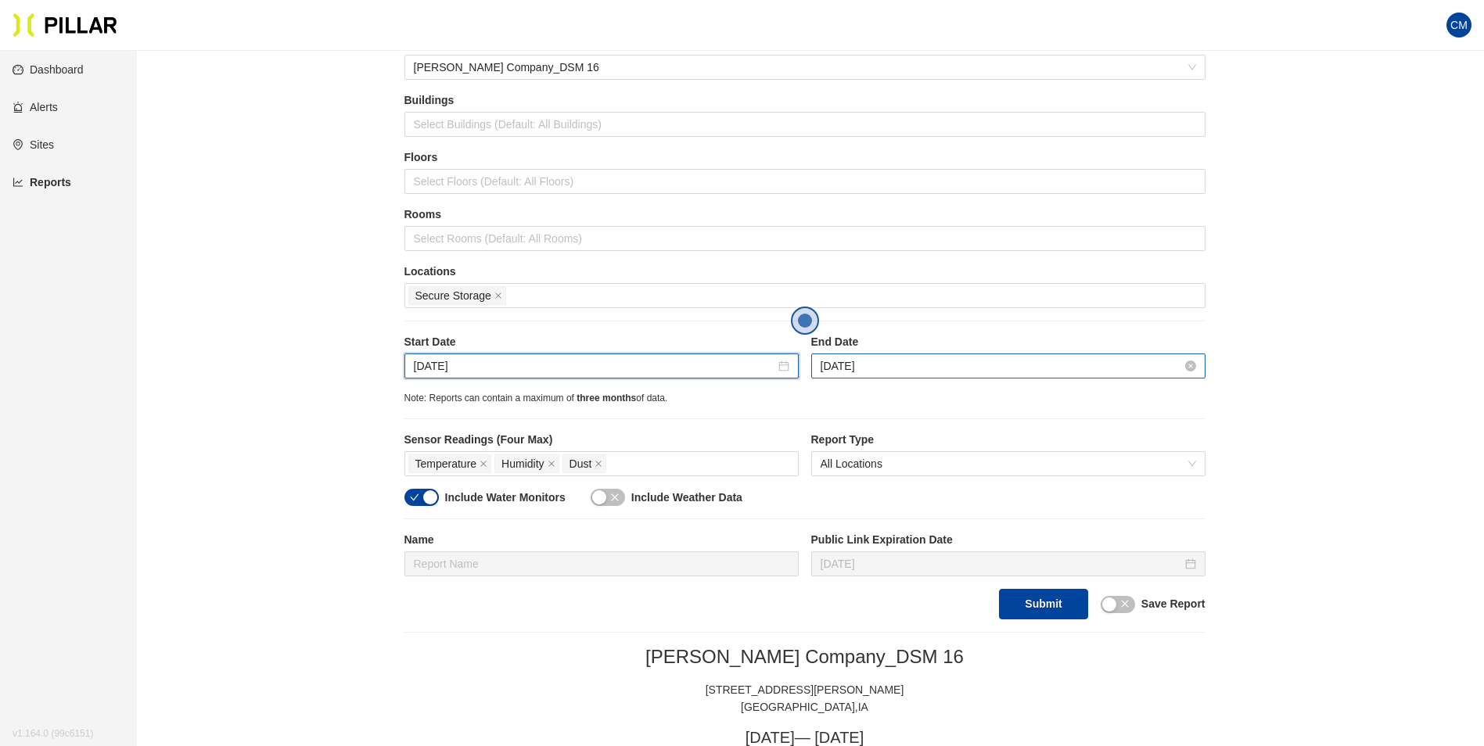
click at [886, 367] on input "[DATE]" at bounding box center [1000, 365] width 361 height 17
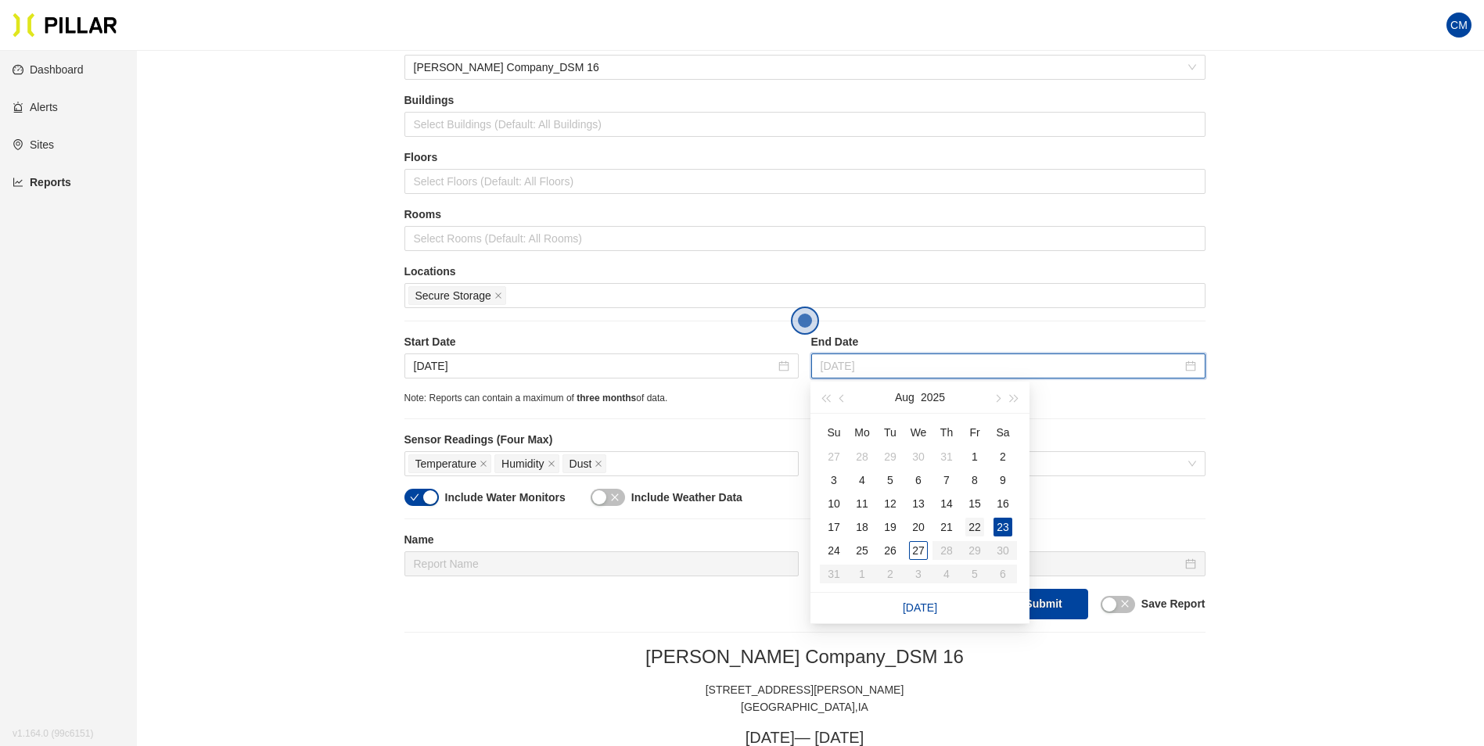
type input "[DATE]"
click at [975, 526] on div "22" at bounding box center [974, 527] width 19 height 19
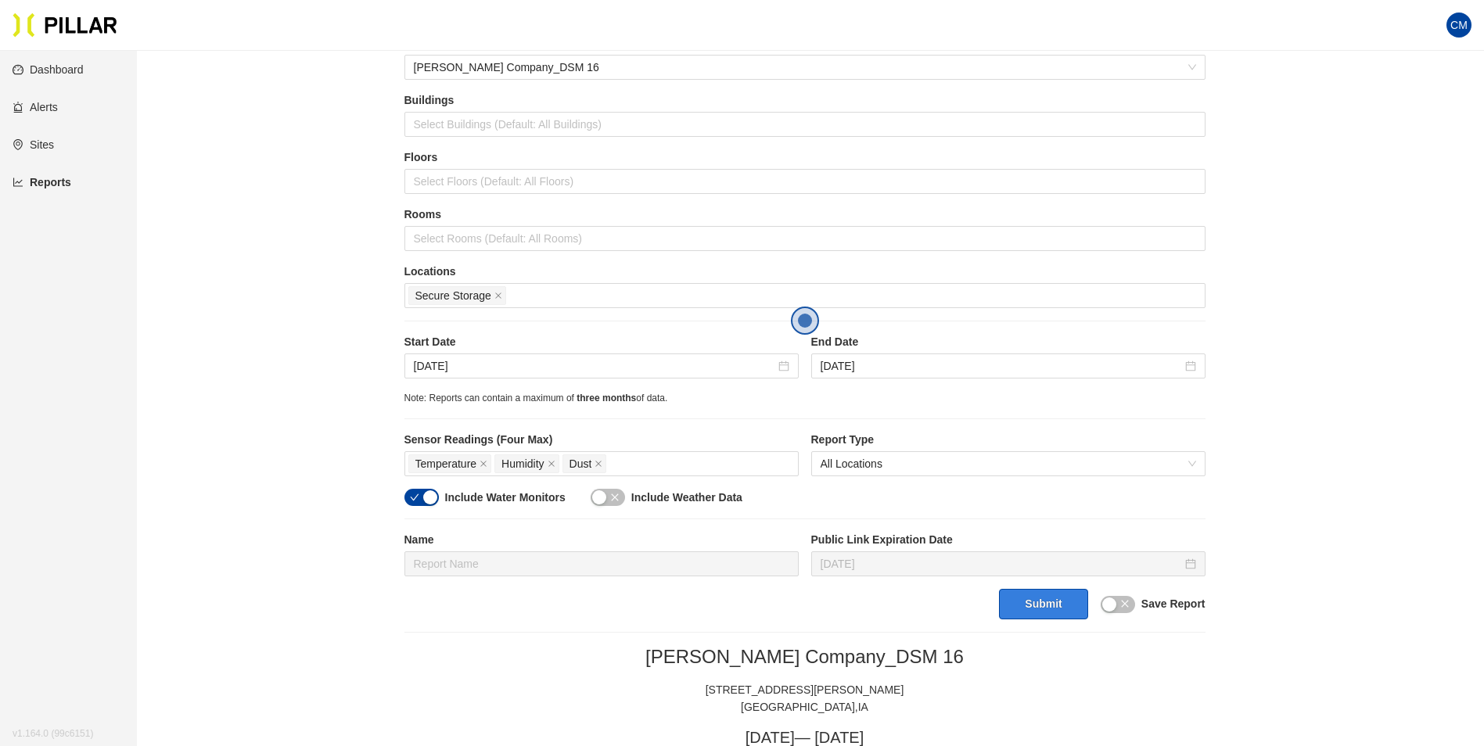
click at [1044, 616] on button "Submit" at bounding box center [1043, 604] width 88 height 31
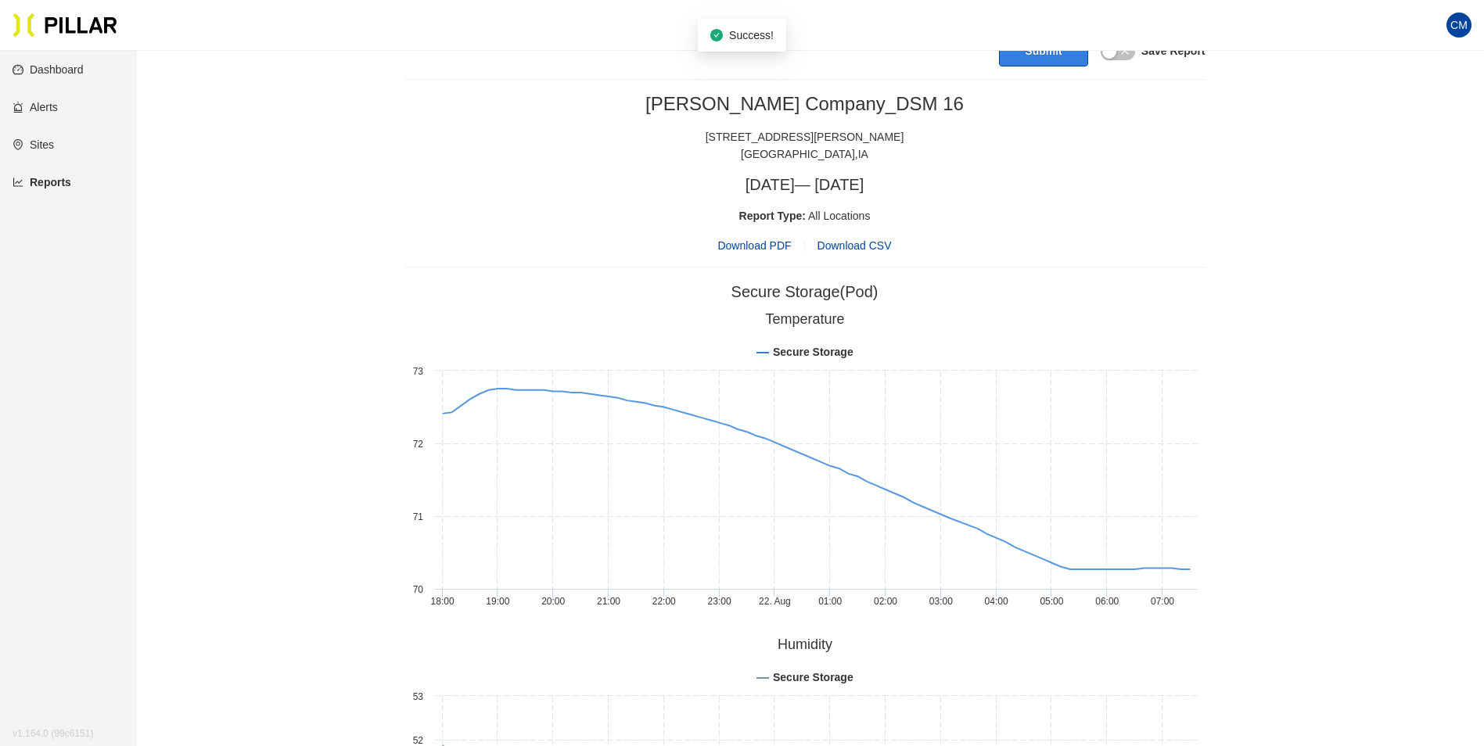
scroll to position [548, 0]
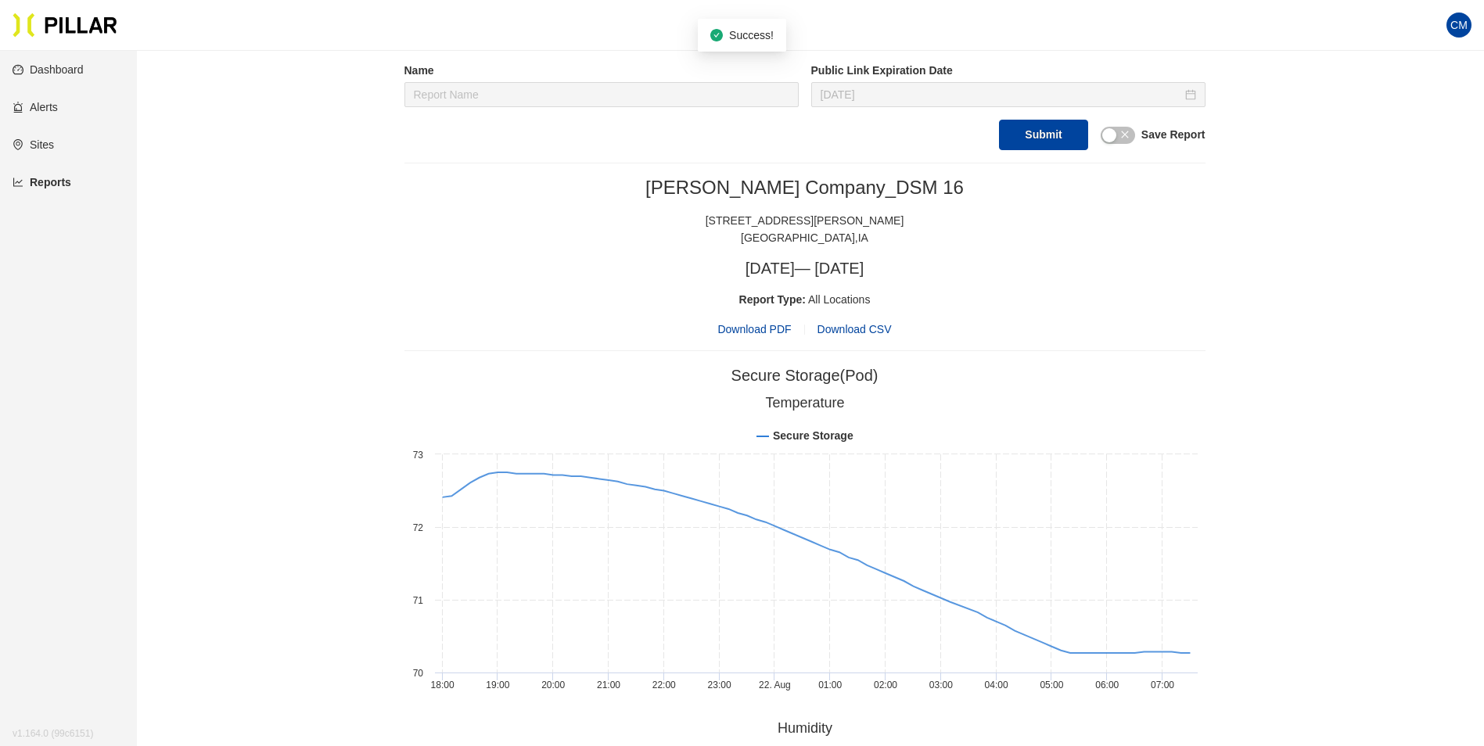
click at [728, 330] on span "Download PDF" at bounding box center [754, 329] width 74 height 17
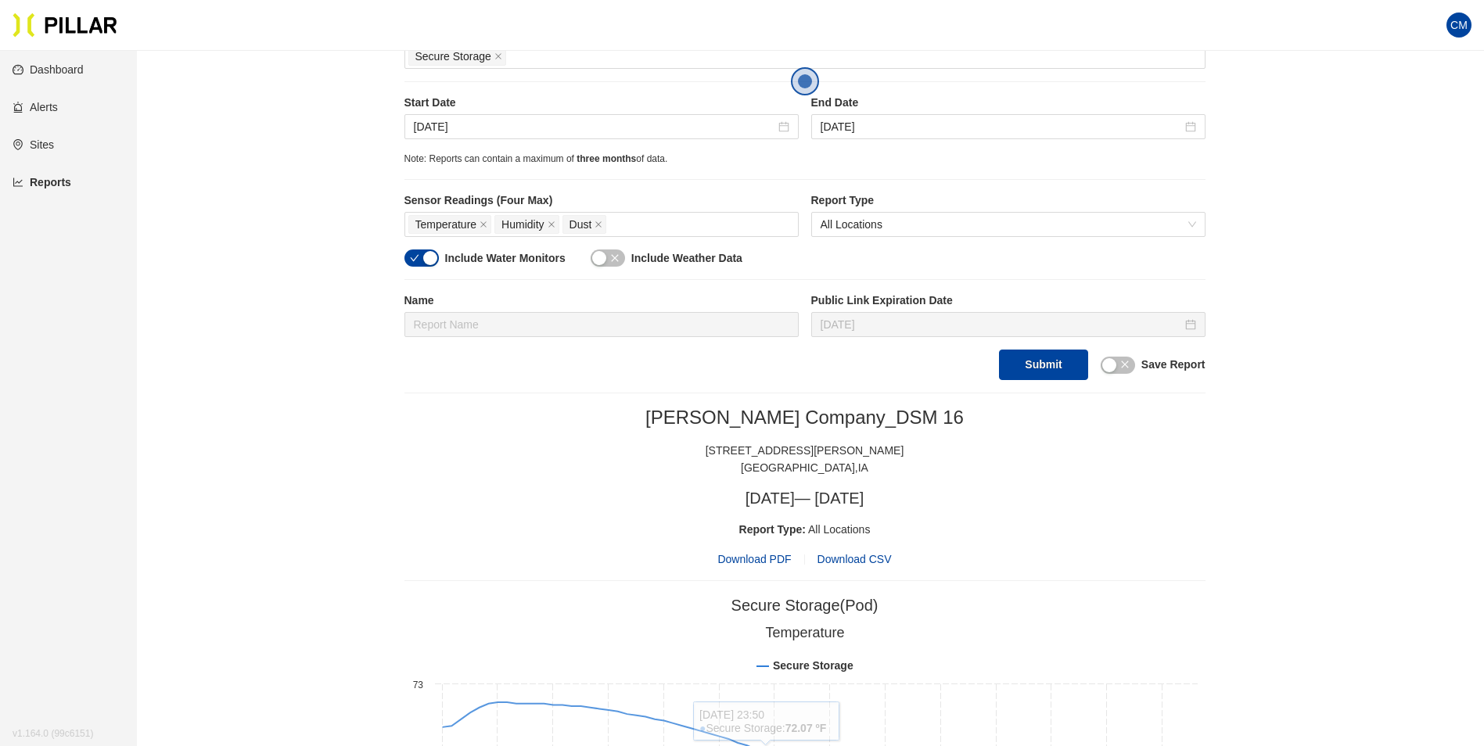
scroll to position [78, 0]
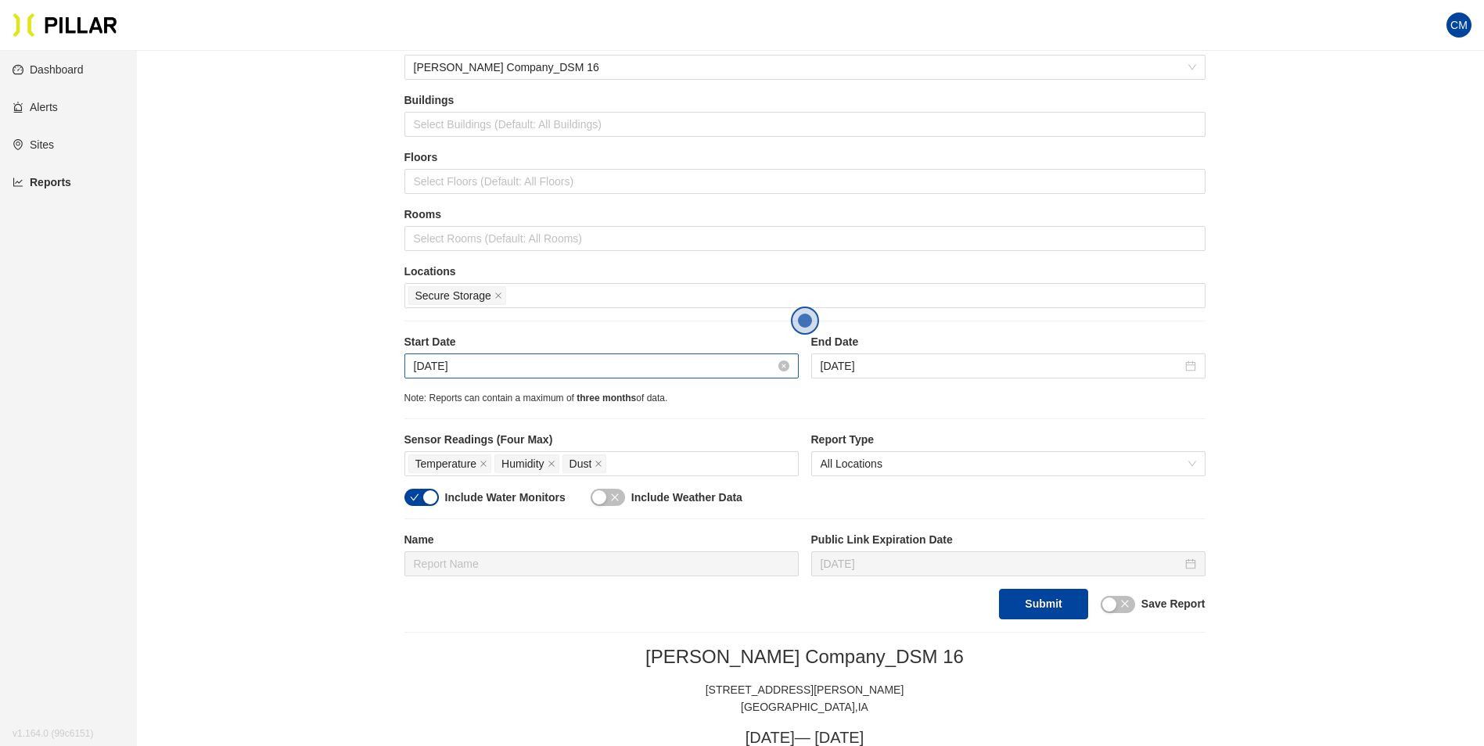
click at [440, 362] on input "[DATE]" at bounding box center [594, 365] width 361 height 17
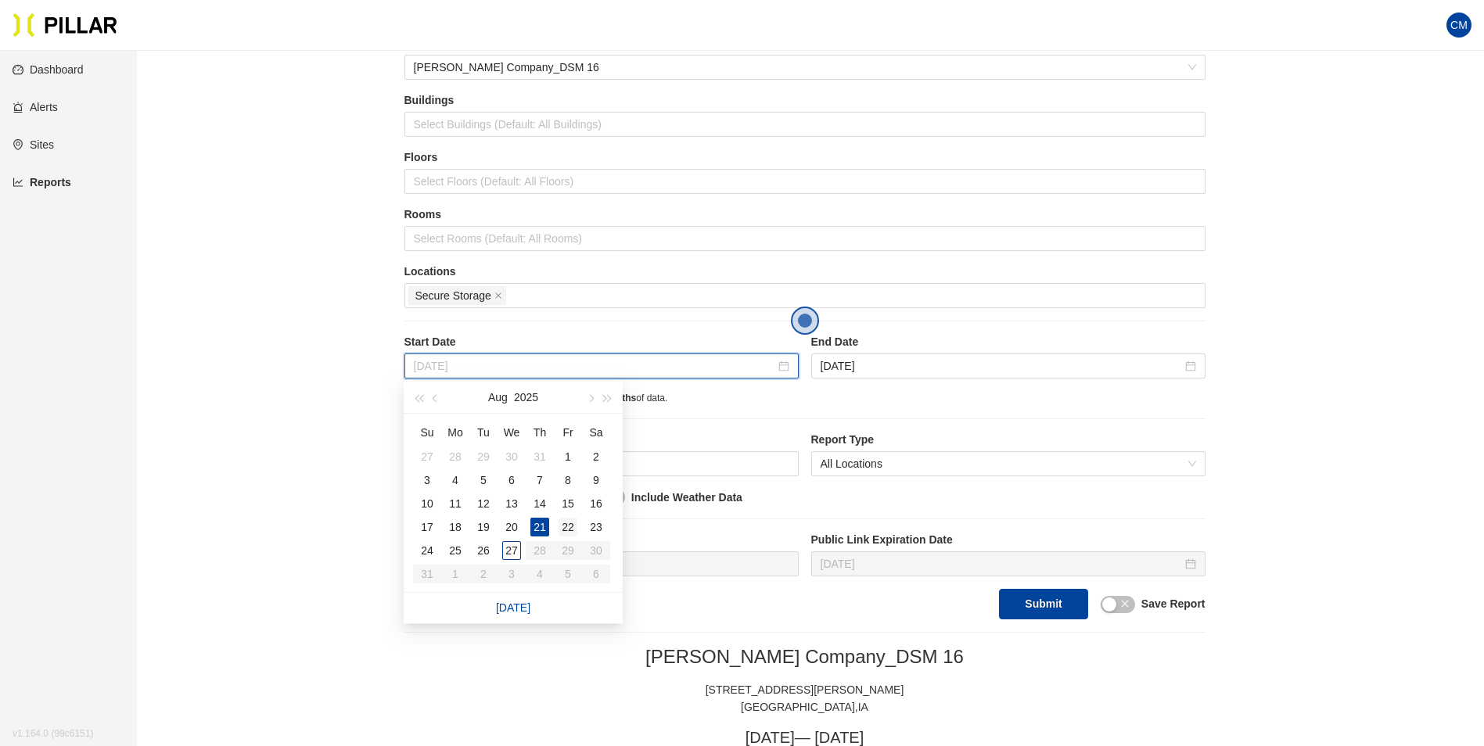
type input "[DATE]"
click at [569, 526] on div "22" at bounding box center [567, 527] width 19 height 19
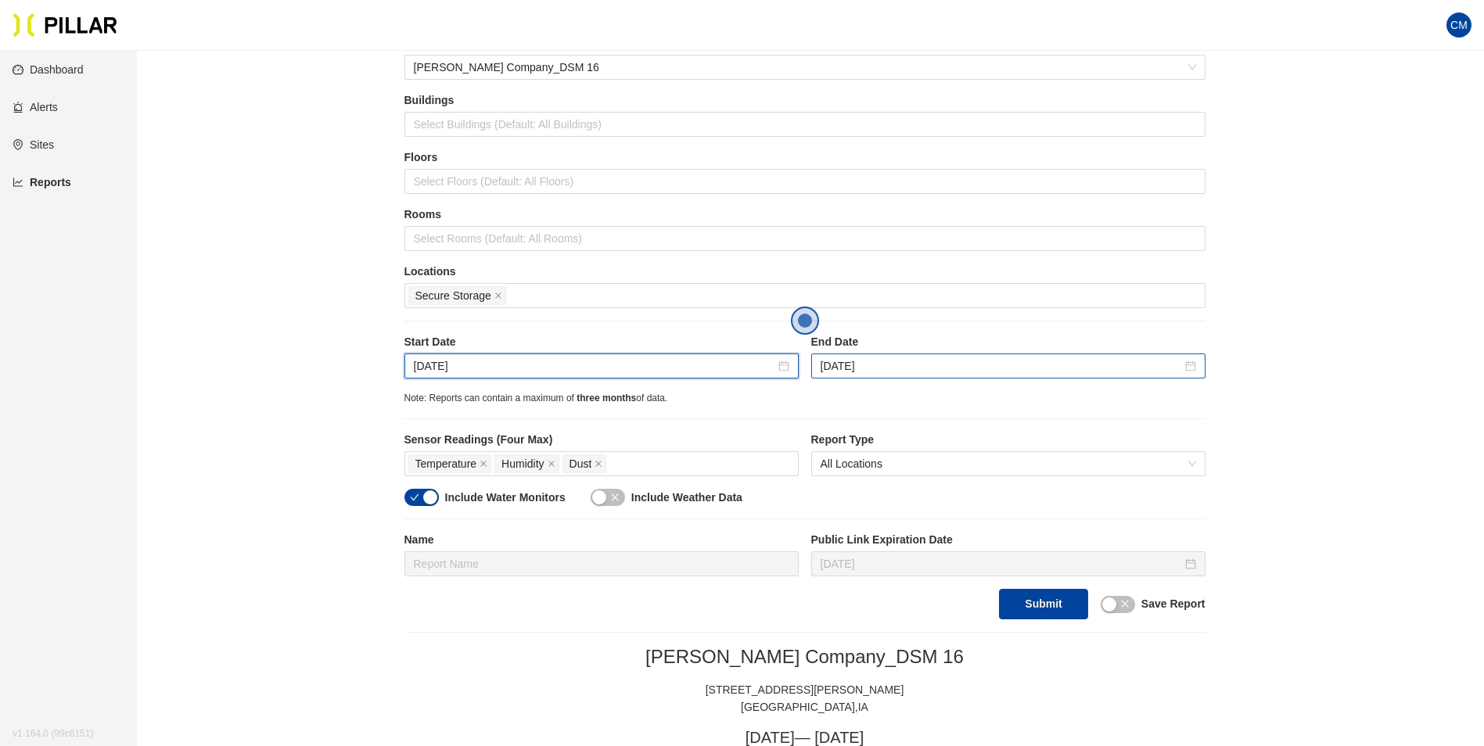
click at [891, 357] on div "[DATE]" at bounding box center [1008, 366] width 394 height 25
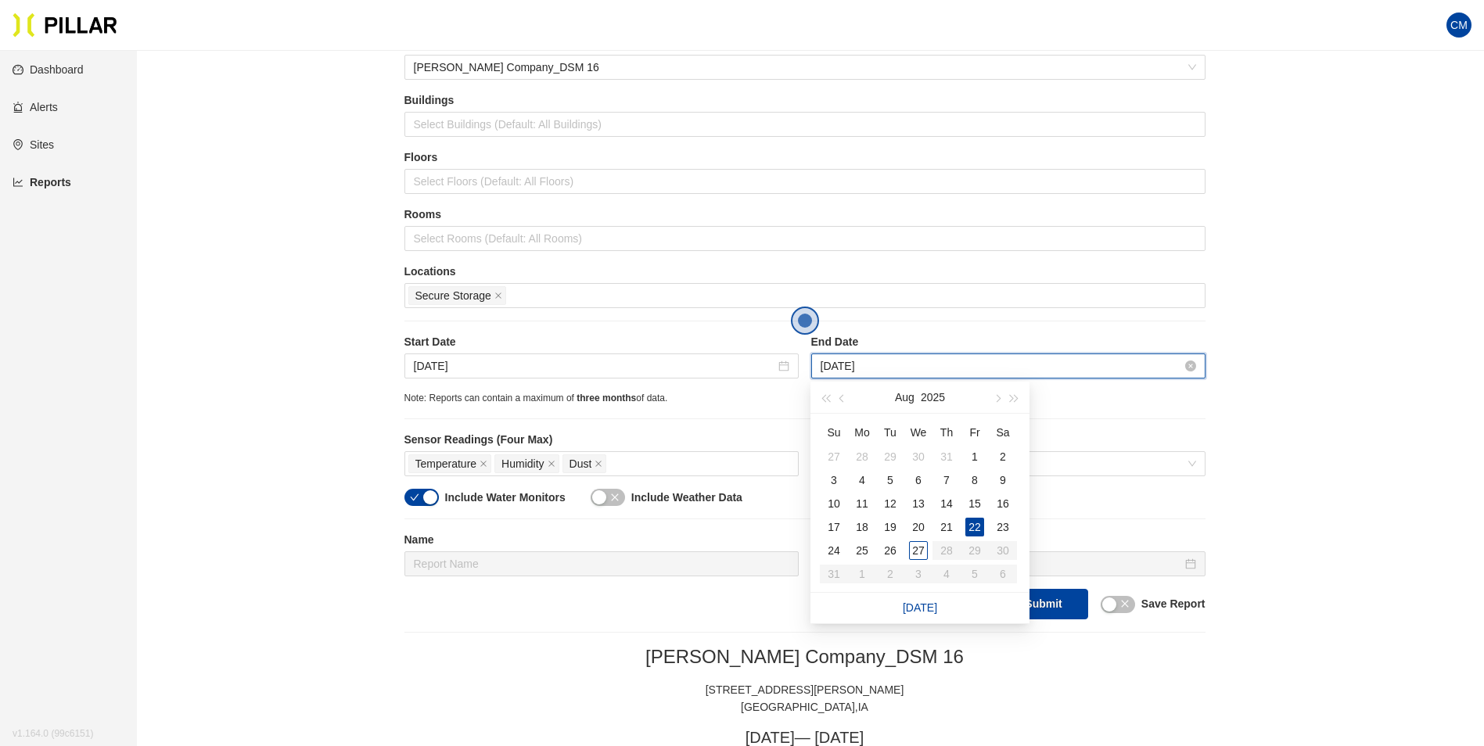
click at [894, 361] on input "[DATE]" at bounding box center [1000, 365] width 361 height 17
type input "[DATE]"
click at [1000, 528] on div "23" at bounding box center [1002, 527] width 19 height 19
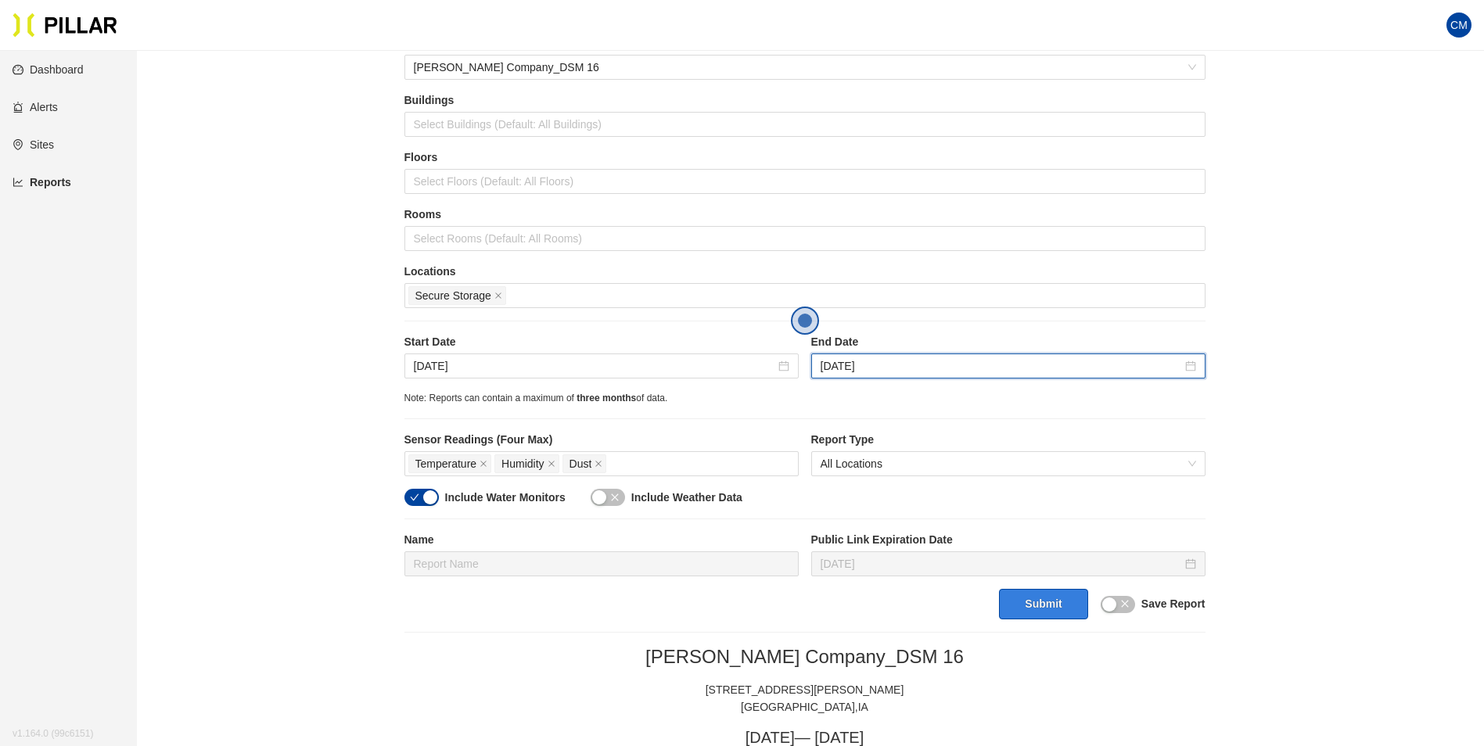
click at [1051, 601] on button "Submit" at bounding box center [1043, 604] width 88 height 31
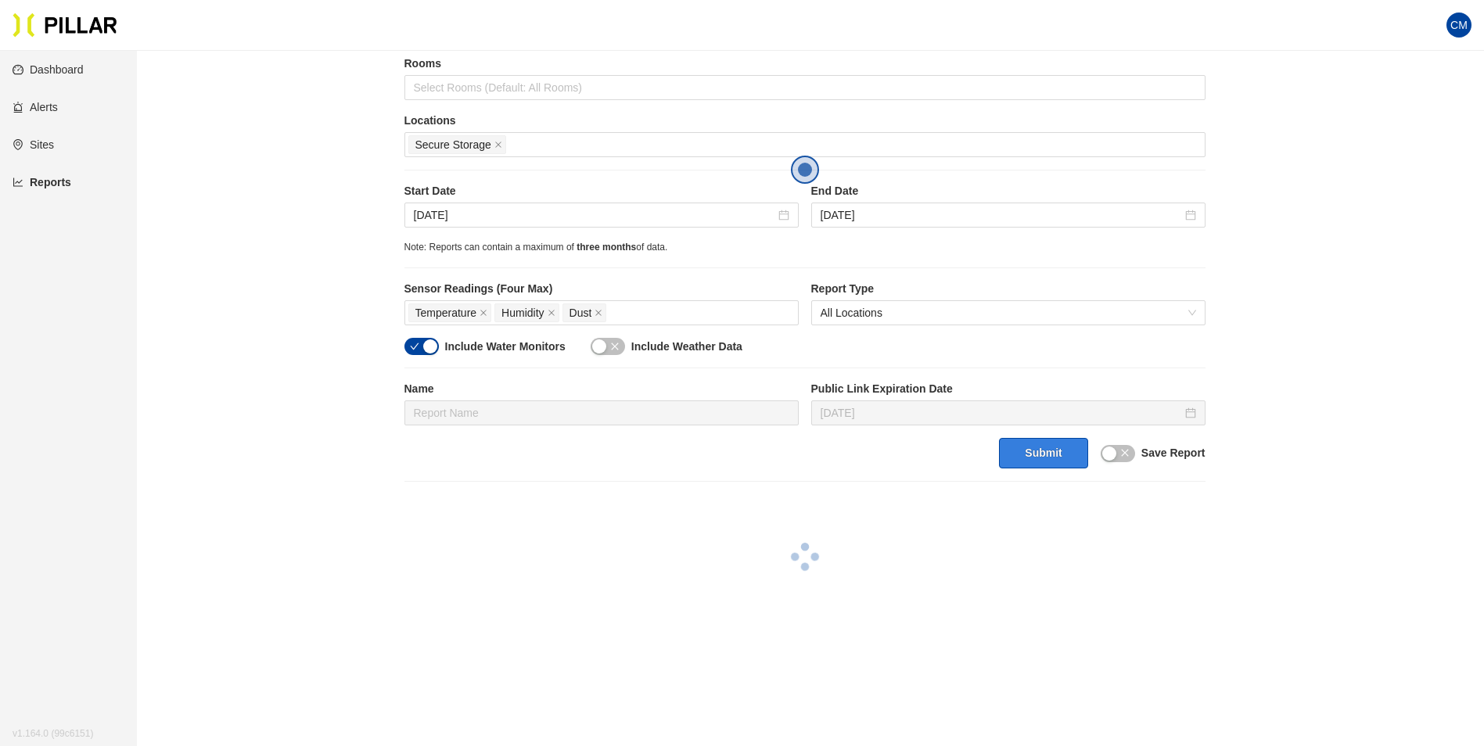
scroll to position [235, 0]
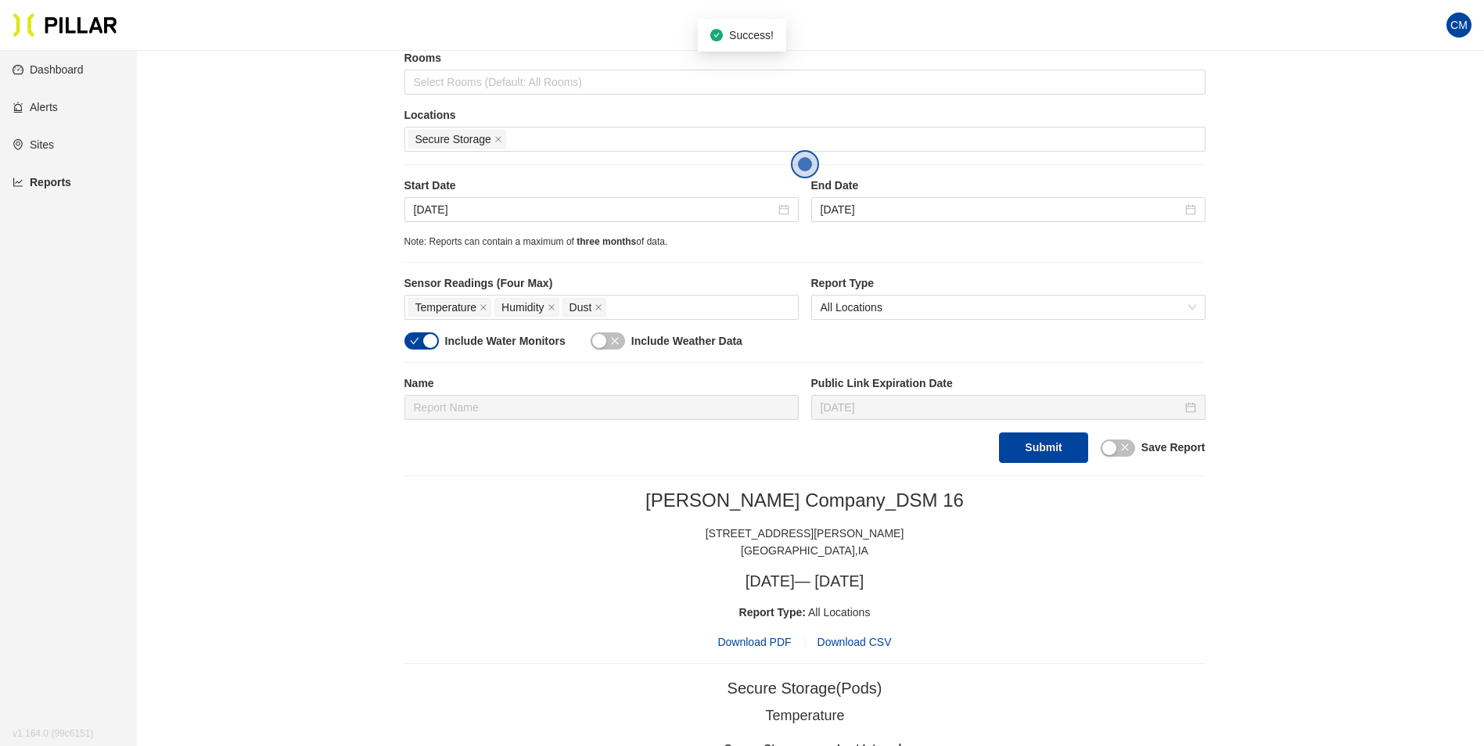
click at [749, 630] on div "[PERSON_NAME] Company_DSM 16 [STREET_ADDRESS][PERSON_NAME] [DATE] — [DATE] Repo…" at bounding box center [804, 570] width 801 height 162
click at [754, 642] on span "Download PDF" at bounding box center [754, 642] width 74 height 17
click at [445, 208] on input "[DATE]" at bounding box center [594, 209] width 361 height 17
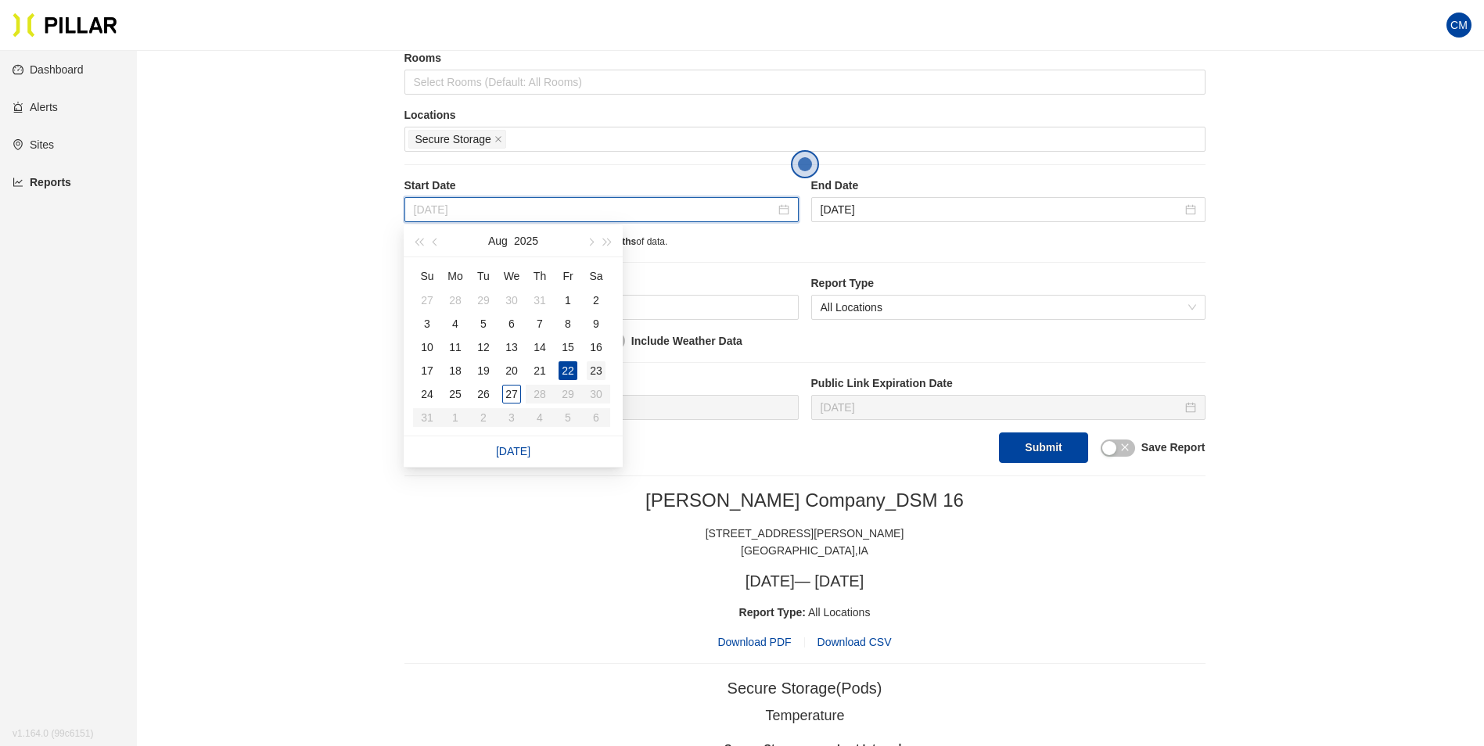
type input "[DATE]"
click at [596, 371] on div "23" at bounding box center [596, 370] width 19 height 19
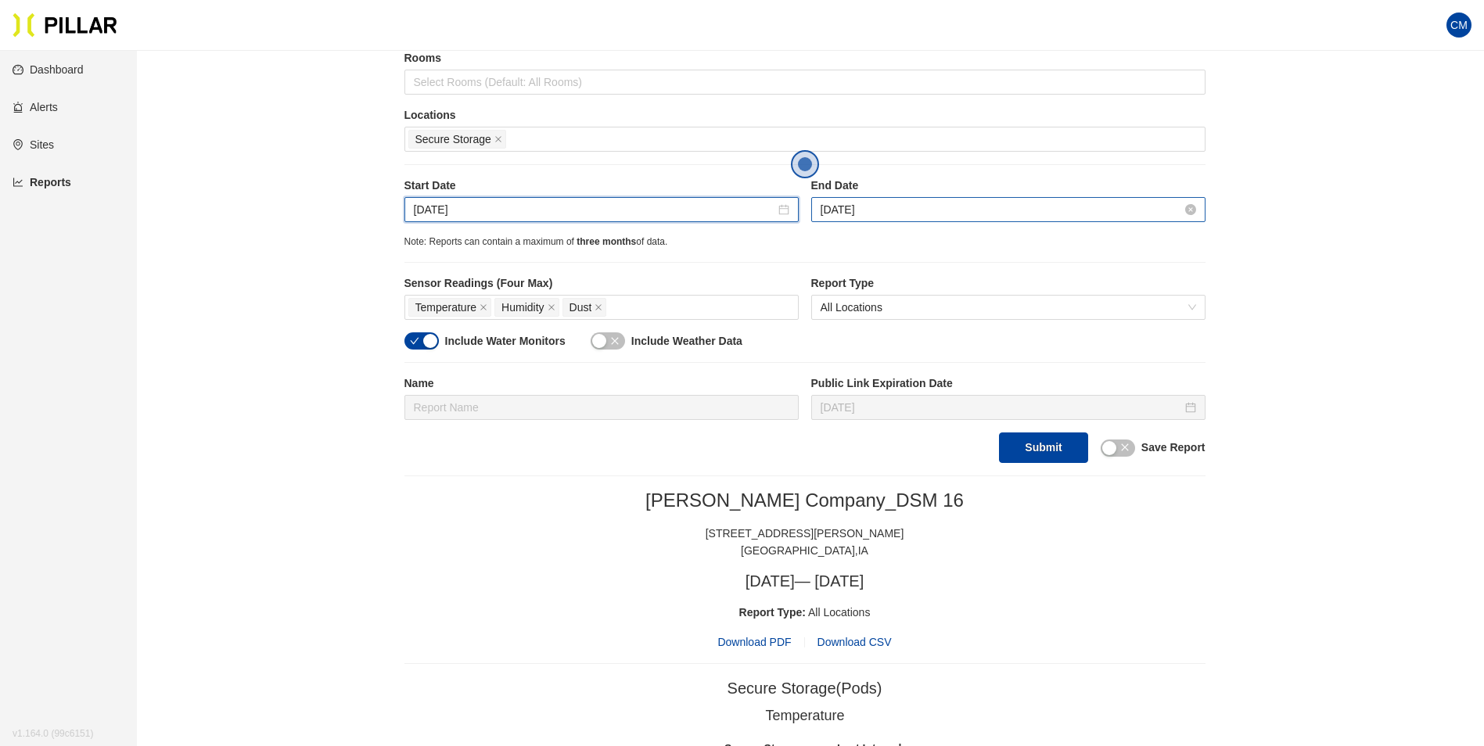
click at [873, 217] on input "[DATE]" at bounding box center [1000, 209] width 361 height 17
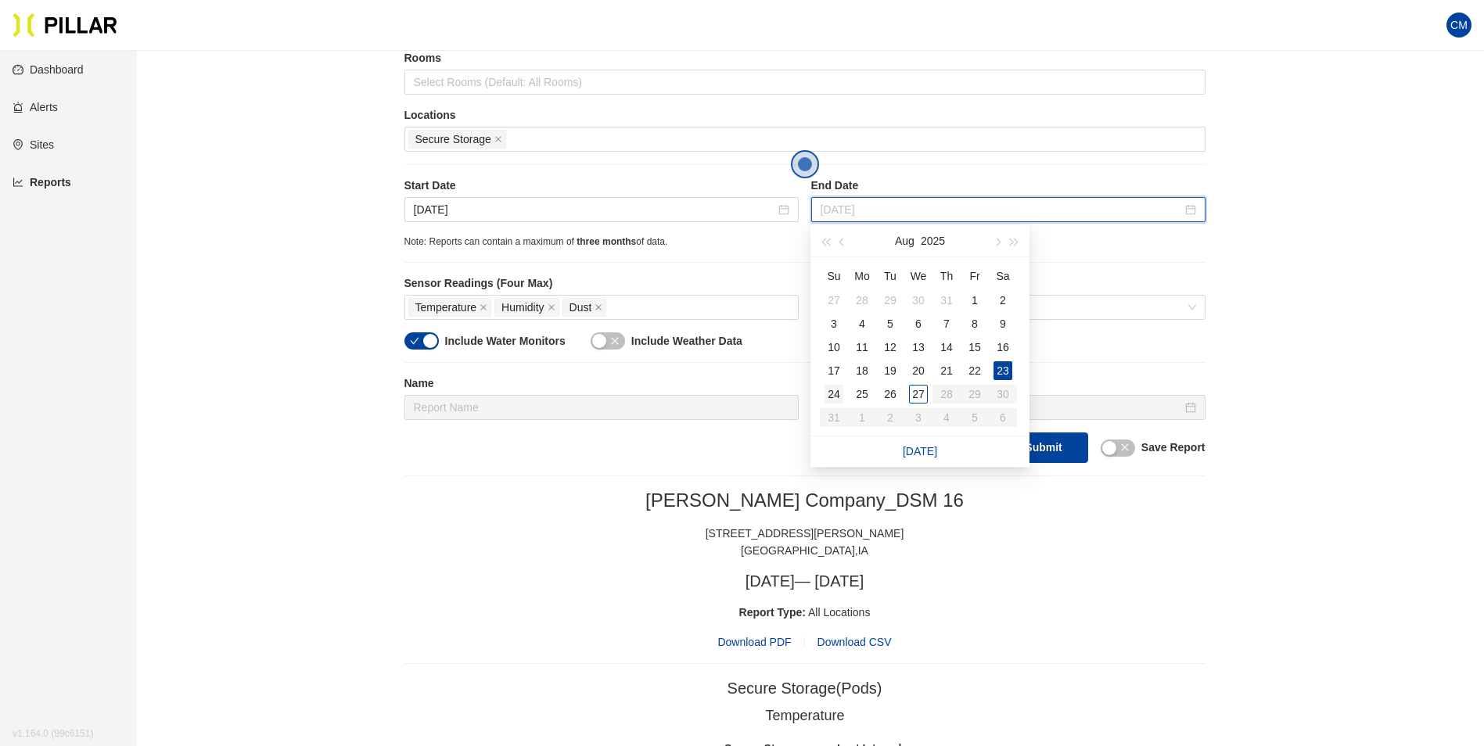
type input "[DATE]"
click at [831, 393] on div "24" at bounding box center [833, 394] width 19 height 19
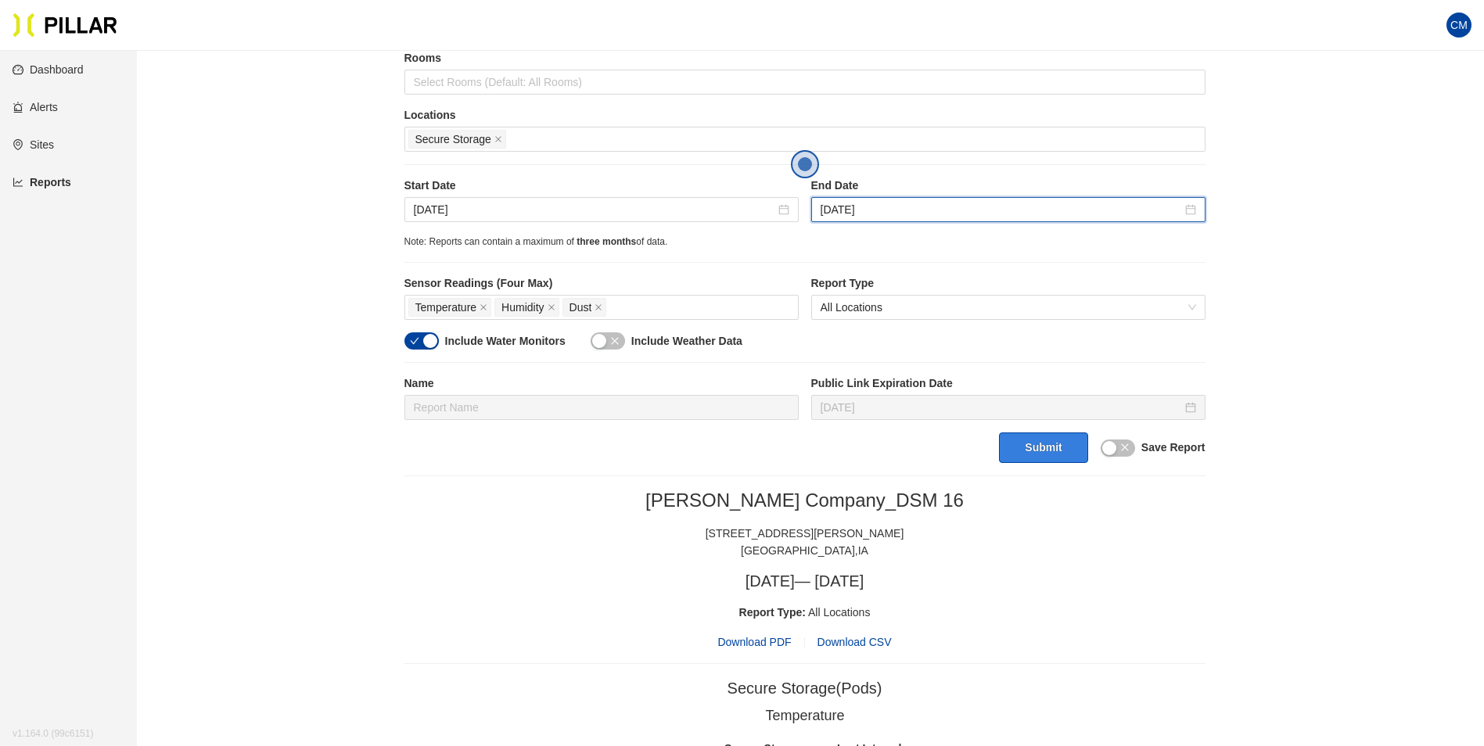
click at [1047, 453] on button "Submit" at bounding box center [1043, 448] width 88 height 31
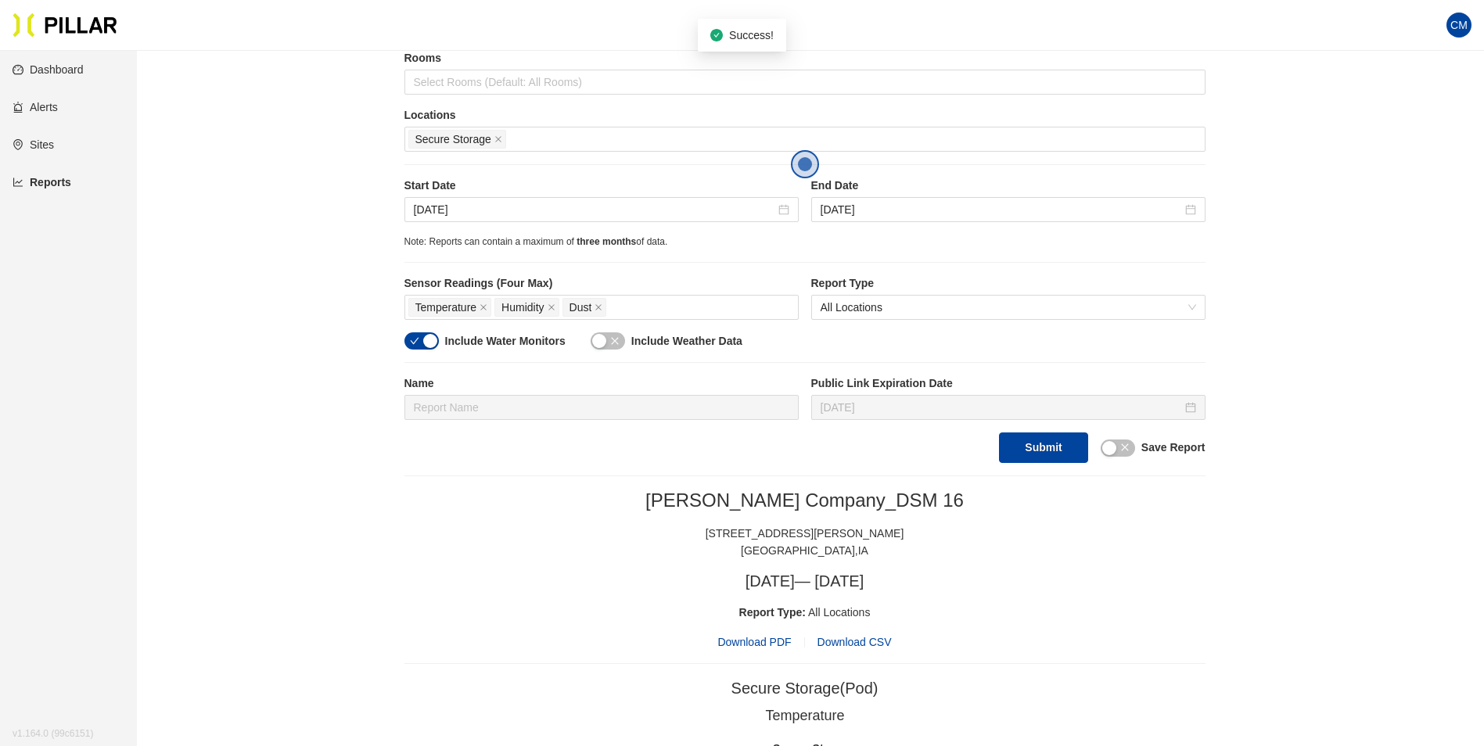
click at [753, 641] on span "Download PDF" at bounding box center [754, 642] width 74 height 17
click at [452, 212] on input "[DATE]" at bounding box center [594, 209] width 361 height 17
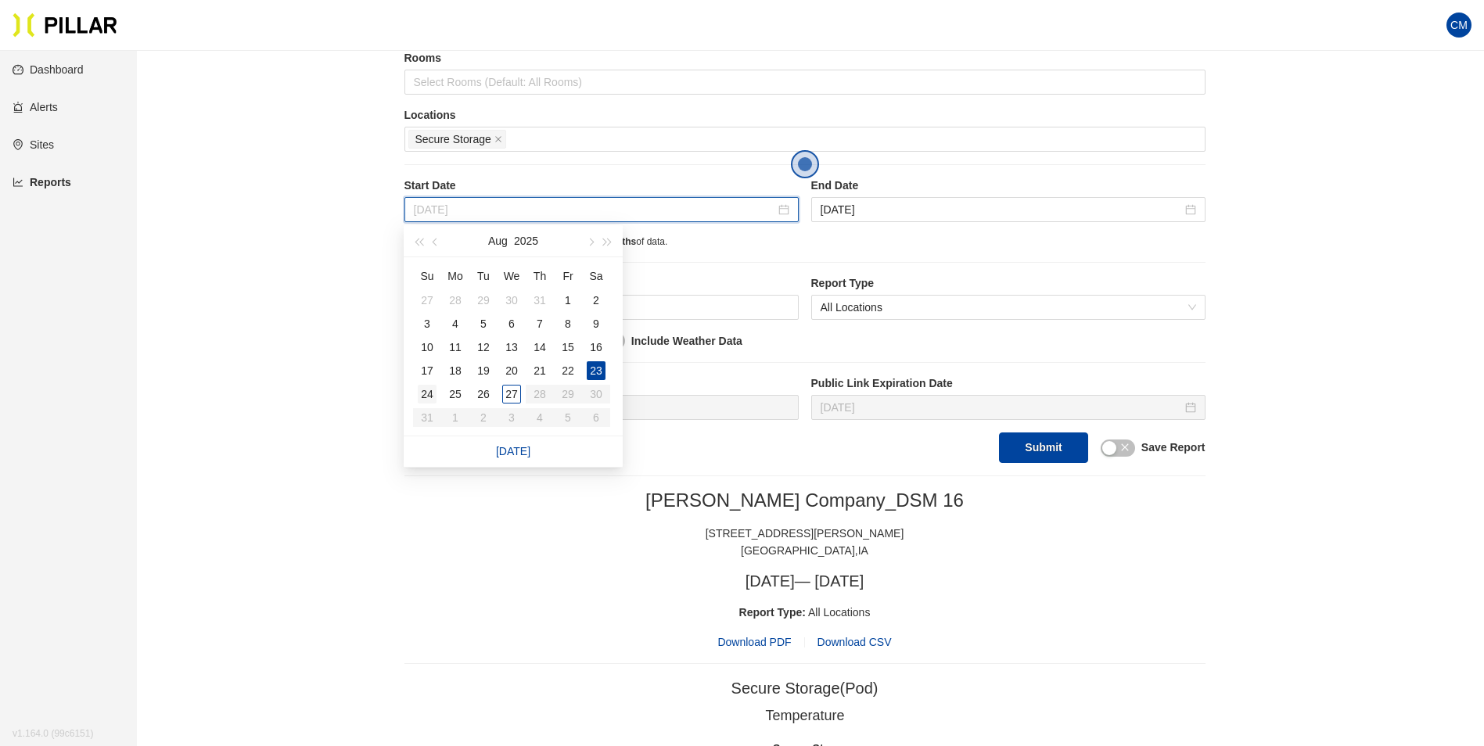
type input "[DATE]"
click at [424, 392] on div "24" at bounding box center [427, 394] width 19 height 19
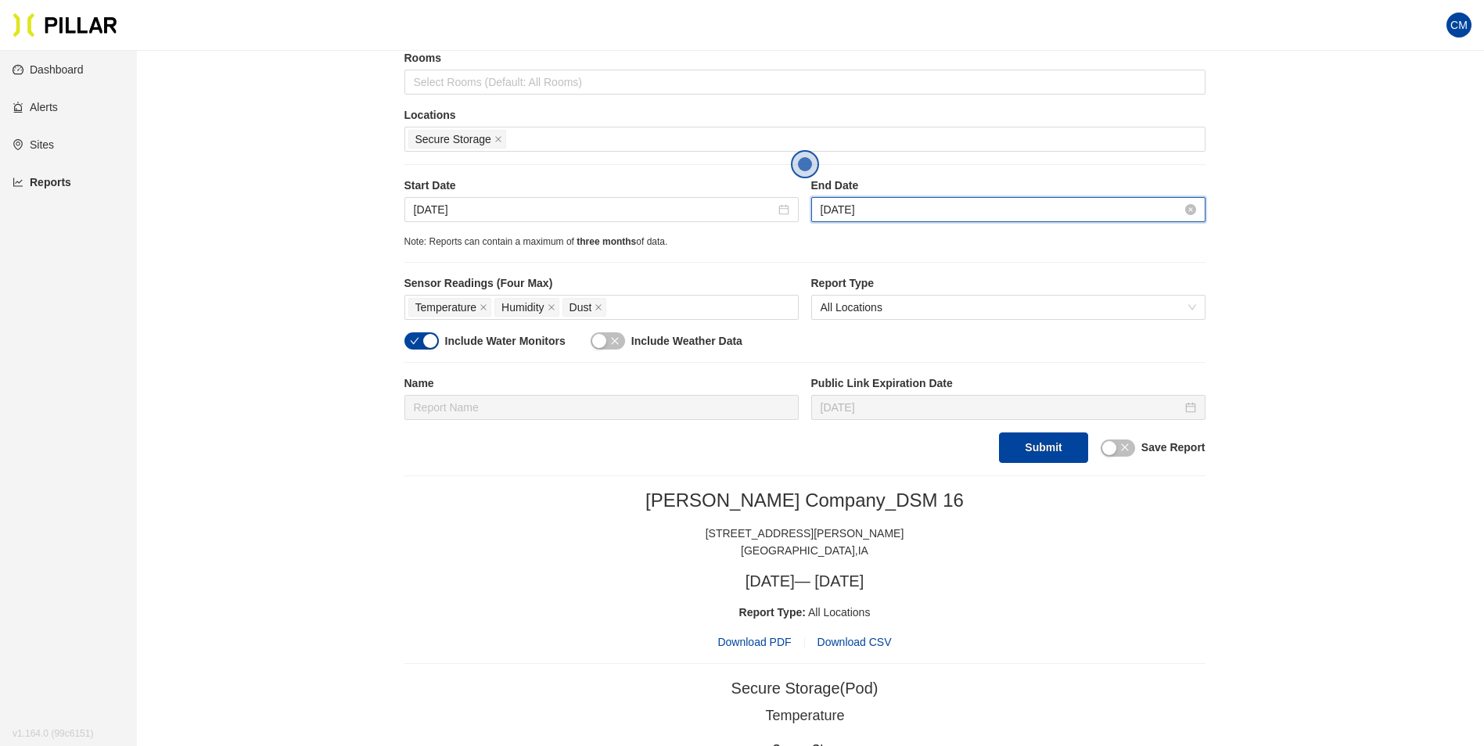
click at [846, 211] on input "[DATE]" at bounding box center [1000, 209] width 361 height 17
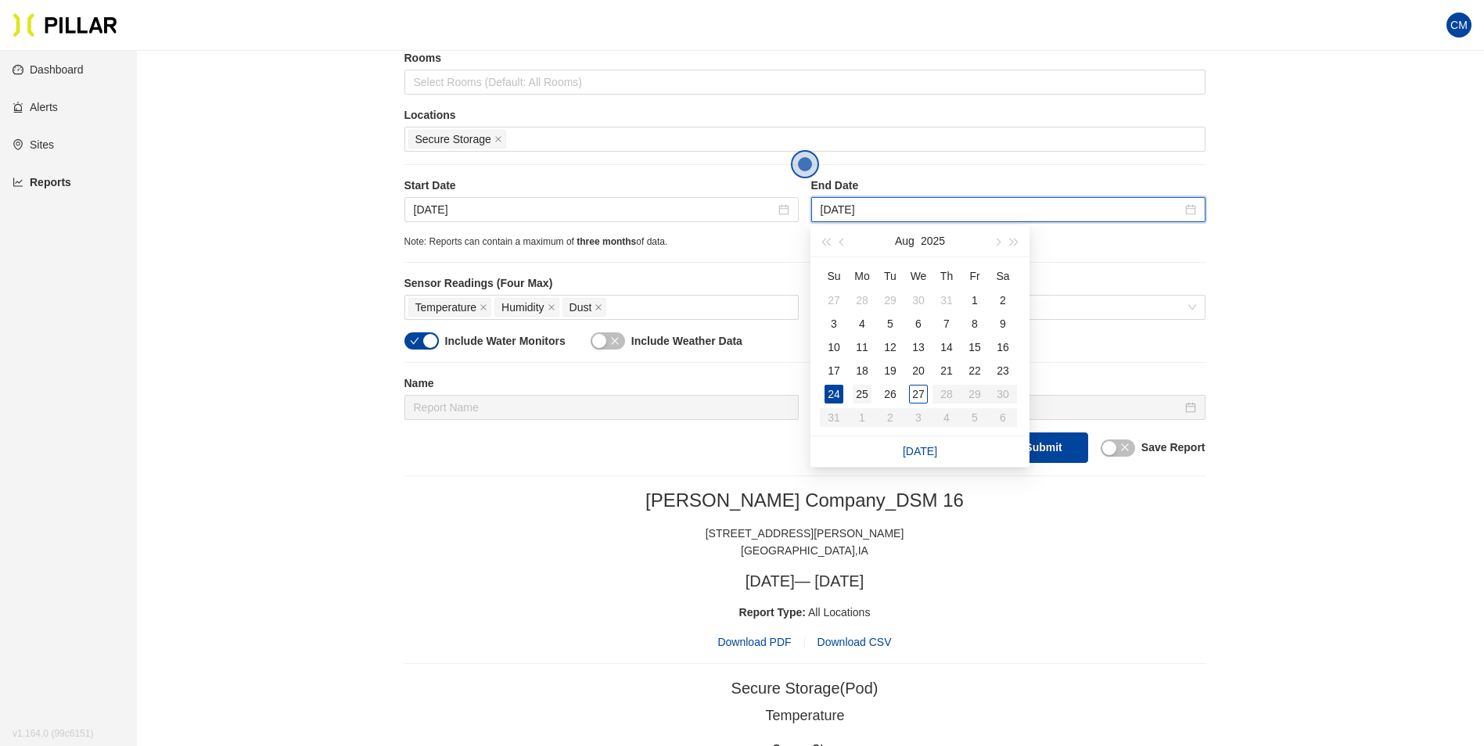
type input "[DATE]"
click at [859, 397] on div "25" at bounding box center [862, 394] width 19 height 19
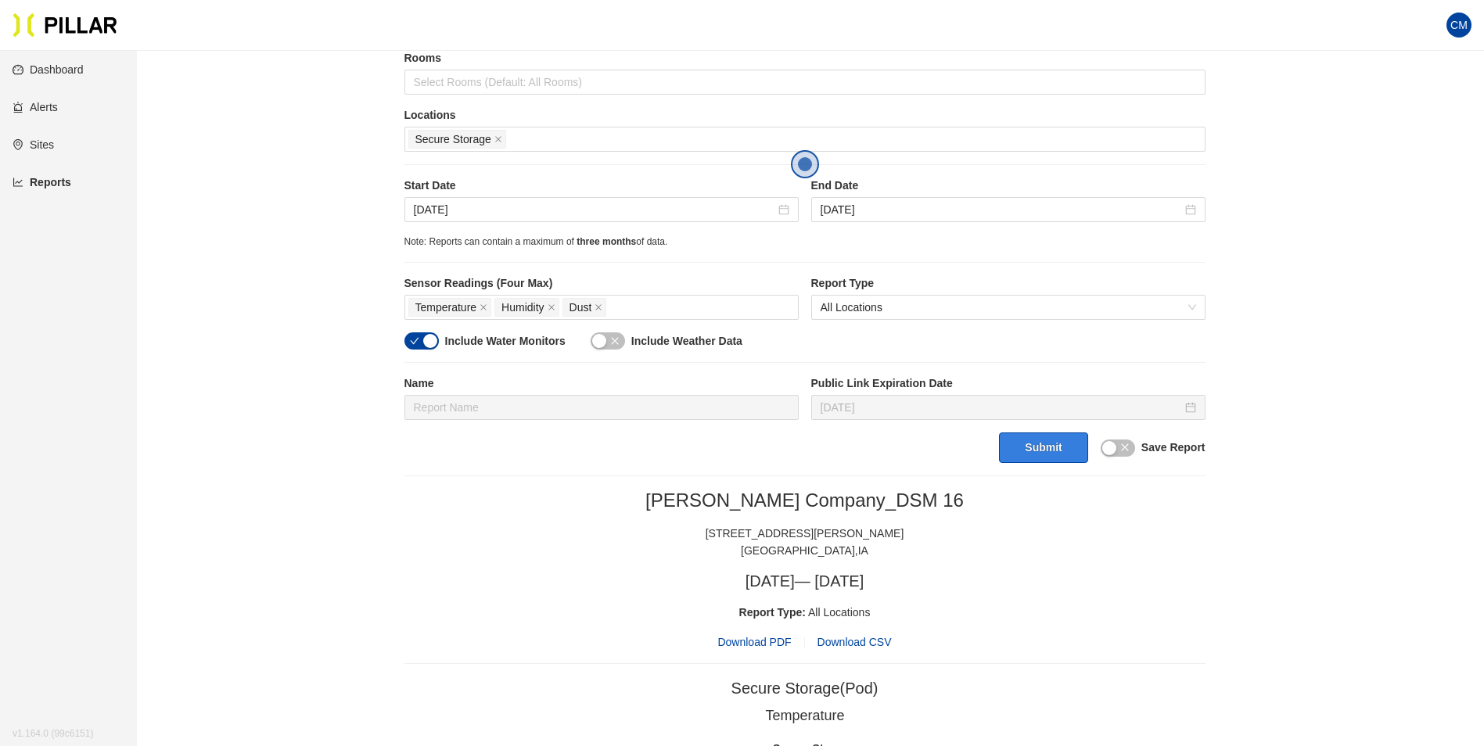
click at [1048, 441] on button "Submit" at bounding box center [1043, 448] width 88 height 31
click at [749, 645] on span "Download PDF" at bounding box center [754, 642] width 74 height 17
click at [503, 214] on input "[DATE]" at bounding box center [594, 209] width 361 height 17
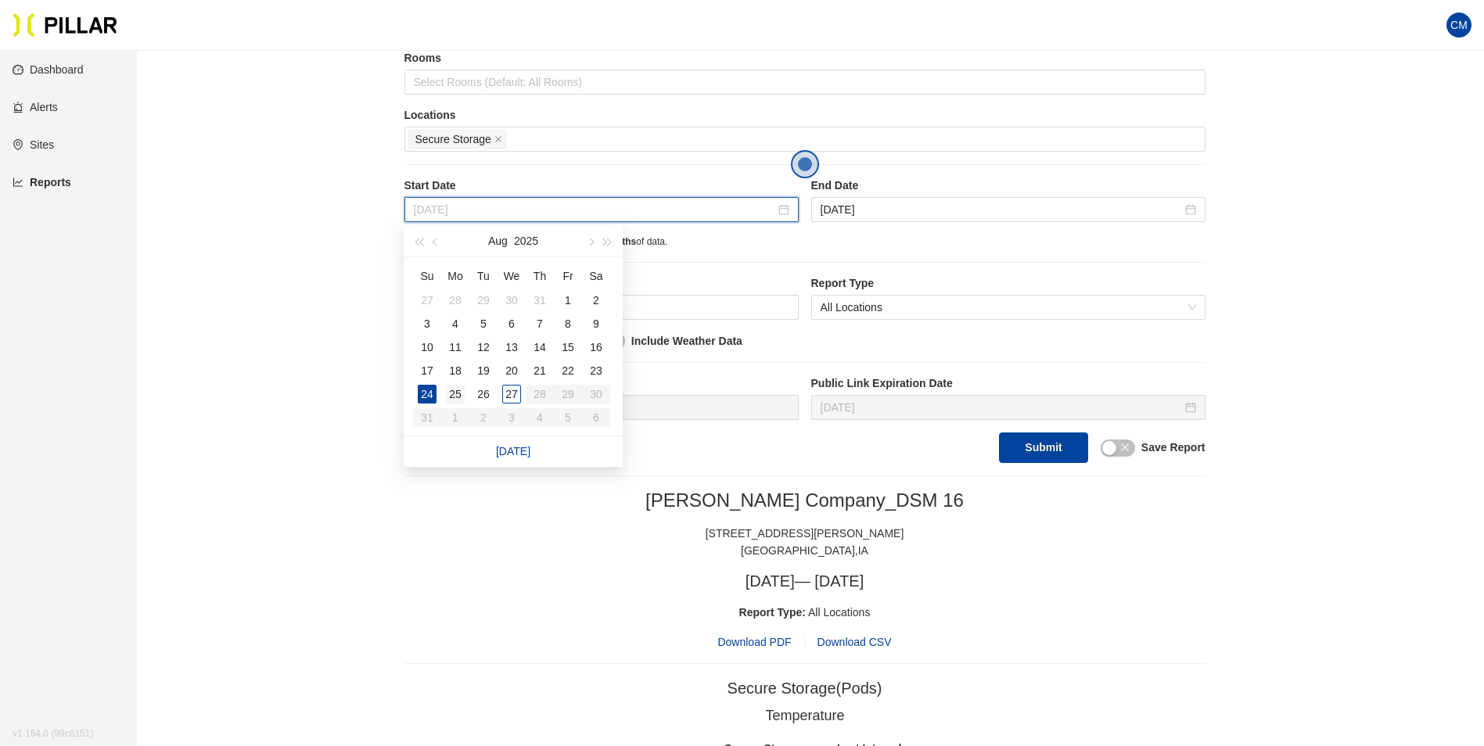
type input "[DATE]"
click at [454, 392] on div "25" at bounding box center [455, 394] width 19 height 19
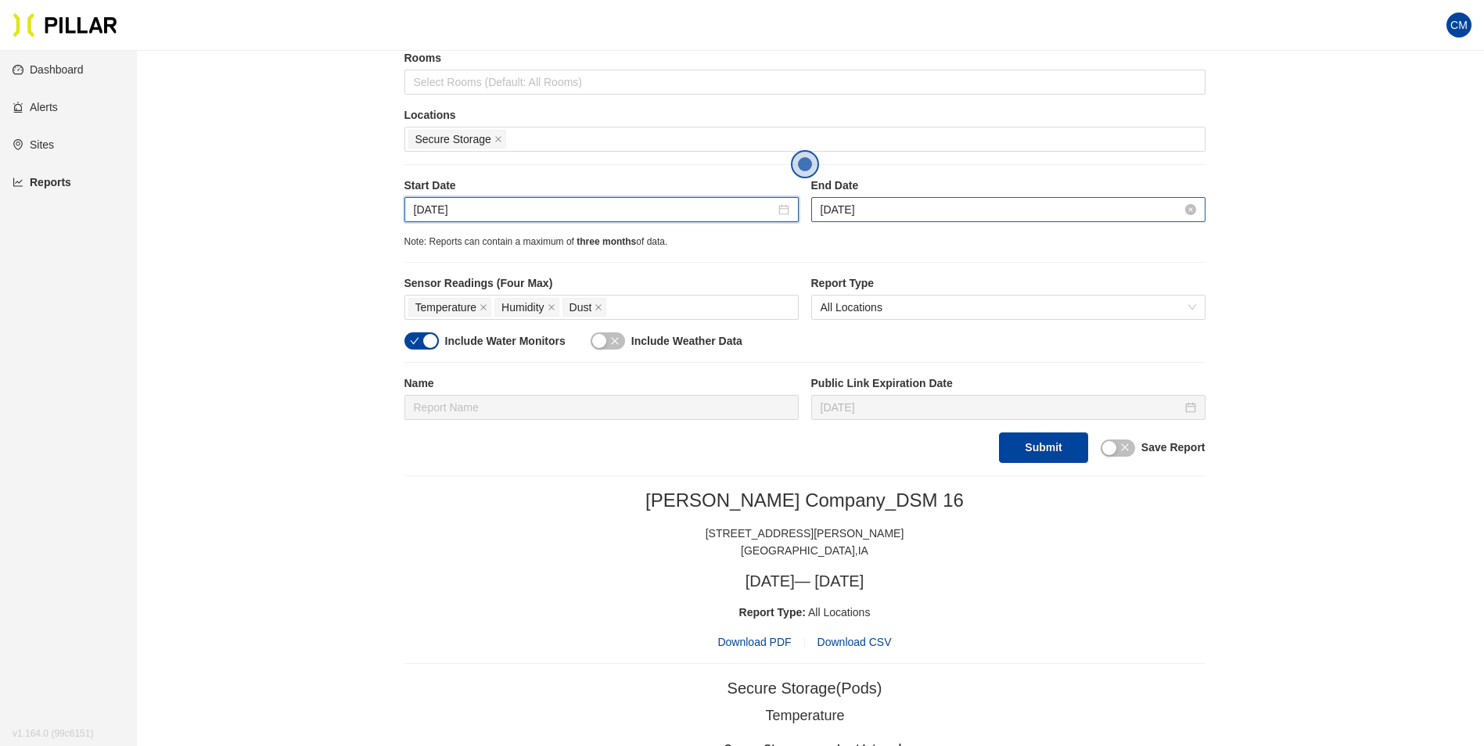
click at [856, 211] on input "[DATE]" at bounding box center [1000, 209] width 361 height 17
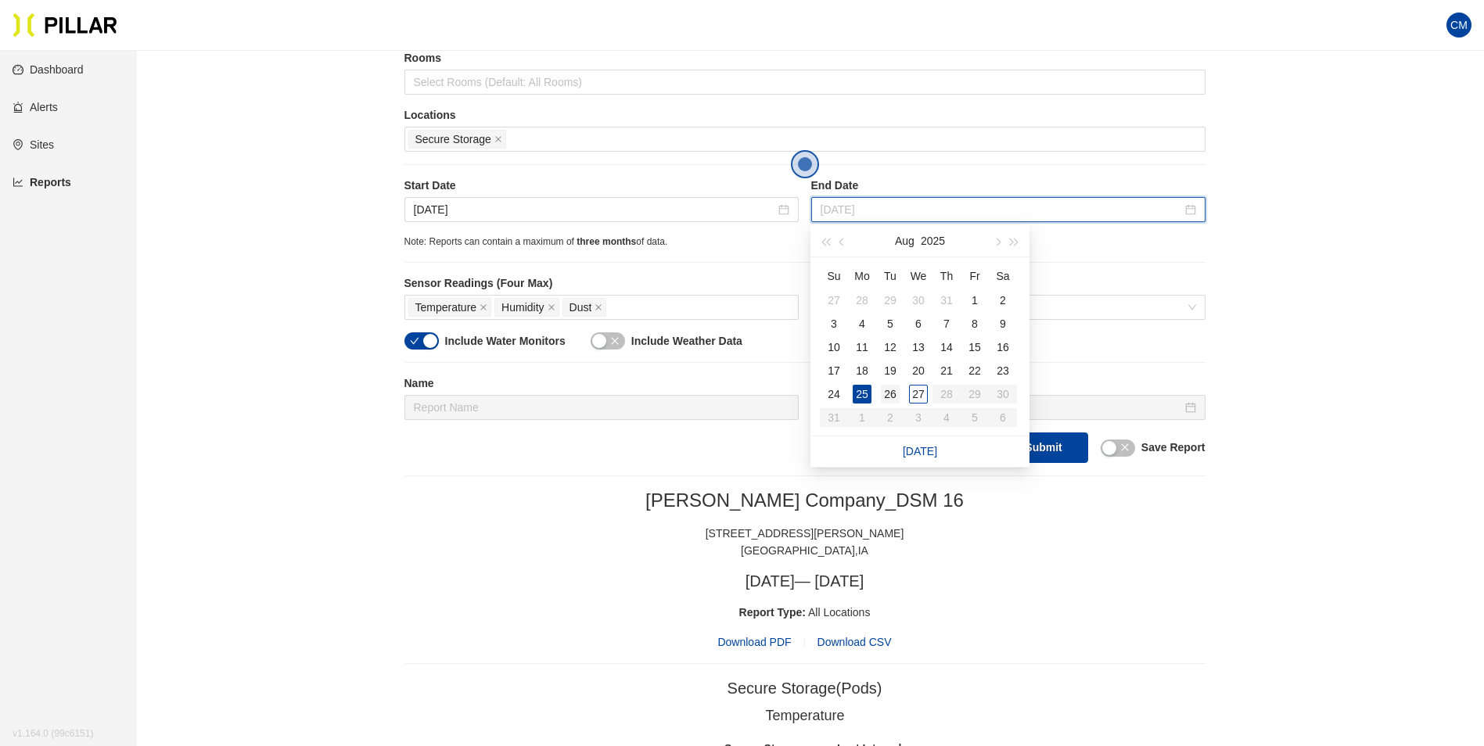
type input "[DATE]"
click at [892, 393] on div "26" at bounding box center [890, 394] width 19 height 19
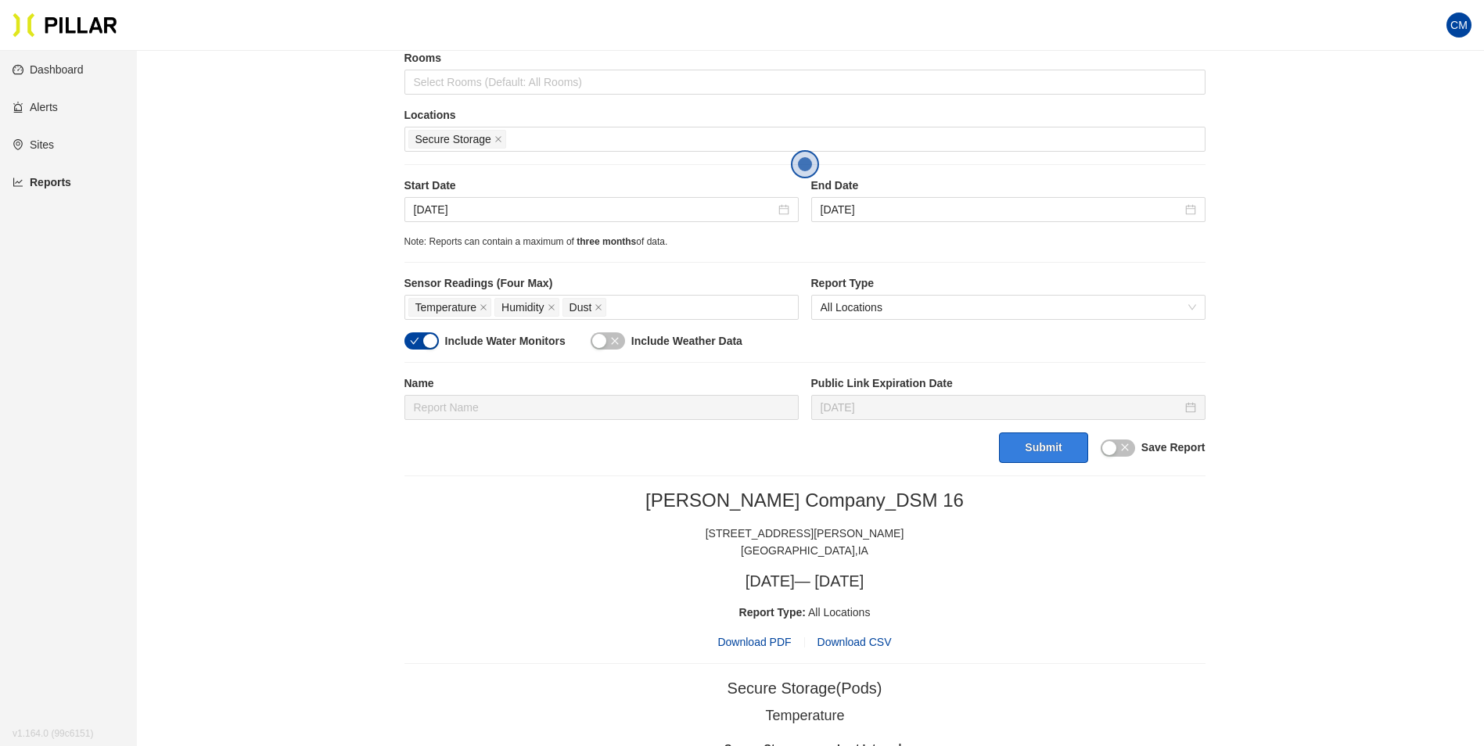
click at [1035, 446] on button "Submit" at bounding box center [1043, 448] width 88 height 31
click at [775, 641] on span "Download PDF" at bounding box center [754, 642] width 74 height 17
click at [492, 141] on span "Secure Storage" at bounding box center [457, 139] width 98 height 19
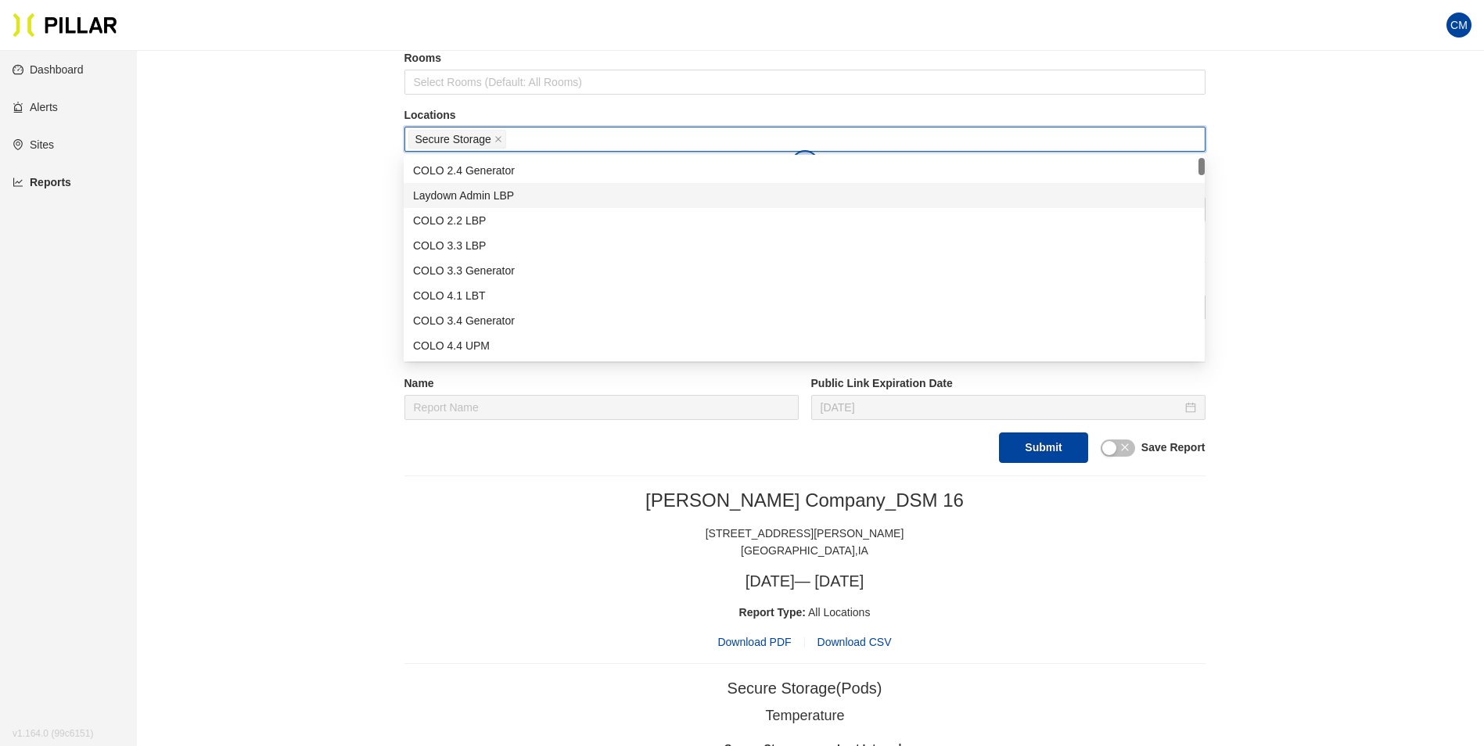
click at [510, 139] on input "search" at bounding box center [510, 139] width 3 height 19
click at [498, 138] on icon "close" at bounding box center [498, 139] width 8 height 8
click at [522, 145] on div at bounding box center [804, 139] width 793 height 22
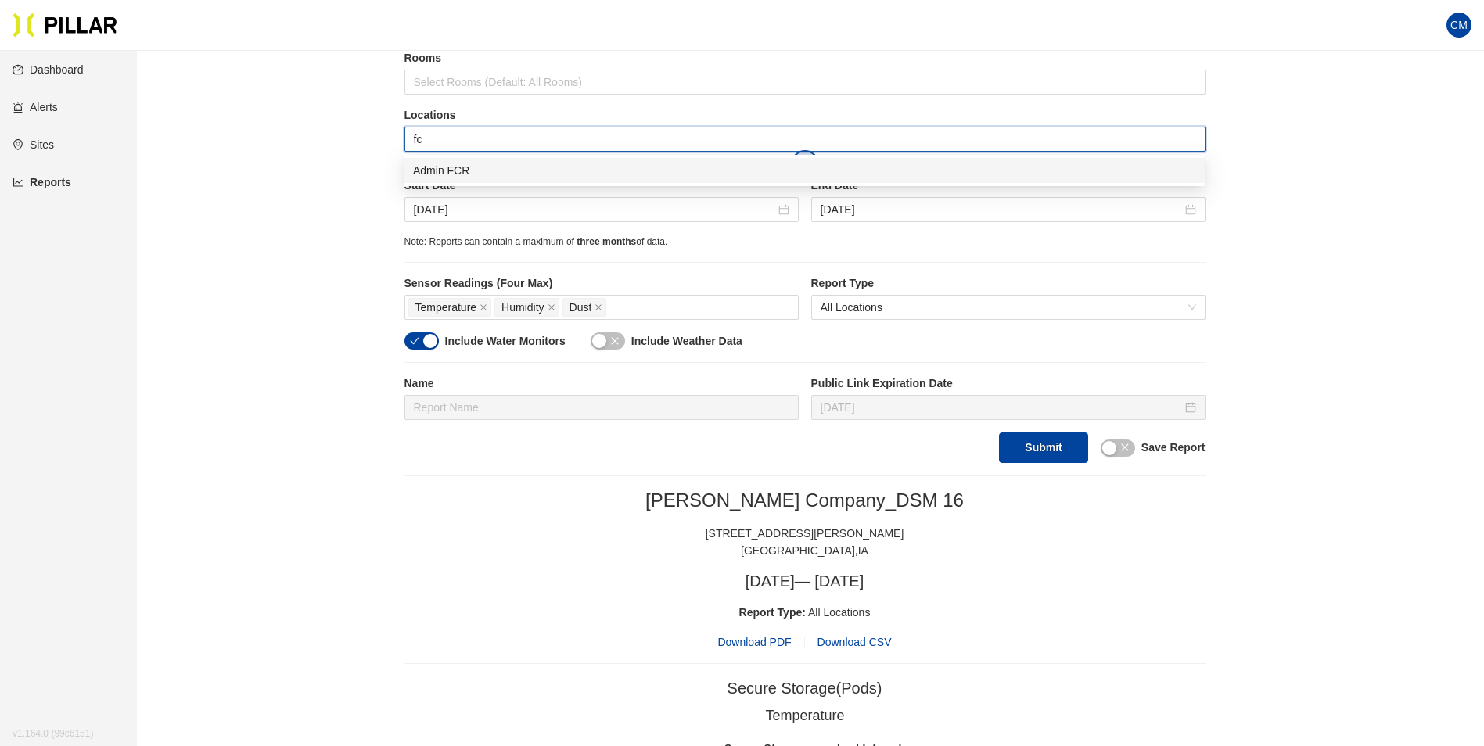
type input "fcr"
click at [594, 167] on div "Admin FCR" at bounding box center [804, 170] width 782 height 17
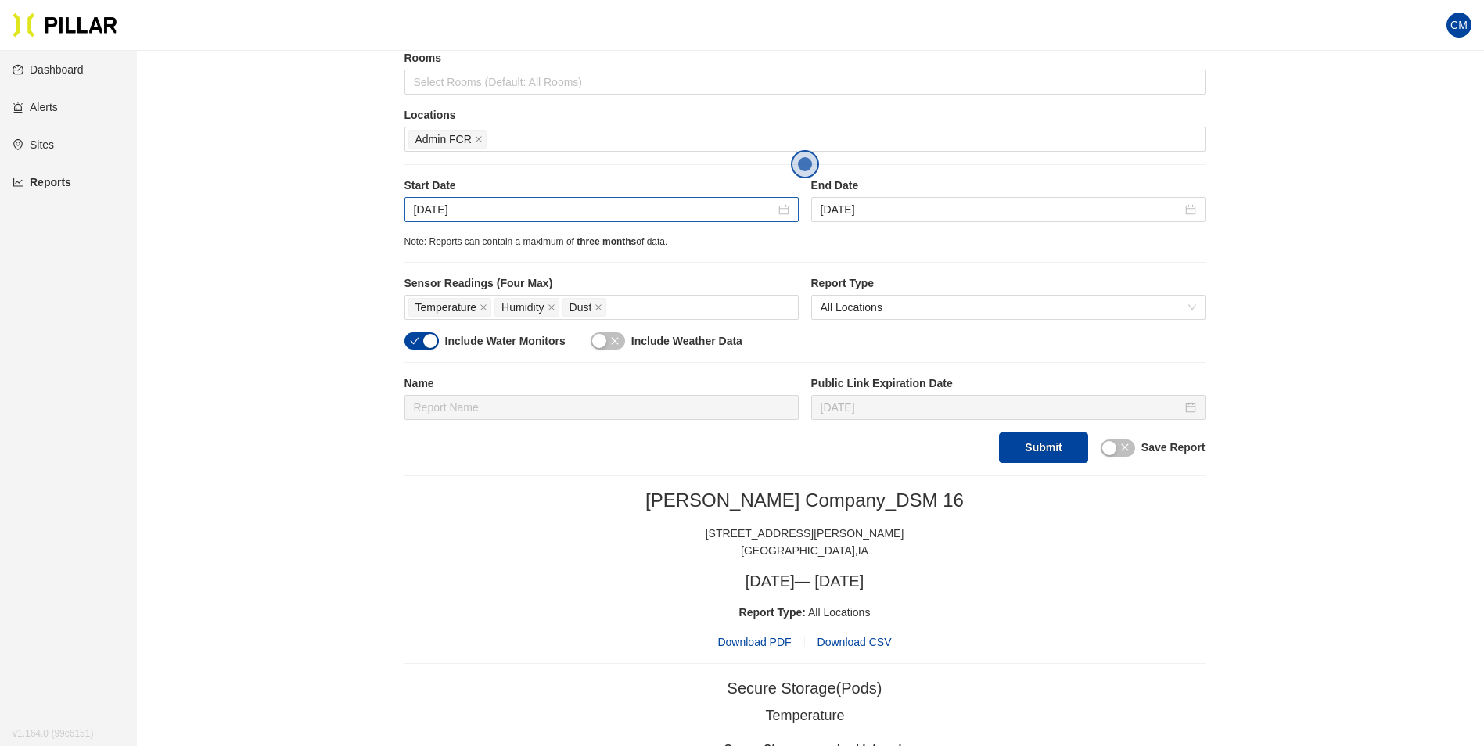
click at [454, 200] on div "[DATE]" at bounding box center [601, 209] width 394 height 25
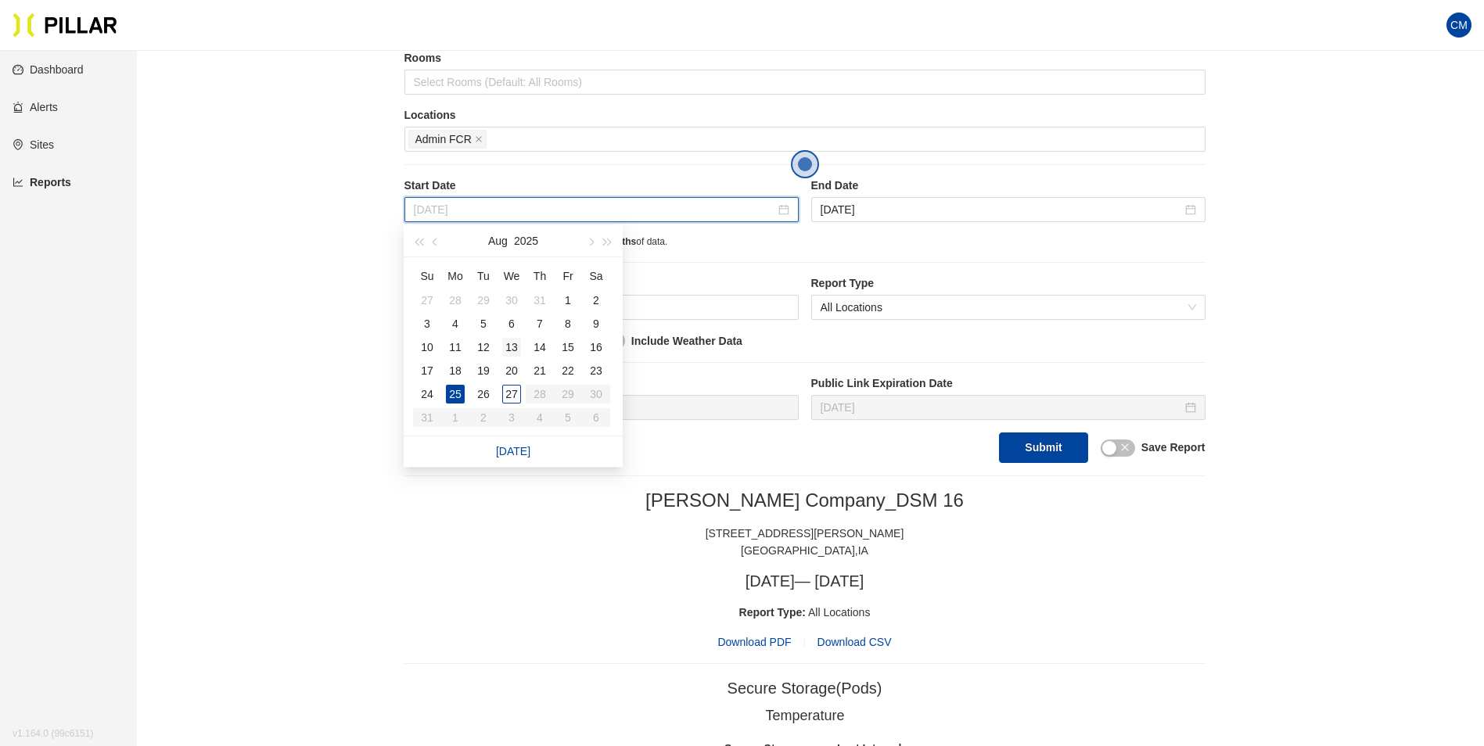
type input "[DATE]"
click at [515, 344] on div "13" at bounding box center [511, 347] width 19 height 19
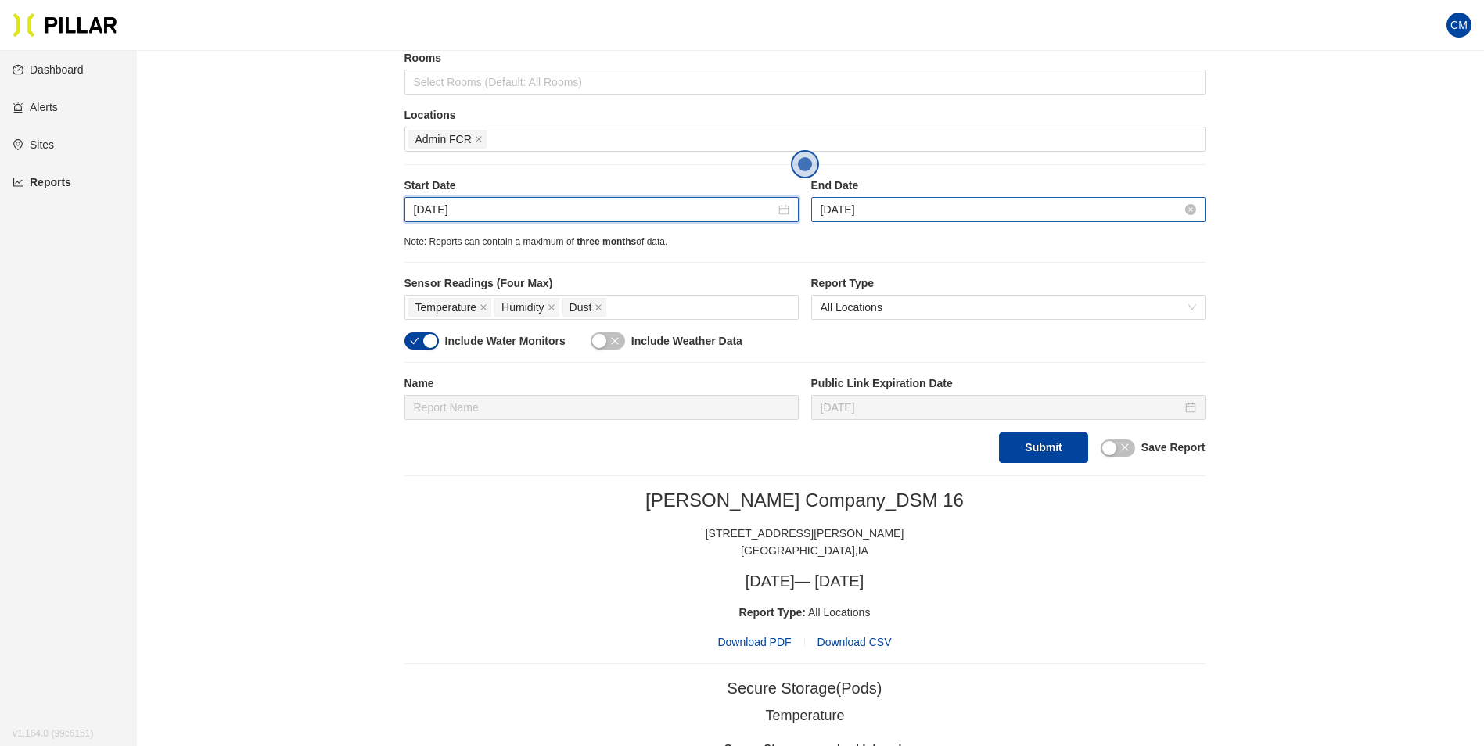
click at [850, 207] on input "[DATE]" at bounding box center [1000, 209] width 361 height 17
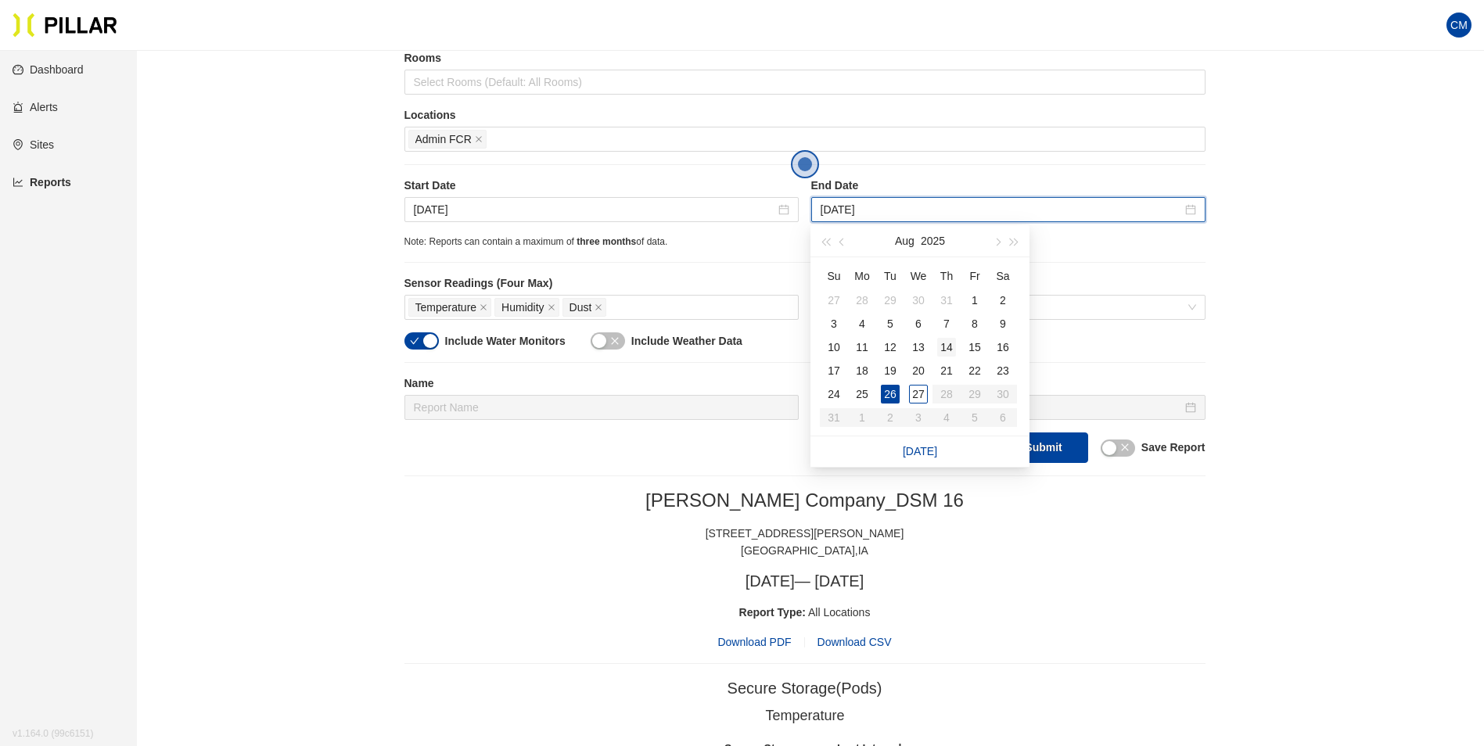
type input "[DATE]"
click at [954, 347] on div "14" at bounding box center [946, 347] width 19 height 19
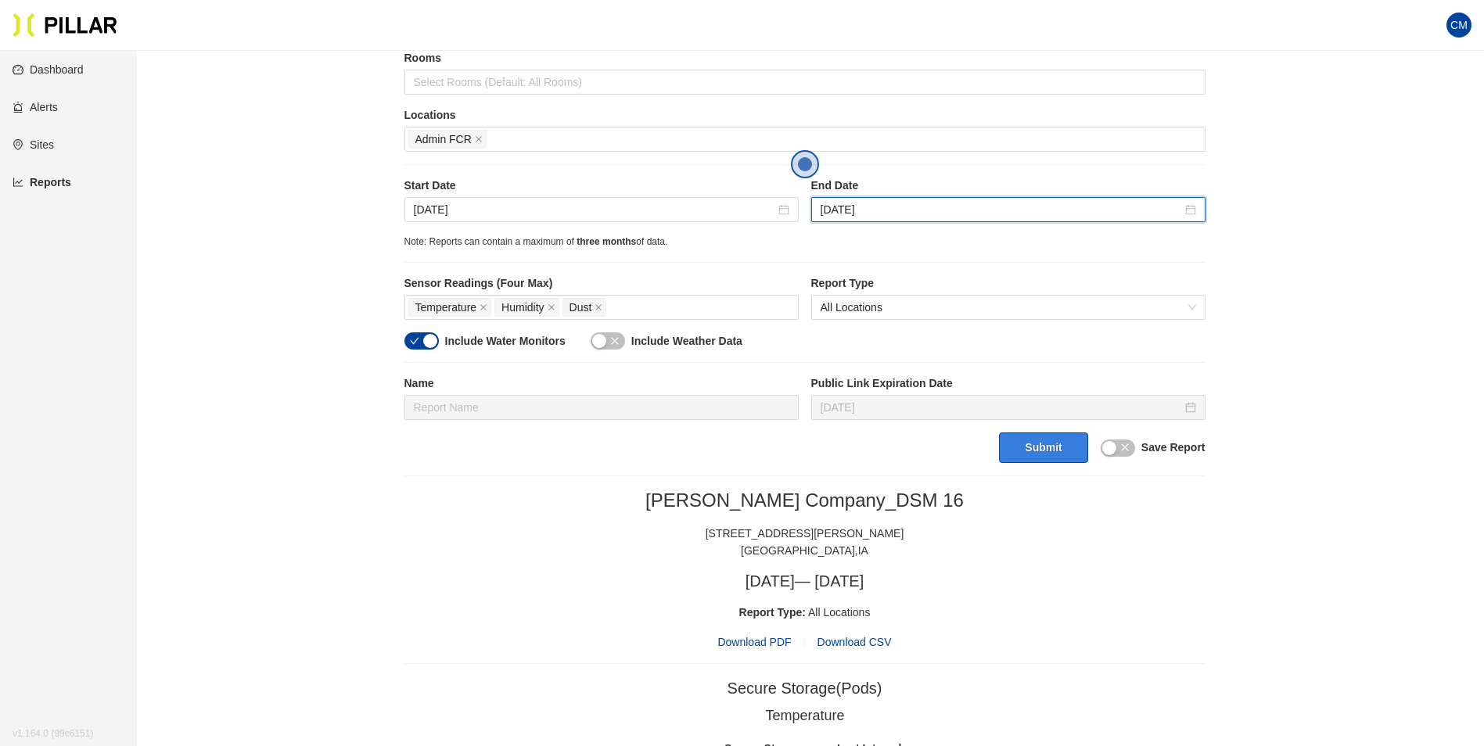
click at [1054, 451] on button "Submit" at bounding box center [1043, 448] width 88 height 31
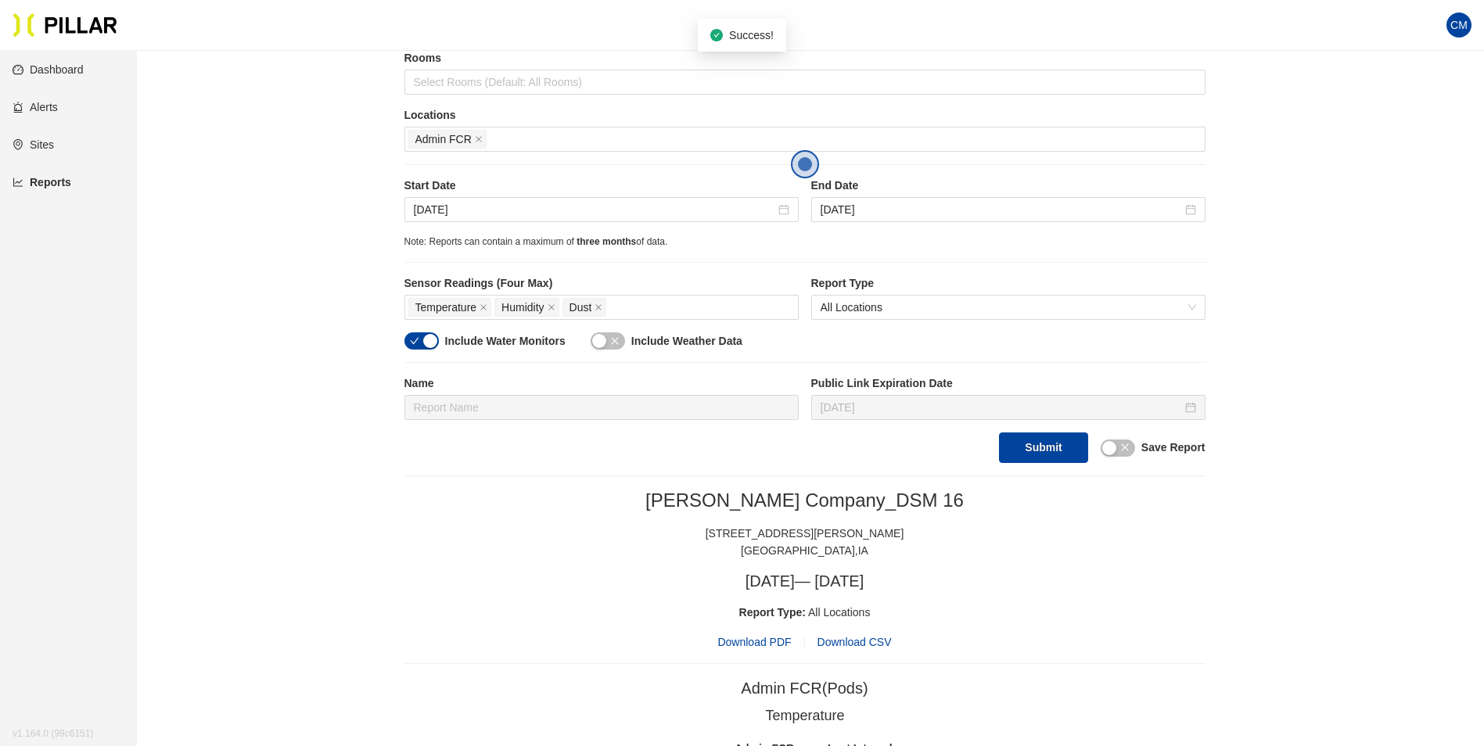
click at [770, 642] on span "Download PDF" at bounding box center [754, 642] width 74 height 17
click at [431, 209] on input "[DATE]" at bounding box center [594, 209] width 361 height 17
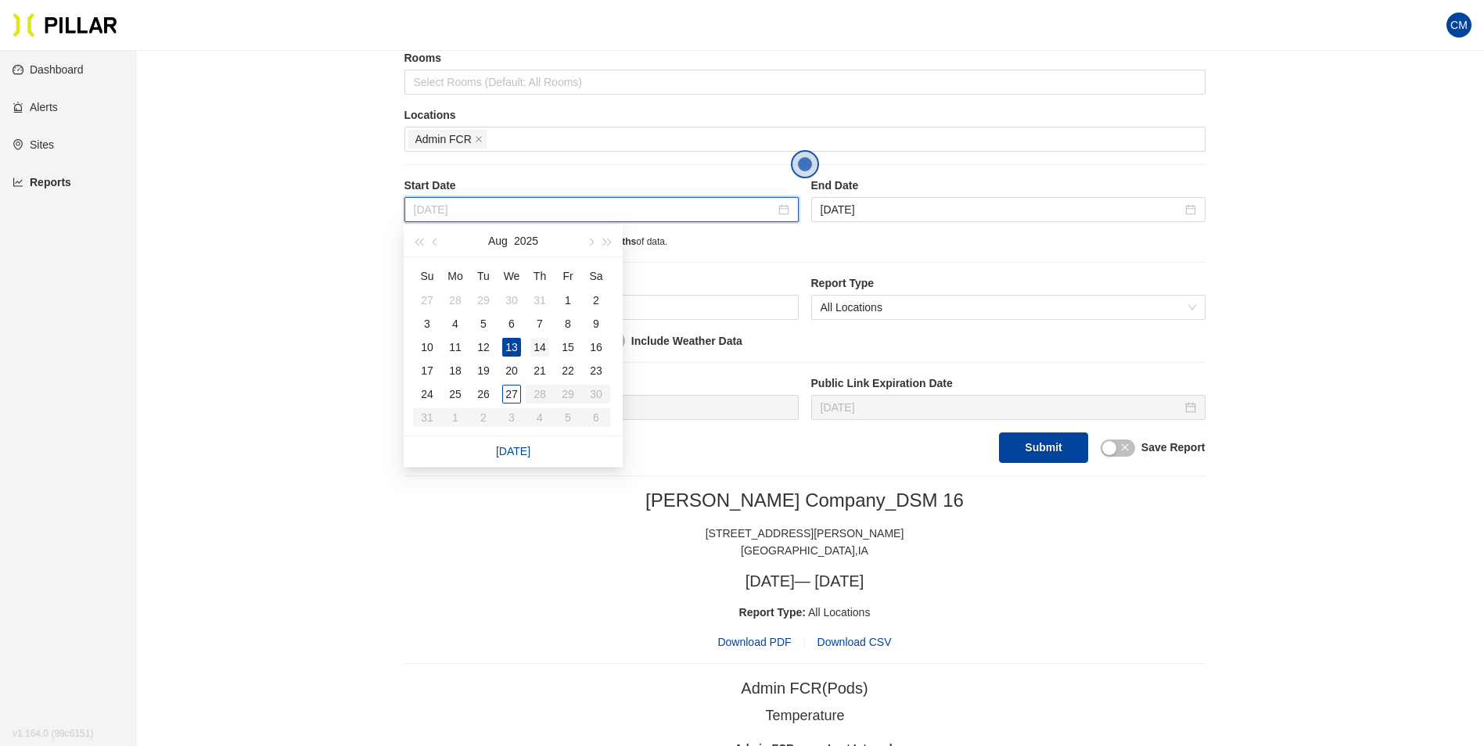
type input "[DATE]"
click at [541, 346] on div "14" at bounding box center [539, 347] width 19 height 19
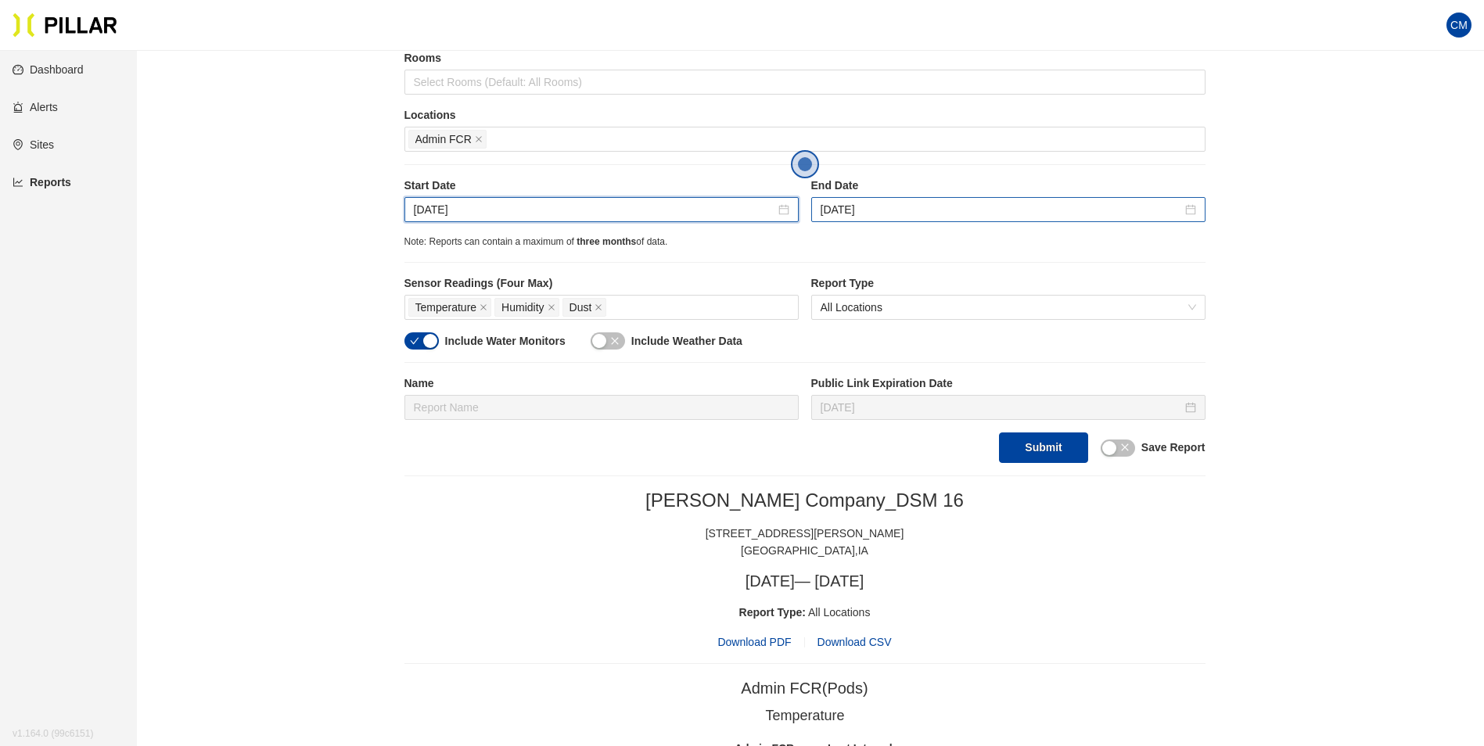
click at [866, 199] on div "End Date [DATE]" at bounding box center [1008, 200] width 394 height 45
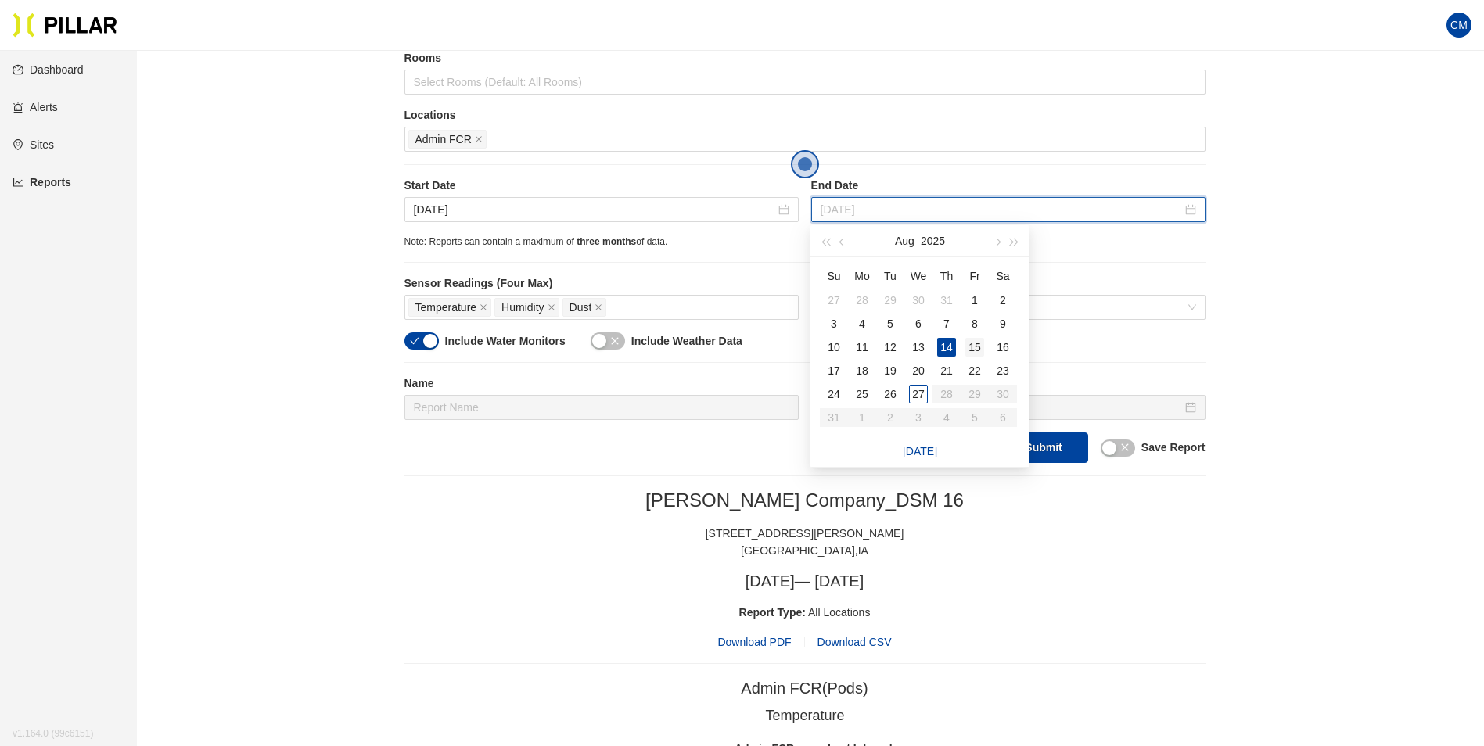
type input "[DATE]"
click at [970, 350] on div "15" at bounding box center [974, 347] width 19 height 19
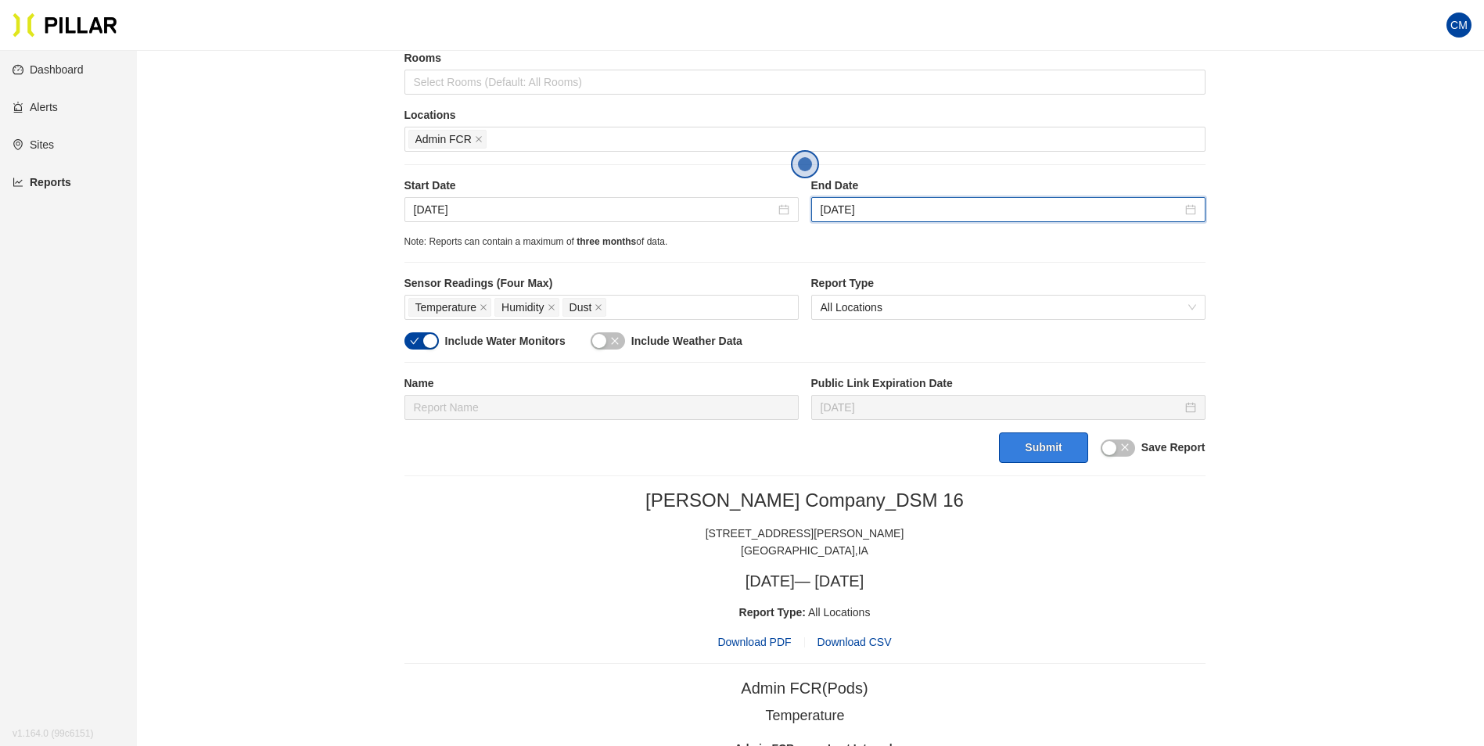
click at [1040, 446] on button "Submit" at bounding box center [1043, 448] width 88 height 31
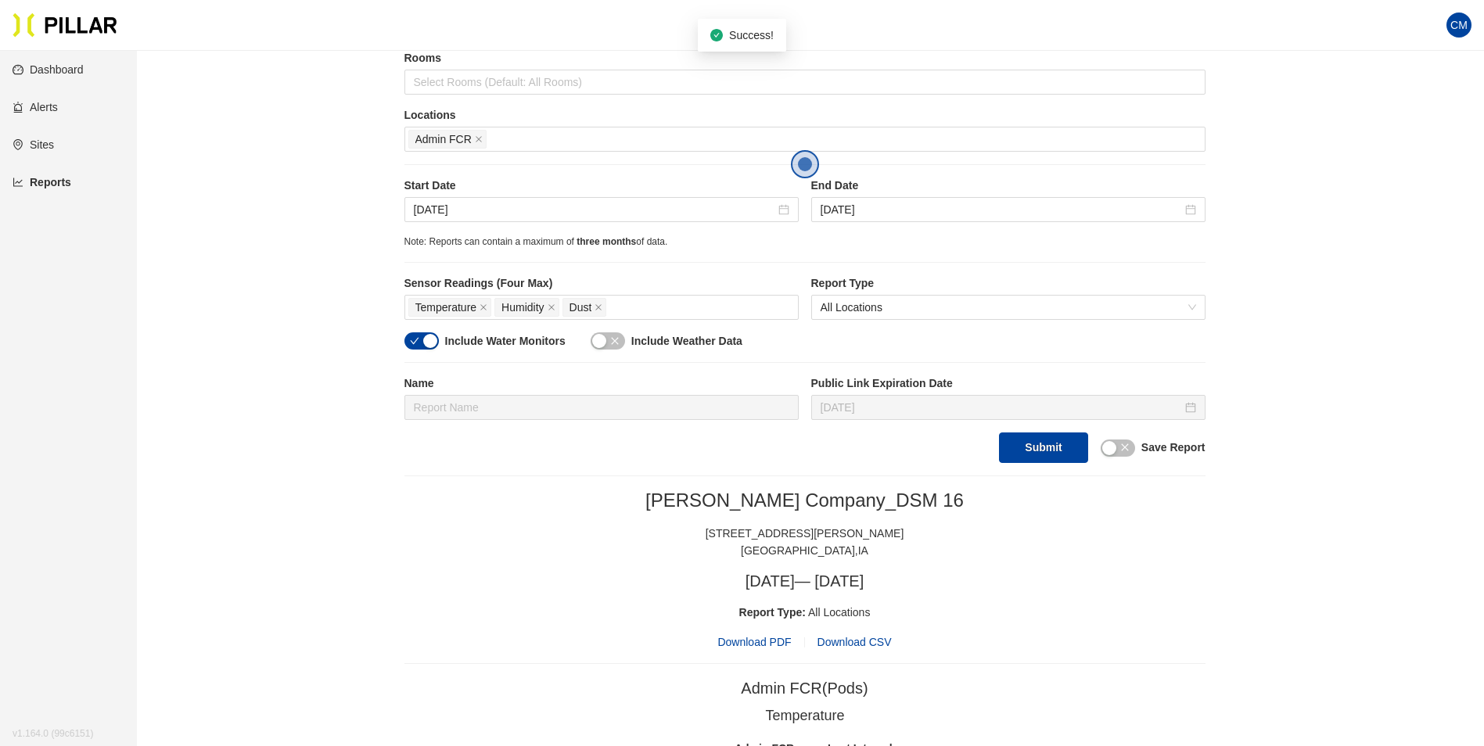
click at [756, 648] on span "Download PDF" at bounding box center [754, 642] width 74 height 17
click at [443, 206] on input "[DATE]" at bounding box center [594, 209] width 361 height 17
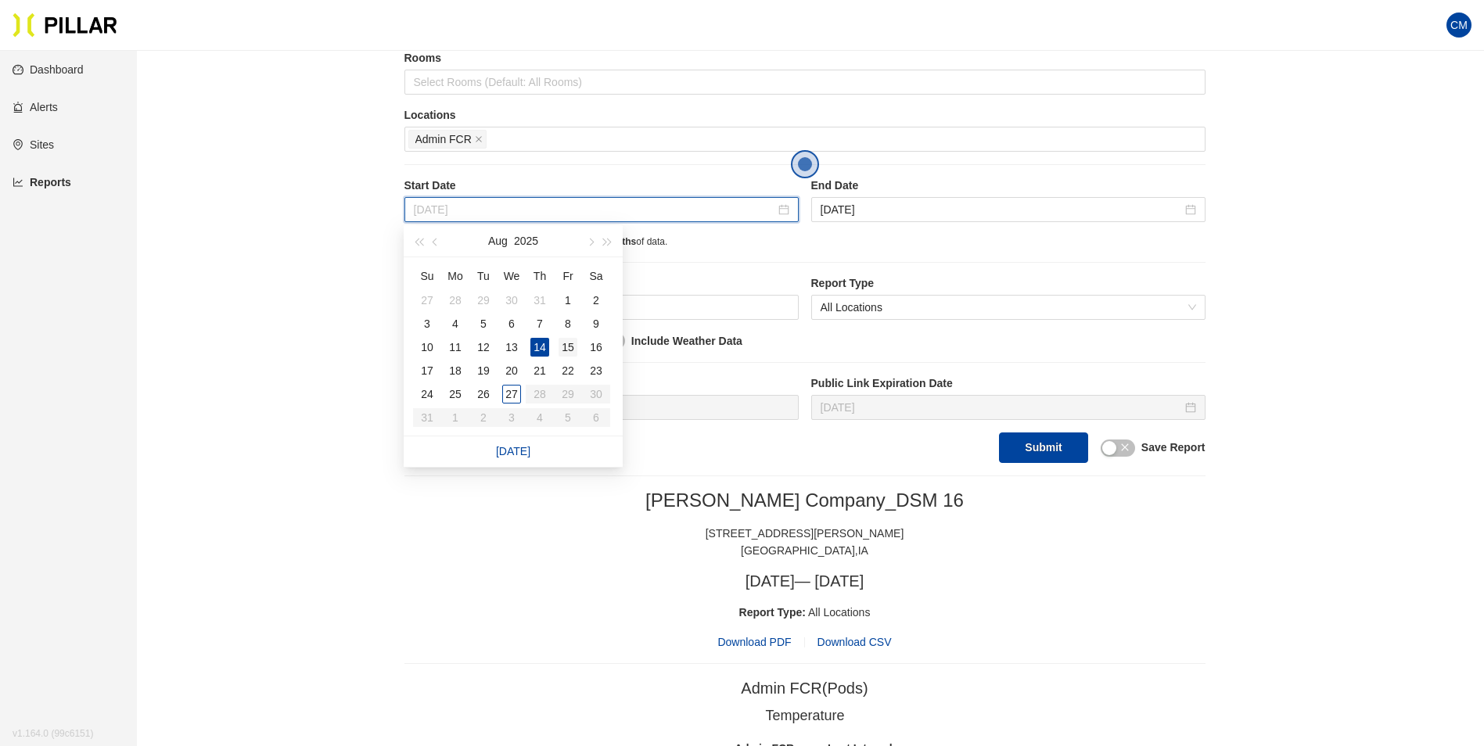
type input "[DATE]"
click at [571, 350] on div "15" at bounding box center [567, 347] width 19 height 19
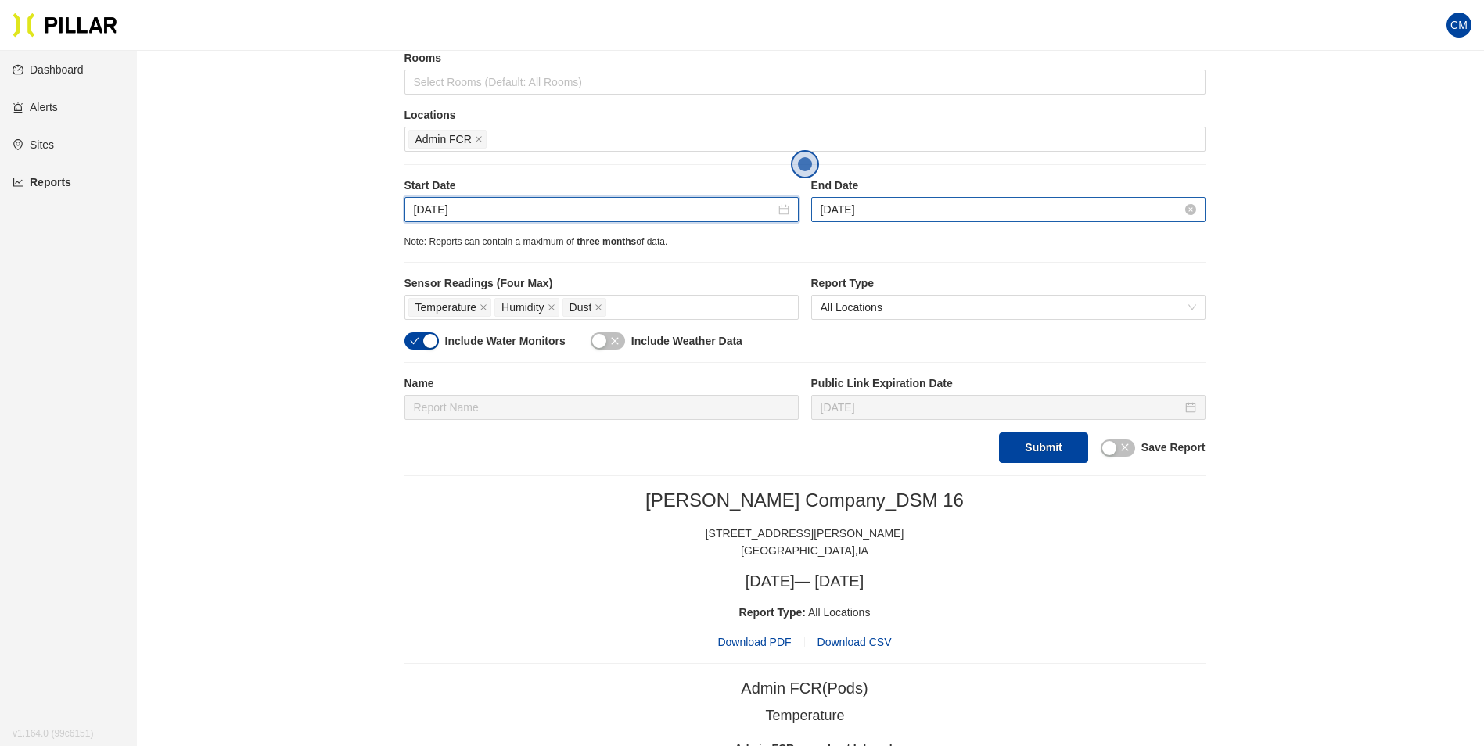
click at [854, 210] on input "[DATE]" at bounding box center [1000, 209] width 361 height 17
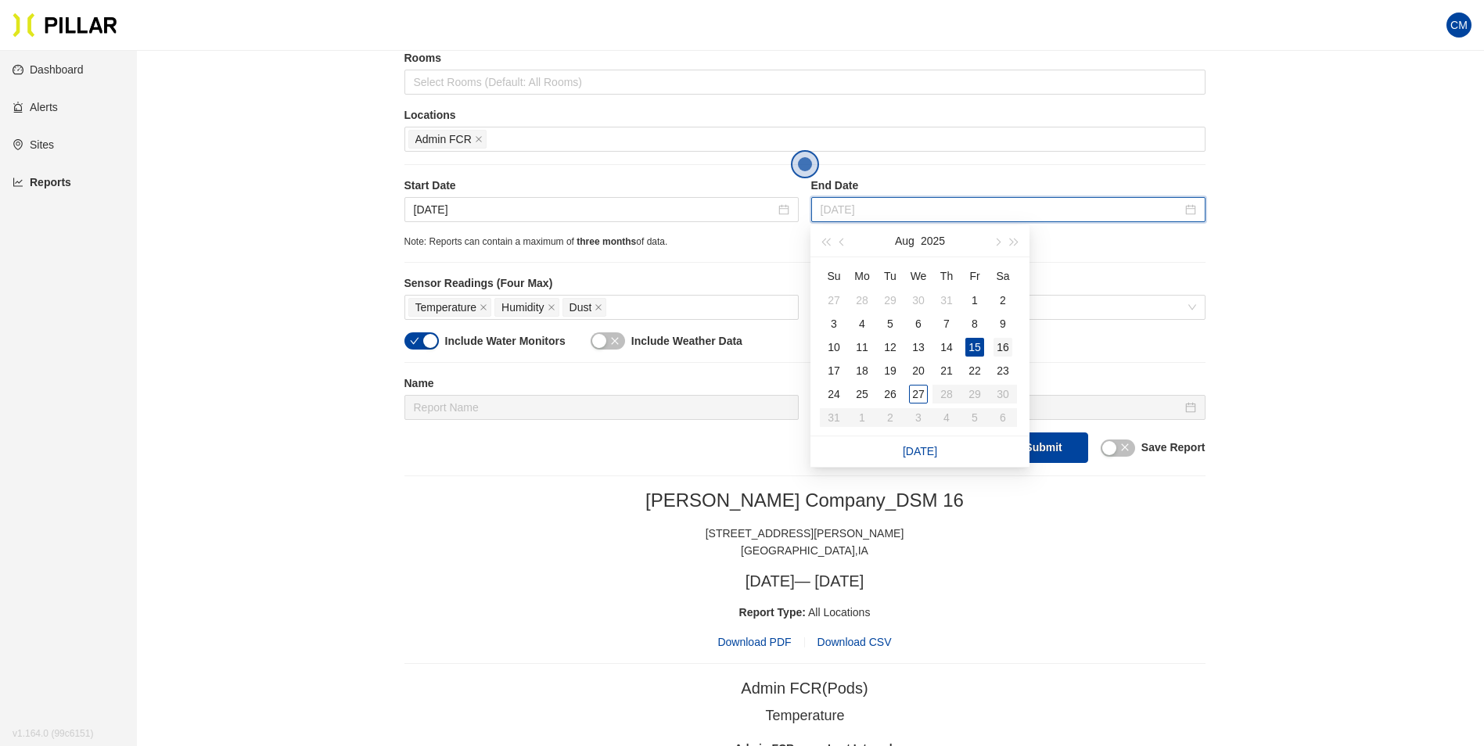
type input "[DATE]"
click at [994, 350] on div "16" at bounding box center [1002, 347] width 19 height 19
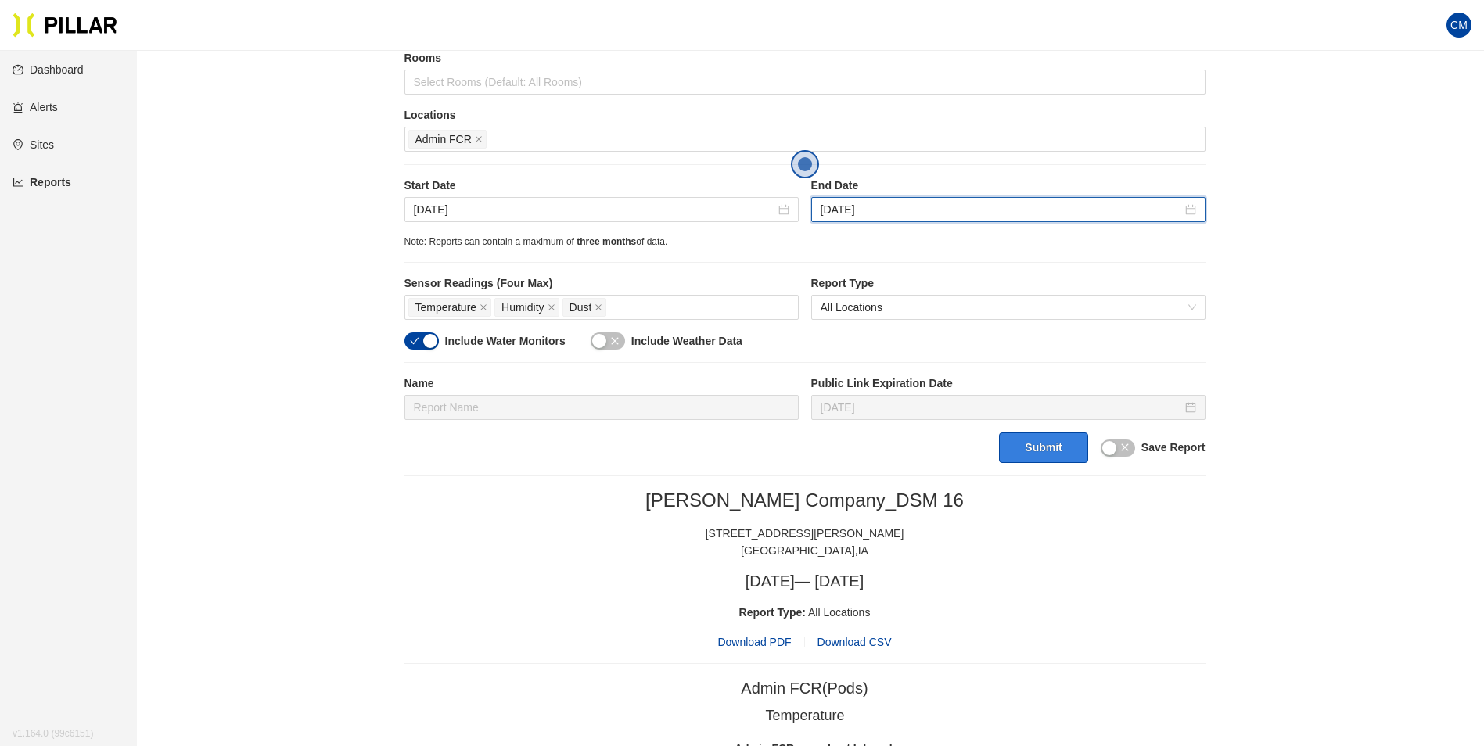
click at [1033, 442] on button "Submit" at bounding box center [1043, 448] width 88 height 31
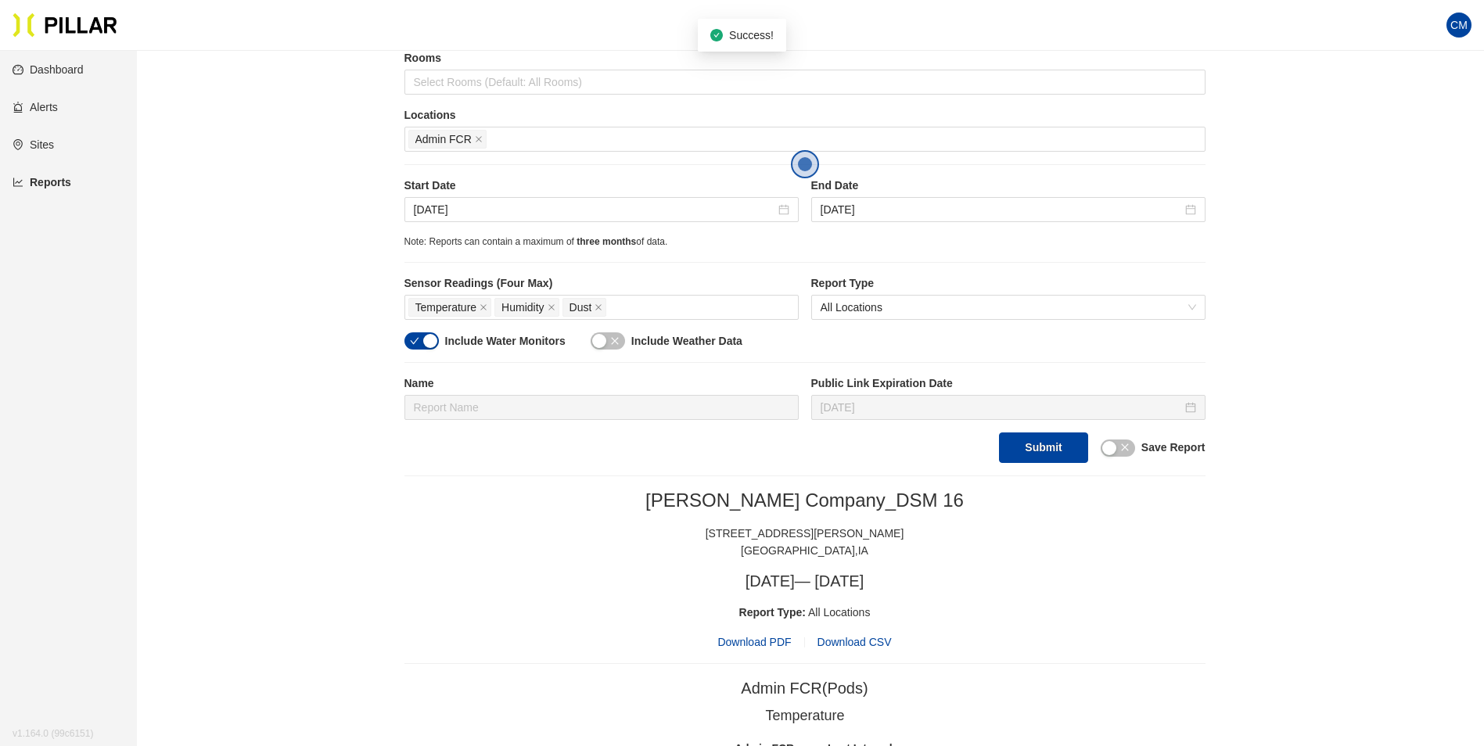
click at [767, 635] on span "Download PDF" at bounding box center [754, 642] width 74 height 17
click at [426, 204] on input "[DATE]" at bounding box center [594, 209] width 361 height 17
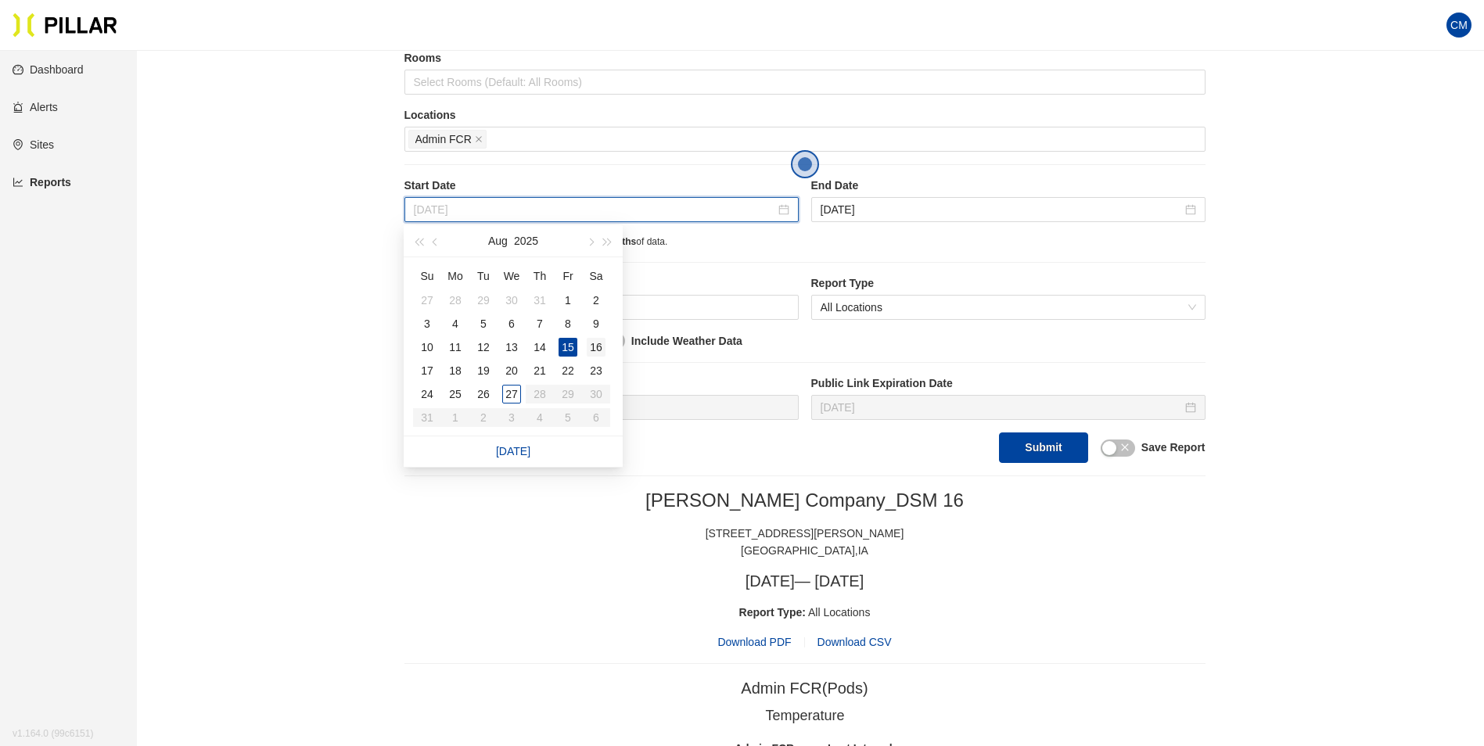
type input "[DATE]"
click at [602, 349] on div "16" at bounding box center [596, 347] width 19 height 19
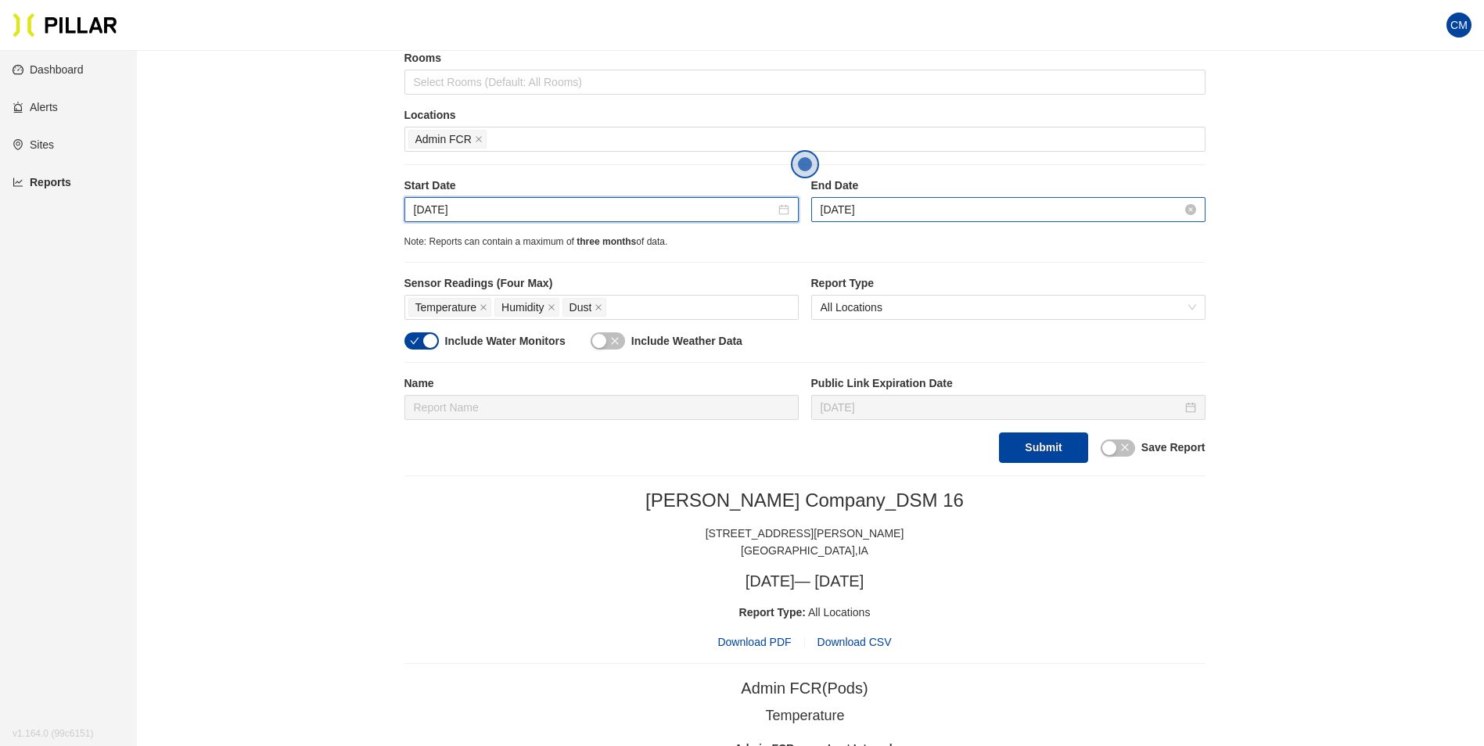
click at [908, 204] on input "[DATE]" at bounding box center [1000, 209] width 361 height 17
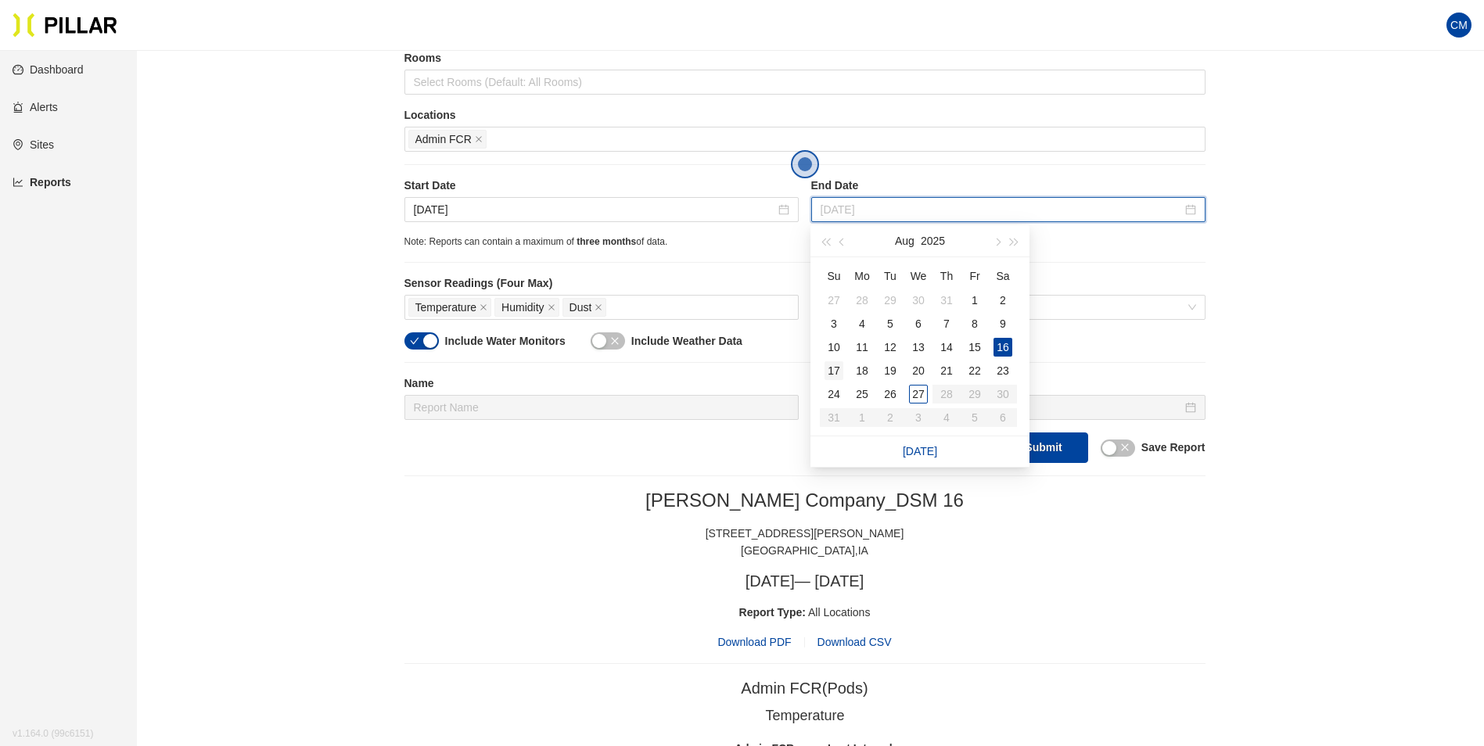
type input "[DATE]"
click at [835, 368] on div "17" at bounding box center [833, 370] width 19 height 19
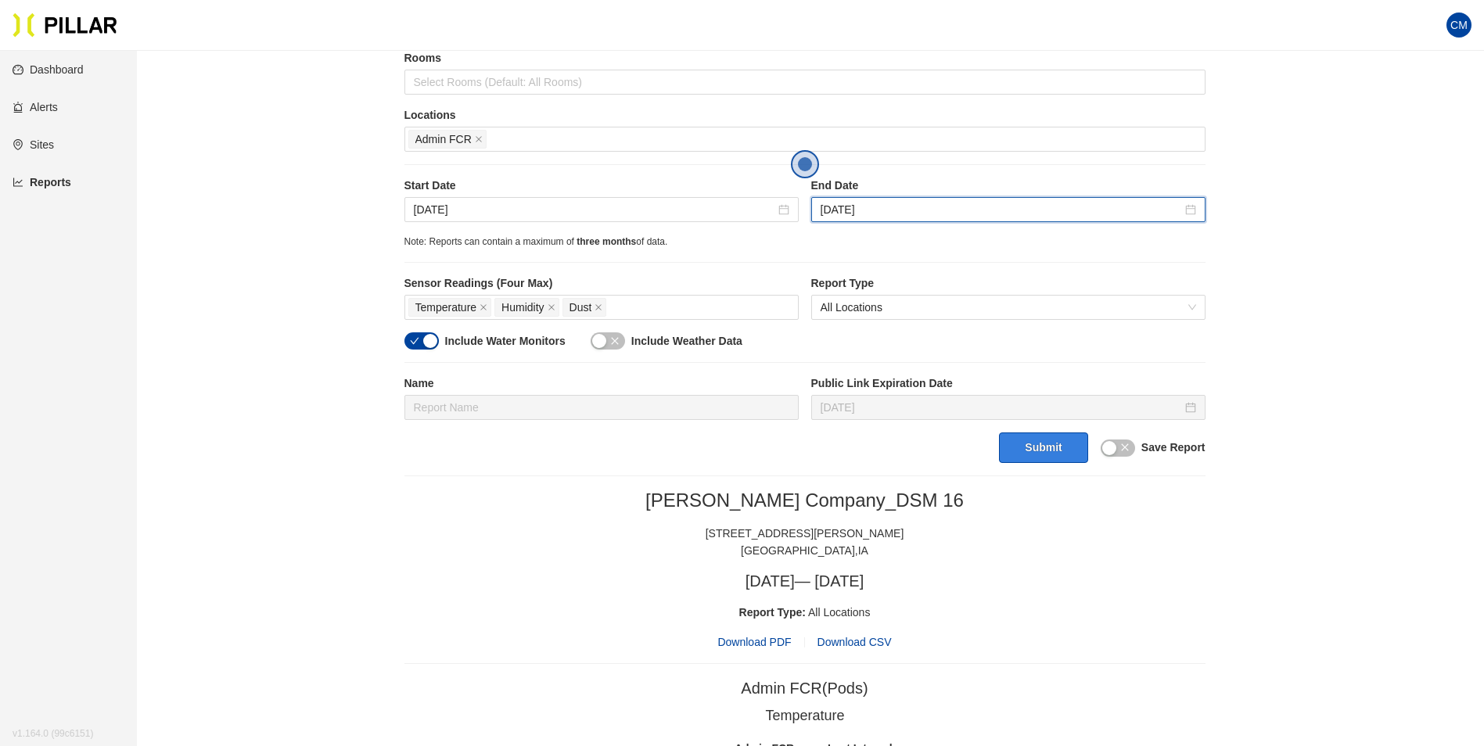
click at [1054, 447] on button "Submit" at bounding box center [1043, 448] width 88 height 31
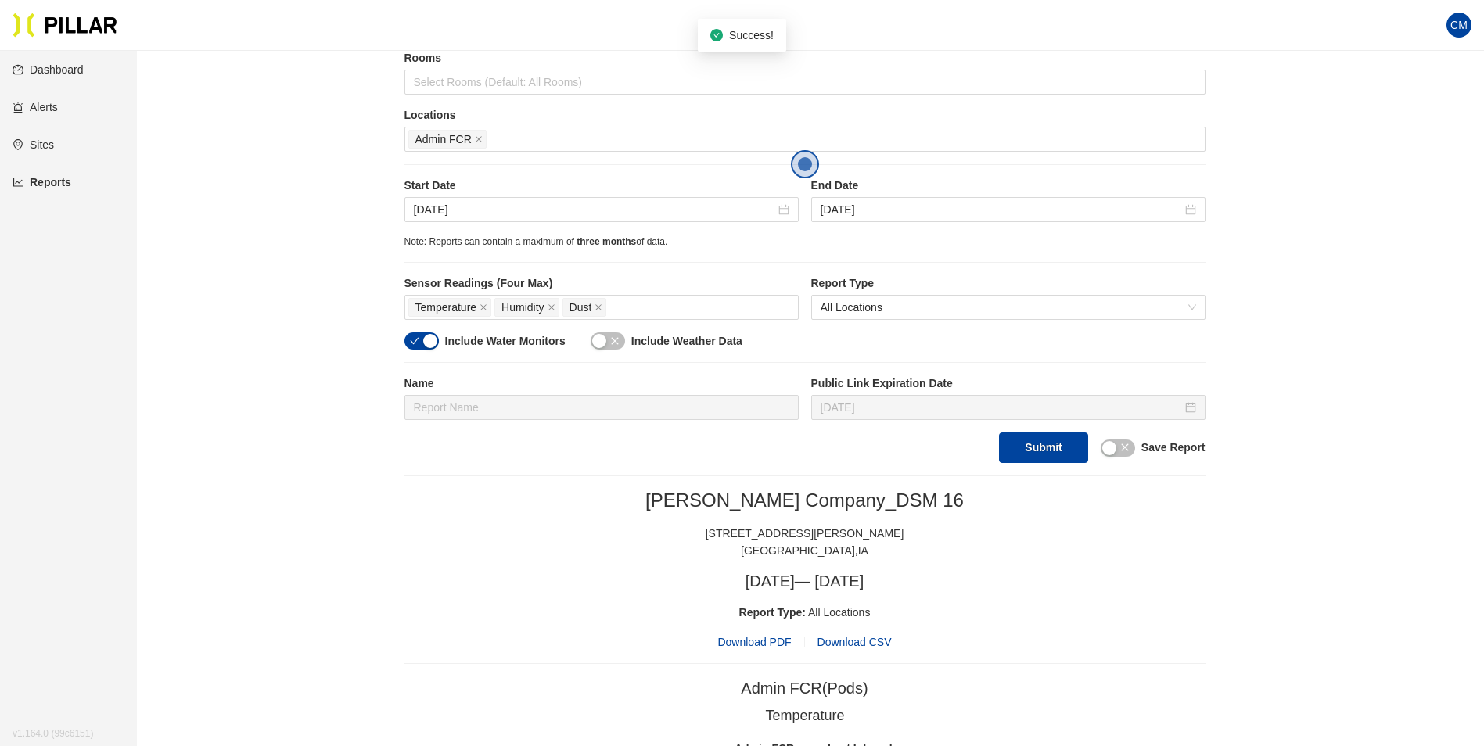
click at [754, 650] on span "Download PDF" at bounding box center [754, 642] width 74 height 17
click at [527, 210] on input "[DATE]" at bounding box center [594, 209] width 361 height 17
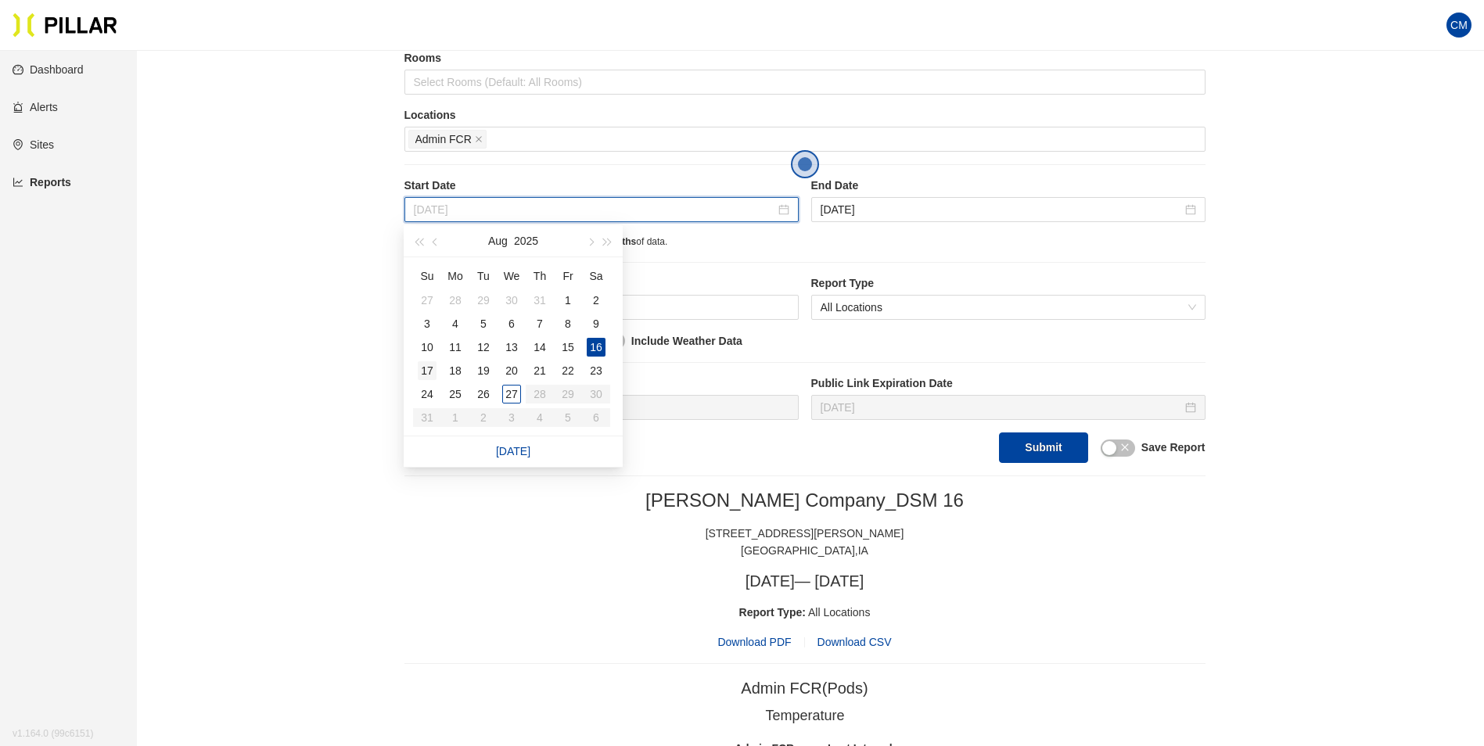
type input "[DATE]"
click at [426, 374] on div "17" at bounding box center [427, 370] width 19 height 19
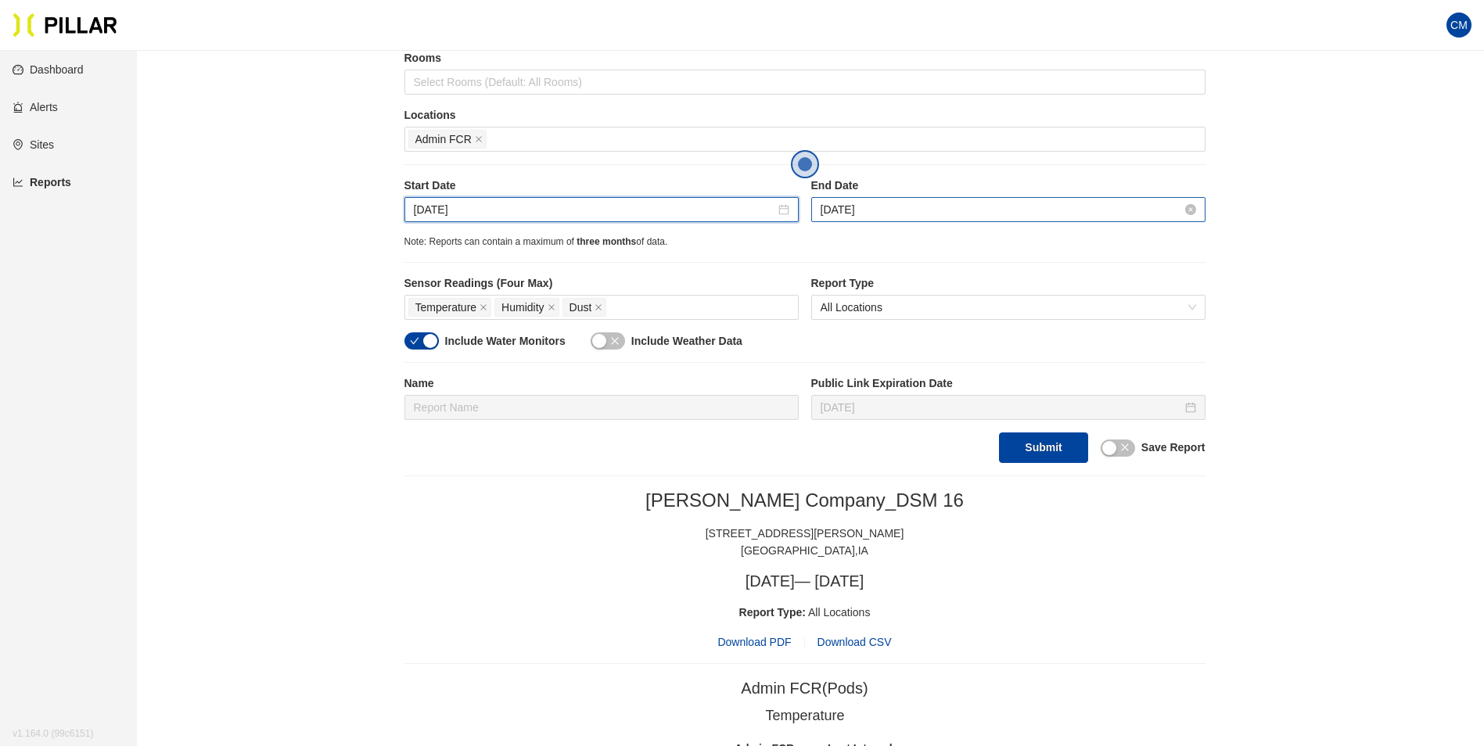
click at [846, 208] on input "[DATE]" at bounding box center [1000, 209] width 361 height 17
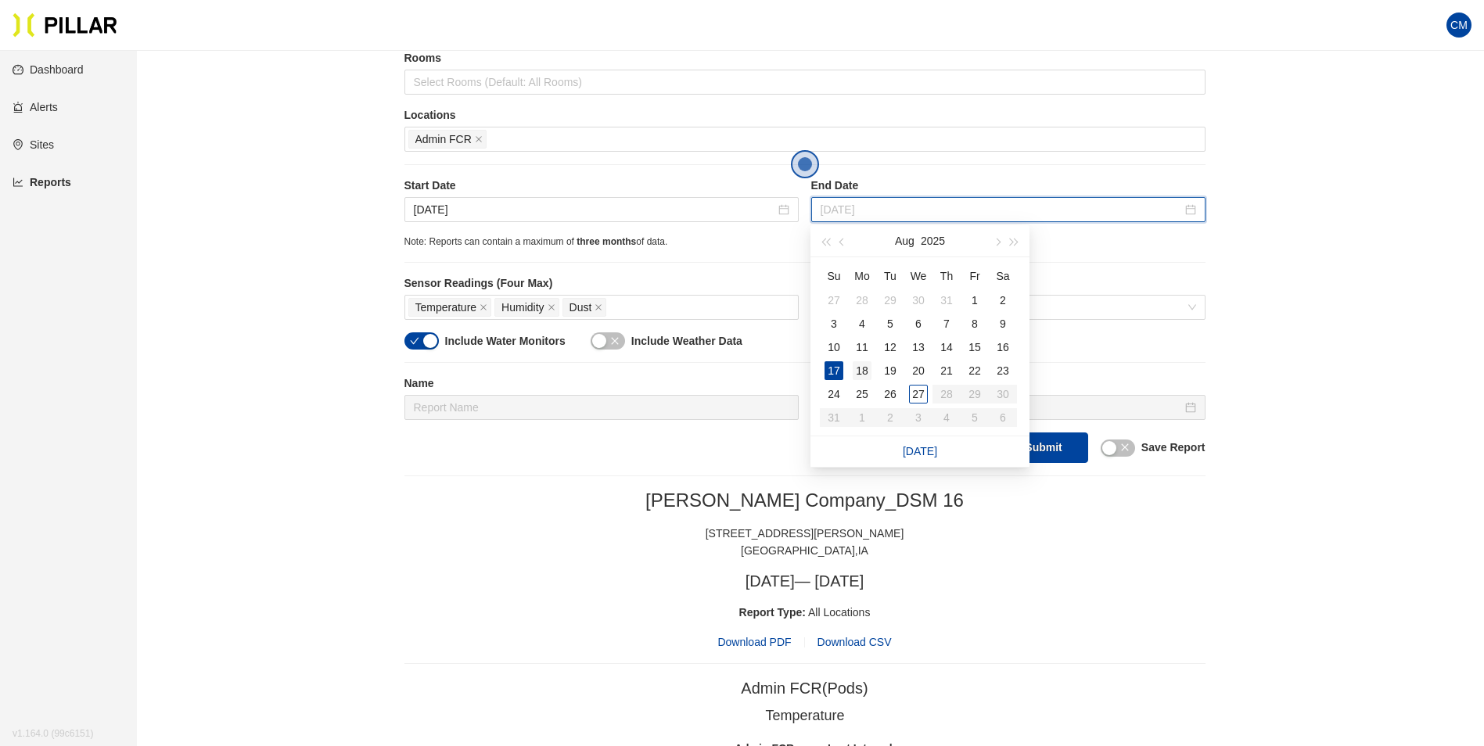
type input "[DATE]"
drag, startPoint x: 856, startPoint y: 375, endPoint x: 867, endPoint y: 379, distance: 10.9
click at [859, 375] on div "18" at bounding box center [862, 370] width 19 height 19
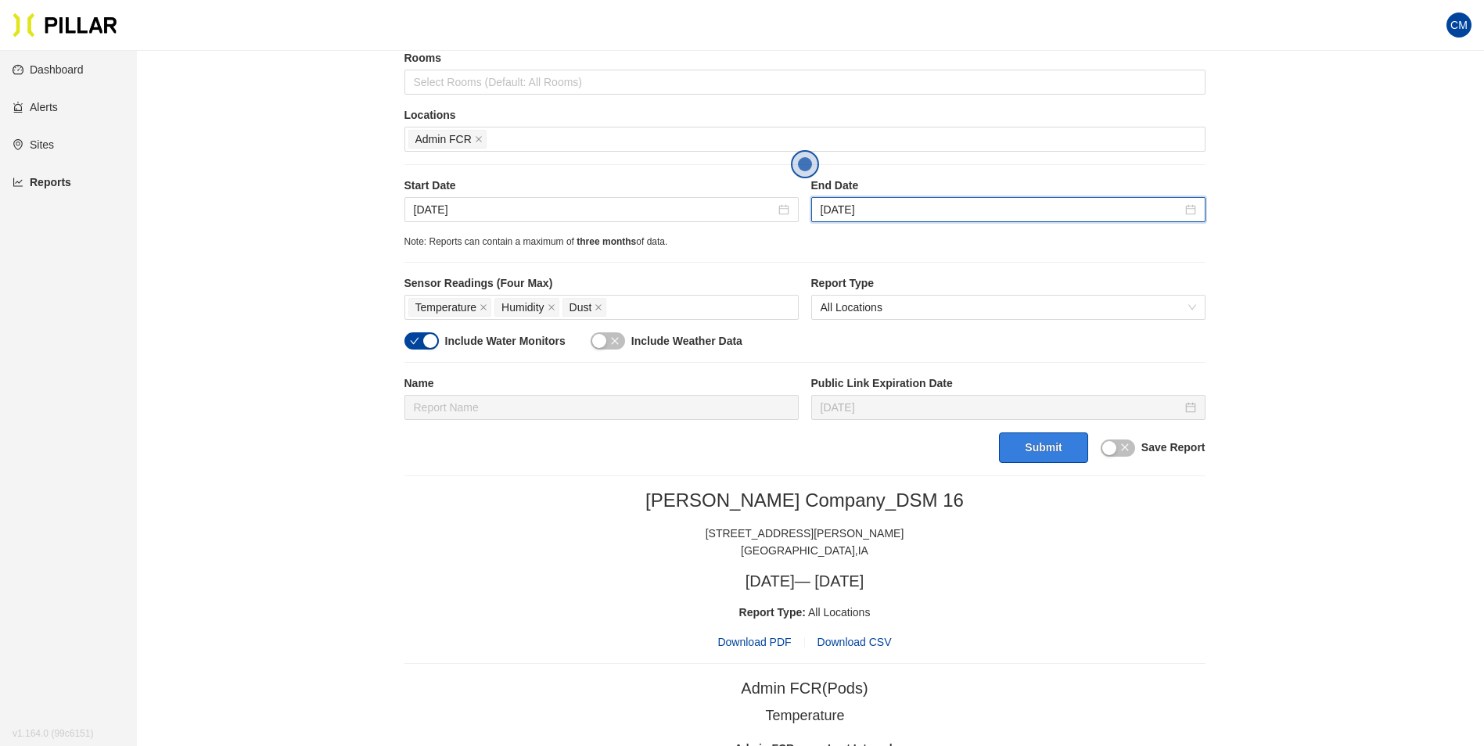
click at [1043, 443] on button "Submit" at bounding box center [1043, 448] width 88 height 31
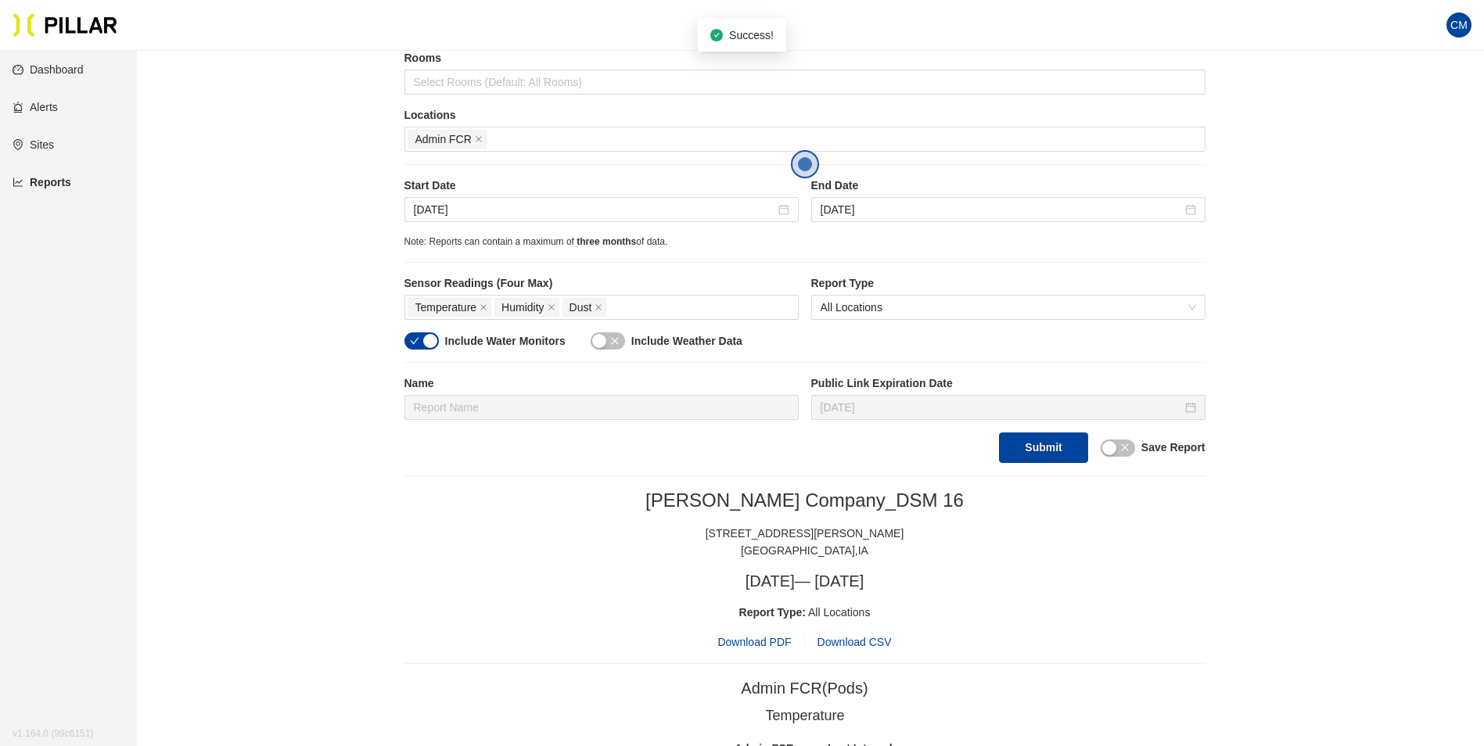
click at [752, 641] on span "Download PDF" at bounding box center [754, 642] width 74 height 17
click at [517, 217] on input "[DATE]" at bounding box center [594, 209] width 361 height 17
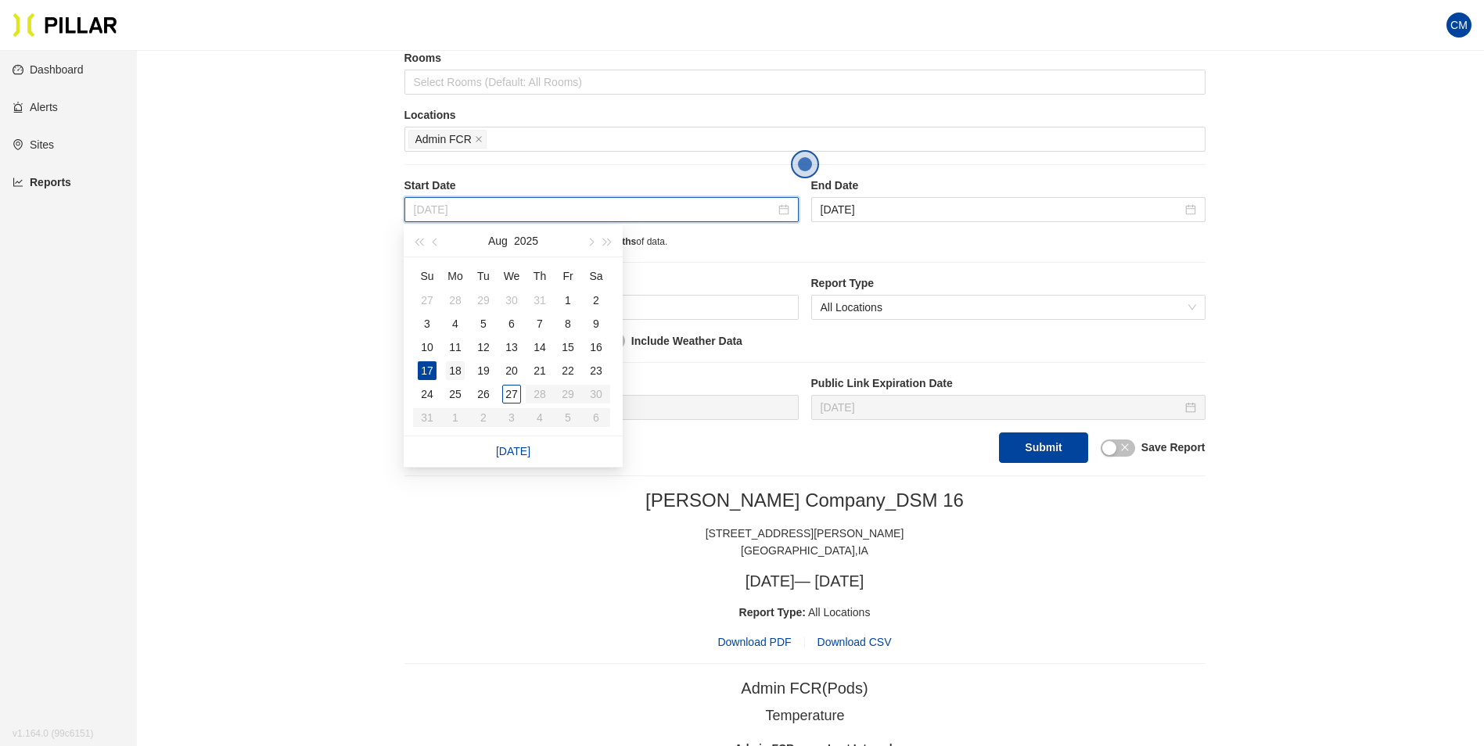
type input "[DATE]"
click at [448, 378] on div "18" at bounding box center [455, 370] width 19 height 19
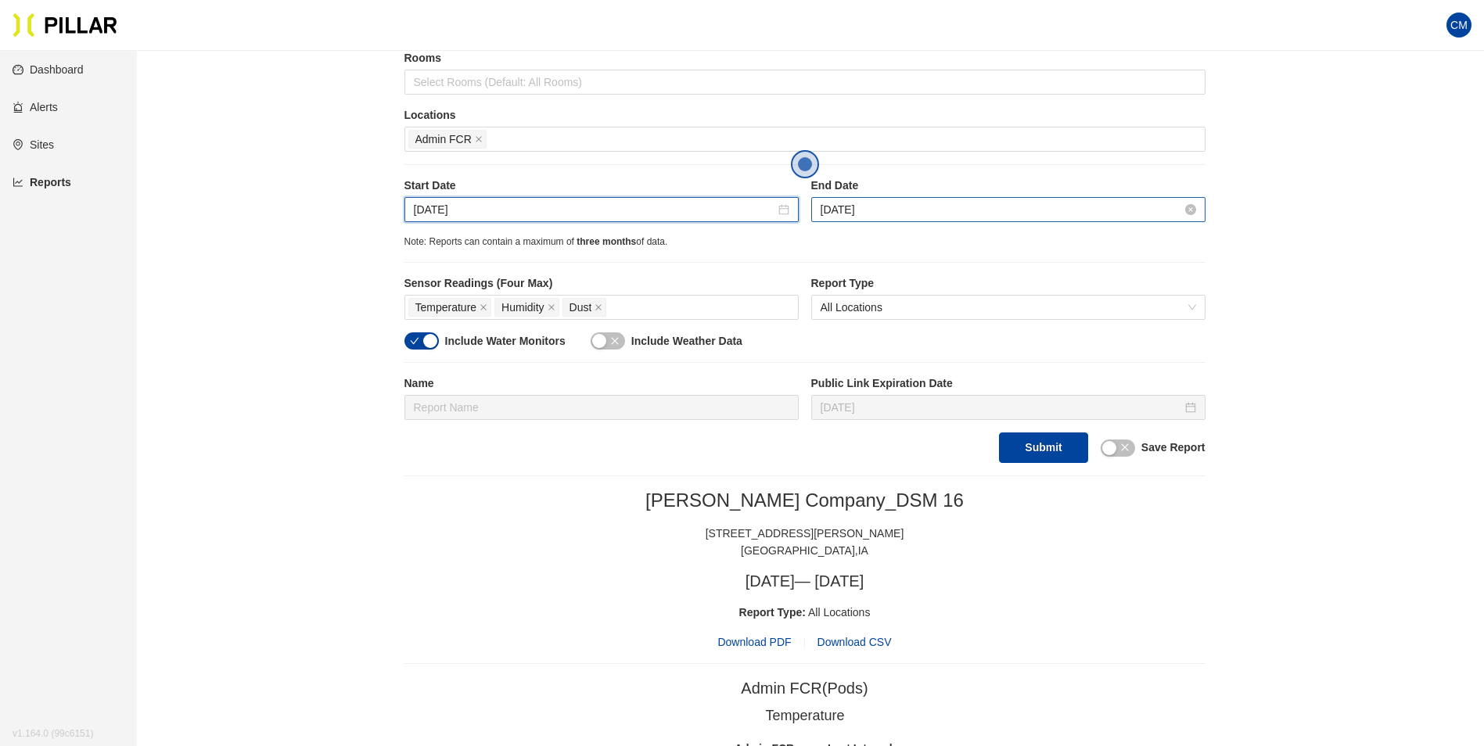
click at [851, 214] on input "[DATE]" at bounding box center [1000, 209] width 361 height 17
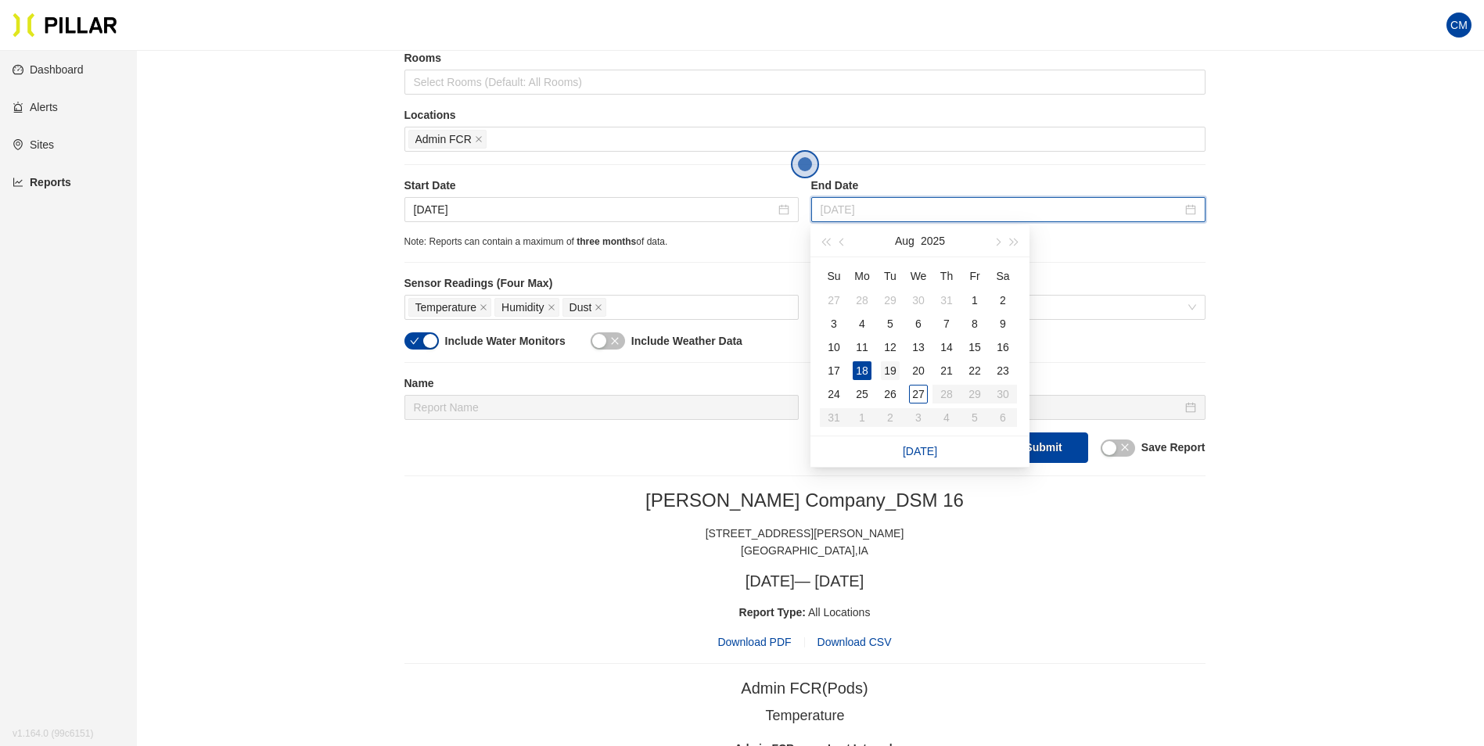
type input "[DATE]"
click at [893, 368] on div "19" at bounding box center [890, 370] width 19 height 19
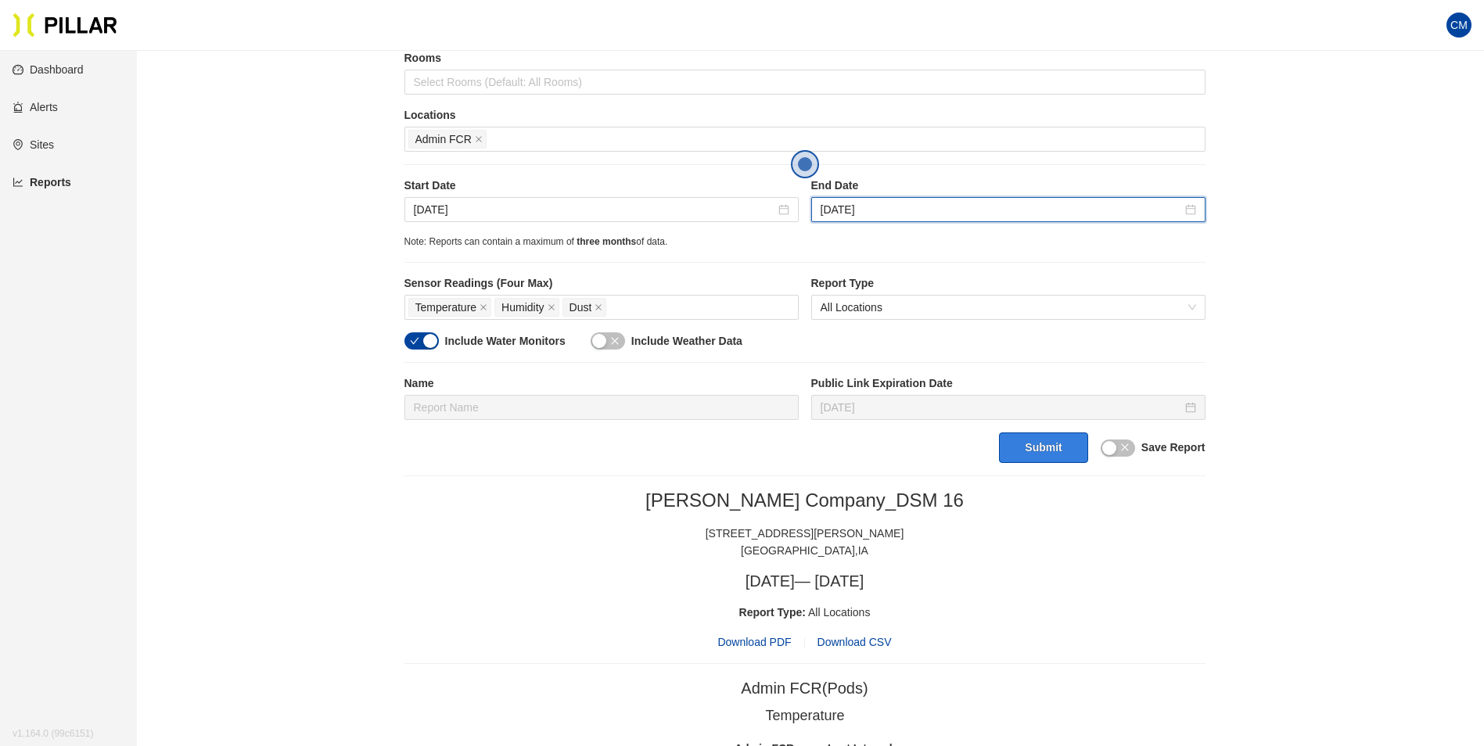
click at [1052, 453] on button "Submit" at bounding box center [1043, 448] width 88 height 31
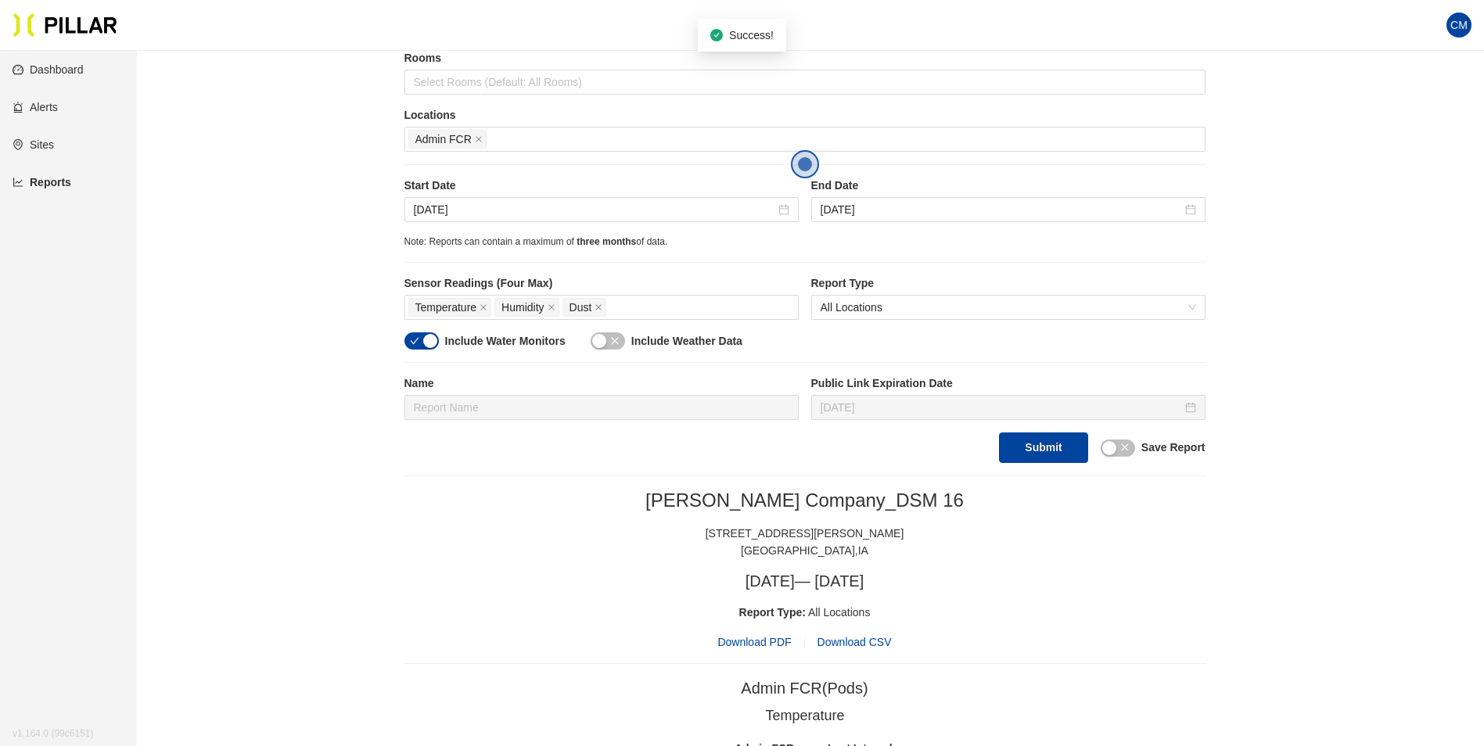
click at [770, 645] on span "Download PDF" at bounding box center [754, 642] width 74 height 17
click at [443, 212] on input "[DATE]" at bounding box center [594, 209] width 361 height 17
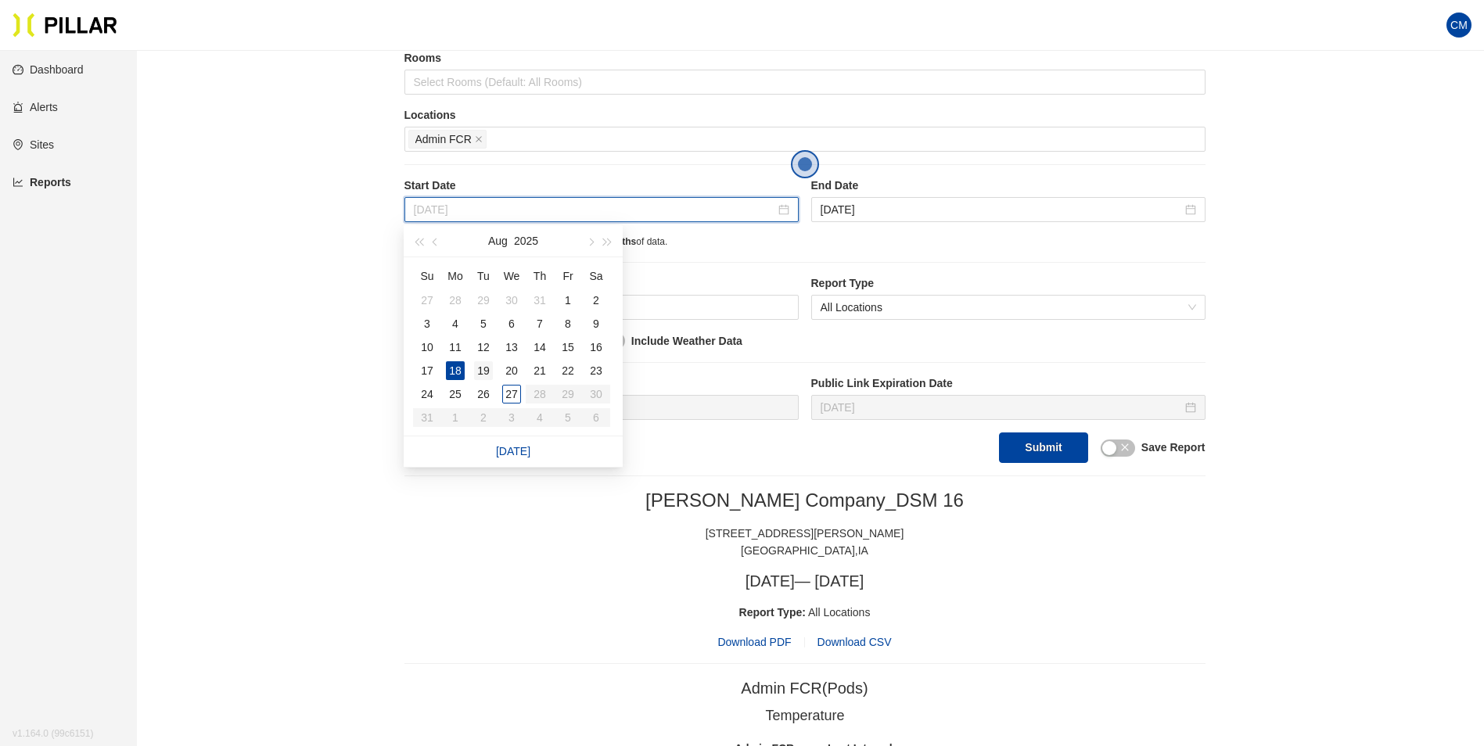
type input "[DATE]"
click at [480, 369] on div "19" at bounding box center [483, 370] width 19 height 19
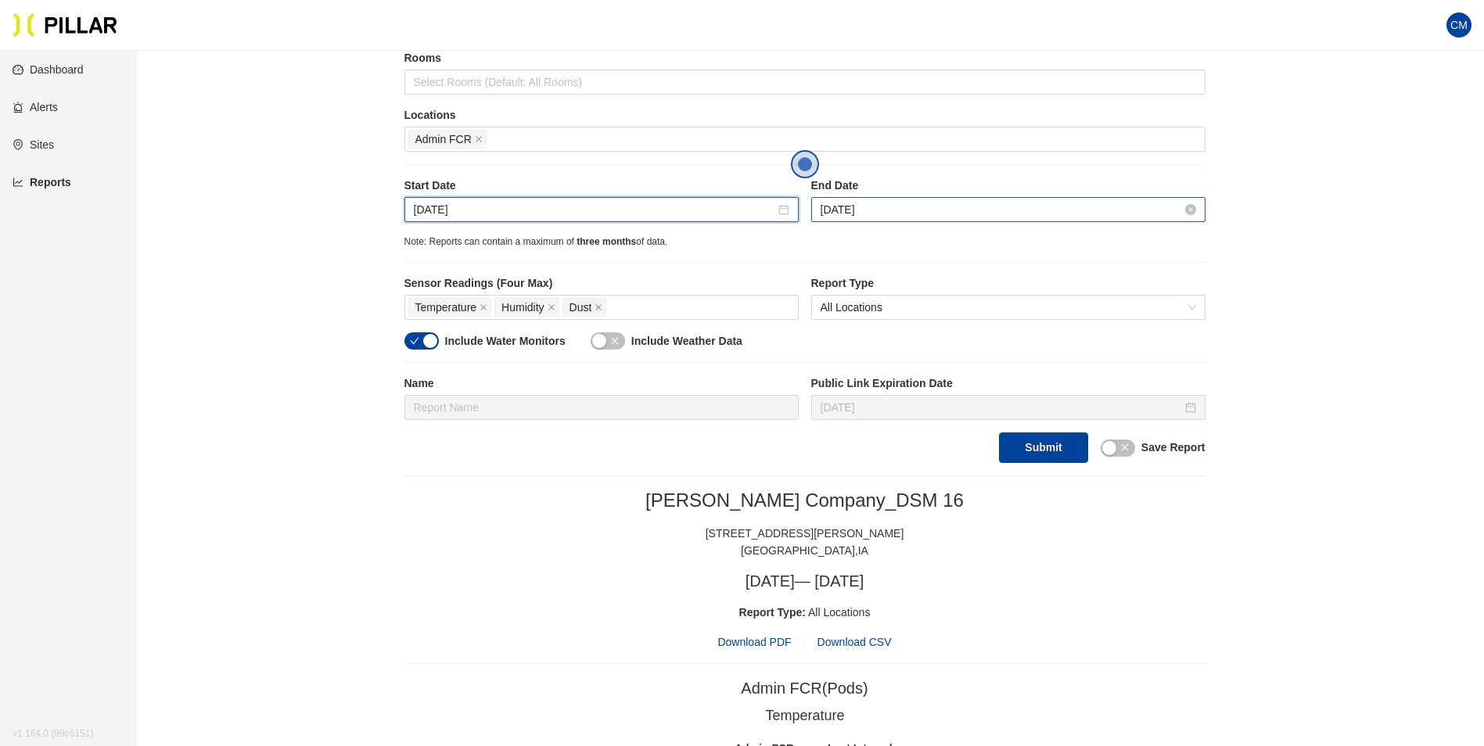
click at [883, 214] on input "[DATE]" at bounding box center [1000, 209] width 361 height 17
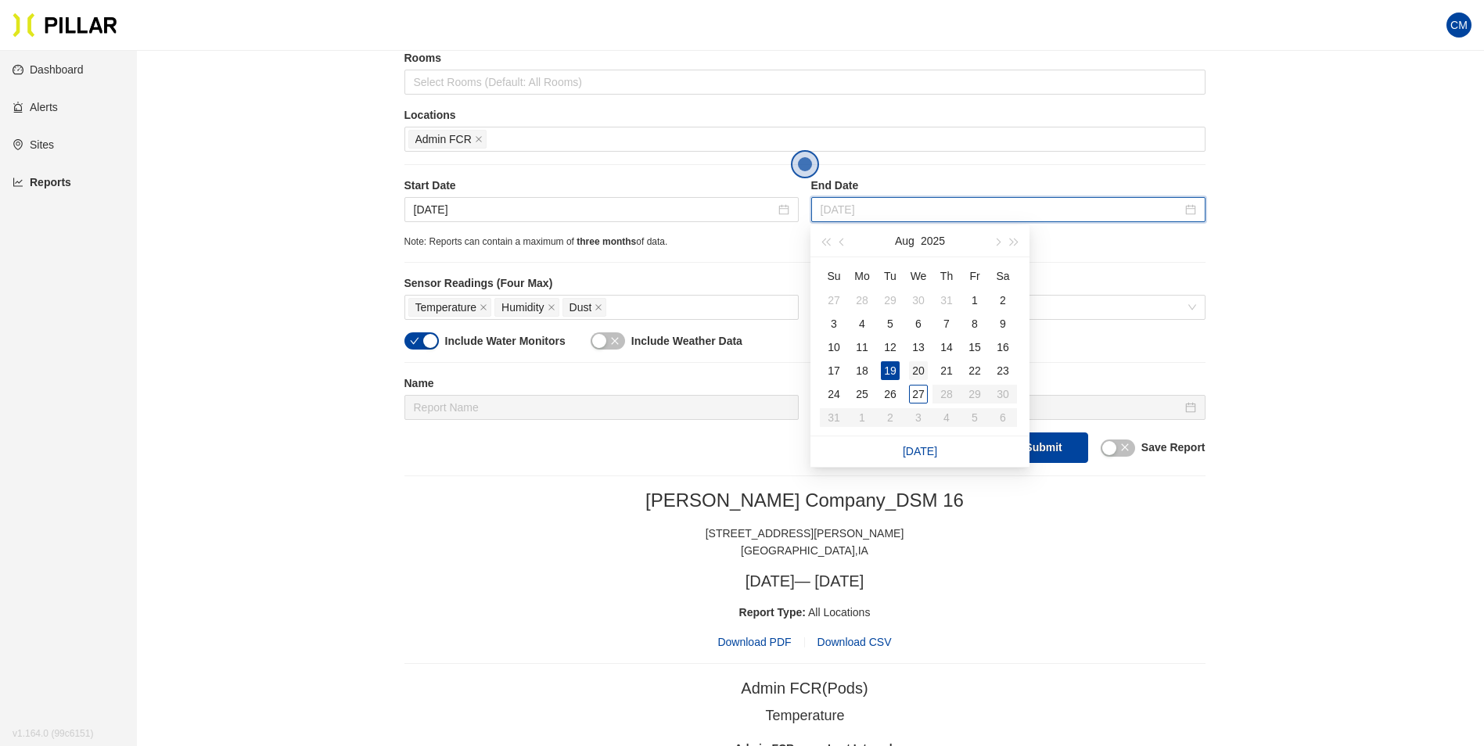
type input "[DATE]"
click at [907, 372] on td "20" at bounding box center [918, 370] width 28 height 23
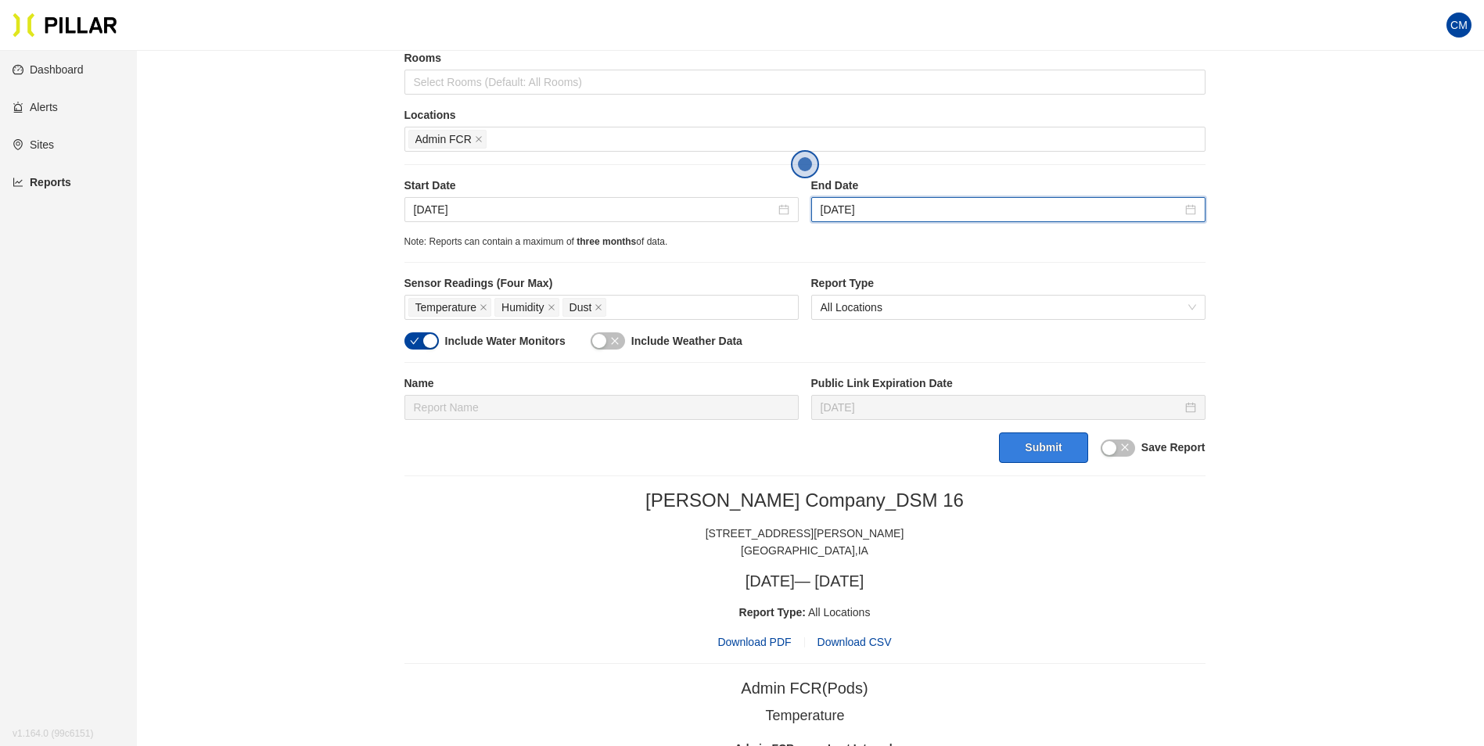
click at [1033, 451] on button "Submit" at bounding box center [1043, 448] width 88 height 31
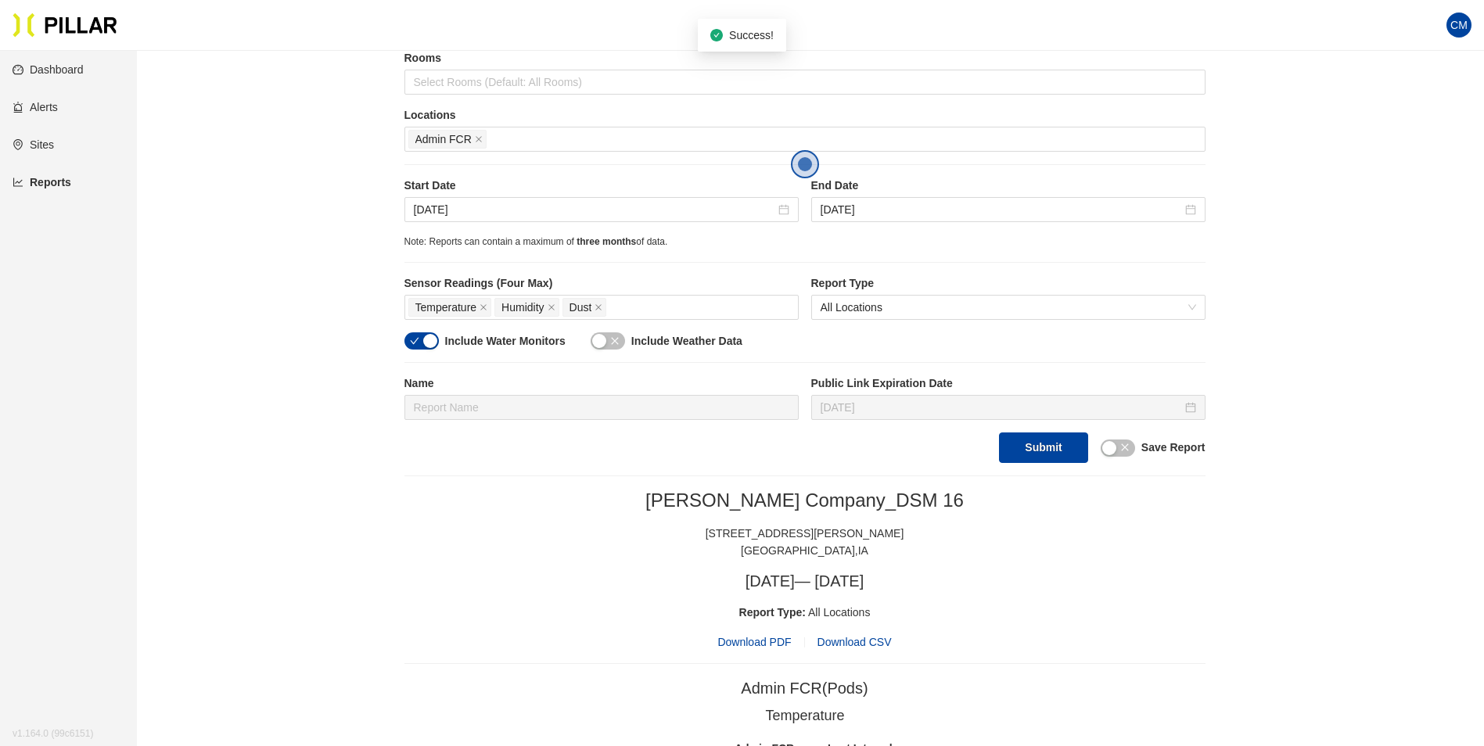
click at [743, 641] on span "Download PDF" at bounding box center [754, 642] width 74 height 17
click at [439, 199] on div "[DATE]" at bounding box center [601, 209] width 394 height 25
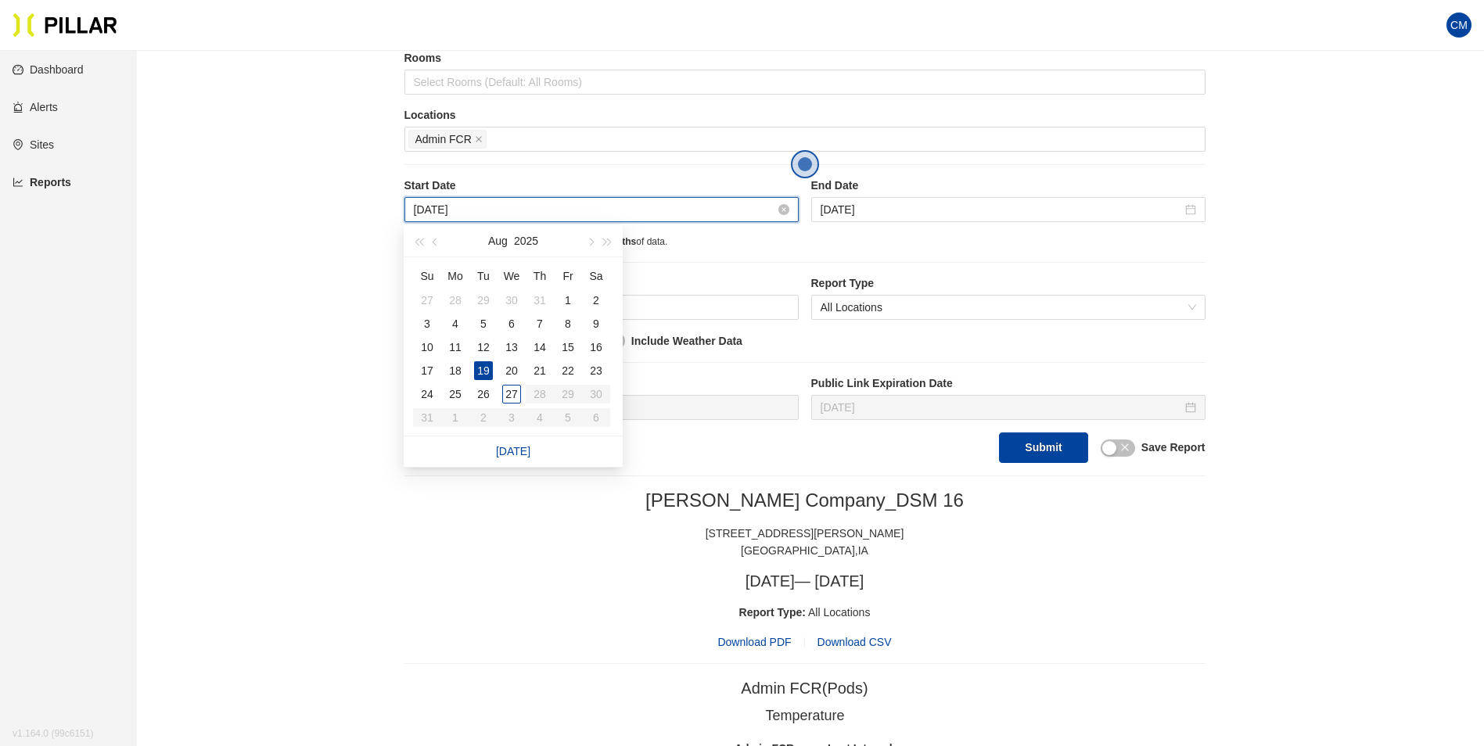
click at [446, 206] on input "[DATE]" at bounding box center [594, 209] width 361 height 17
type input "[DATE]"
click at [508, 370] on div "20" at bounding box center [511, 370] width 19 height 19
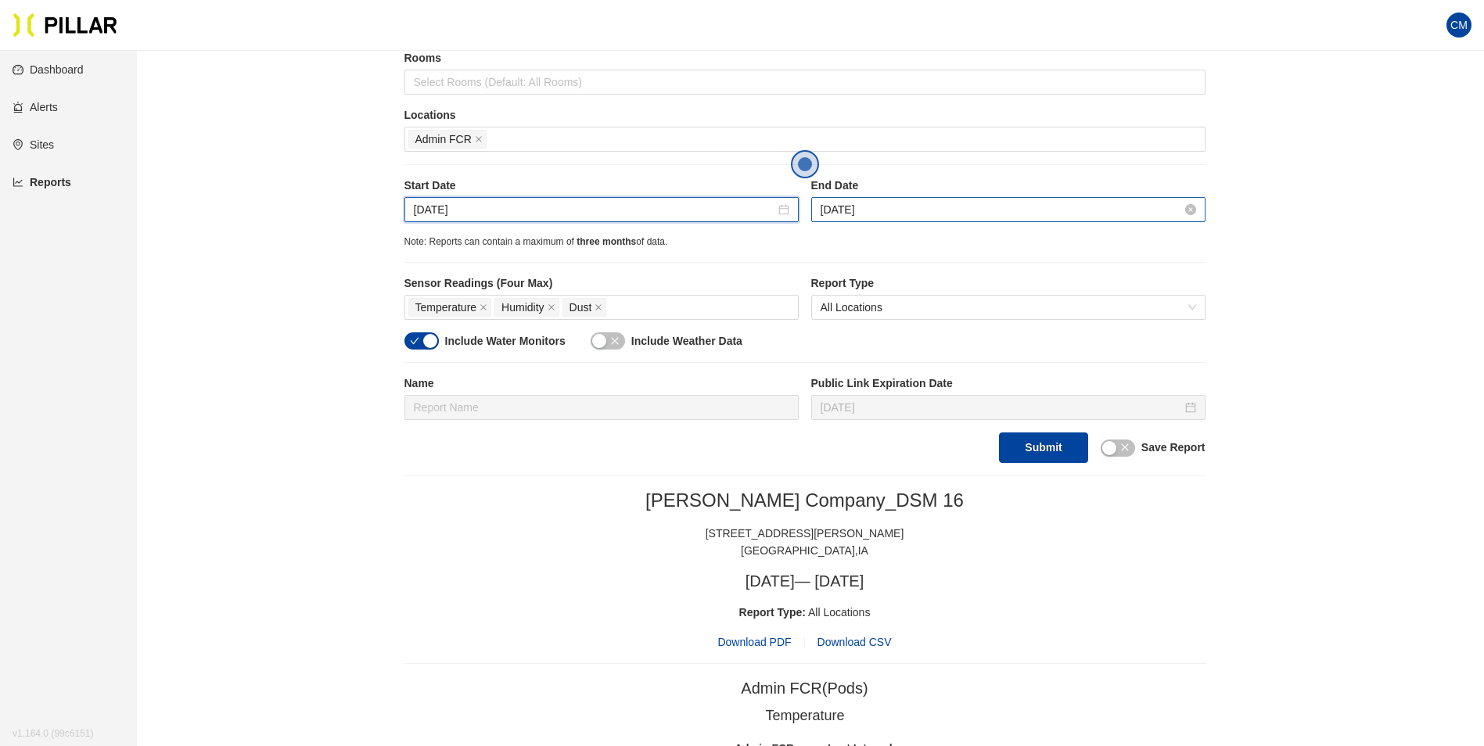
click at [891, 211] on input "[DATE]" at bounding box center [1000, 209] width 361 height 17
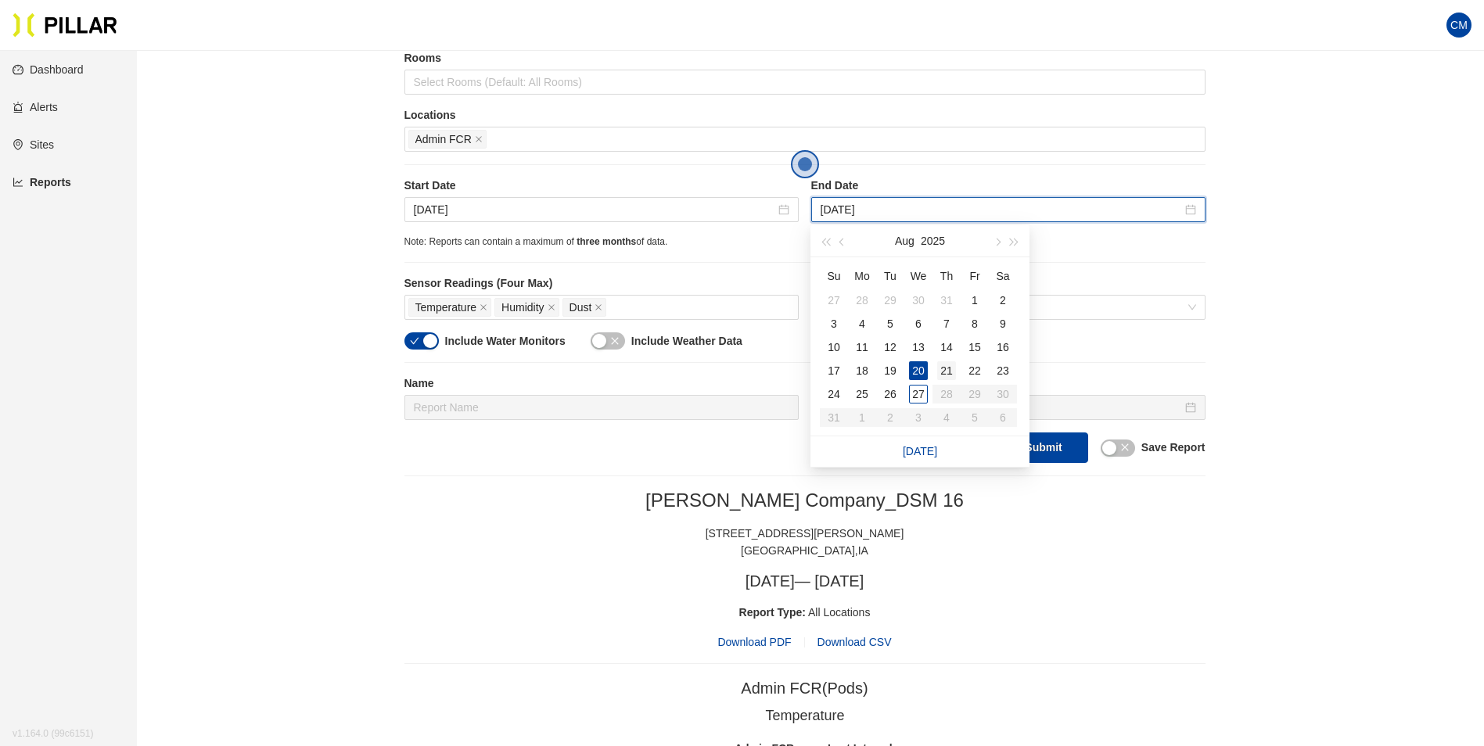
type input "[DATE]"
click at [944, 364] on div "21" at bounding box center [946, 370] width 19 height 19
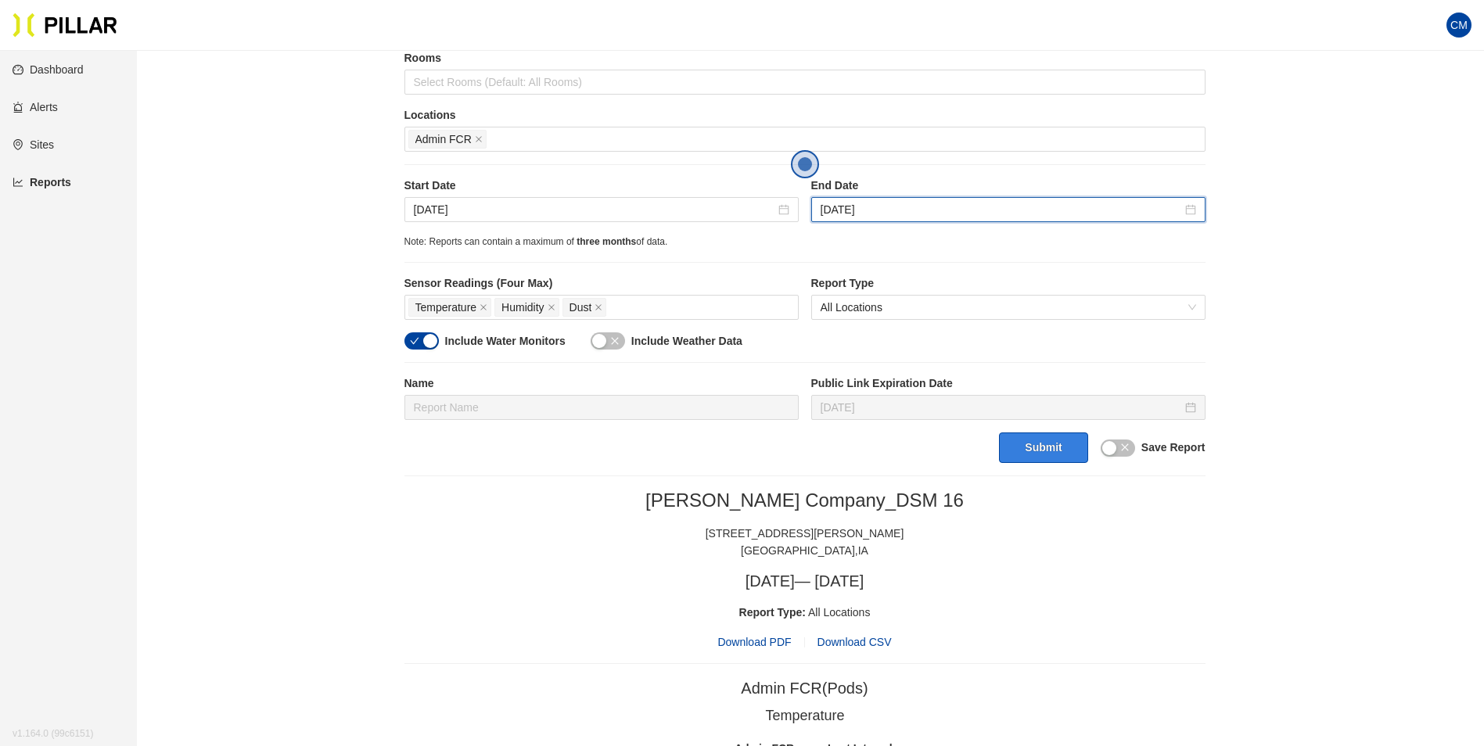
click at [1040, 436] on button "Submit" at bounding box center [1043, 448] width 88 height 31
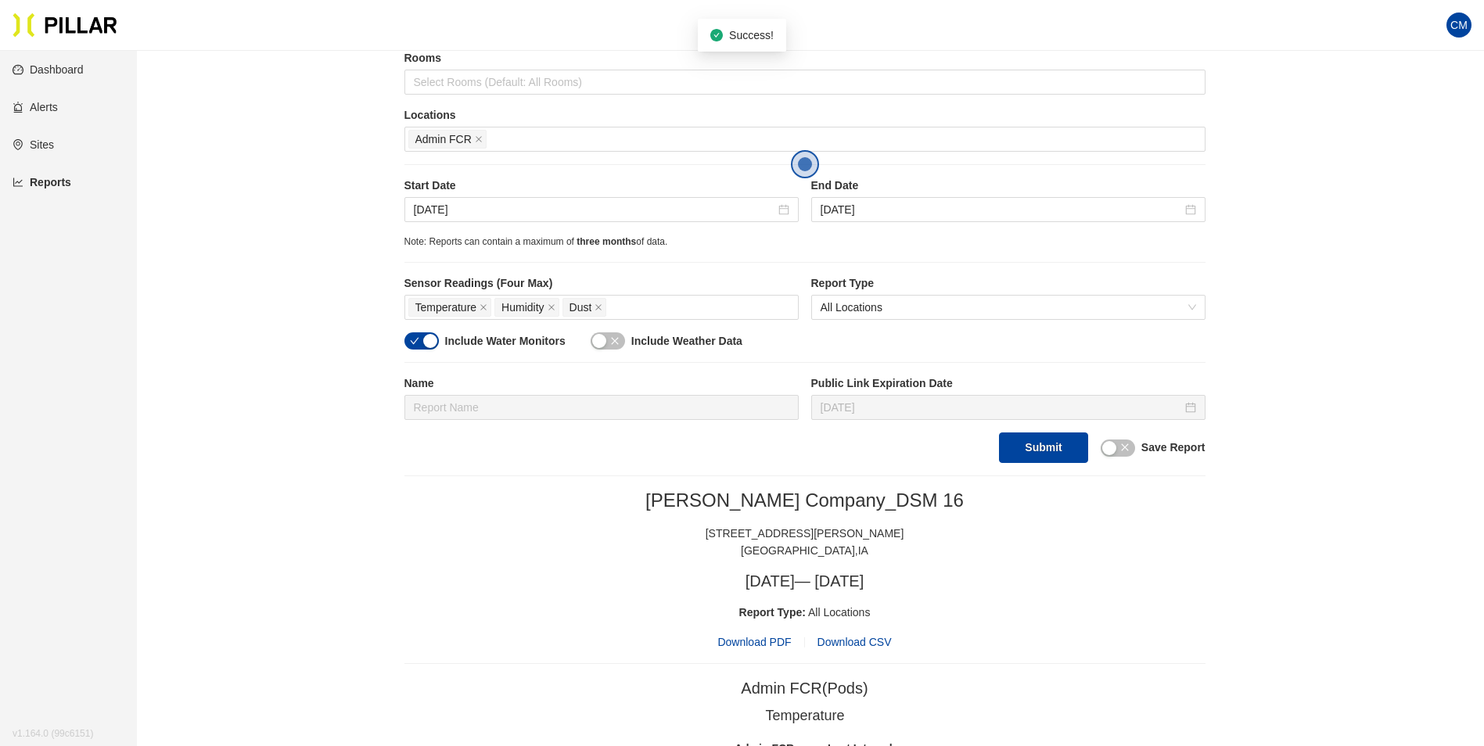
click at [764, 643] on span "Download PDF" at bounding box center [754, 642] width 74 height 17
click at [446, 207] on input "[DATE]" at bounding box center [594, 209] width 361 height 17
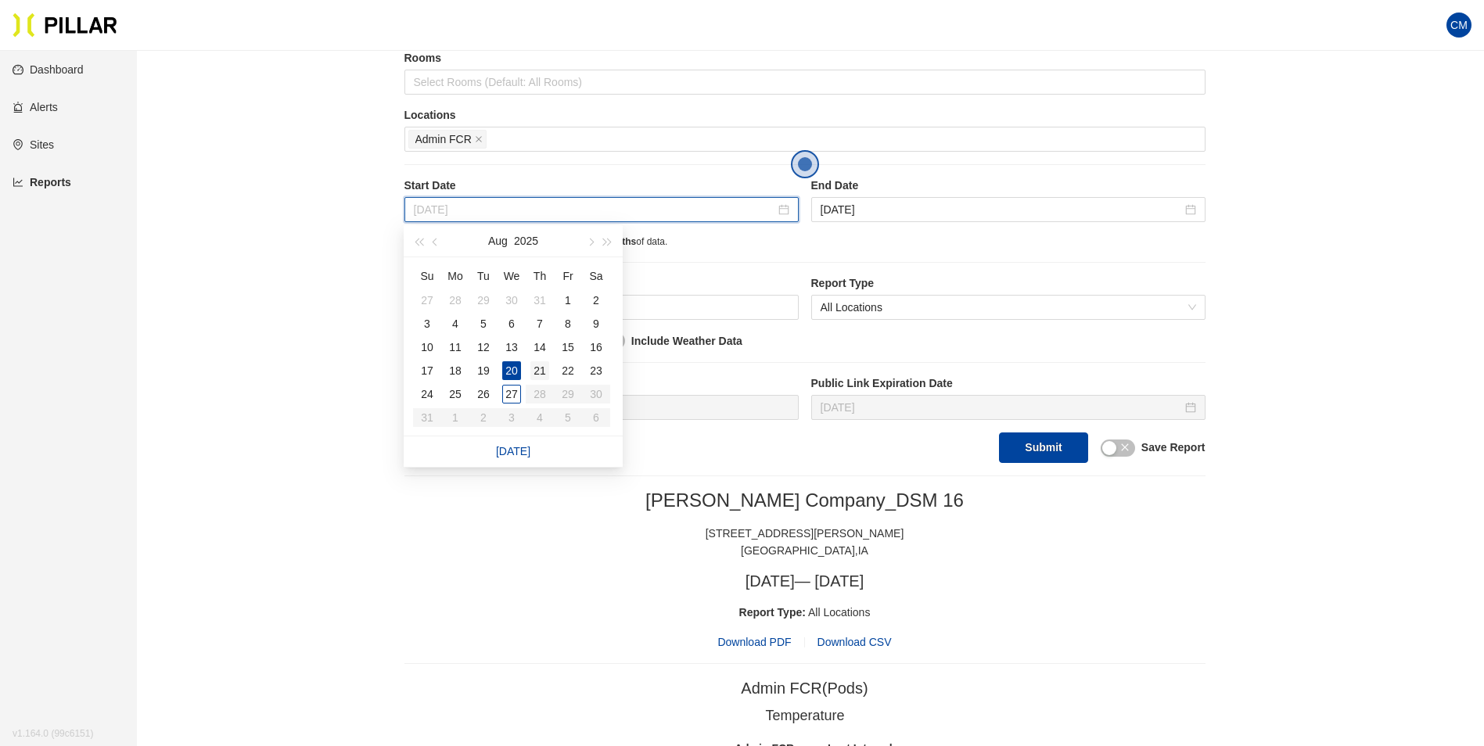
type input "[DATE]"
click at [544, 375] on div "21" at bounding box center [539, 370] width 19 height 19
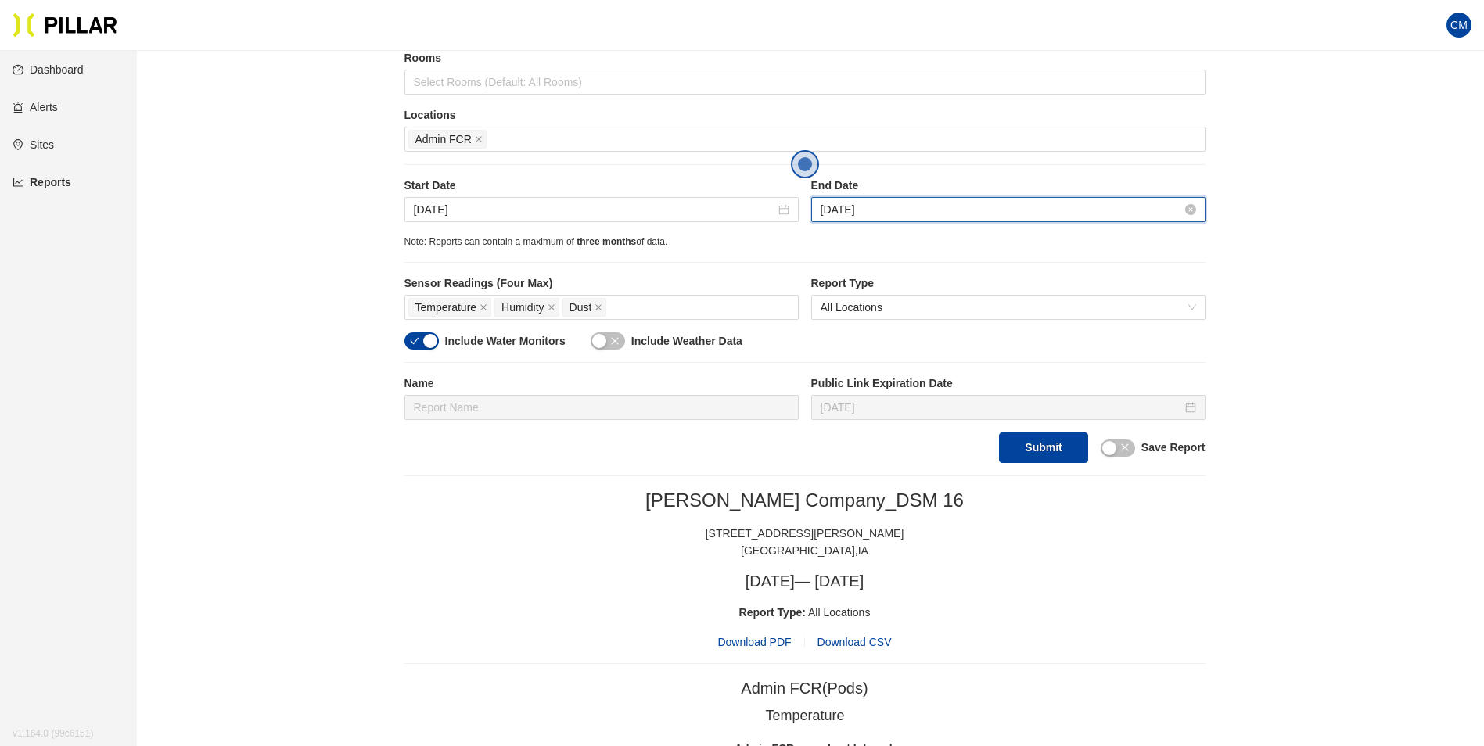
click at [924, 215] on input "[DATE]" at bounding box center [1000, 209] width 361 height 17
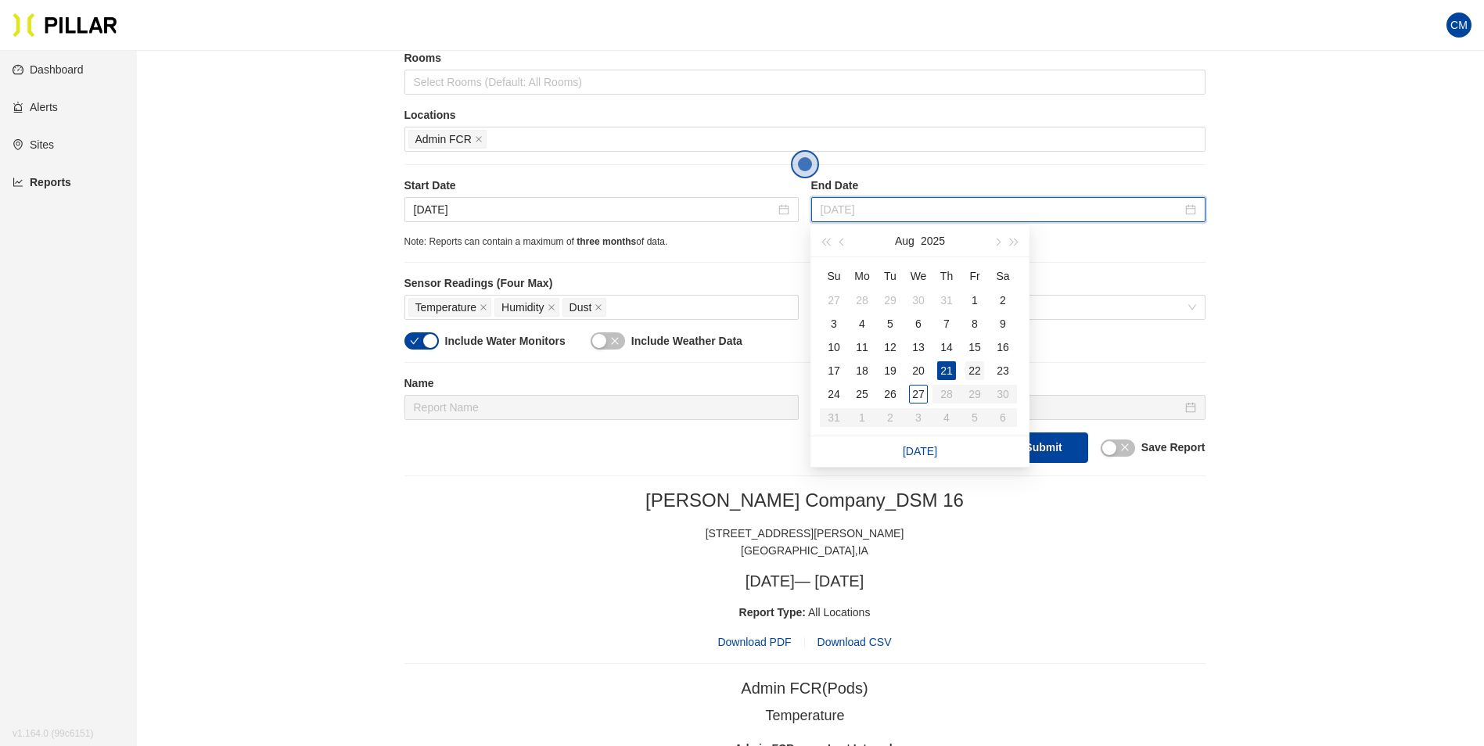
type input "[DATE]"
click at [971, 369] on div "22" at bounding box center [974, 370] width 19 height 19
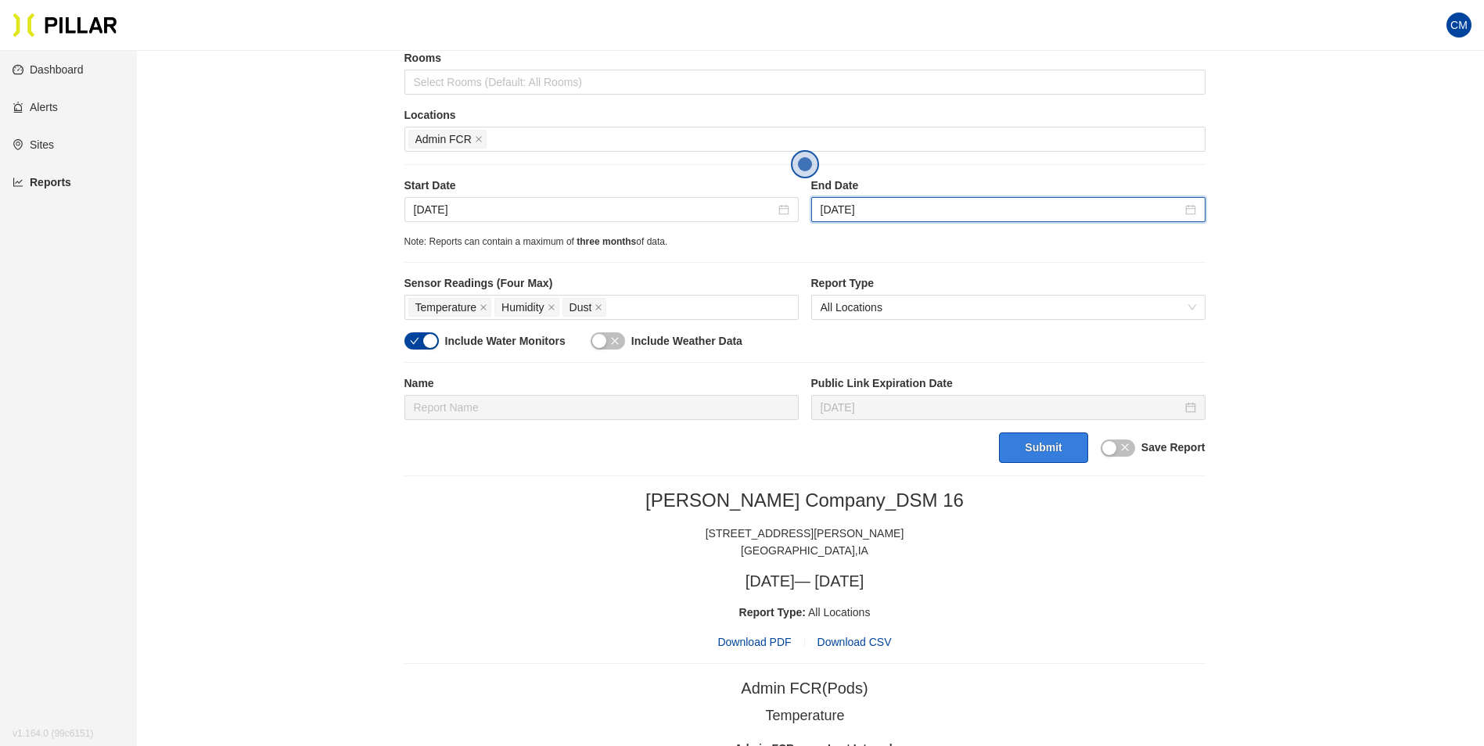
click at [1046, 441] on button "Submit" at bounding box center [1043, 448] width 88 height 31
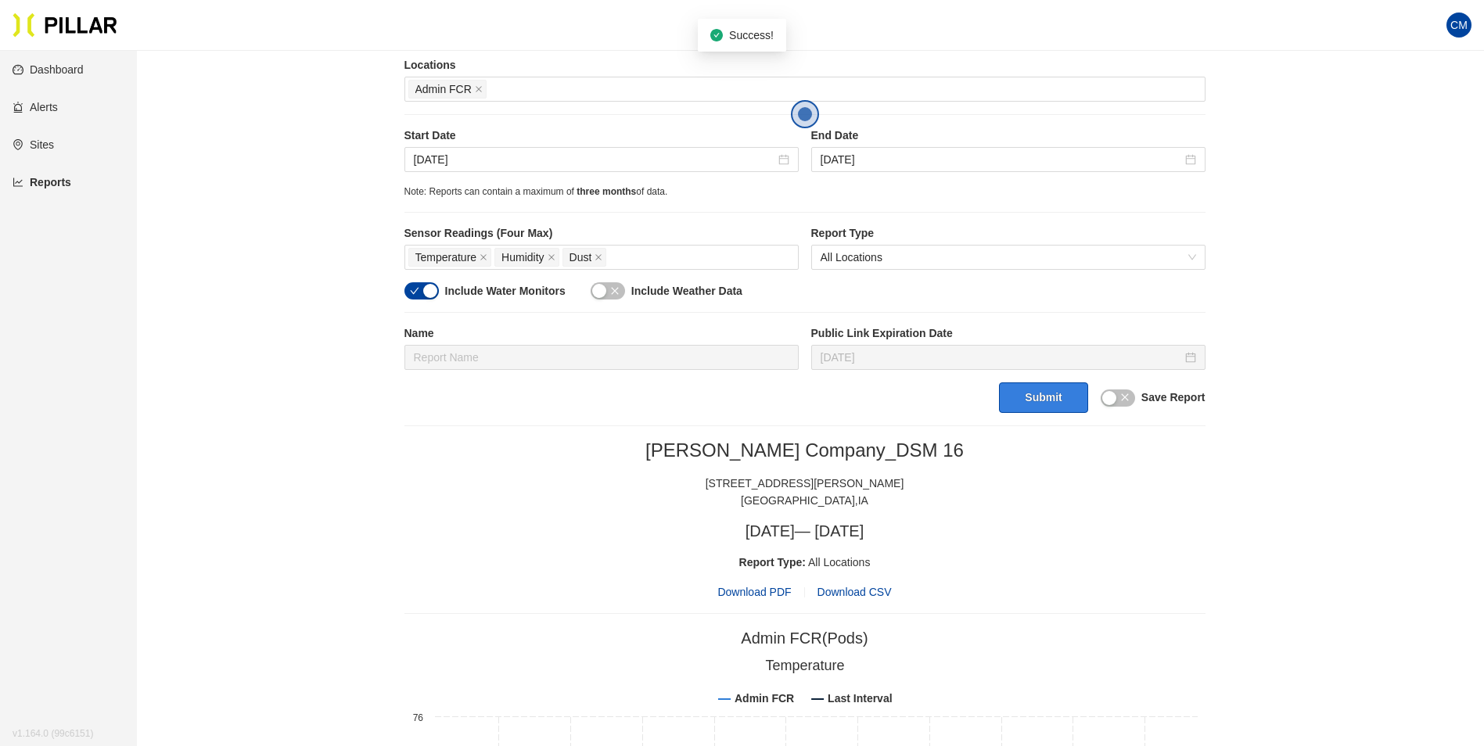
scroll to position [313, 0]
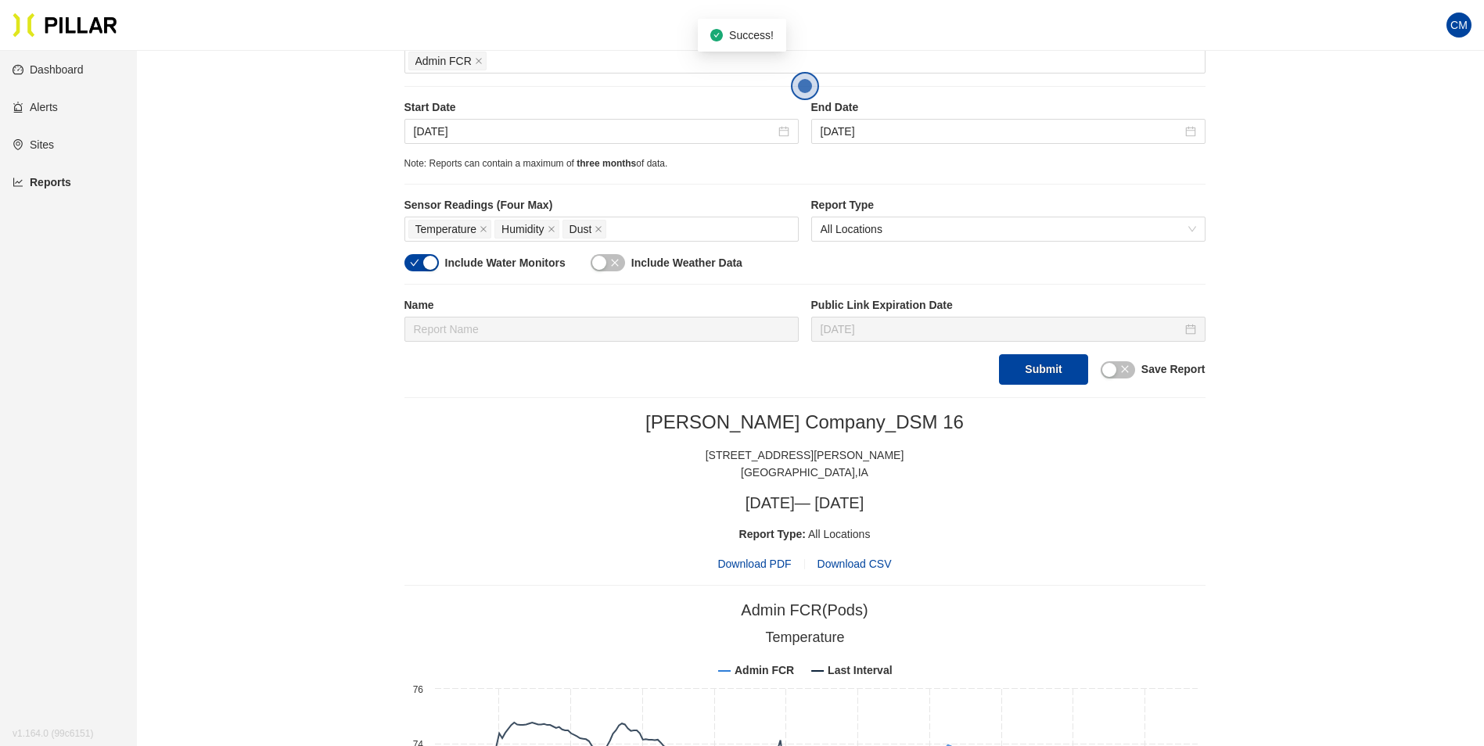
click at [777, 563] on span "Download PDF" at bounding box center [754, 563] width 74 height 17
click at [445, 130] on input "[DATE]" at bounding box center [594, 131] width 361 height 17
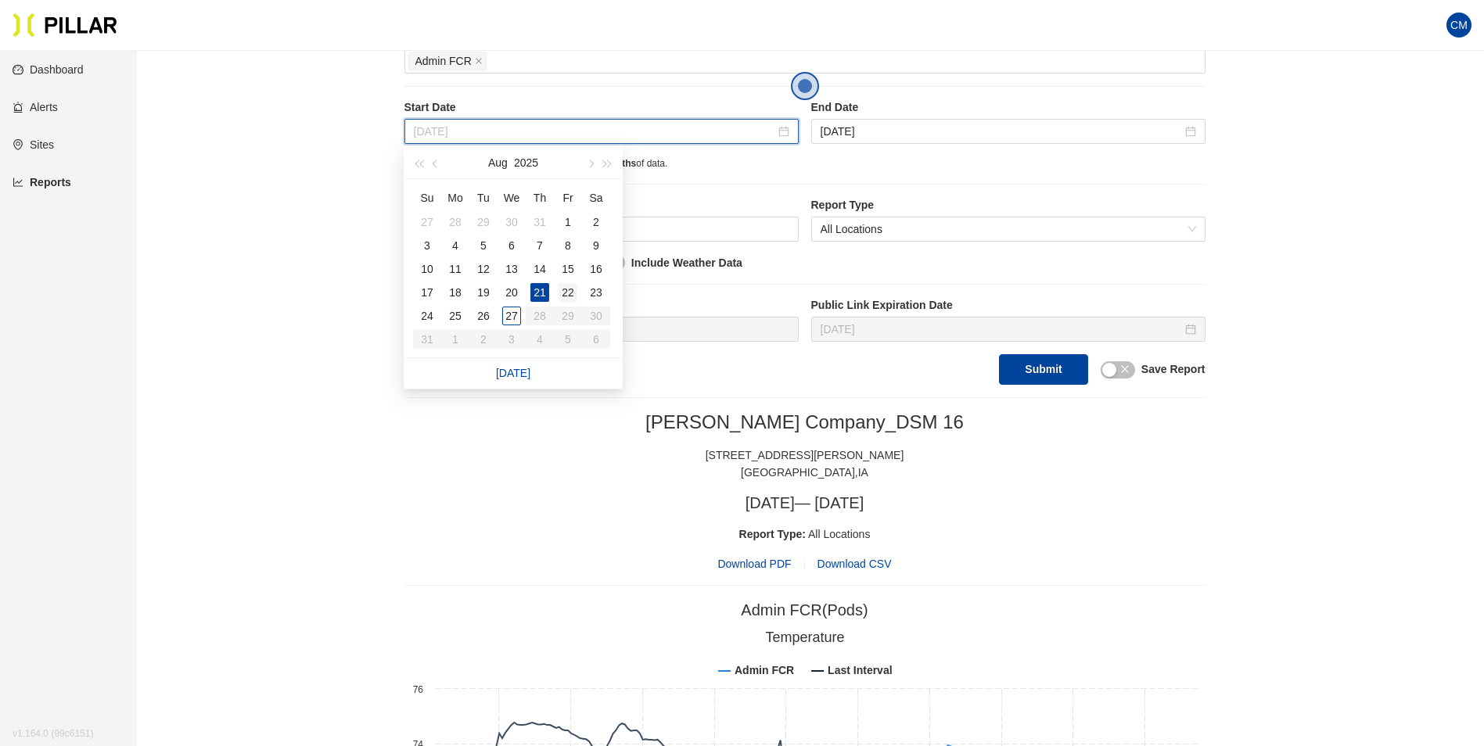
type input "[DATE]"
click at [566, 296] on div "22" at bounding box center [567, 292] width 19 height 19
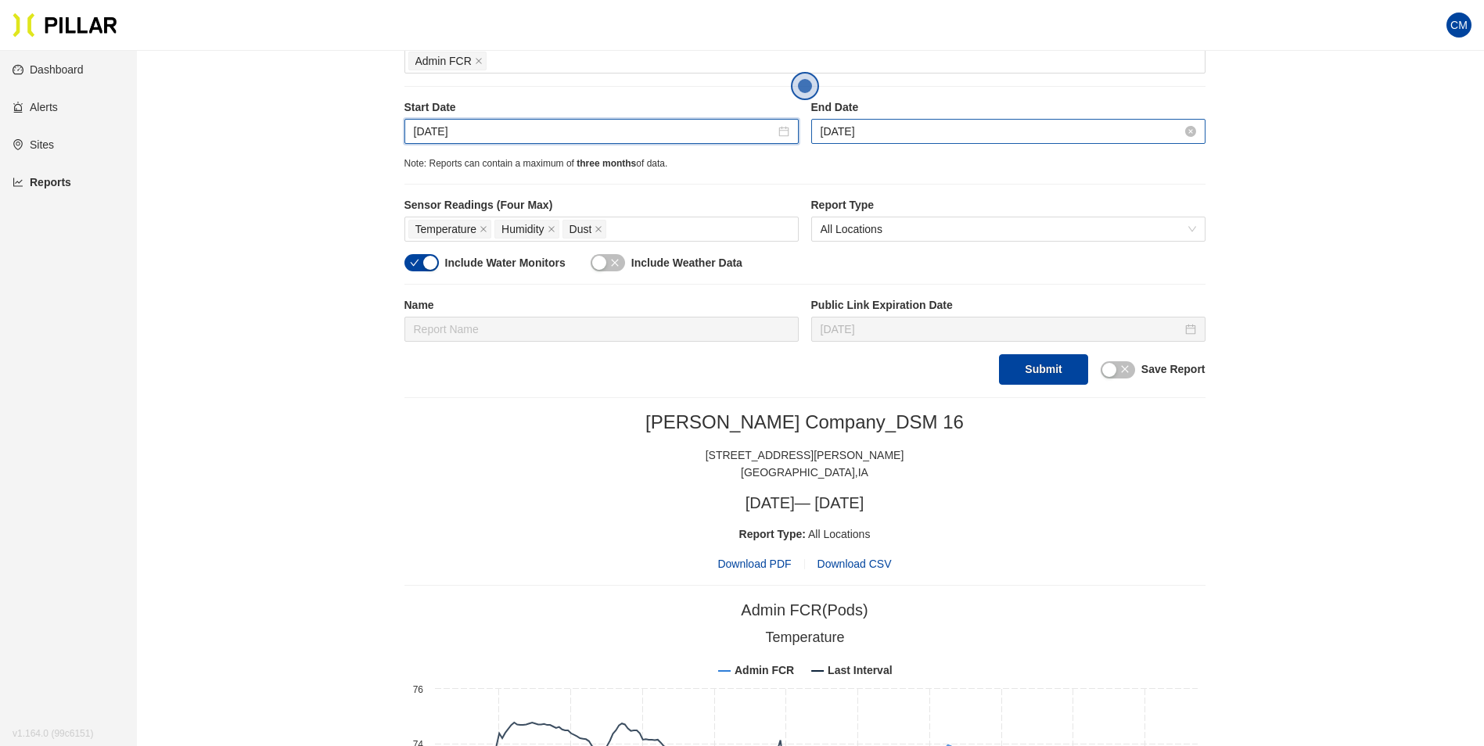
click at [856, 137] on input "[DATE]" at bounding box center [1000, 131] width 361 height 17
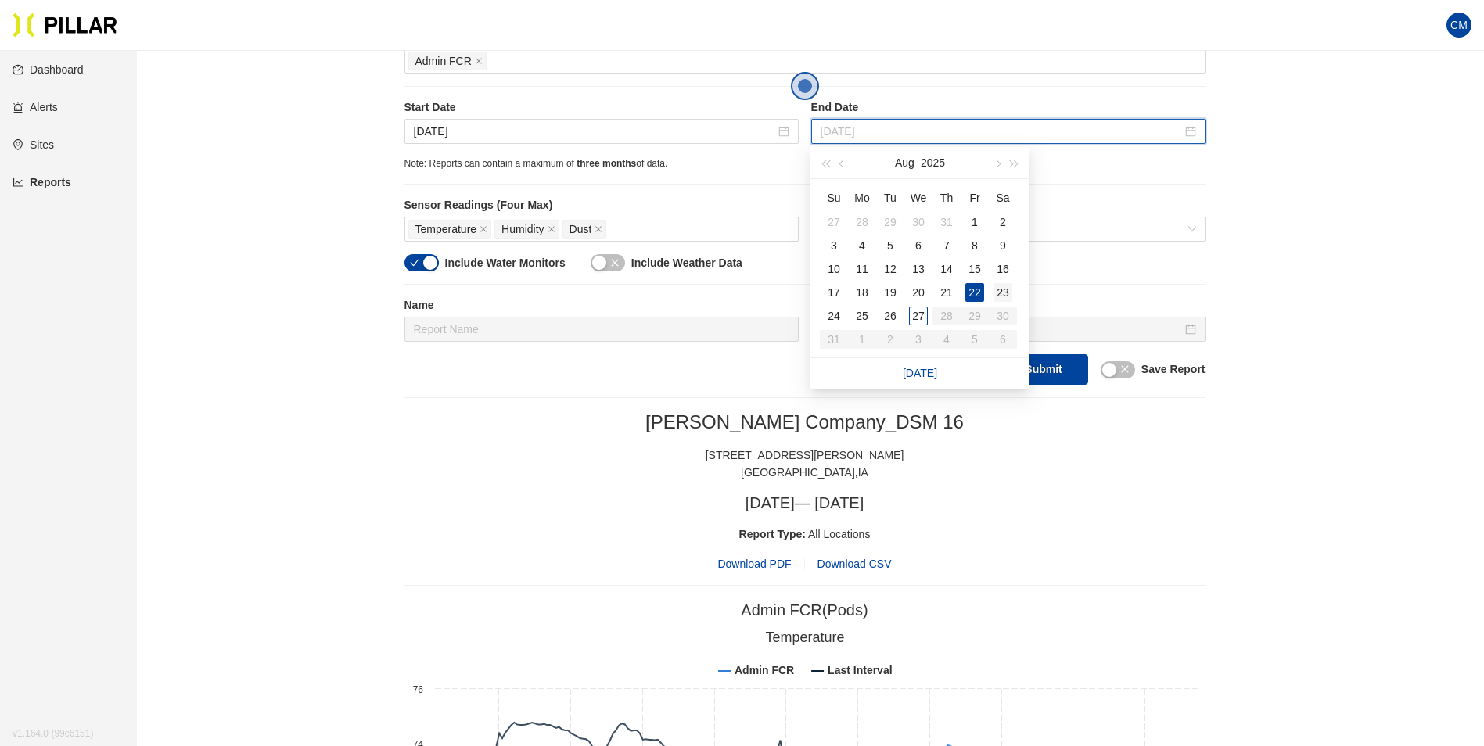
type input "[DATE]"
click at [1003, 290] on div "23" at bounding box center [1002, 292] width 19 height 19
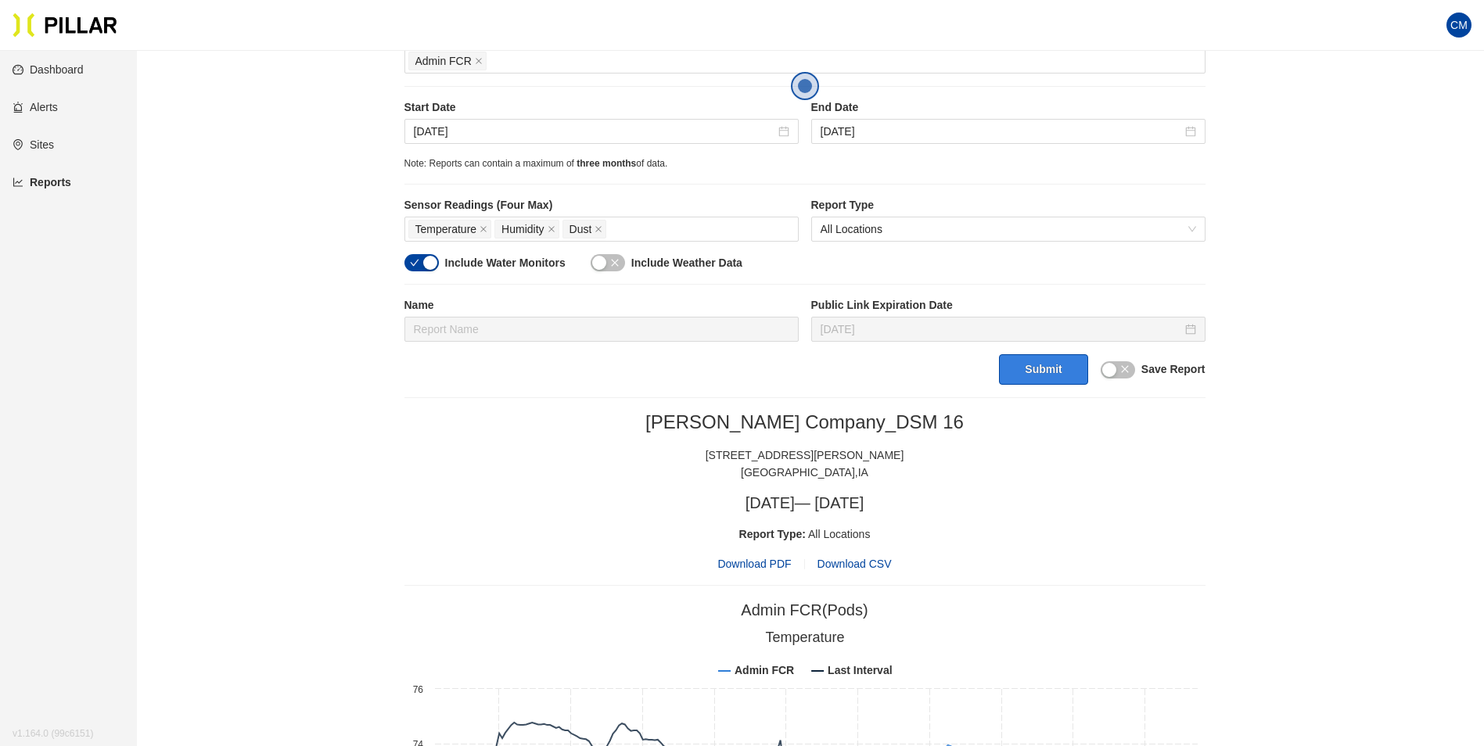
click at [1047, 373] on button "Submit" at bounding box center [1043, 369] width 88 height 31
click at [758, 559] on span "Download PDF" at bounding box center [754, 563] width 74 height 17
click at [440, 135] on input "[DATE]" at bounding box center [594, 131] width 361 height 17
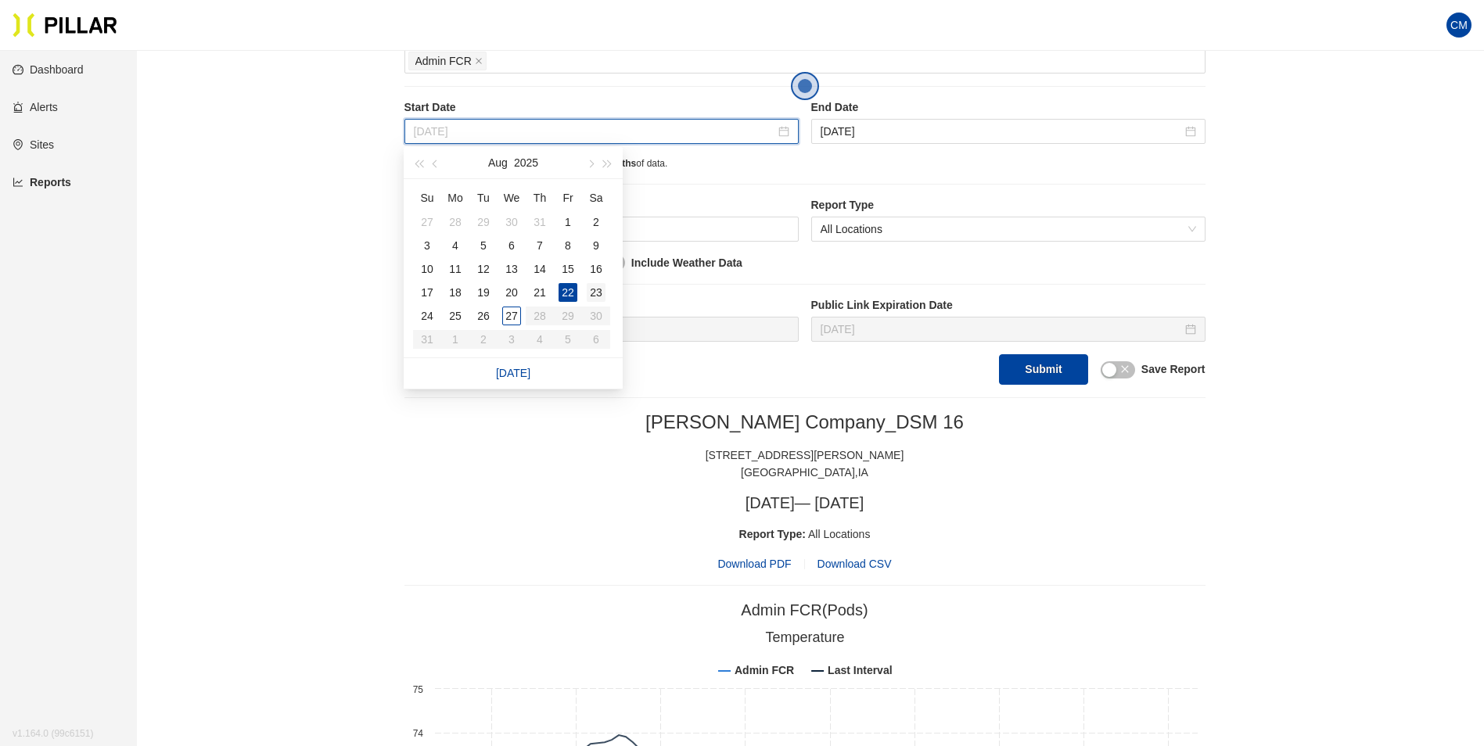
type input "[DATE]"
click at [592, 295] on div "23" at bounding box center [596, 292] width 19 height 19
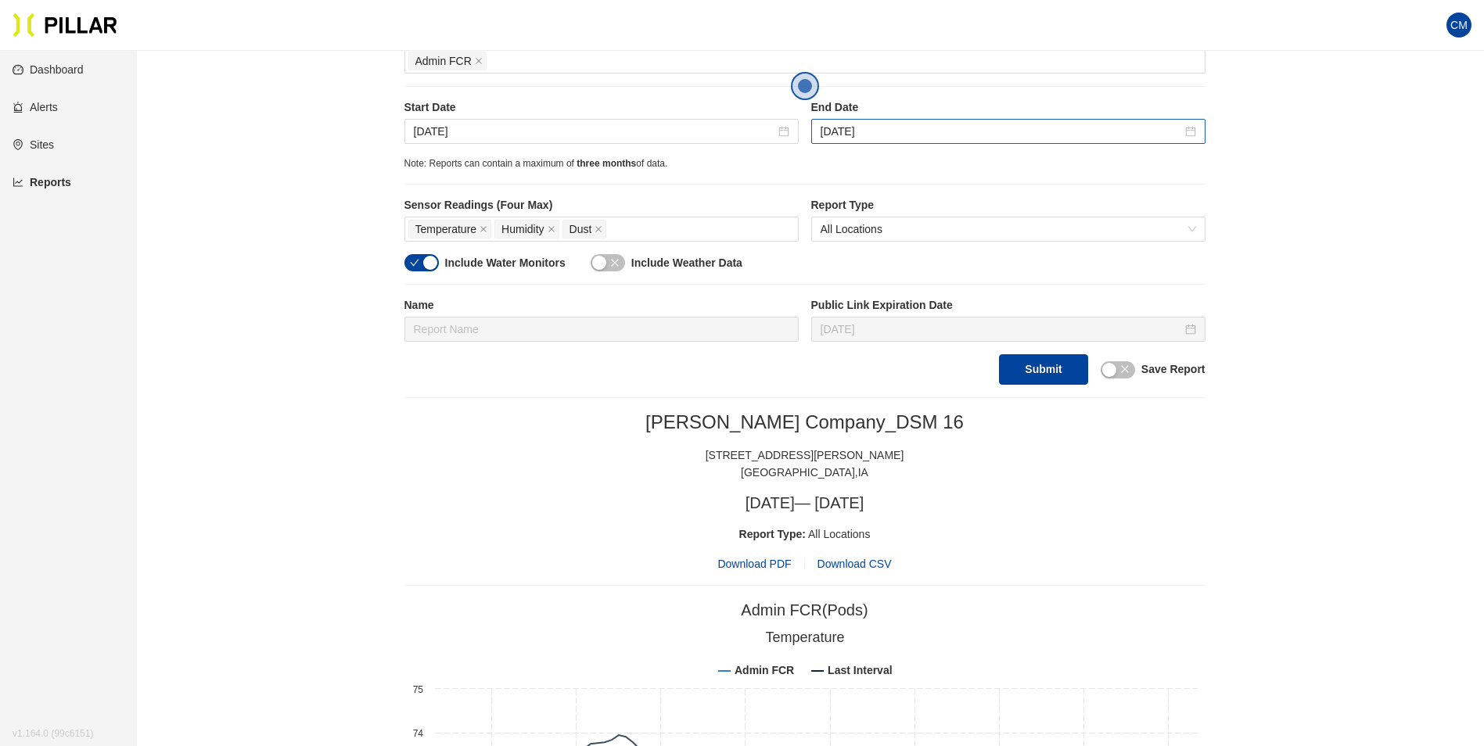
click at [831, 142] on div "[DATE]" at bounding box center [1008, 131] width 394 height 25
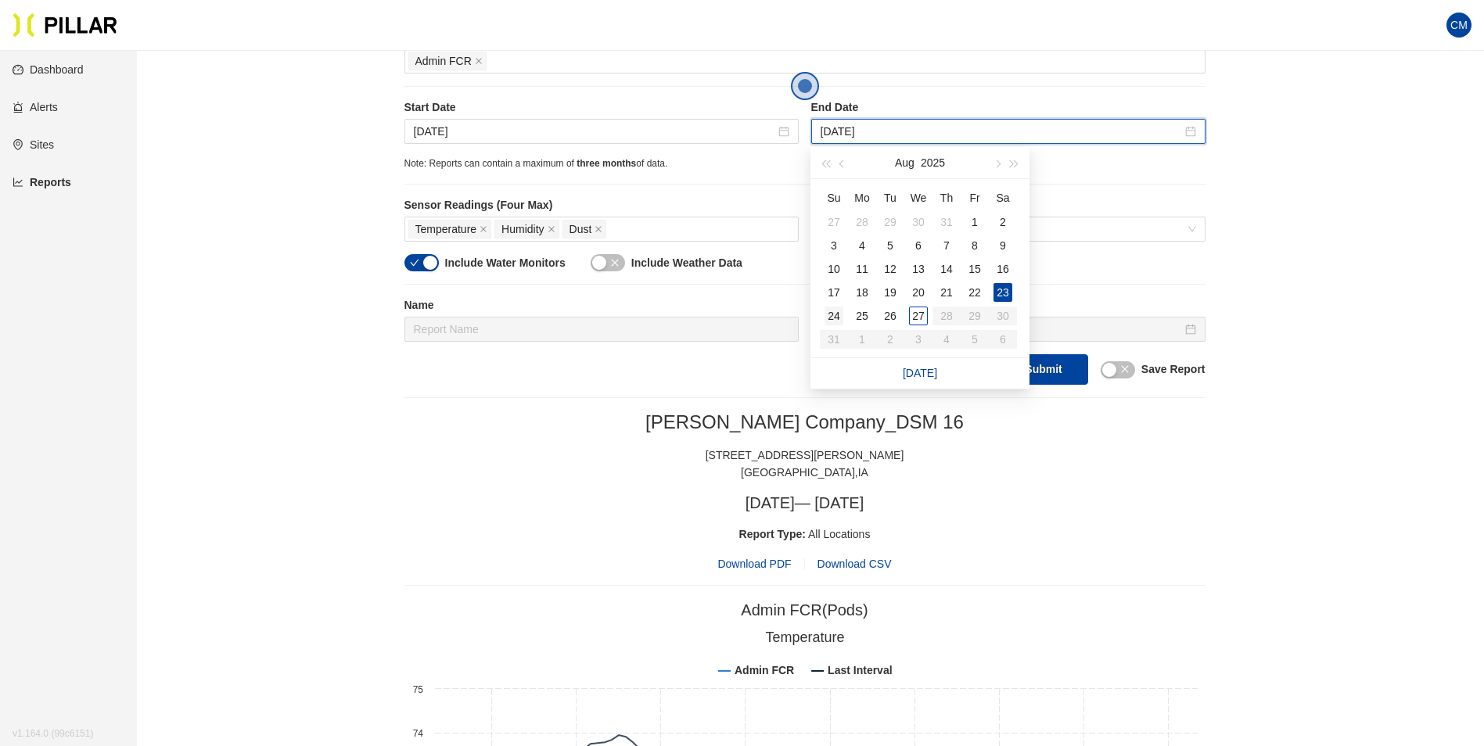
type input "[DATE]"
click at [827, 312] on div "24" at bounding box center [833, 316] width 19 height 19
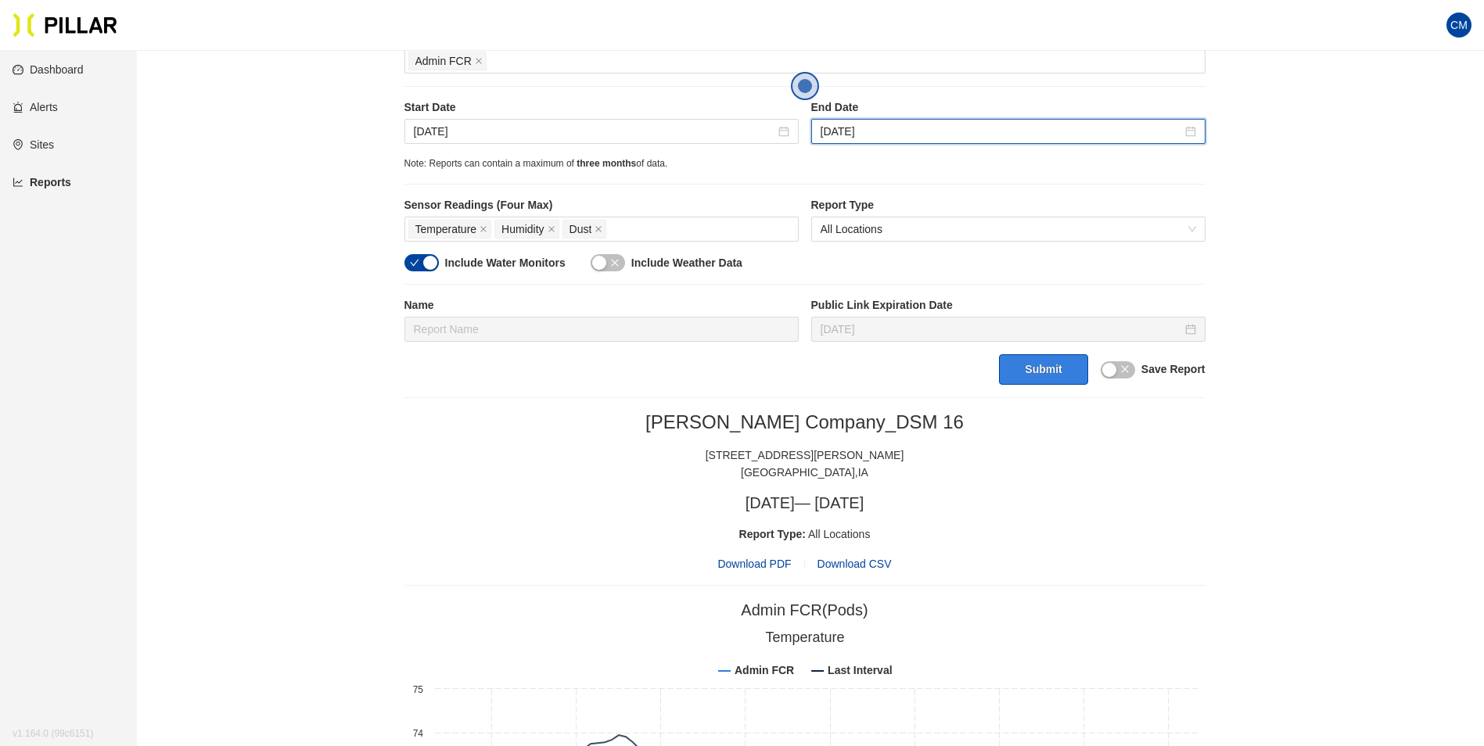
click at [1036, 373] on button "Submit" at bounding box center [1043, 369] width 88 height 31
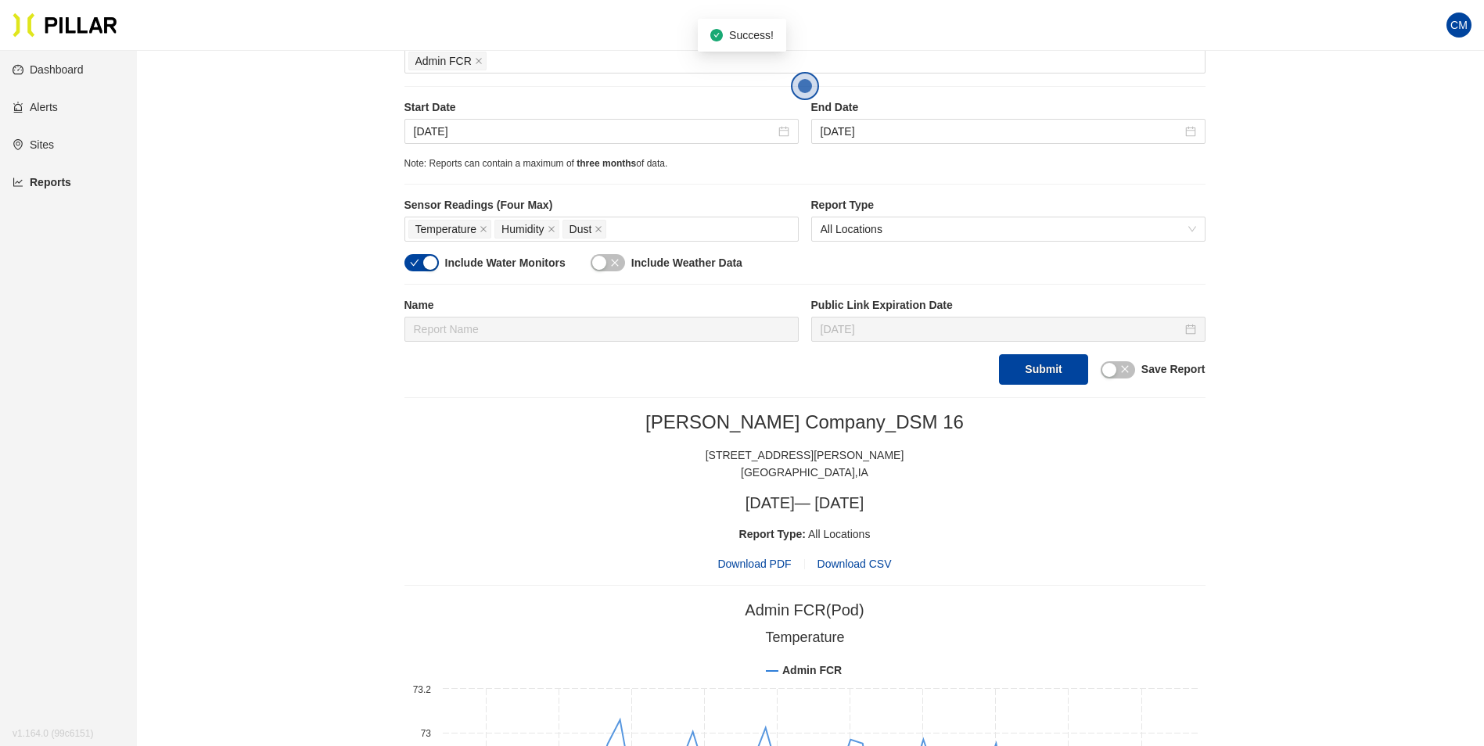
click at [770, 566] on span "Download PDF" at bounding box center [754, 563] width 74 height 17
click at [445, 138] on input "[DATE]" at bounding box center [594, 131] width 361 height 17
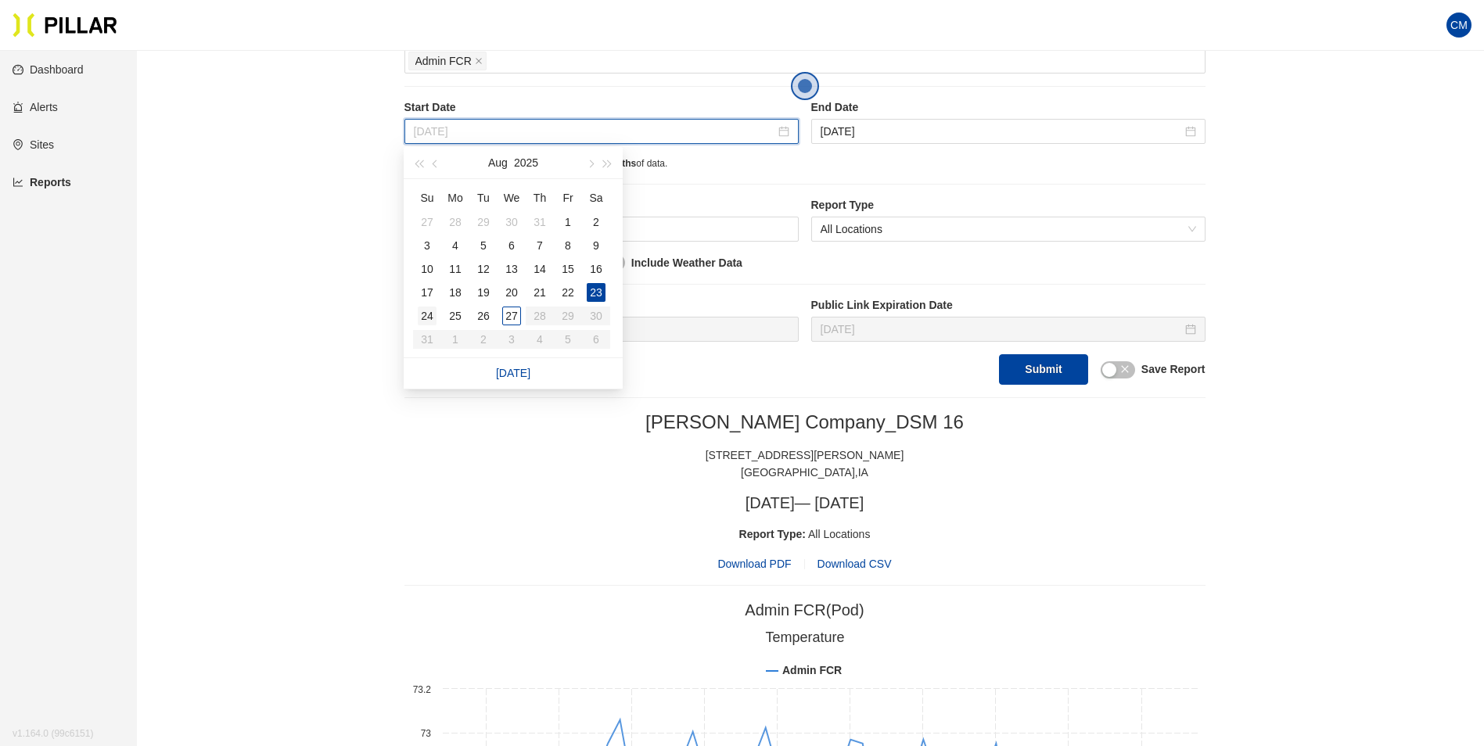
type input "[DATE]"
click at [433, 312] on div "24" at bounding box center [427, 316] width 19 height 19
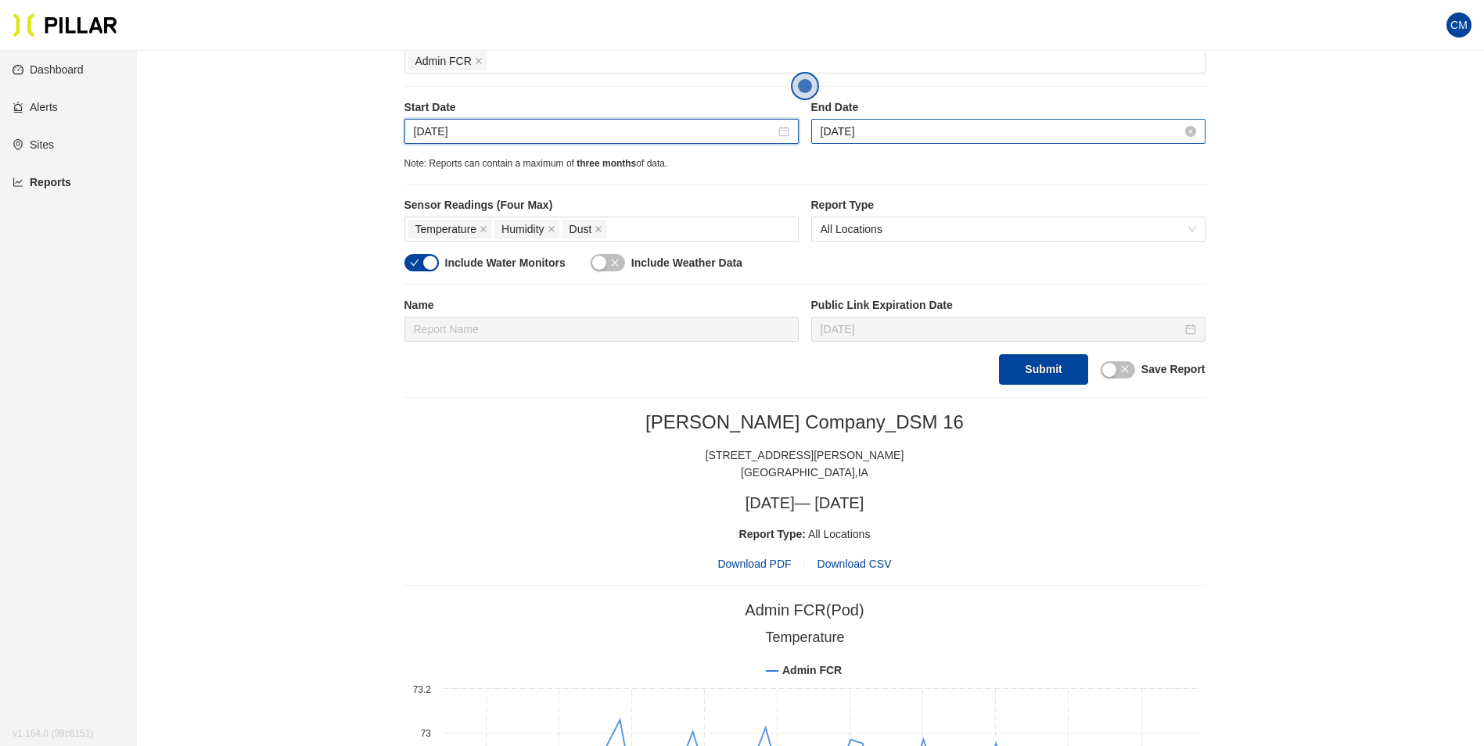
click at [851, 128] on input "[DATE]" at bounding box center [1000, 131] width 361 height 17
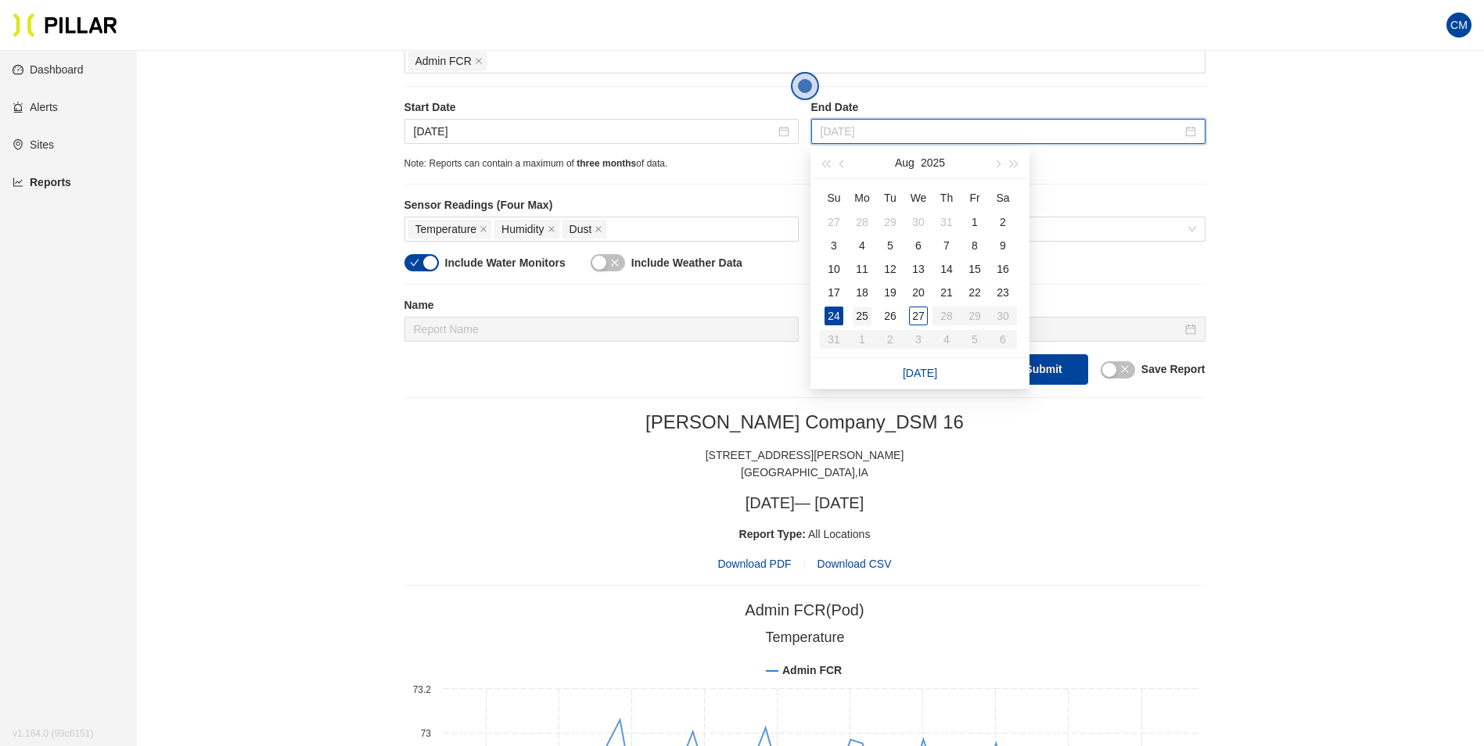
type input "[DATE]"
click at [862, 311] on div "25" at bounding box center [862, 316] width 19 height 19
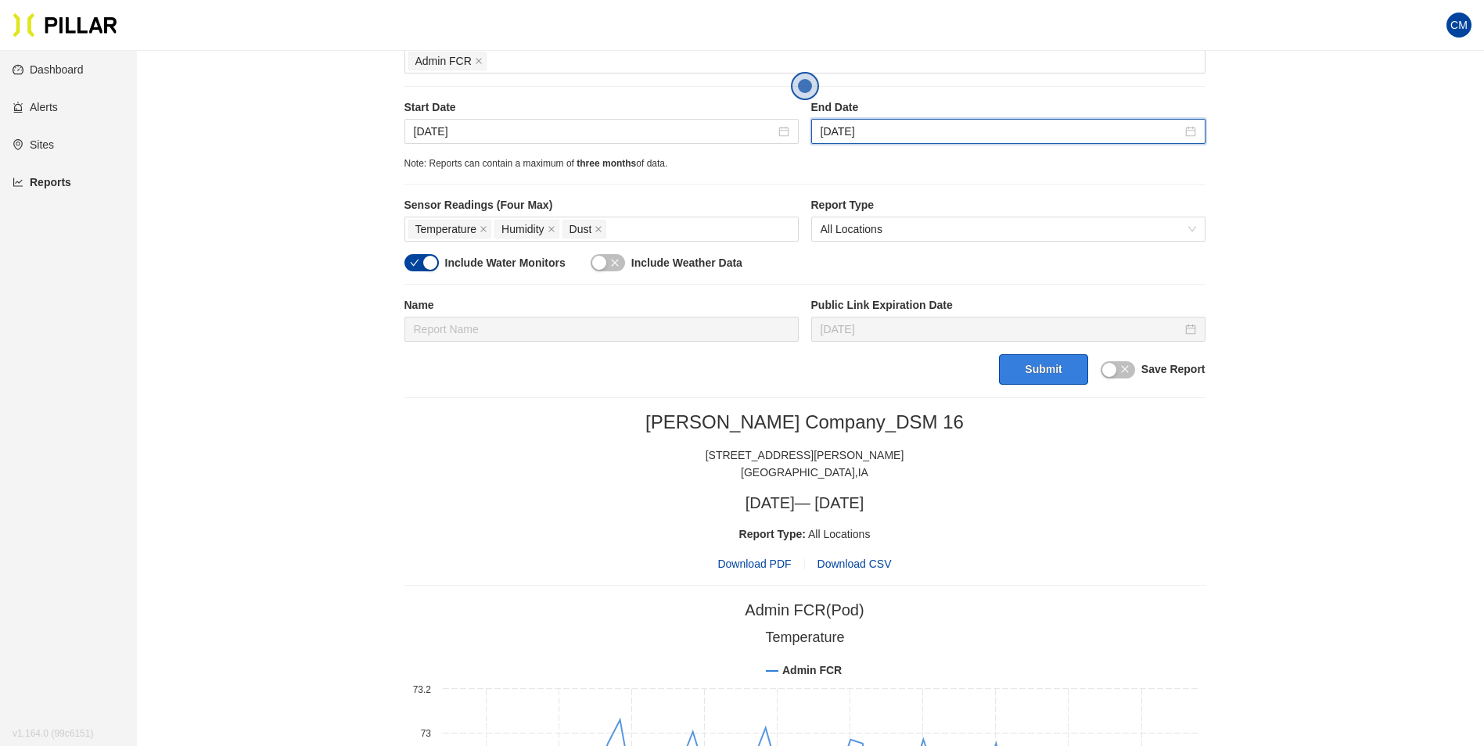
click at [1061, 371] on button "Submit" at bounding box center [1043, 369] width 88 height 31
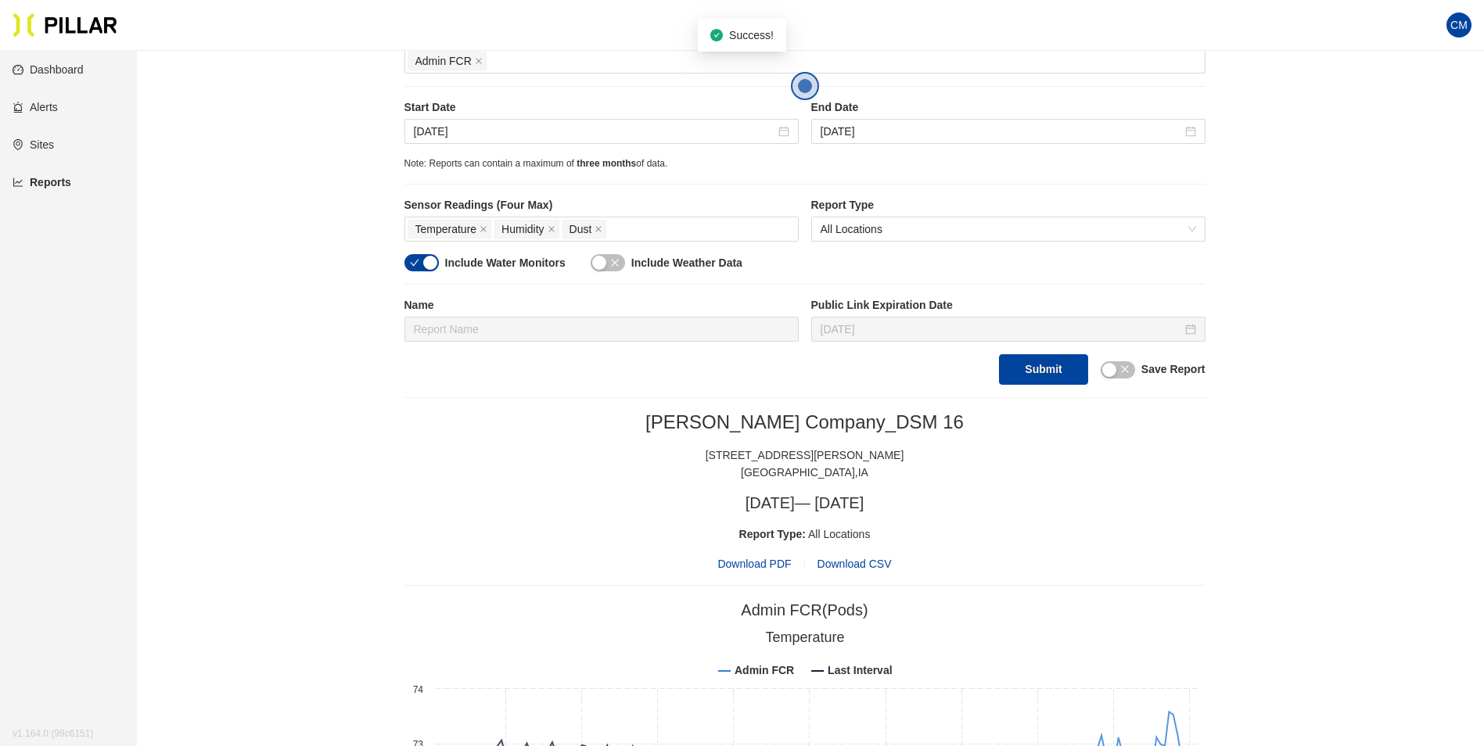
click at [760, 558] on span "Download PDF" at bounding box center [754, 563] width 74 height 17
click at [440, 131] on input "[DATE]" at bounding box center [594, 131] width 361 height 17
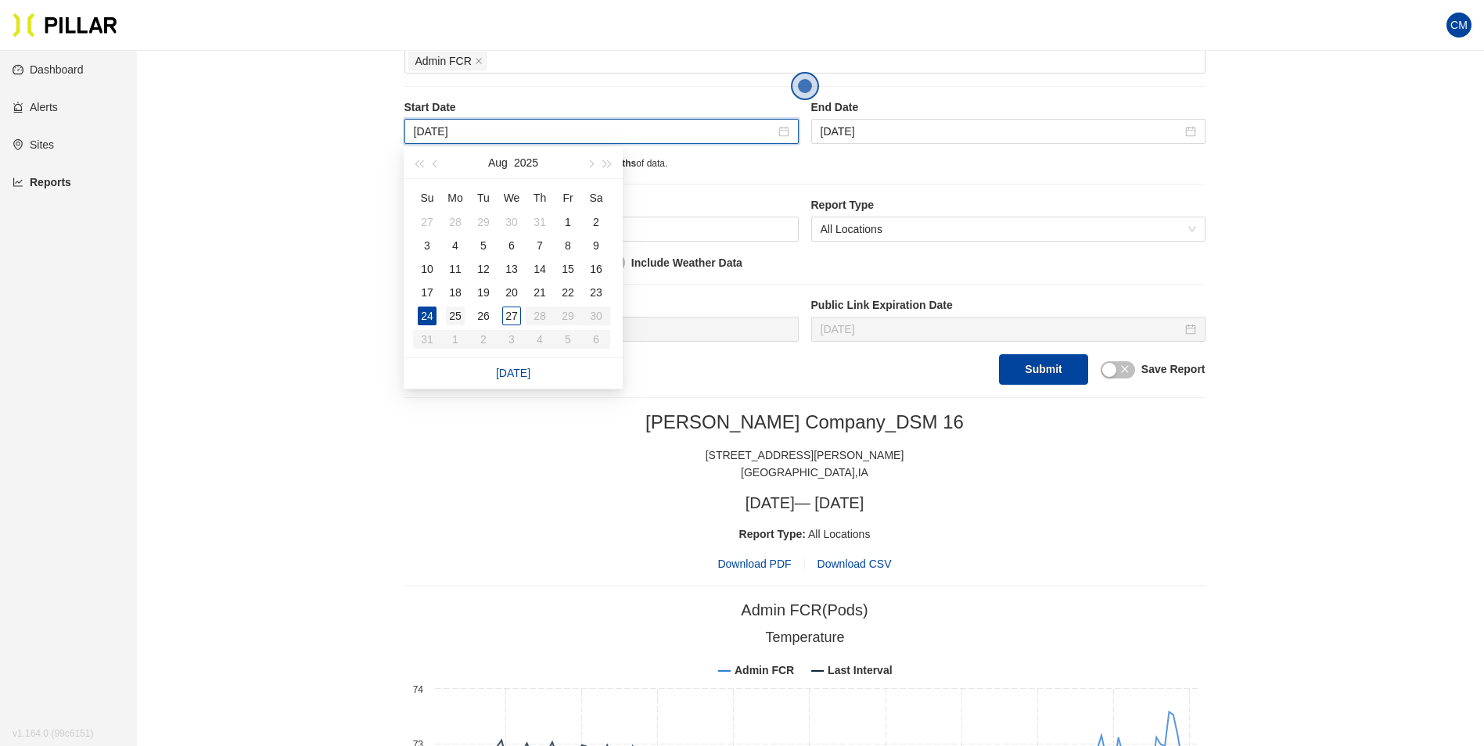
type input "[DATE]"
click at [458, 319] on div "25" at bounding box center [455, 316] width 19 height 19
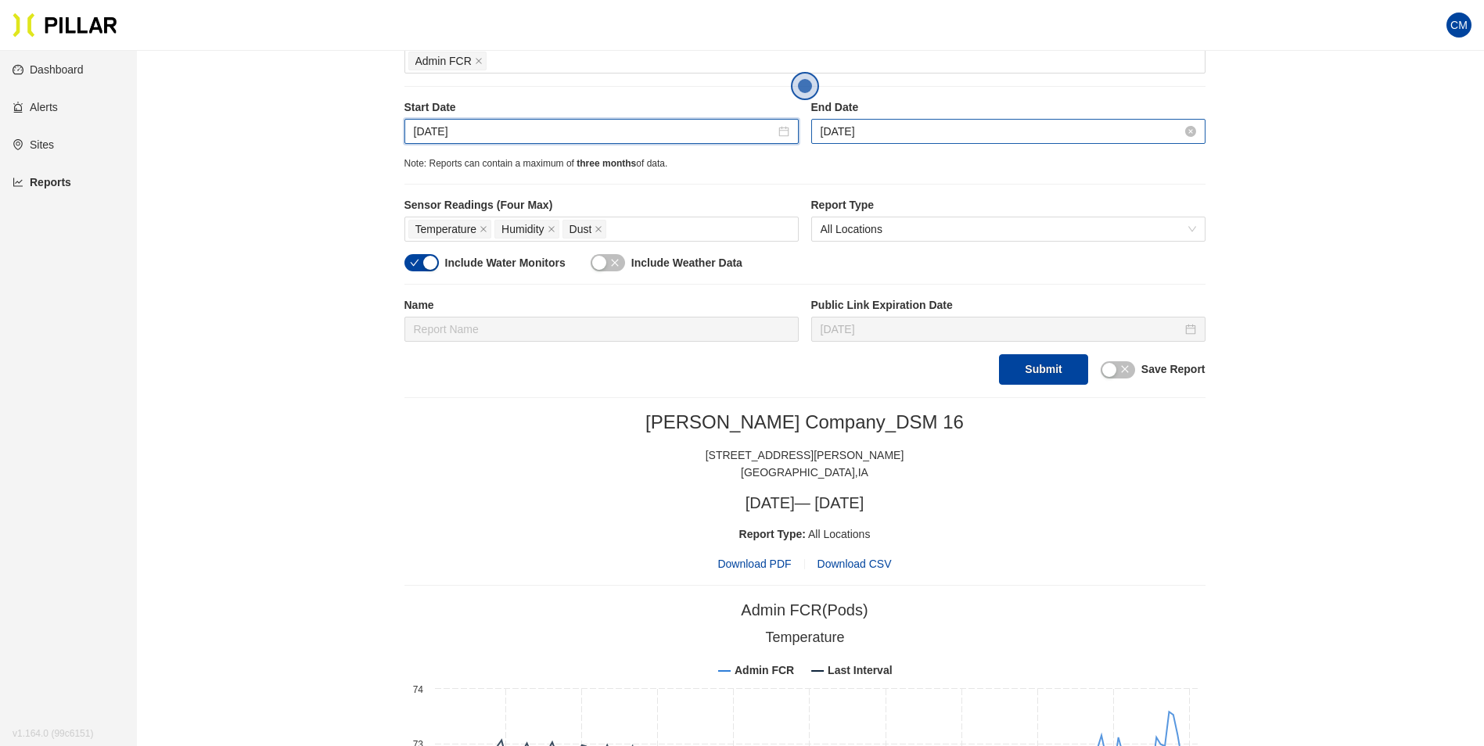
click at [849, 135] on input "[DATE]" at bounding box center [1000, 131] width 361 height 17
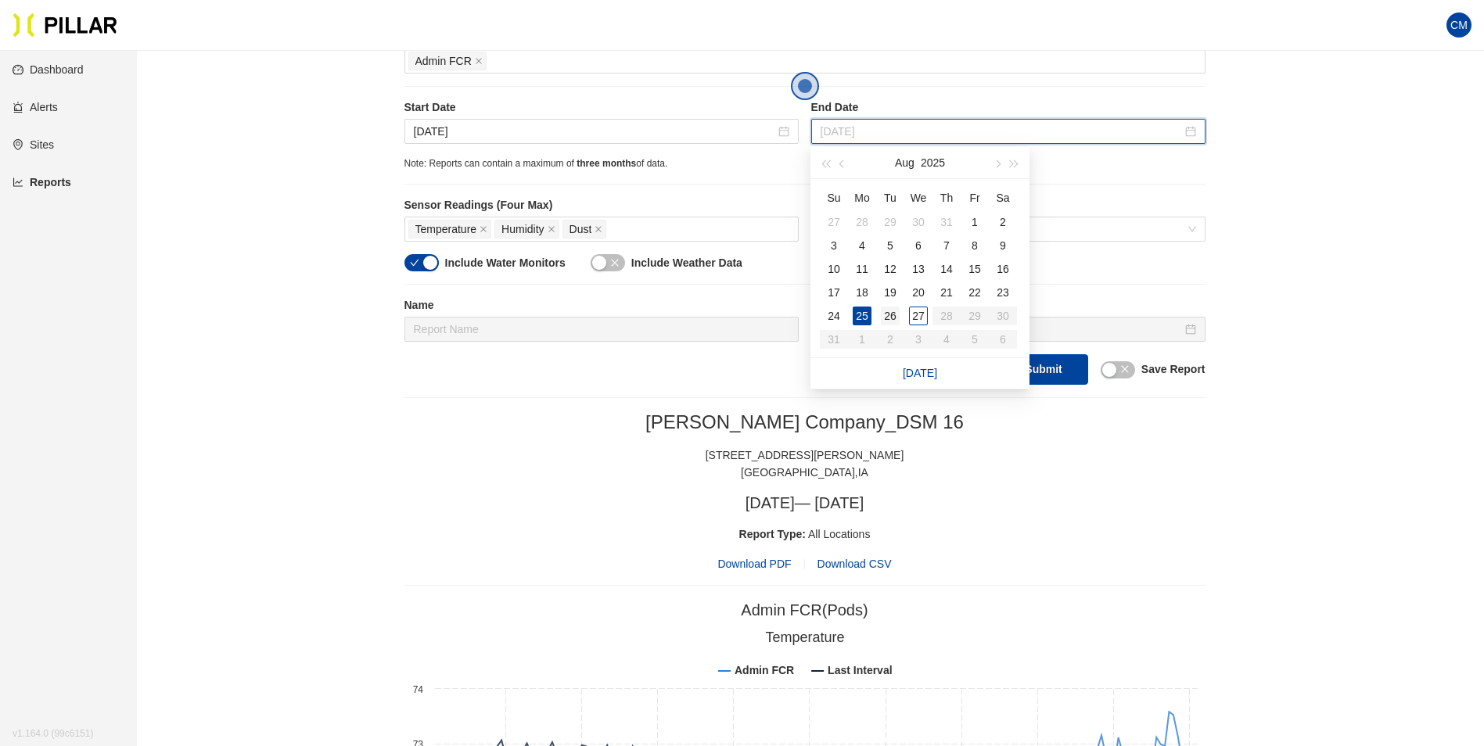
type input "[DATE]"
click at [894, 314] on div "26" at bounding box center [890, 316] width 19 height 19
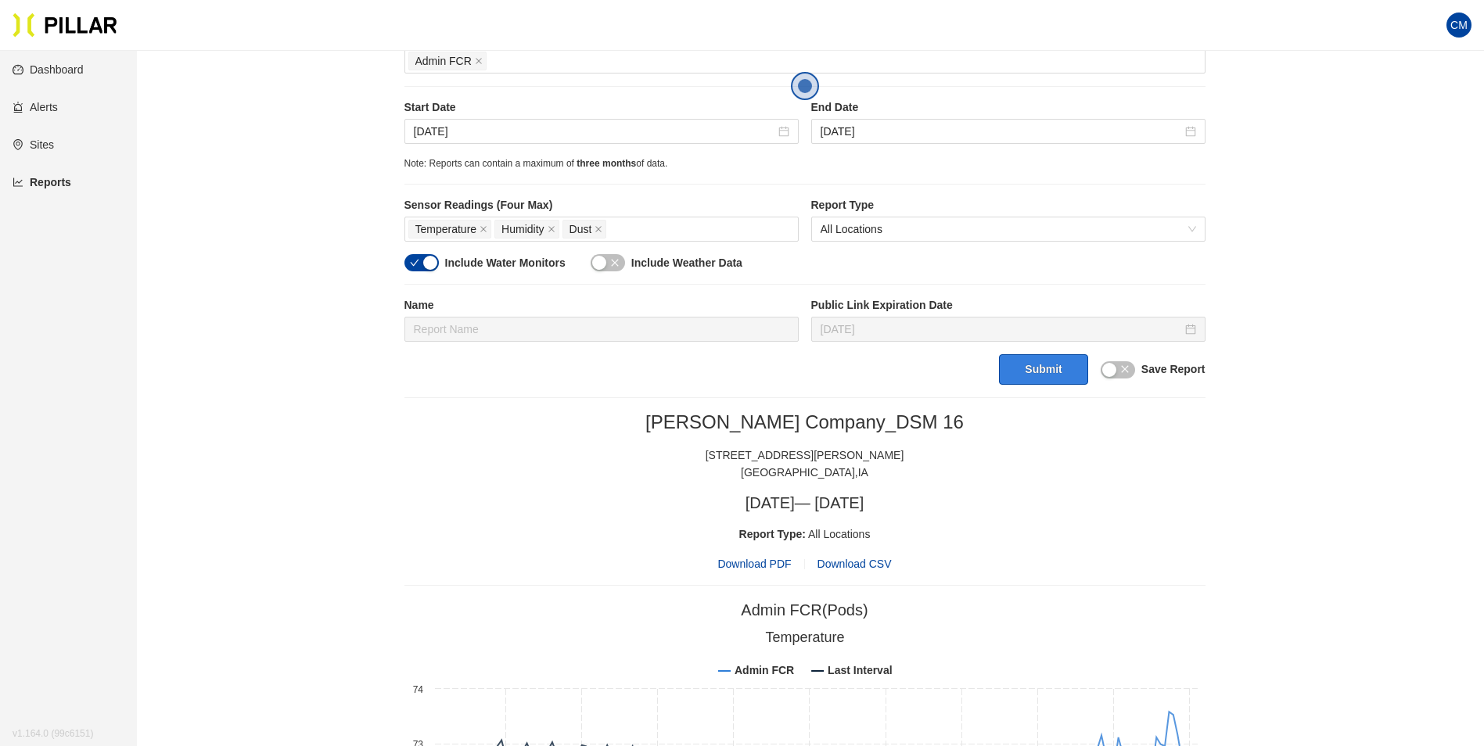
click at [1019, 361] on button "Submit" at bounding box center [1043, 369] width 88 height 31
click at [772, 569] on span "Download PDF" at bounding box center [754, 563] width 74 height 17
